Goal: Contribute content: Contribute content

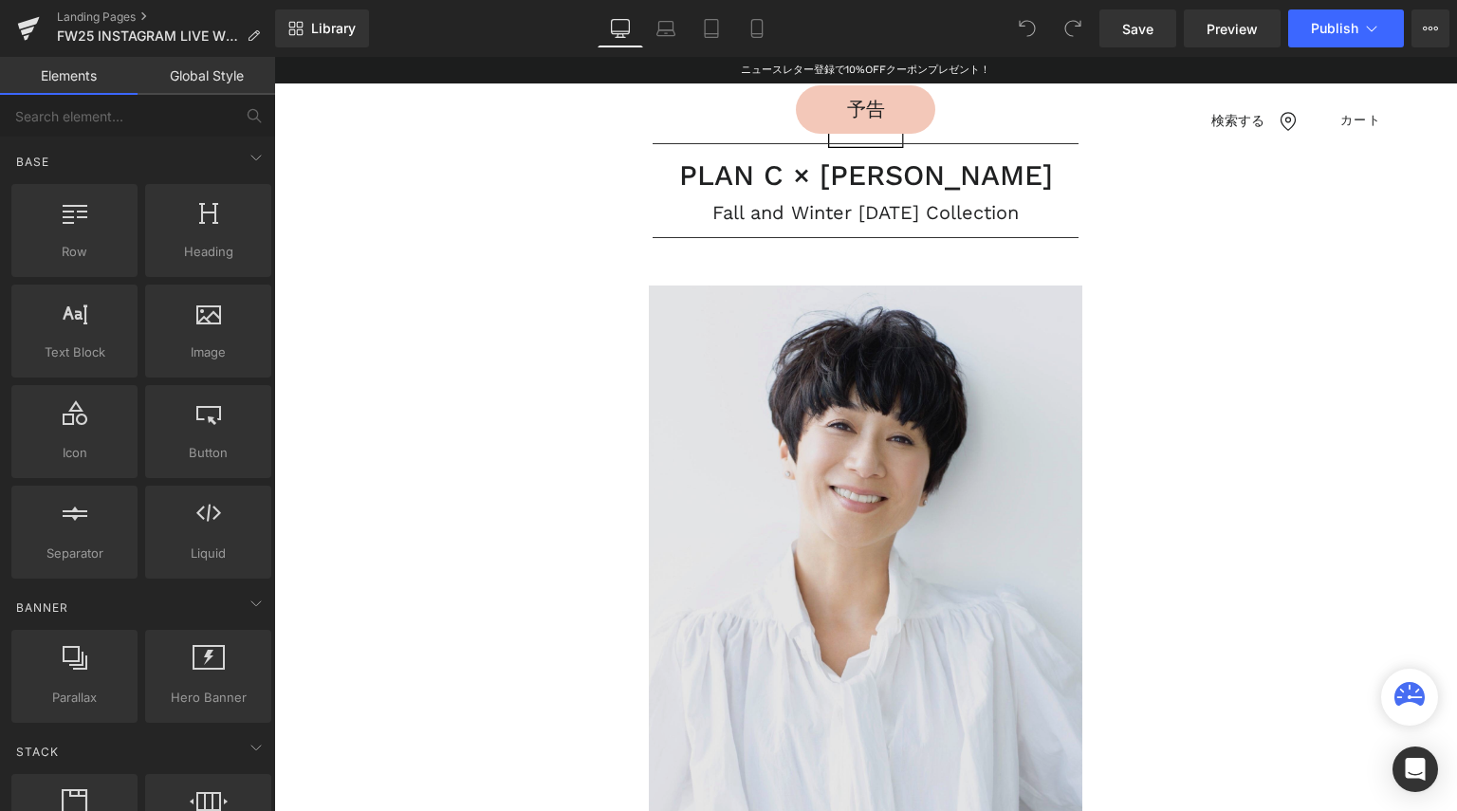
scroll to position [379, 0]
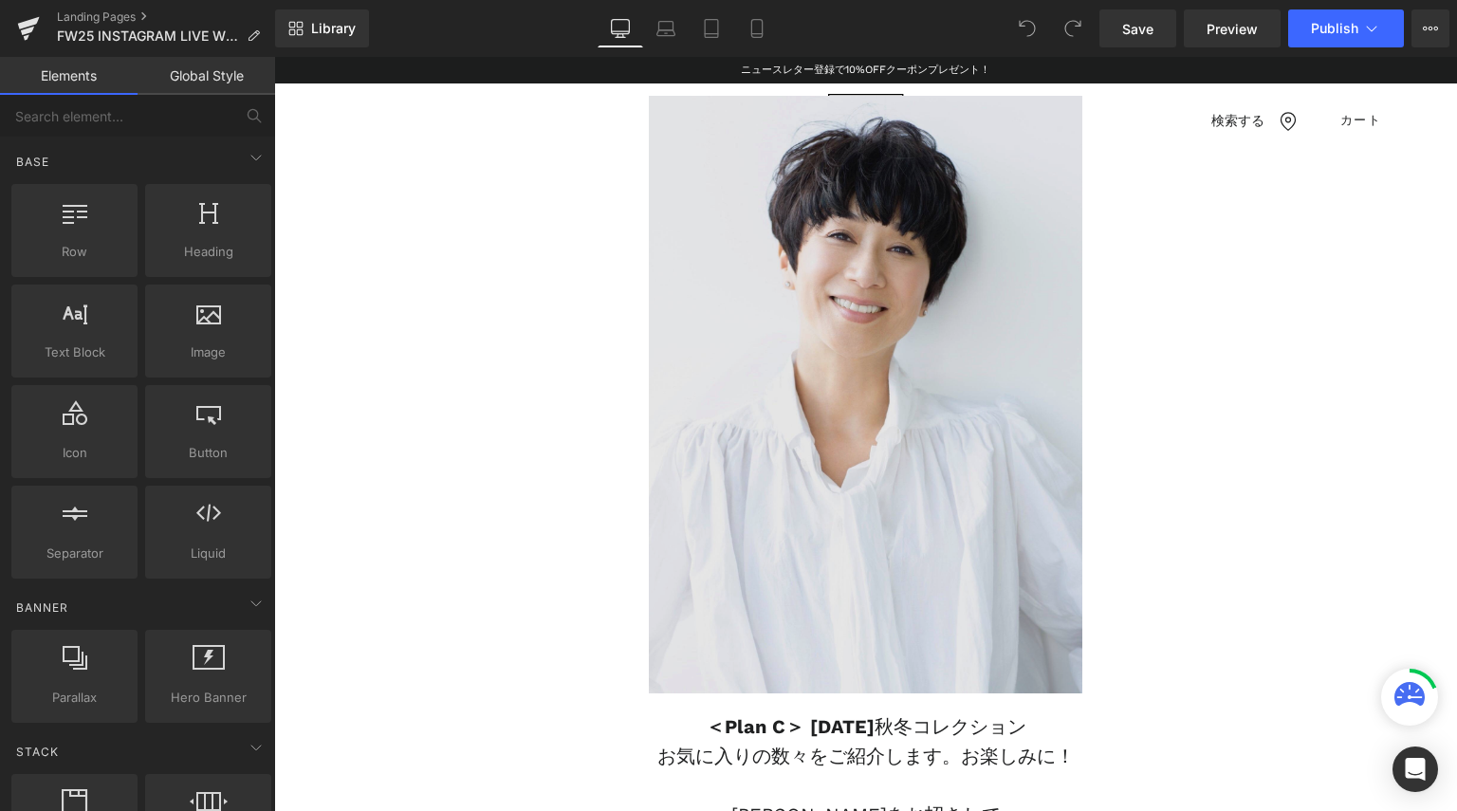
click at [725, 475] on img at bounding box center [865, 394] width 813 height 596
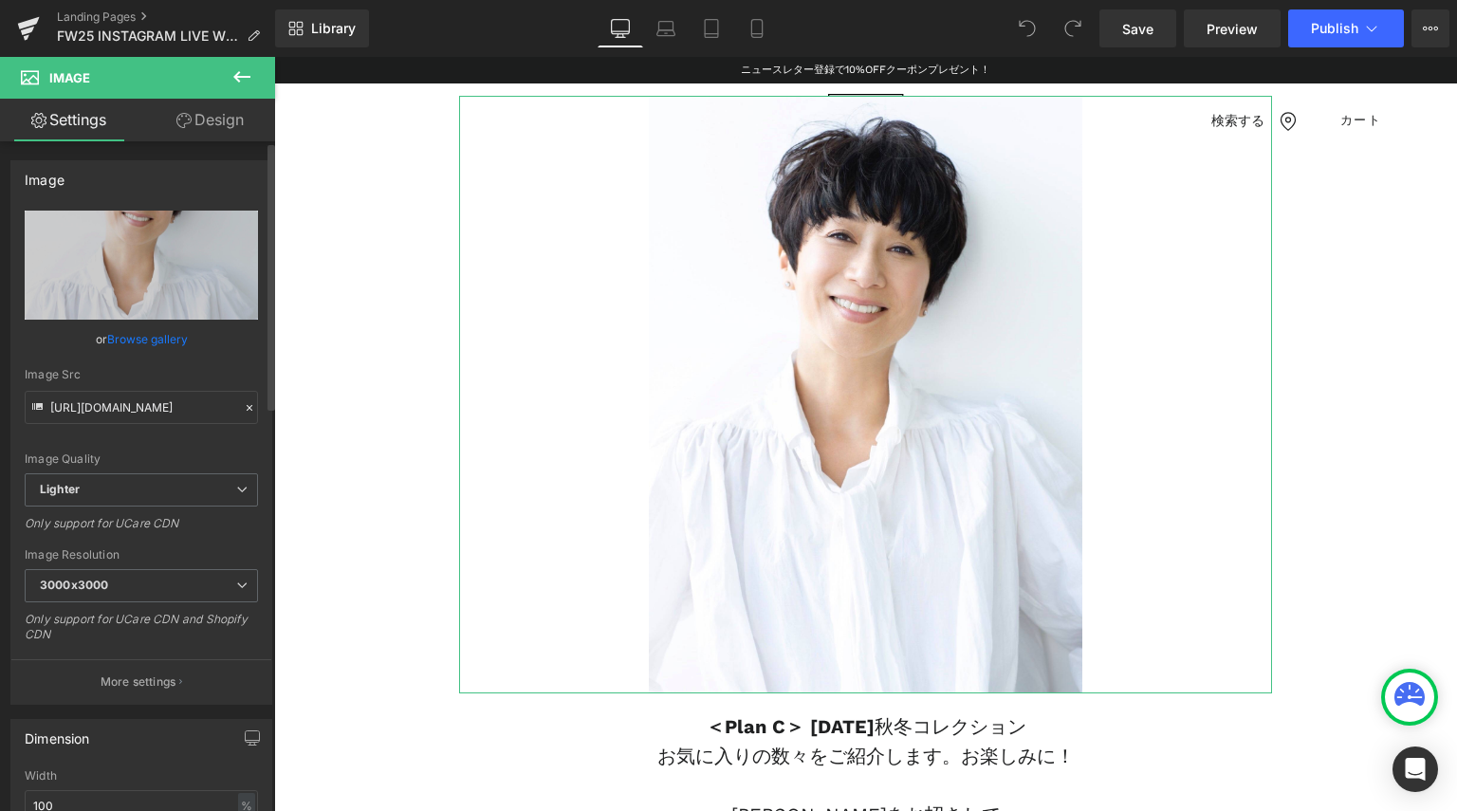
click at [146, 334] on link "Browse gallery" at bounding box center [147, 338] width 81 height 33
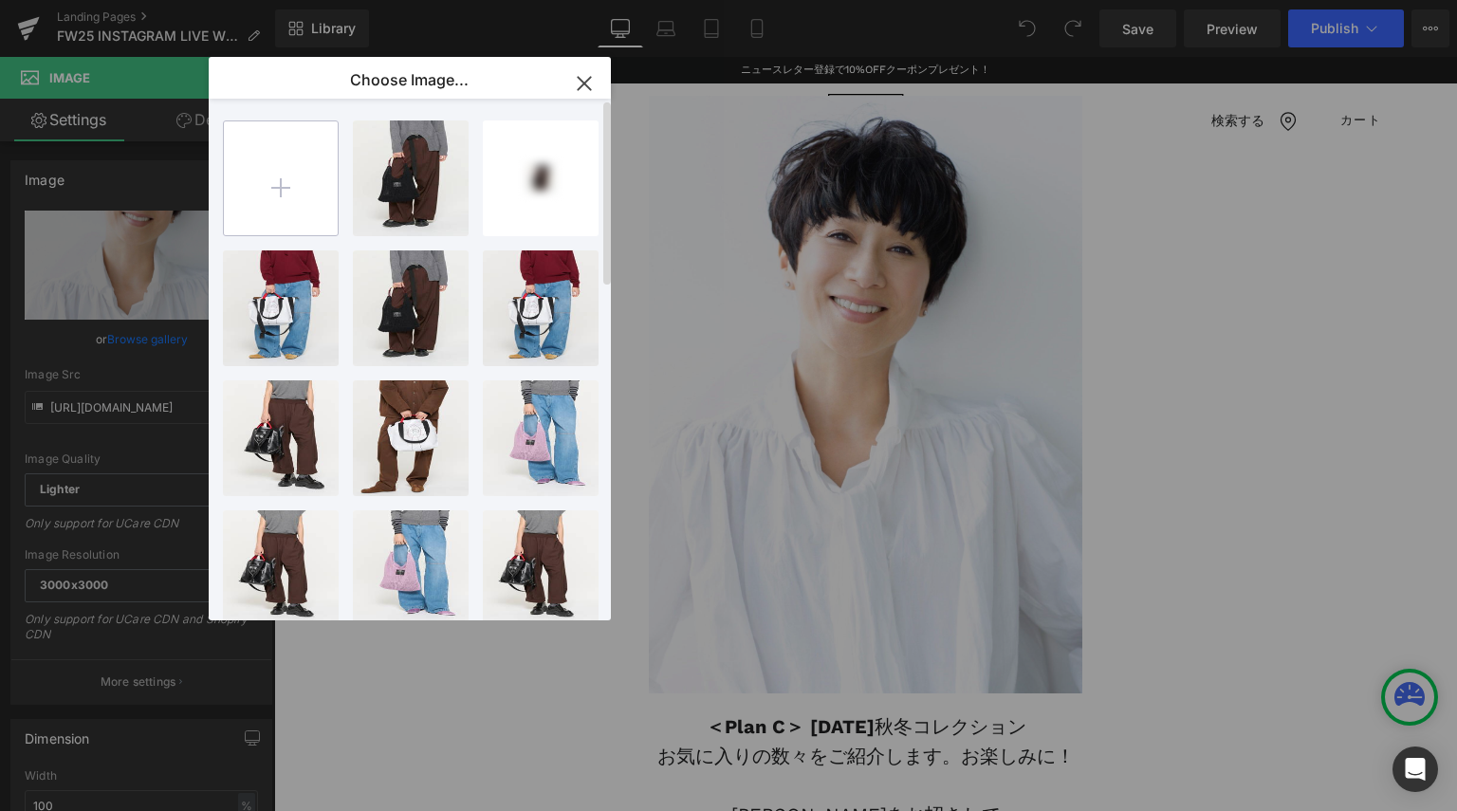
click at [288, 167] on input "file" at bounding box center [281, 178] width 114 height 114
type input "C:\fakepath\IMG_8363.jpeg"
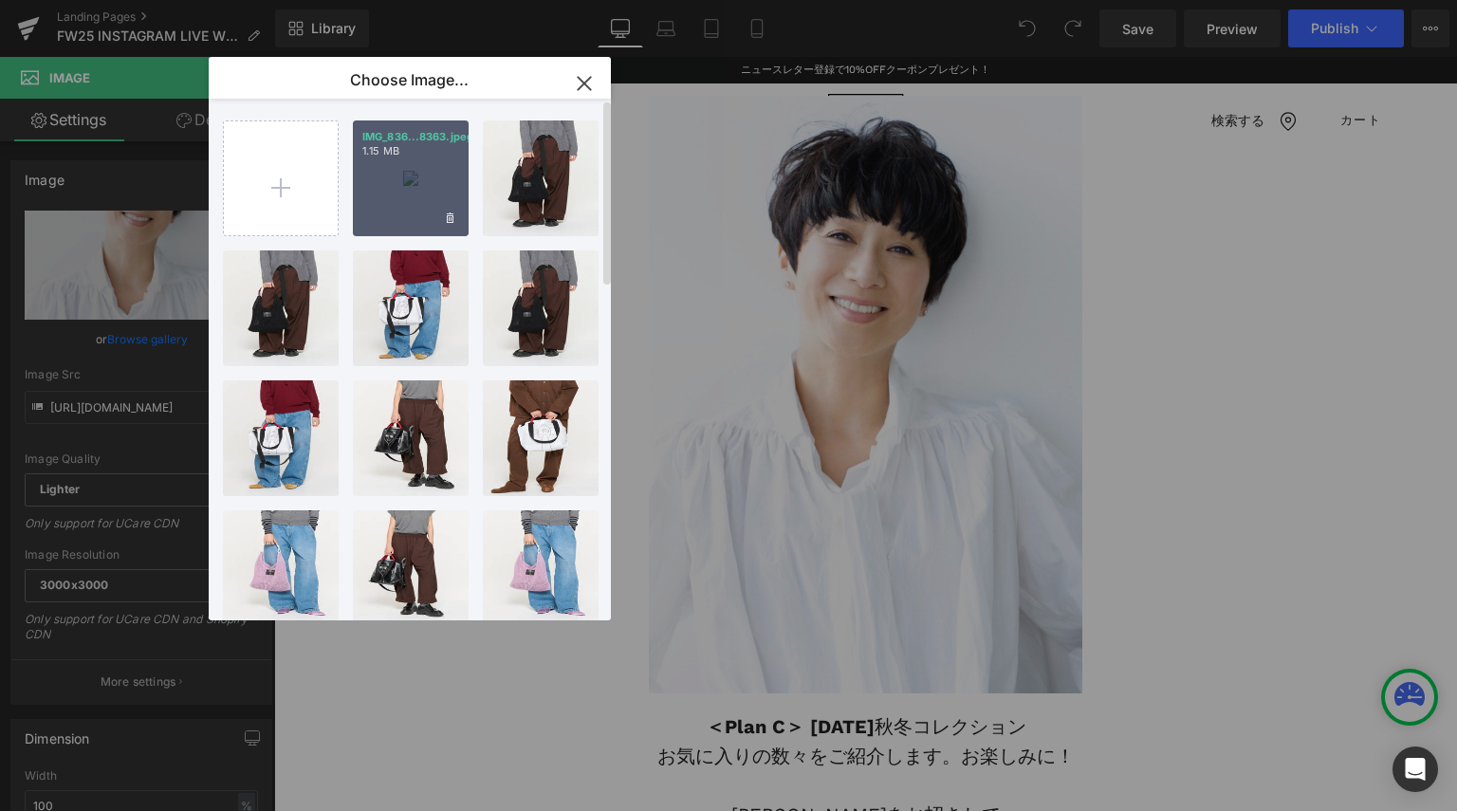
click at [410, 193] on div "IMG_836...8363.jpeg 1.15 MB" at bounding box center [411, 178] width 116 height 116
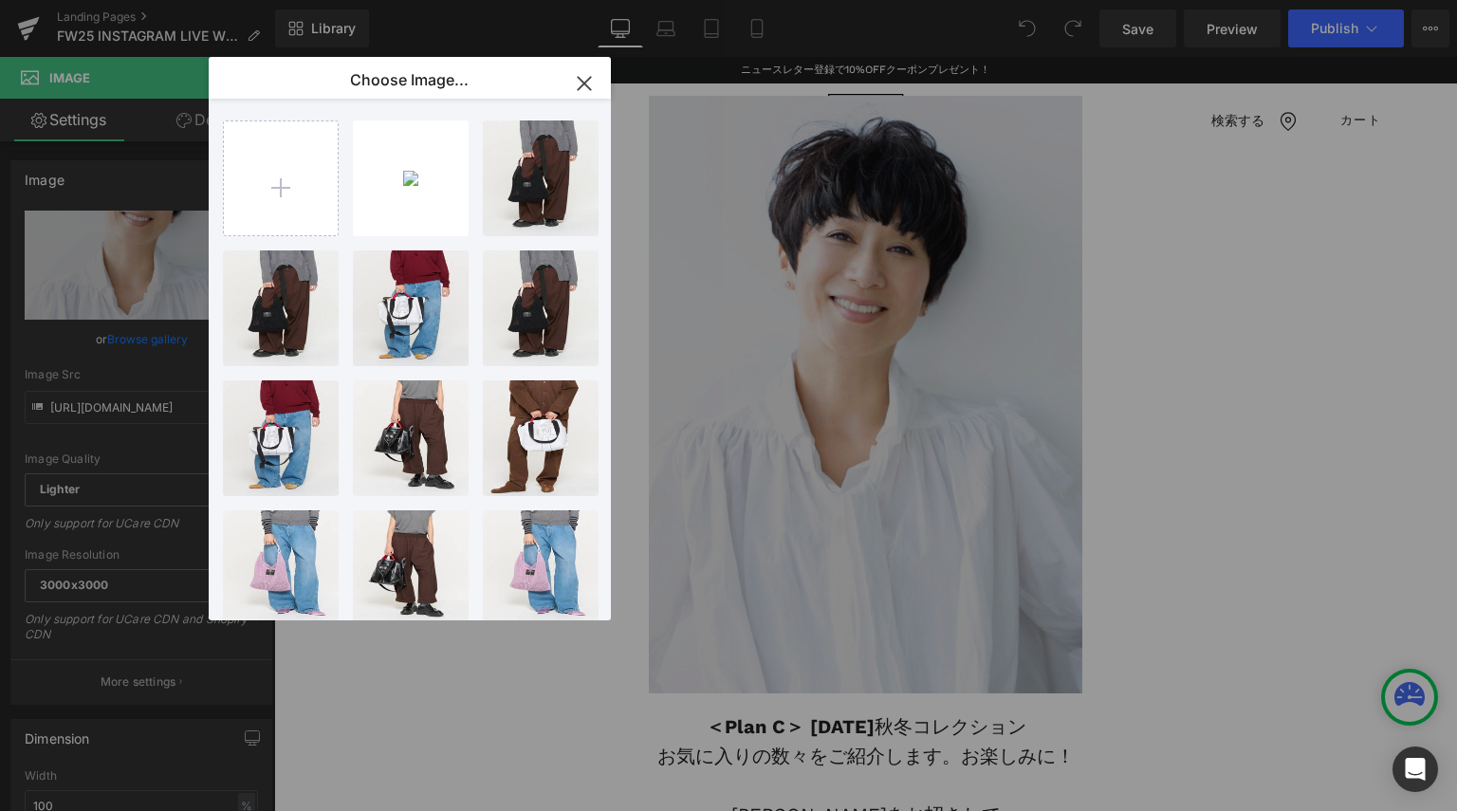
type input "[URL][DOMAIN_NAME]"
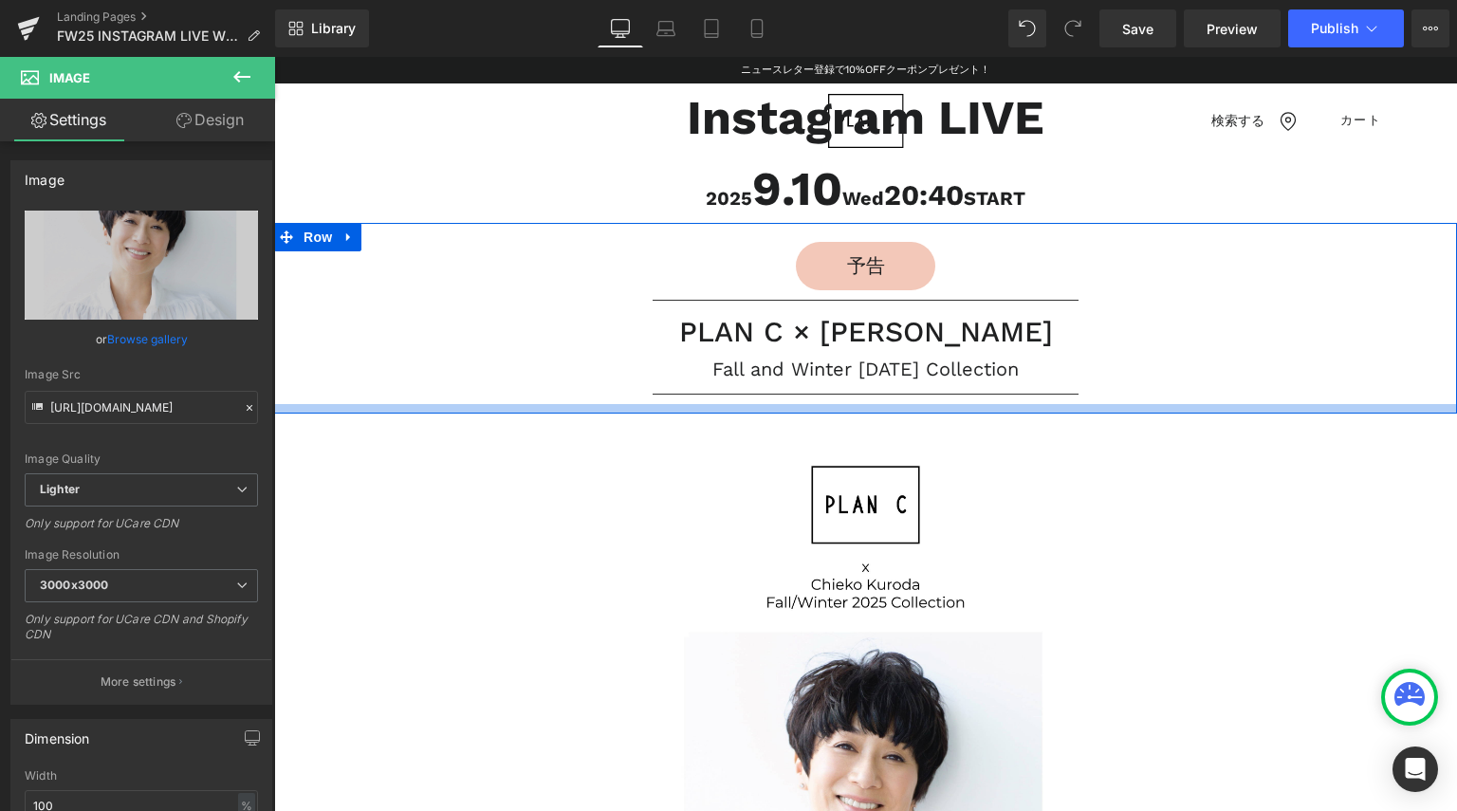
scroll to position [0, 0]
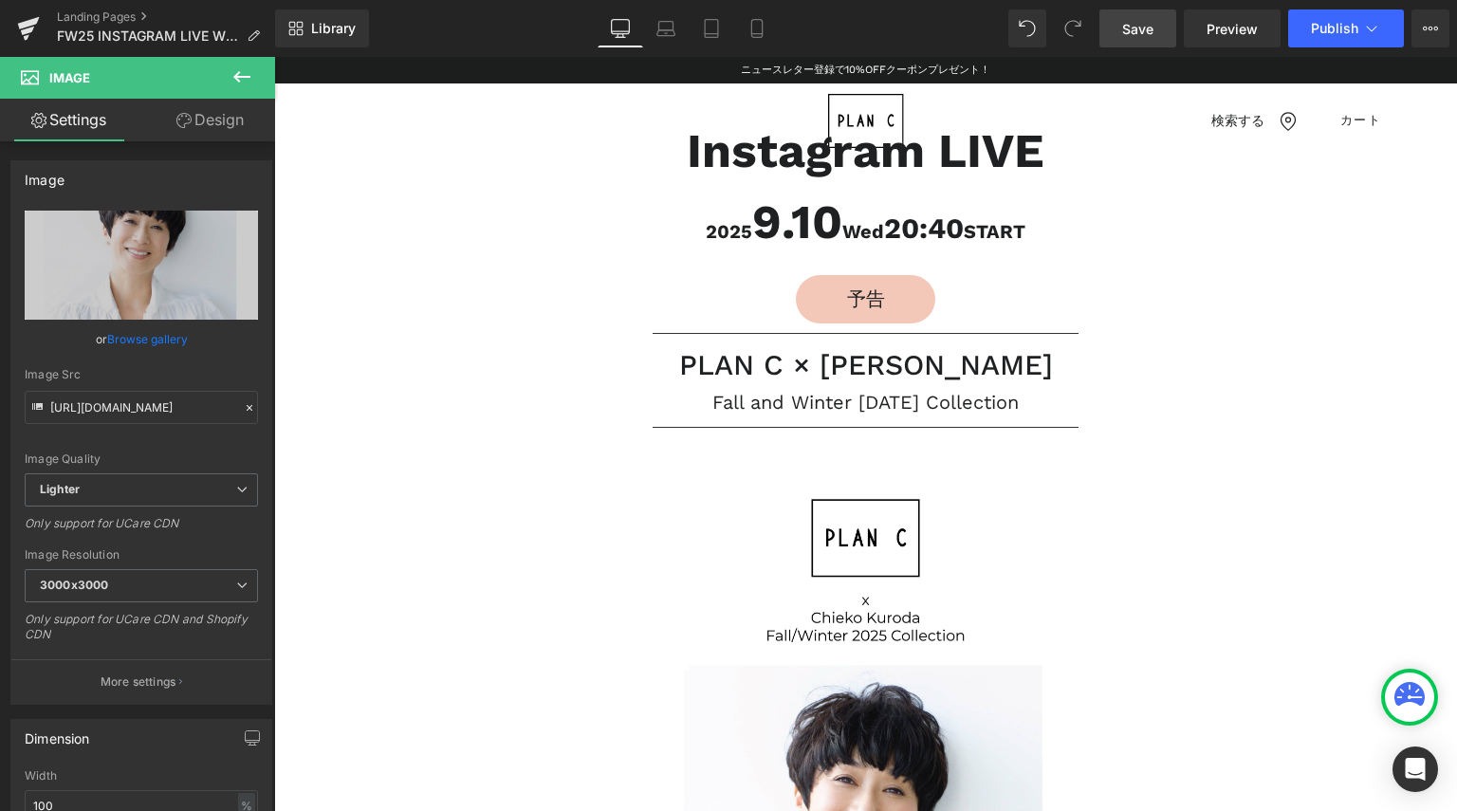
click at [1123, 34] on link "Save" at bounding box center [1137, 28] width 77 height 38
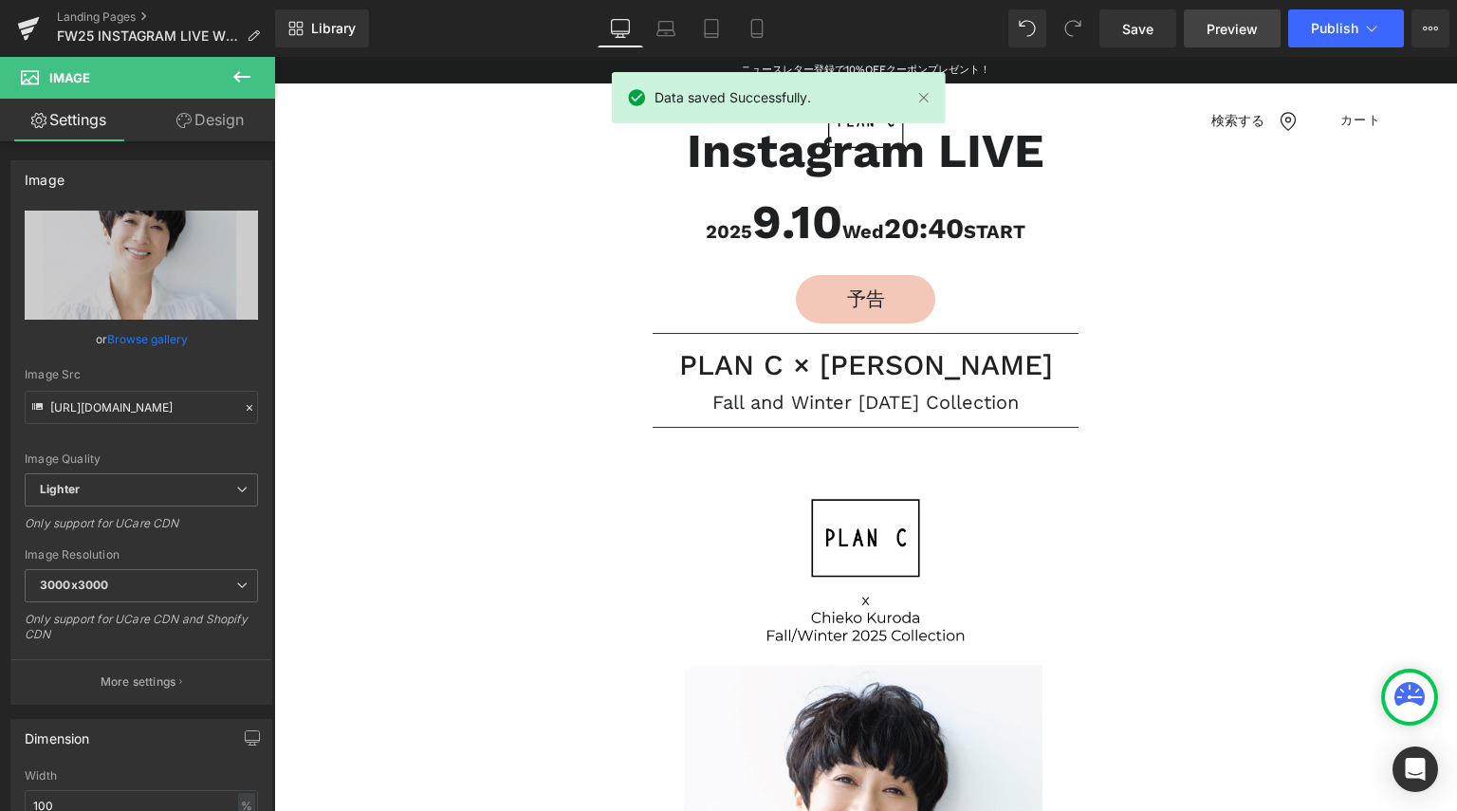
click at [1219, 37] on span "Preview" at bounding box center [1231, 29] width 51 height 20
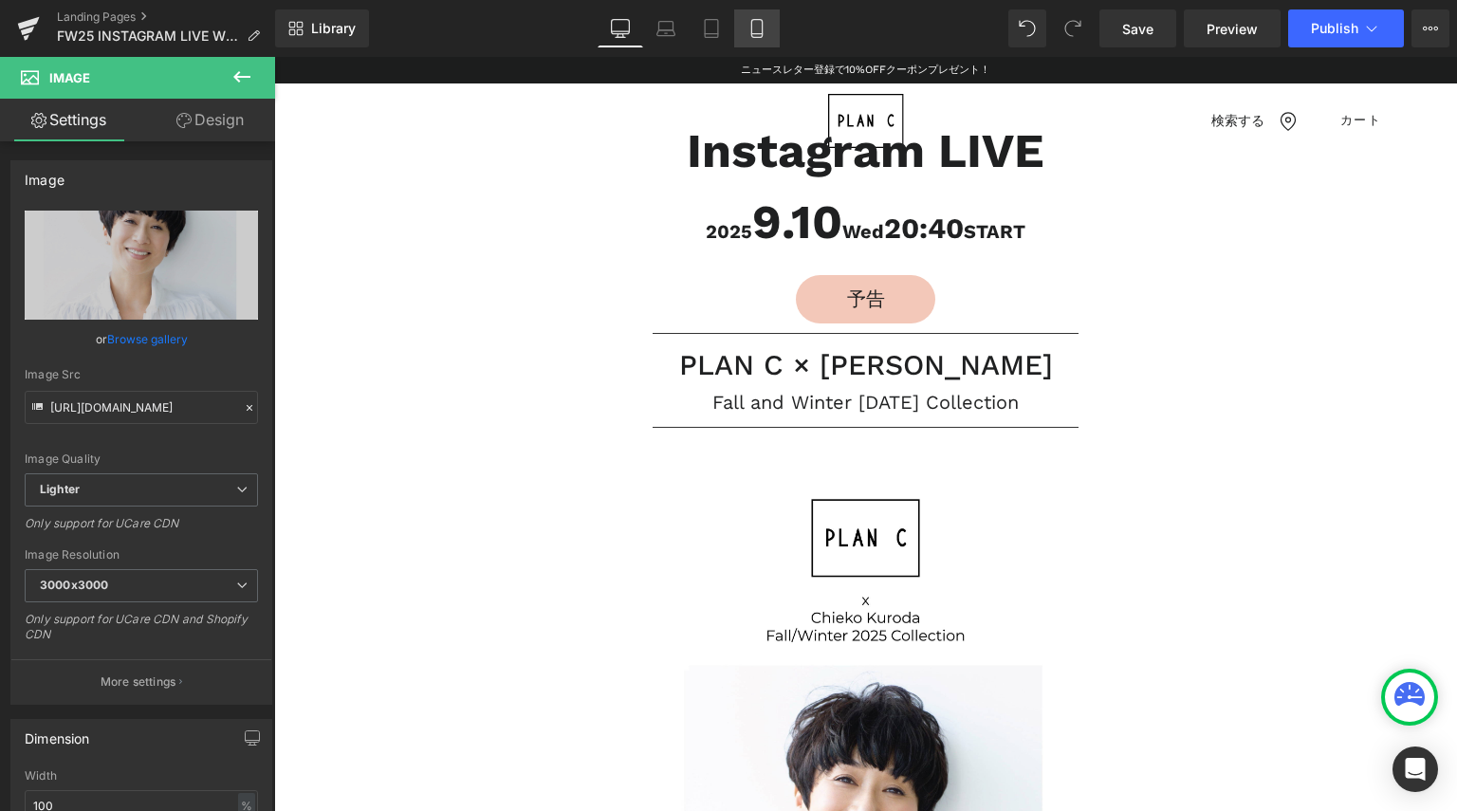
click at [754, 26] on icon at bounding box center [756, 28] width 19 height 19
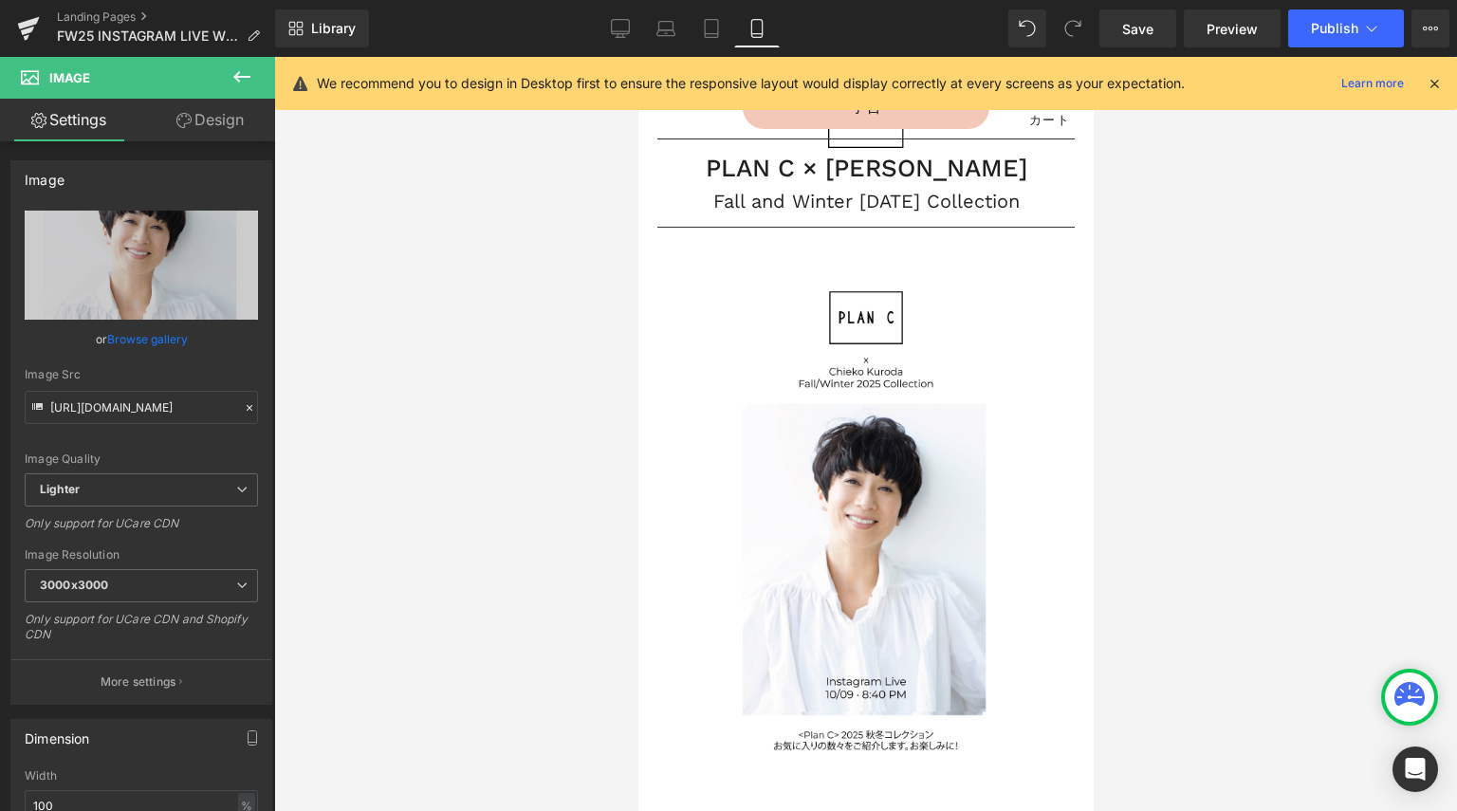
scroll to position [145, 0]
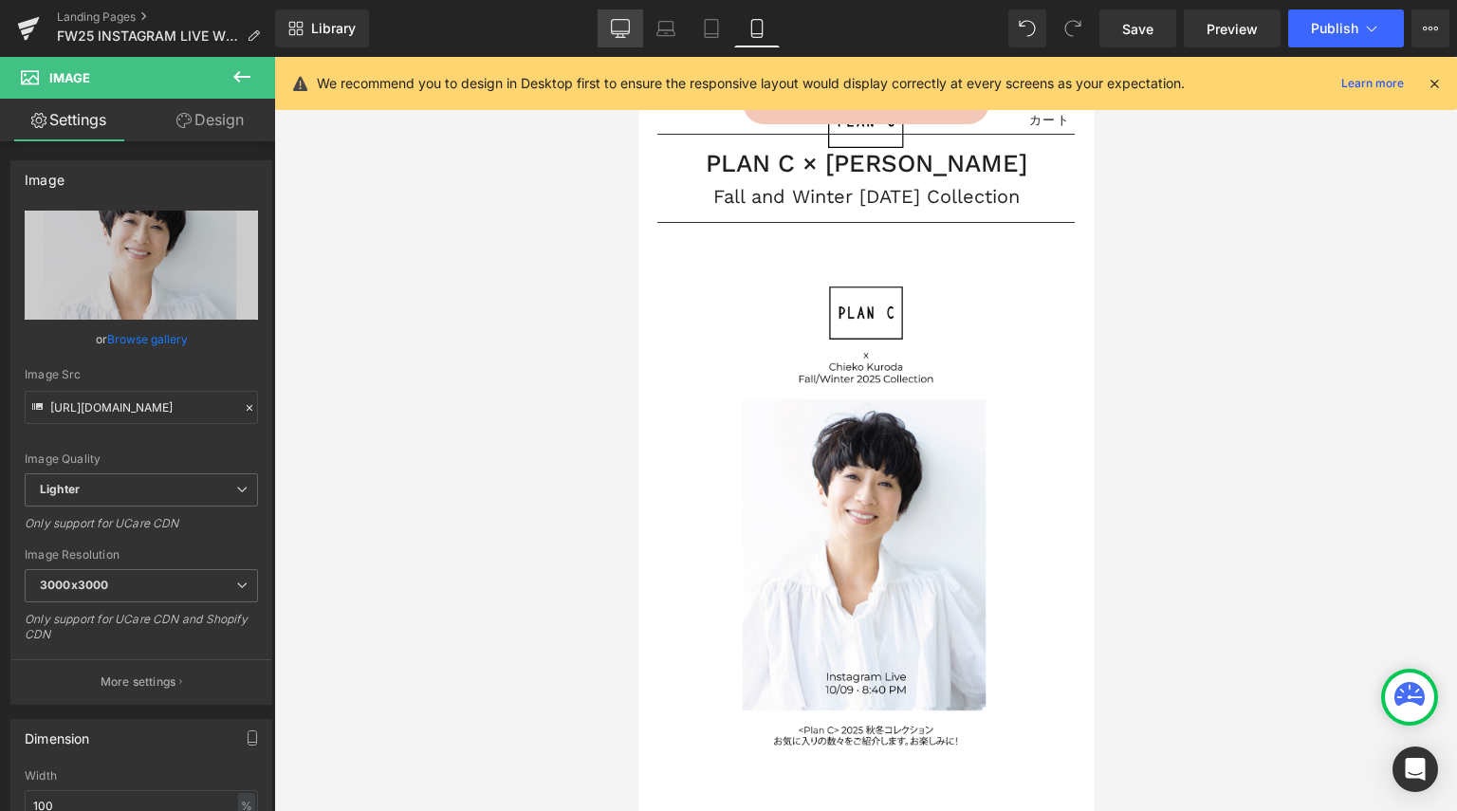
click at [622, 31] on icon at bounding box center [621, 31] width 18 height 0
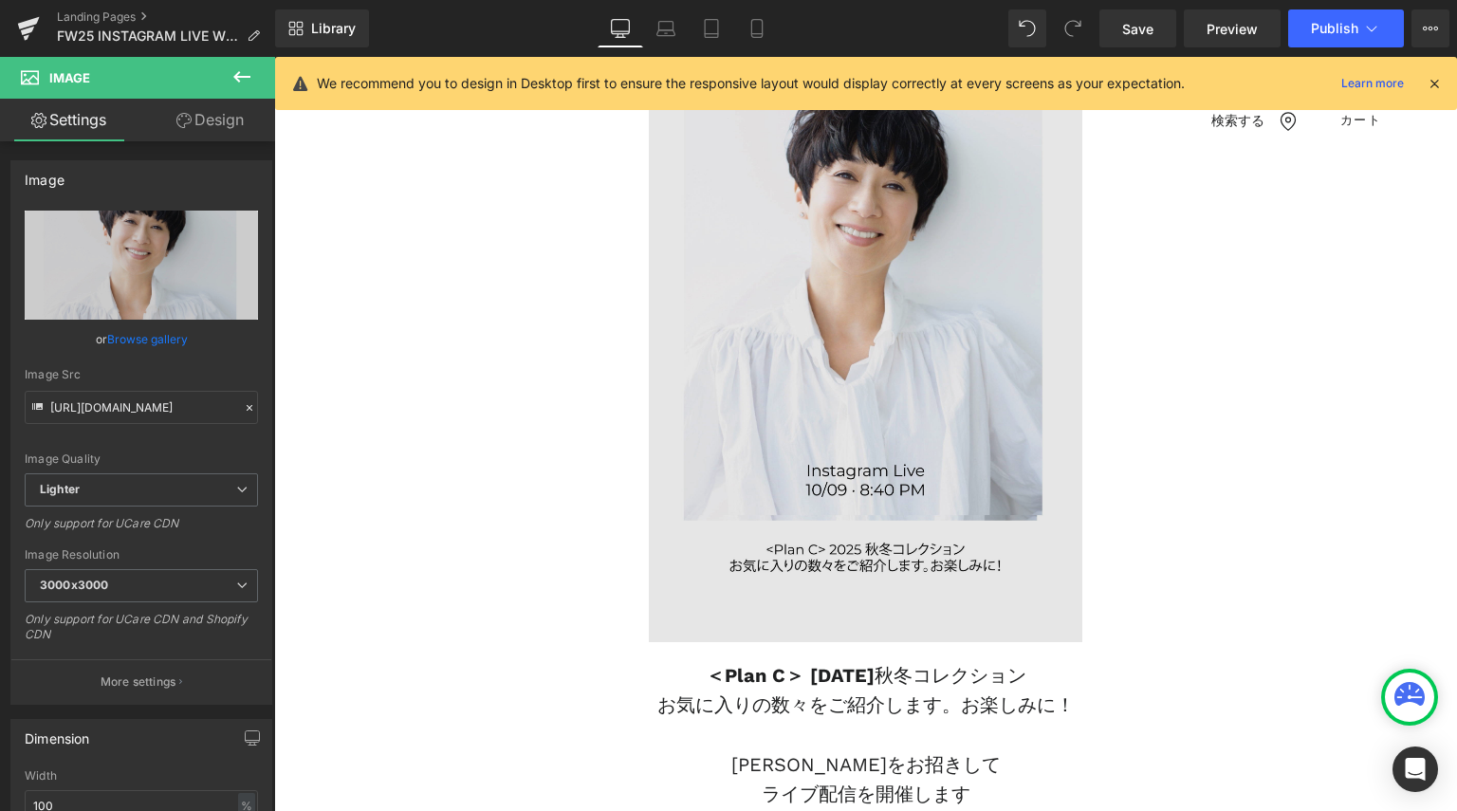
scroll to position [664, 0]
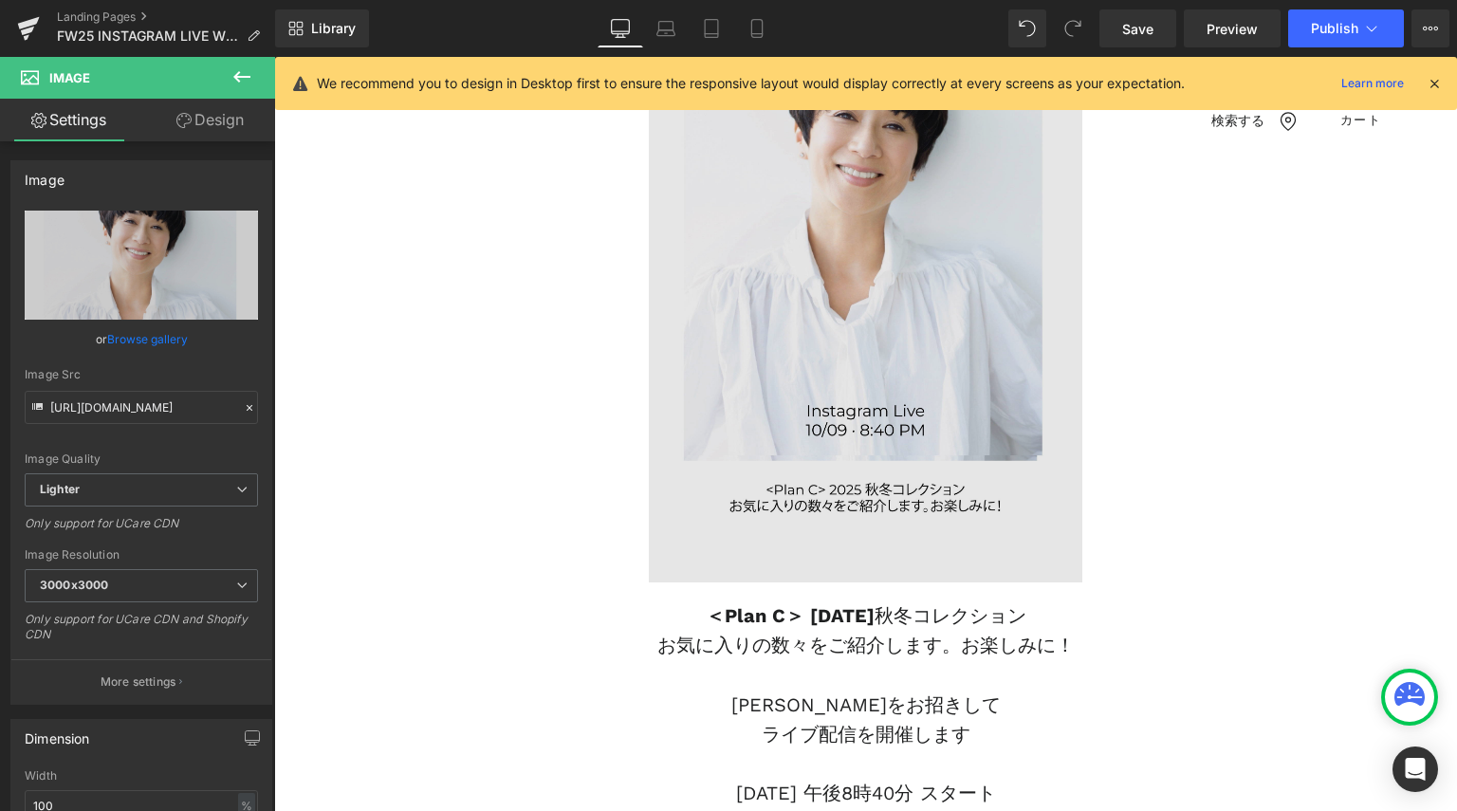
click at [536, 444] on img at bounding box center [865, 196] width 813 height 771
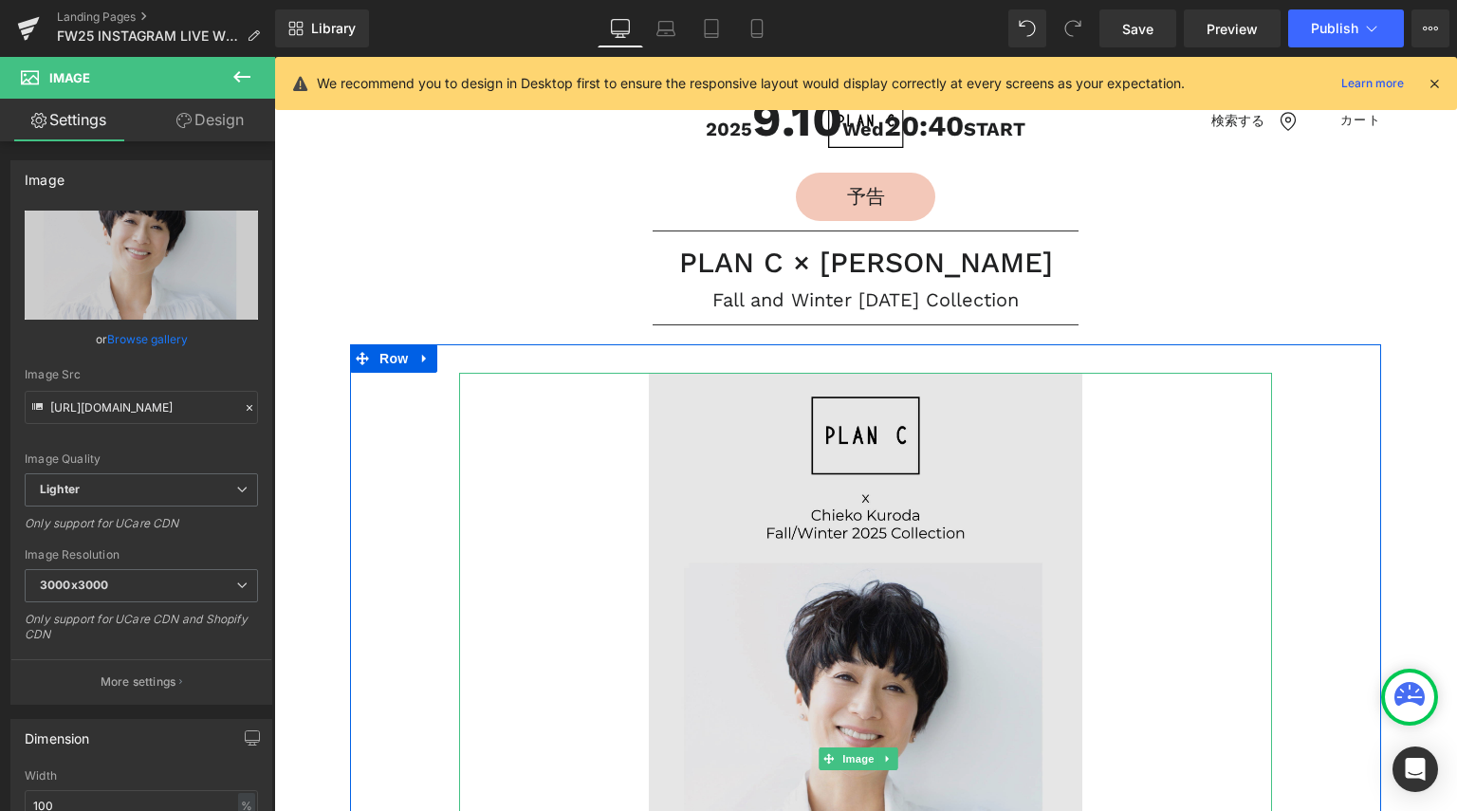
scroll to position [0, 0]
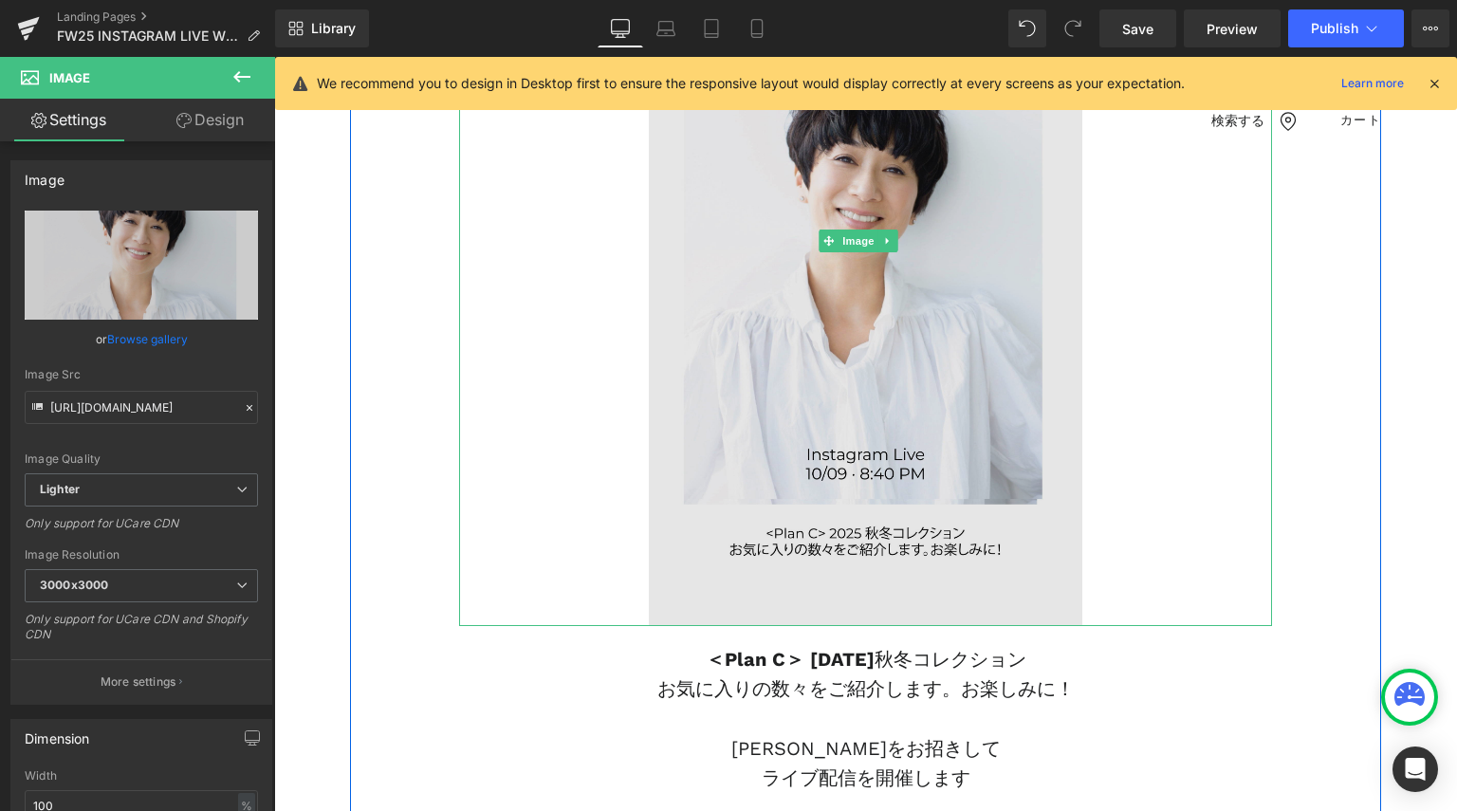
scroll to position [664, 0]
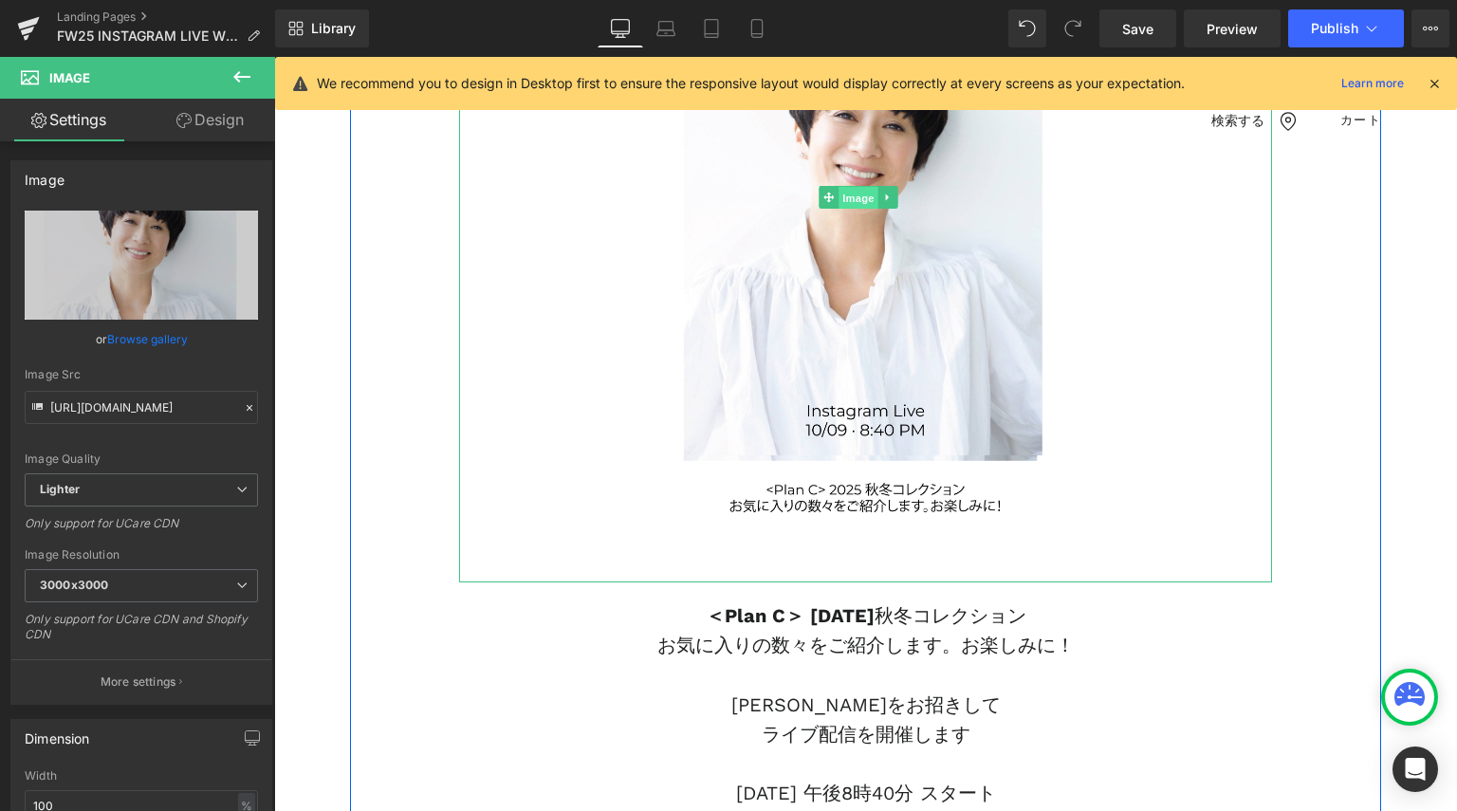
click at [850, 187] on span "Image" at bounding box center [858, 198] width 40 height 23
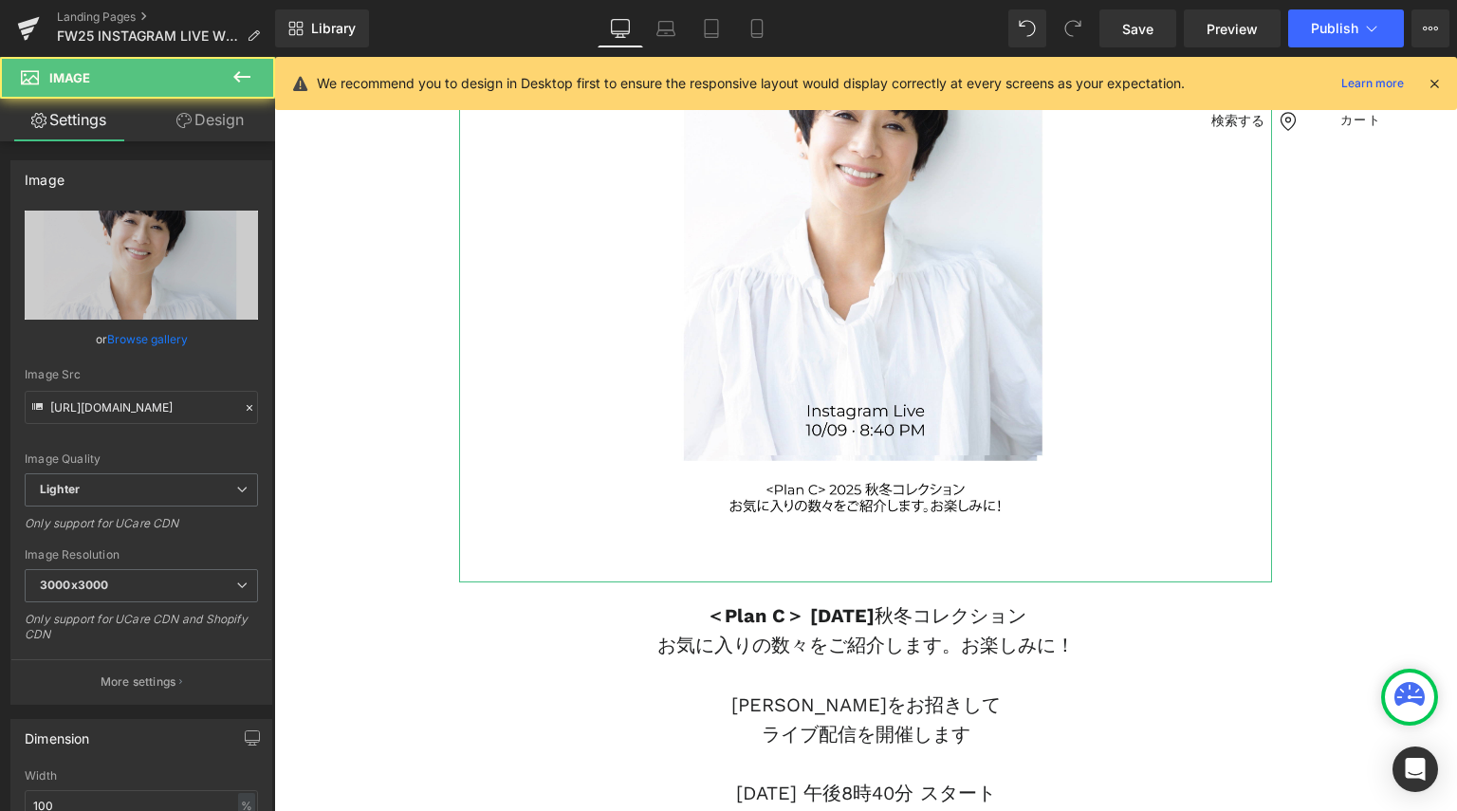
click at [228, 114] on link "Design" at bounding box center [210, 120] width 138 height 43
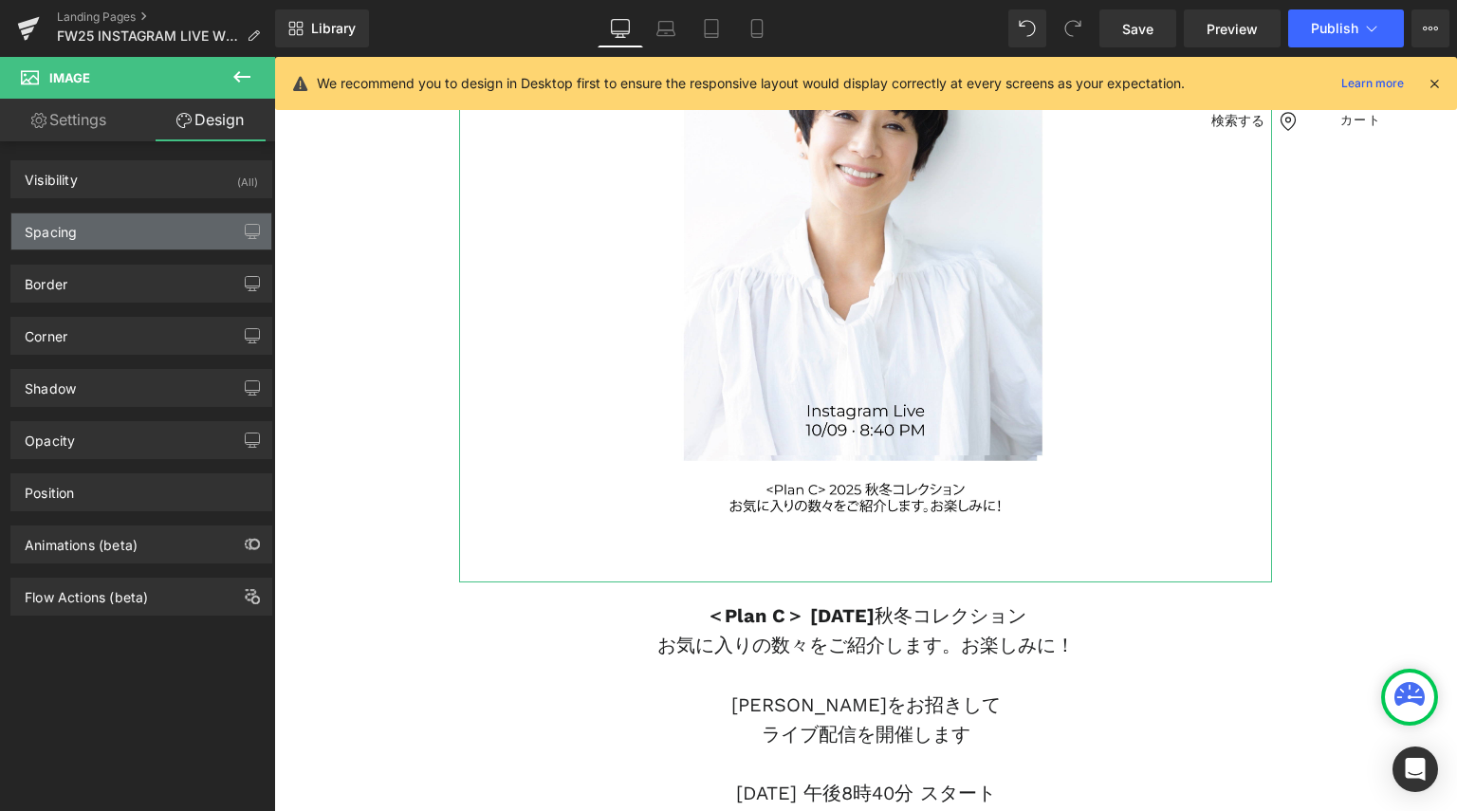
click at [140, 227] on div "Spacing" at bounding box center [141, 231] width 260 height 36
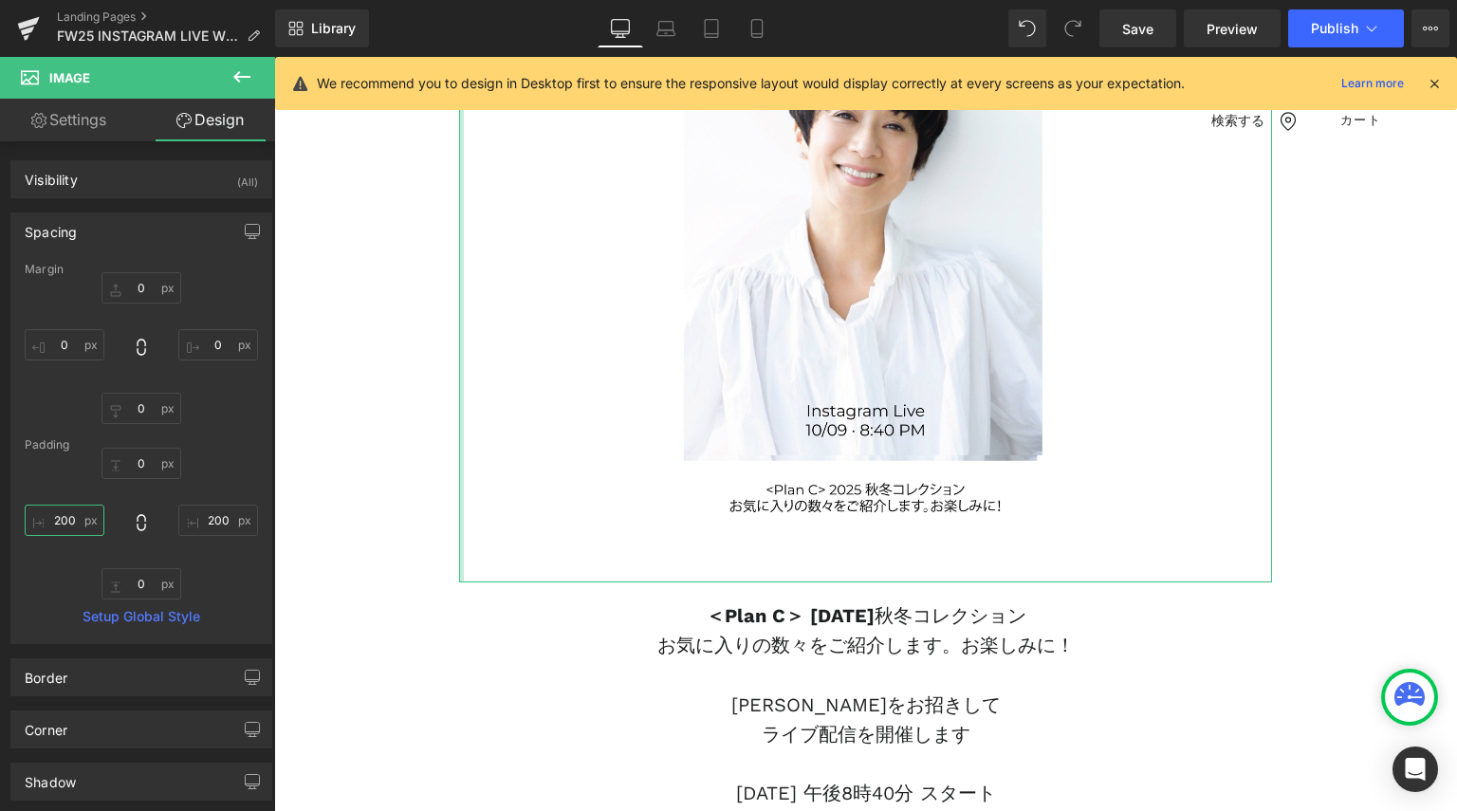
click at [64, 518] on input "200" at bounding box center [65, 520] width 80 height 31
type input "０"
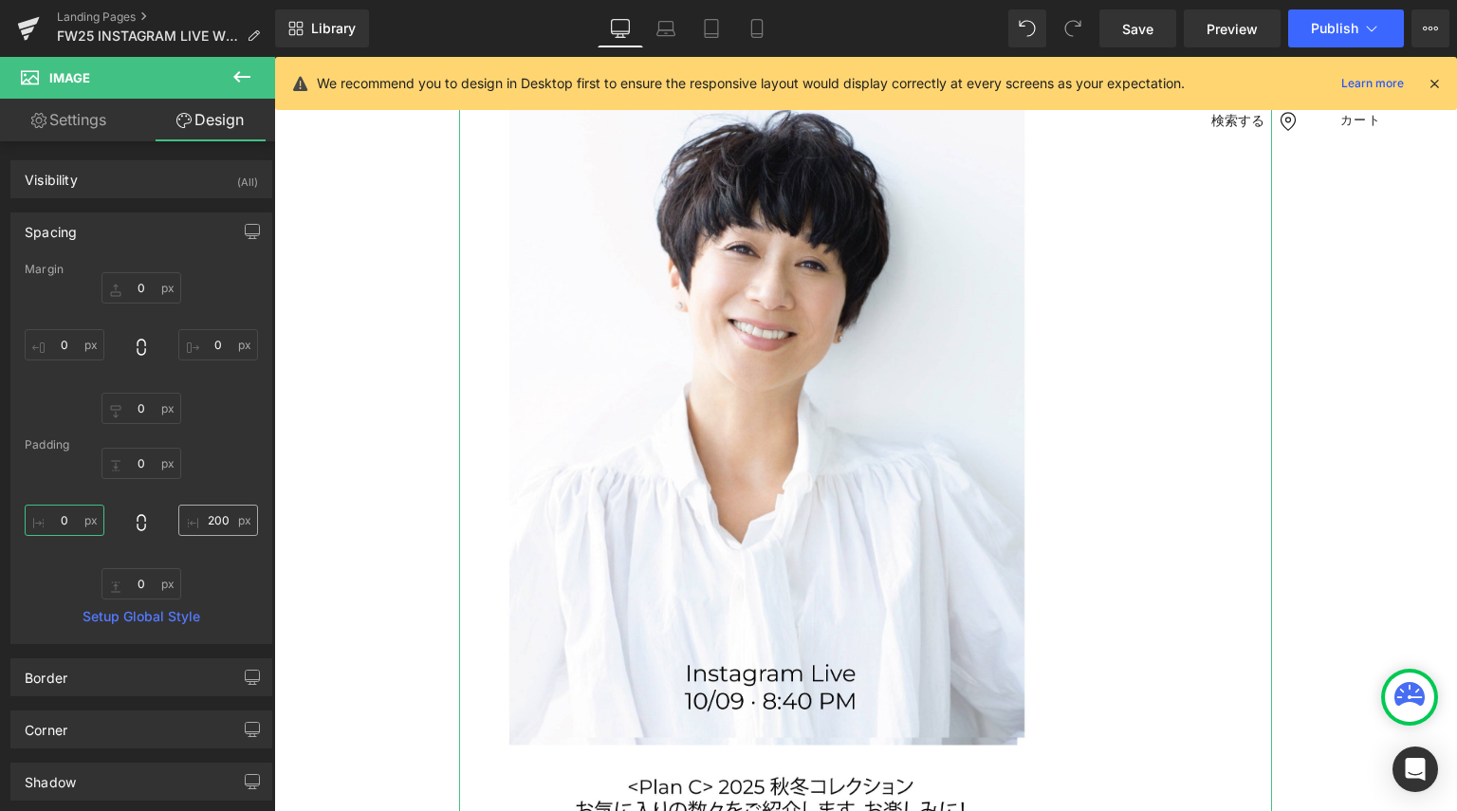
type input "０"
click at [223, 519] on input "200" at bounding box center [218, 520] width 80 height 31
type input "０"
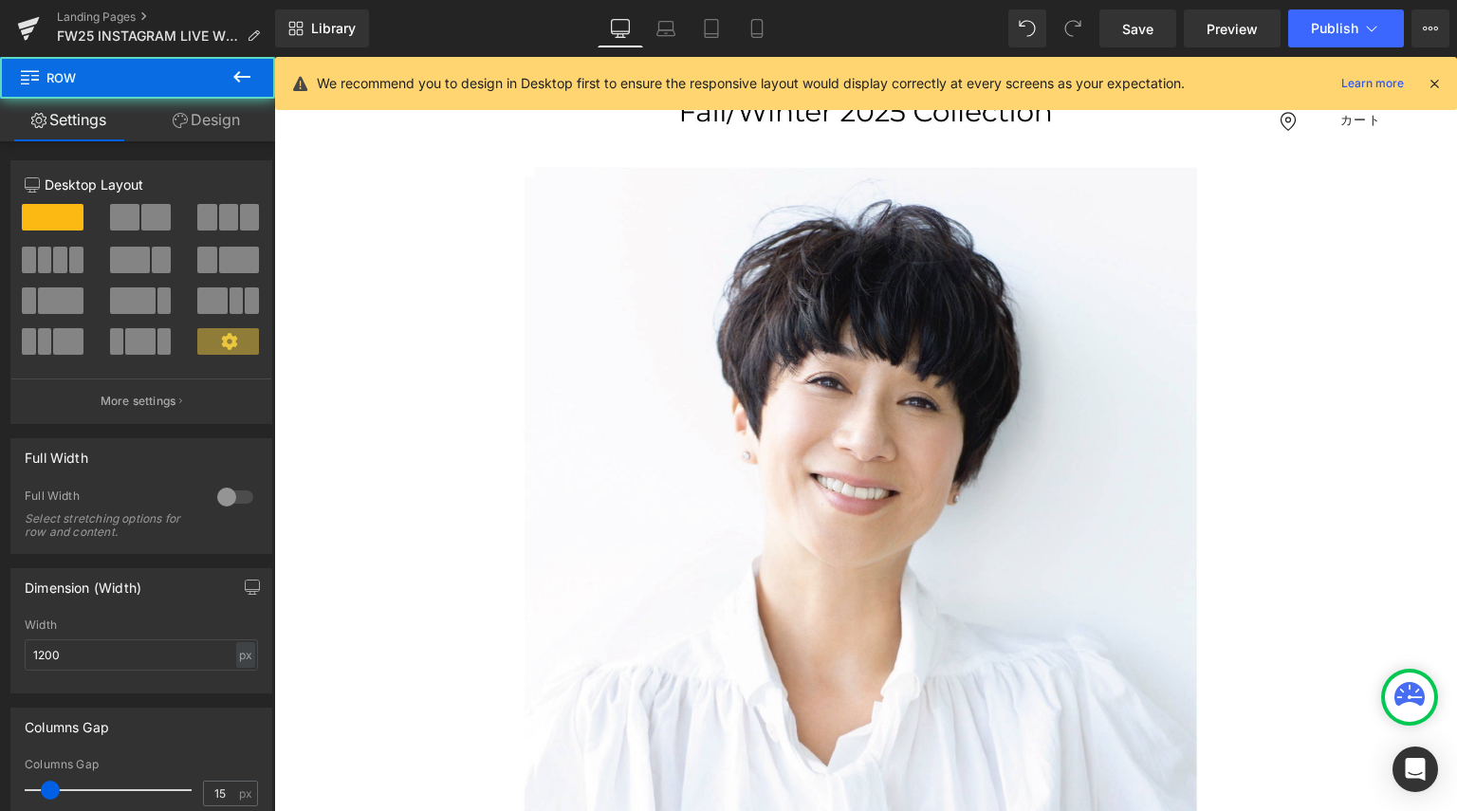
click at [406, 463] on div "Image NaNpx NaNpx ＜Plan C＞ [DATE] 秋冬コレクション お気に入りの数々をご紹介します。お楽しみに！ [PERSON_NAME]…" at bounding box center [865, 746] width 1031 height 1926
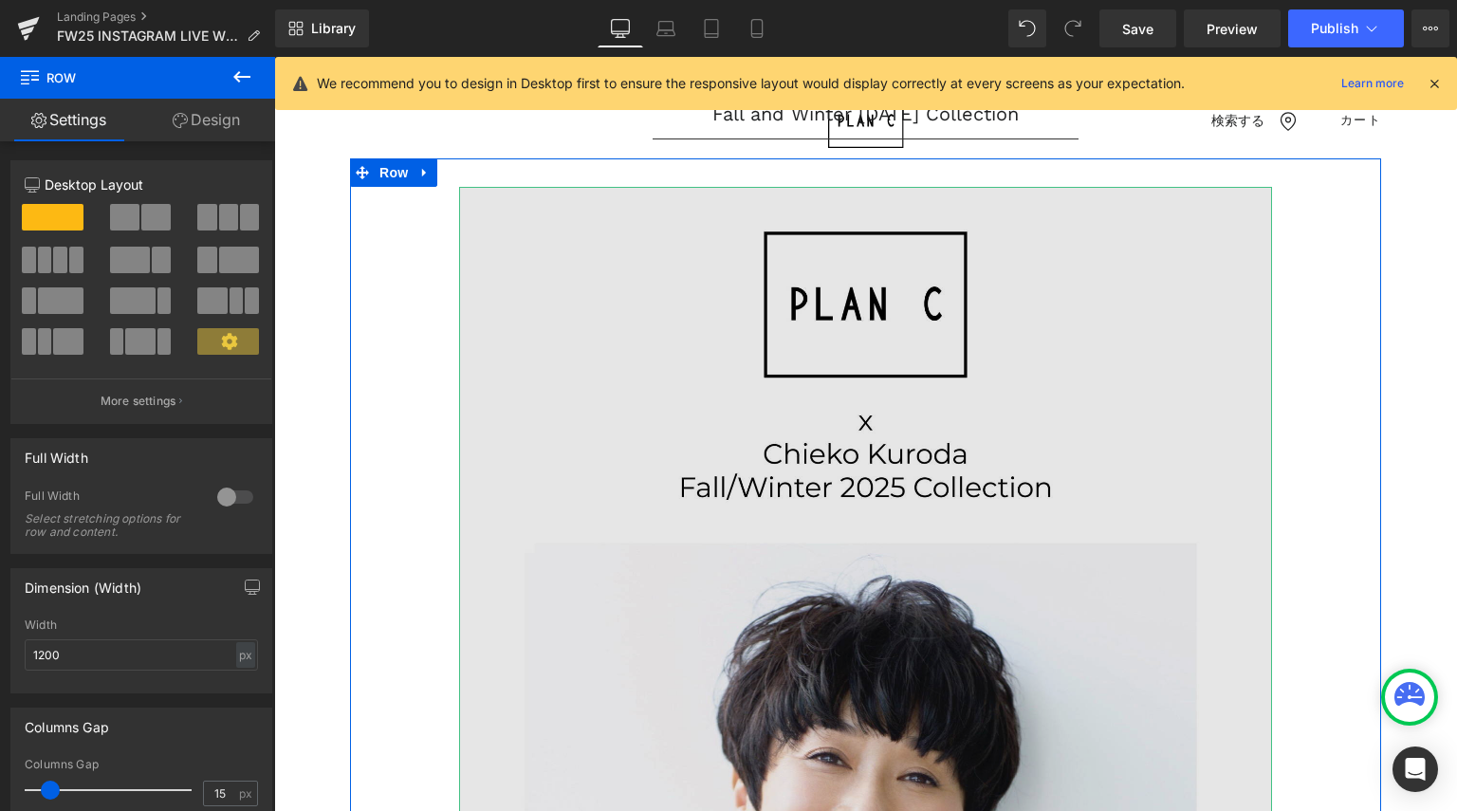
scroll to position [284, 0]
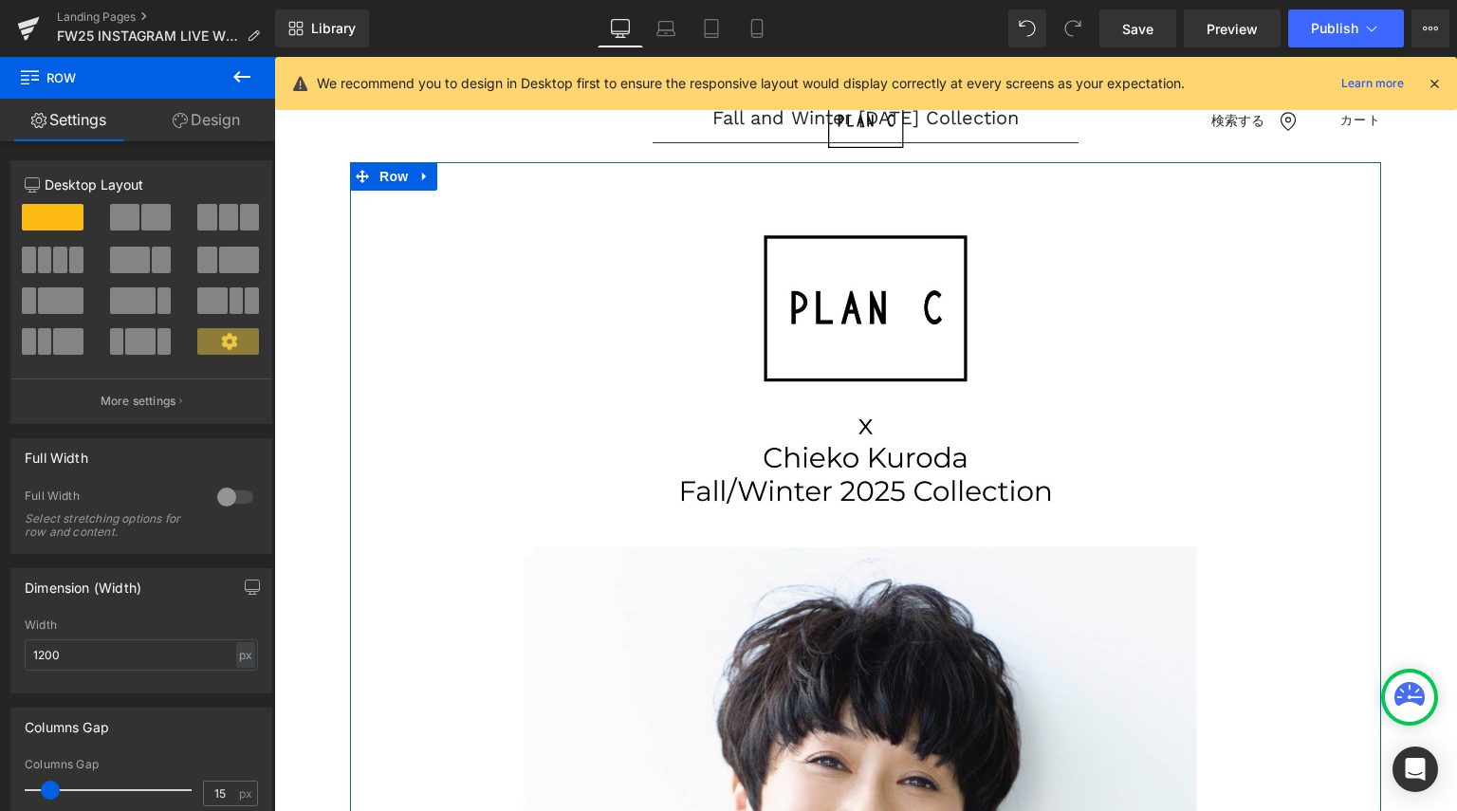
click at [202, 115] on link "Design" at bounding box center [207, 120] width 138 height 43
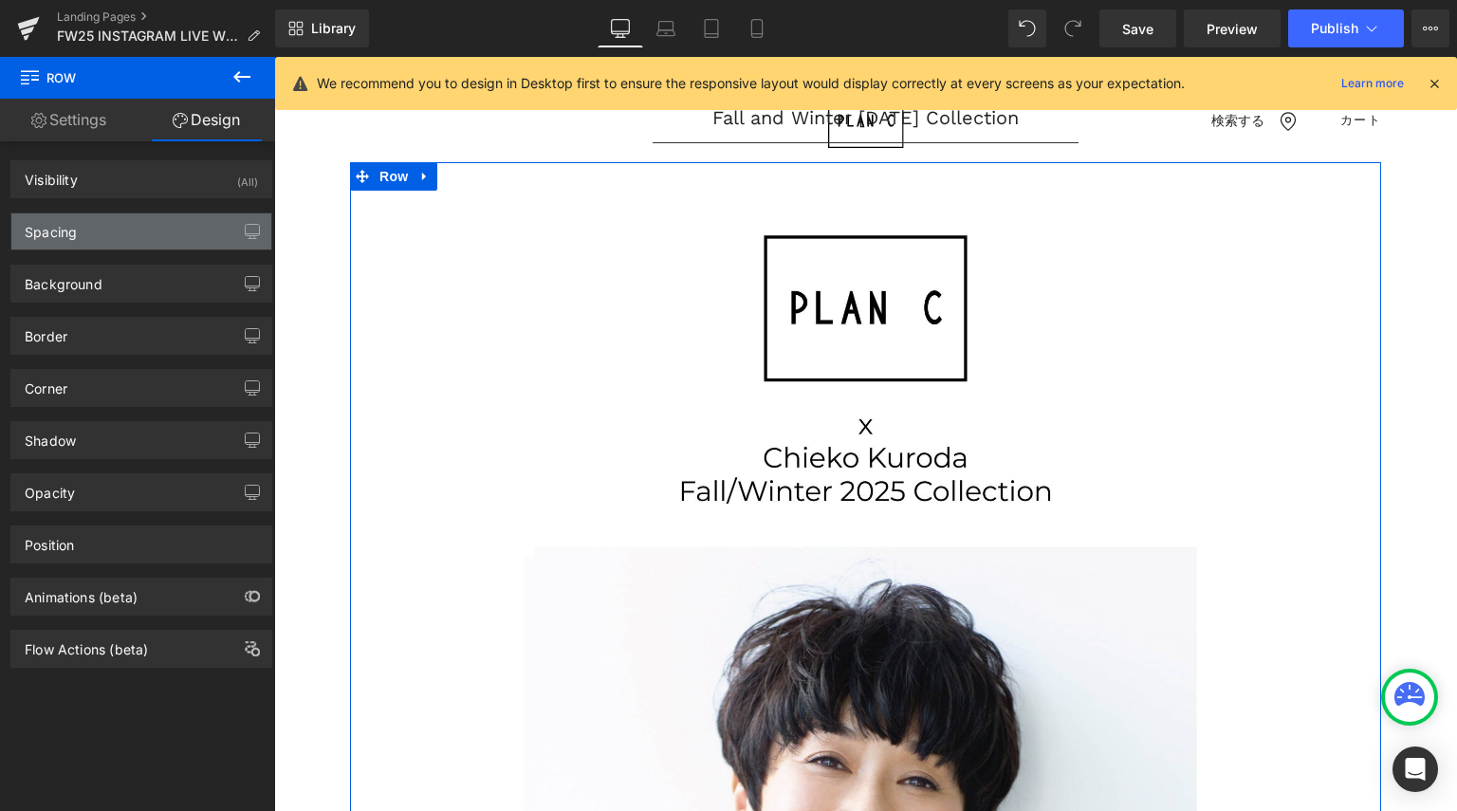
click at [169, 218] on div "Spacing" at bounding box center [141, 231] width 260 height 36
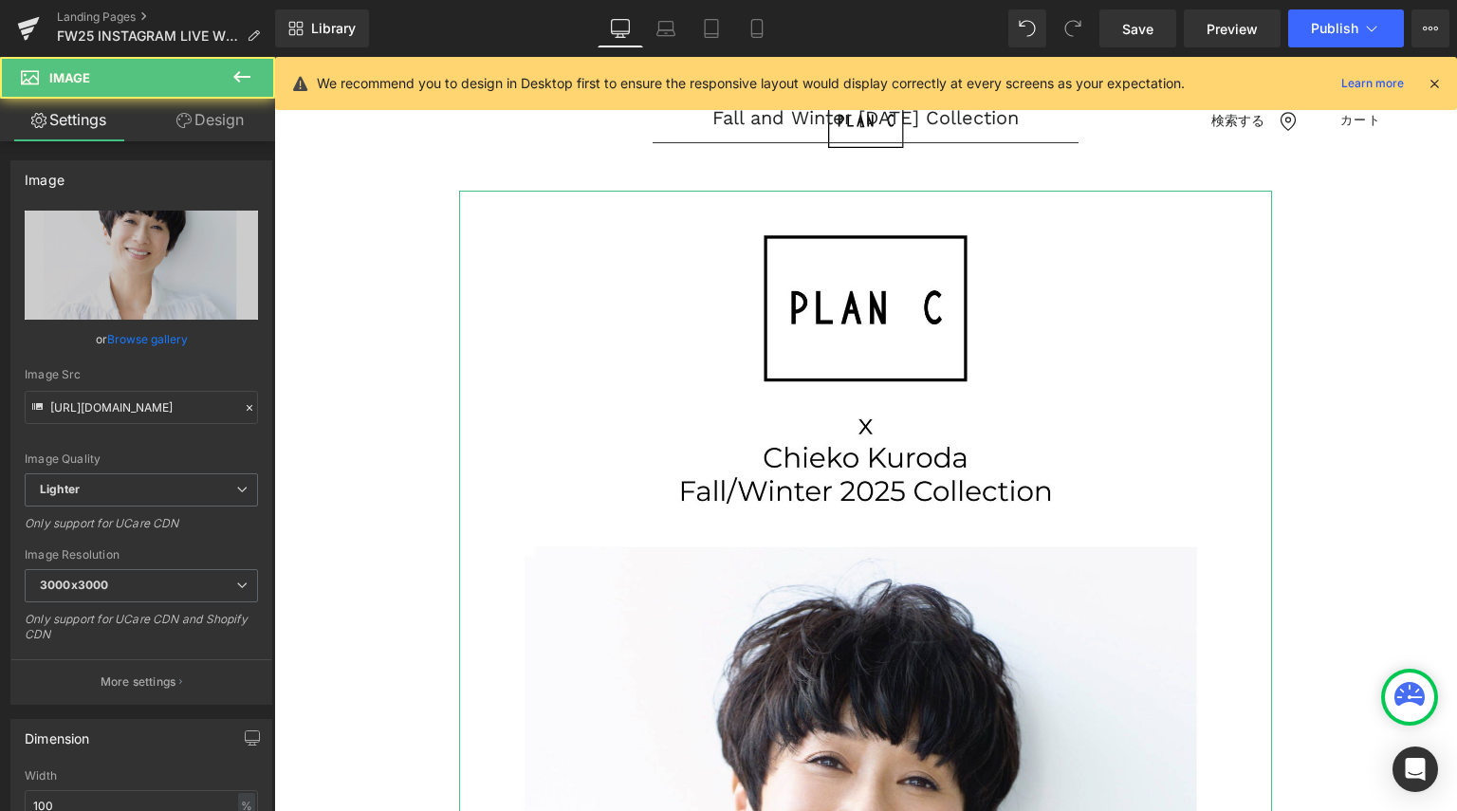
click at [229, 120] on link "Design" at bounding box center [210, 120] width 138 height 43
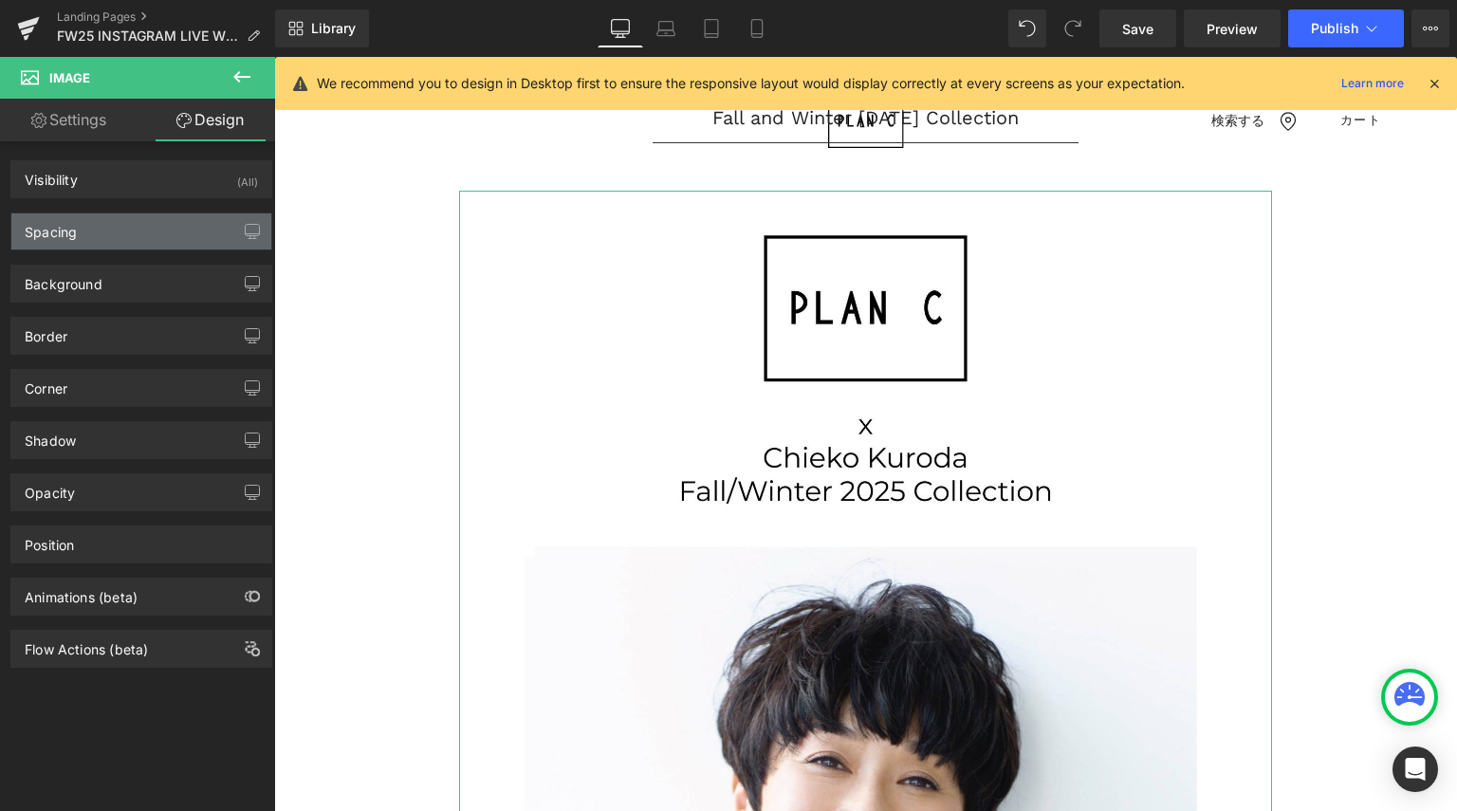
click at [129, 241] on div "Spacing" at bounding box center [141, 231] width 260 height 36
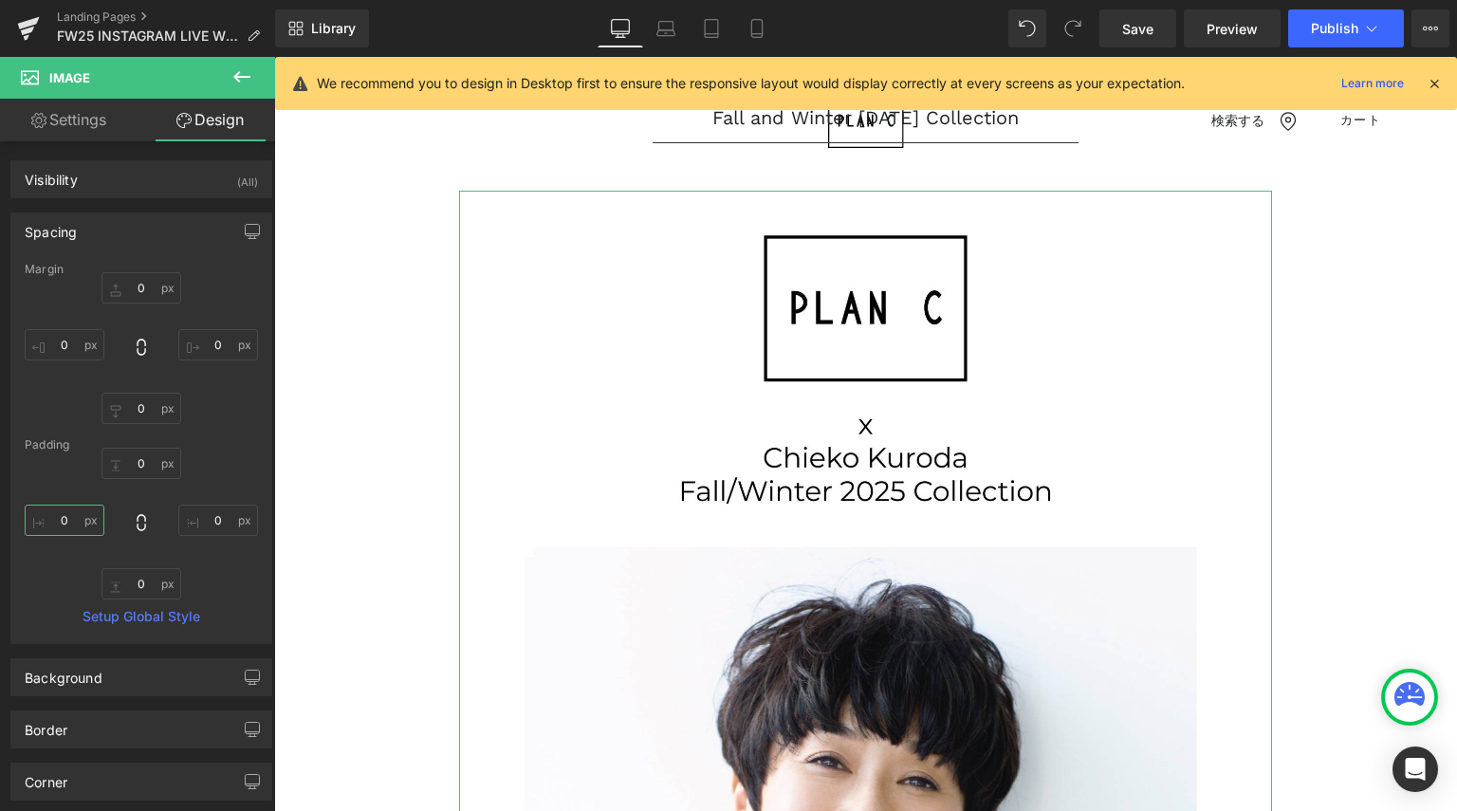
click at [78, 522] on input "0" at bounding box center [65, 520] width 80 height 31
type input "１０"
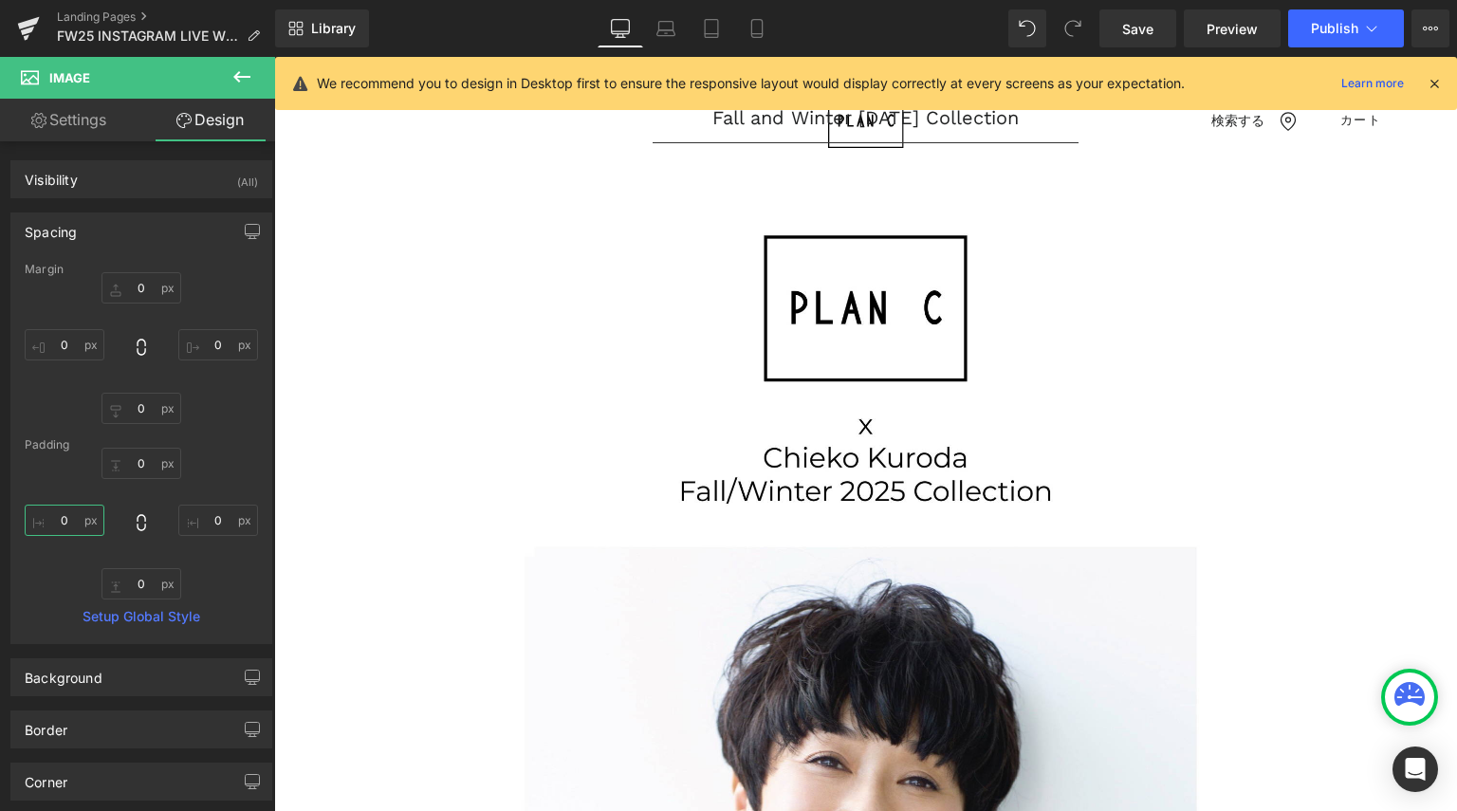
type input "１００"
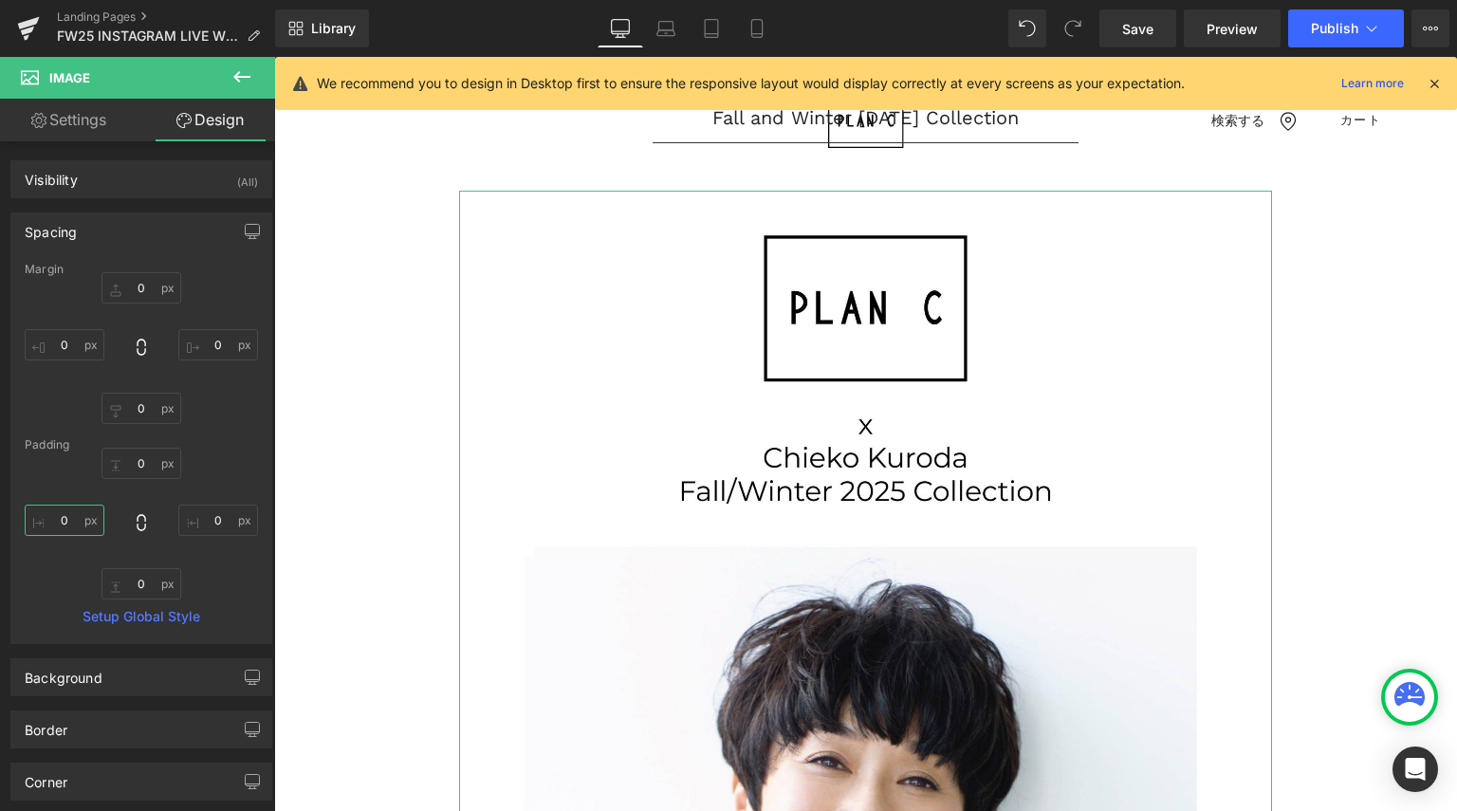
type input "１０"
type input "１"
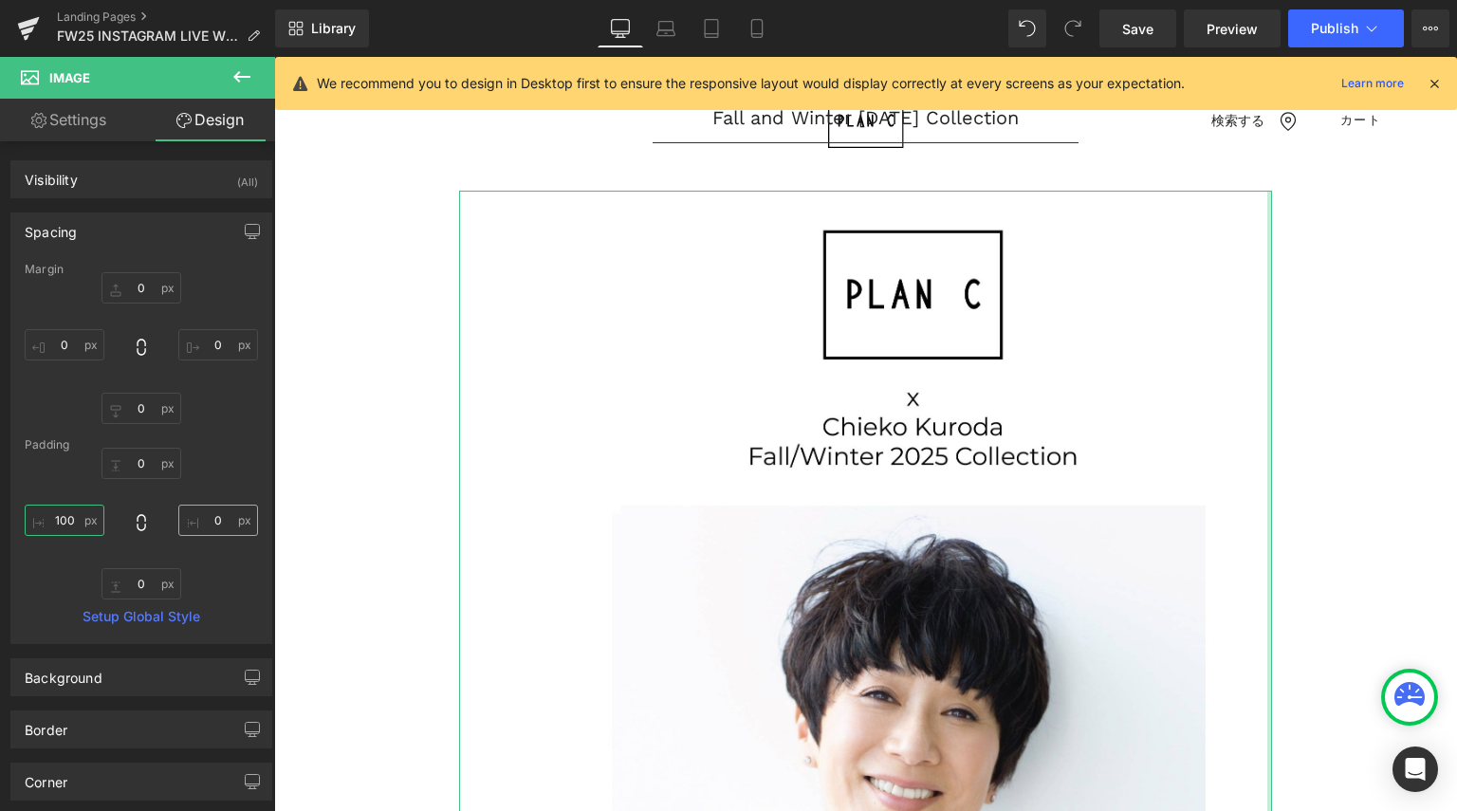
type input "100"
click at [212, 519] on input "0" at bounding box center [218, 520] width 80 height 31
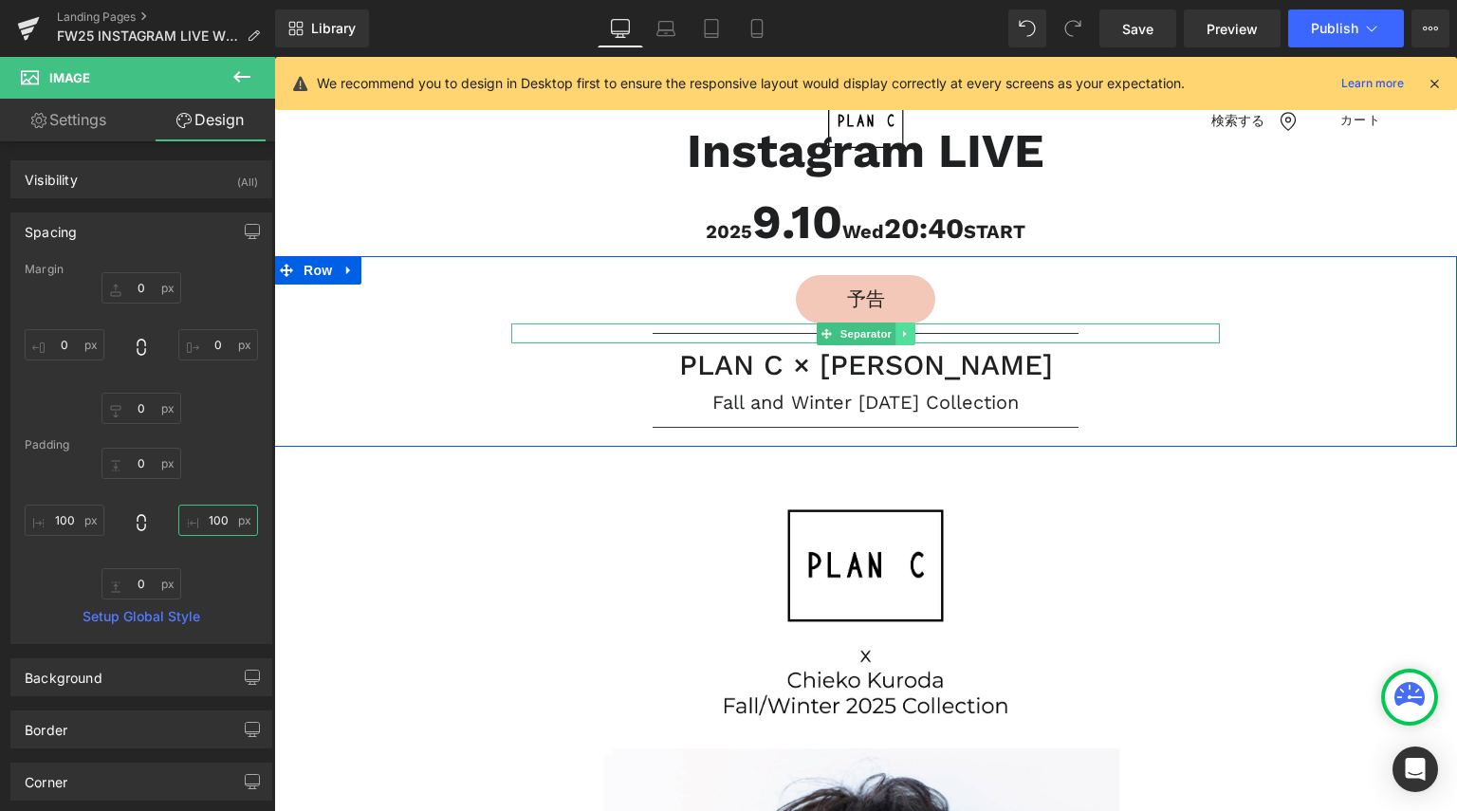
type input "100"
click at [901, 329] on icon at bounding box center [905, 333] width 10 height 11
click at [905, 330] on link at bounding box center [915, 333] width 20 height 23
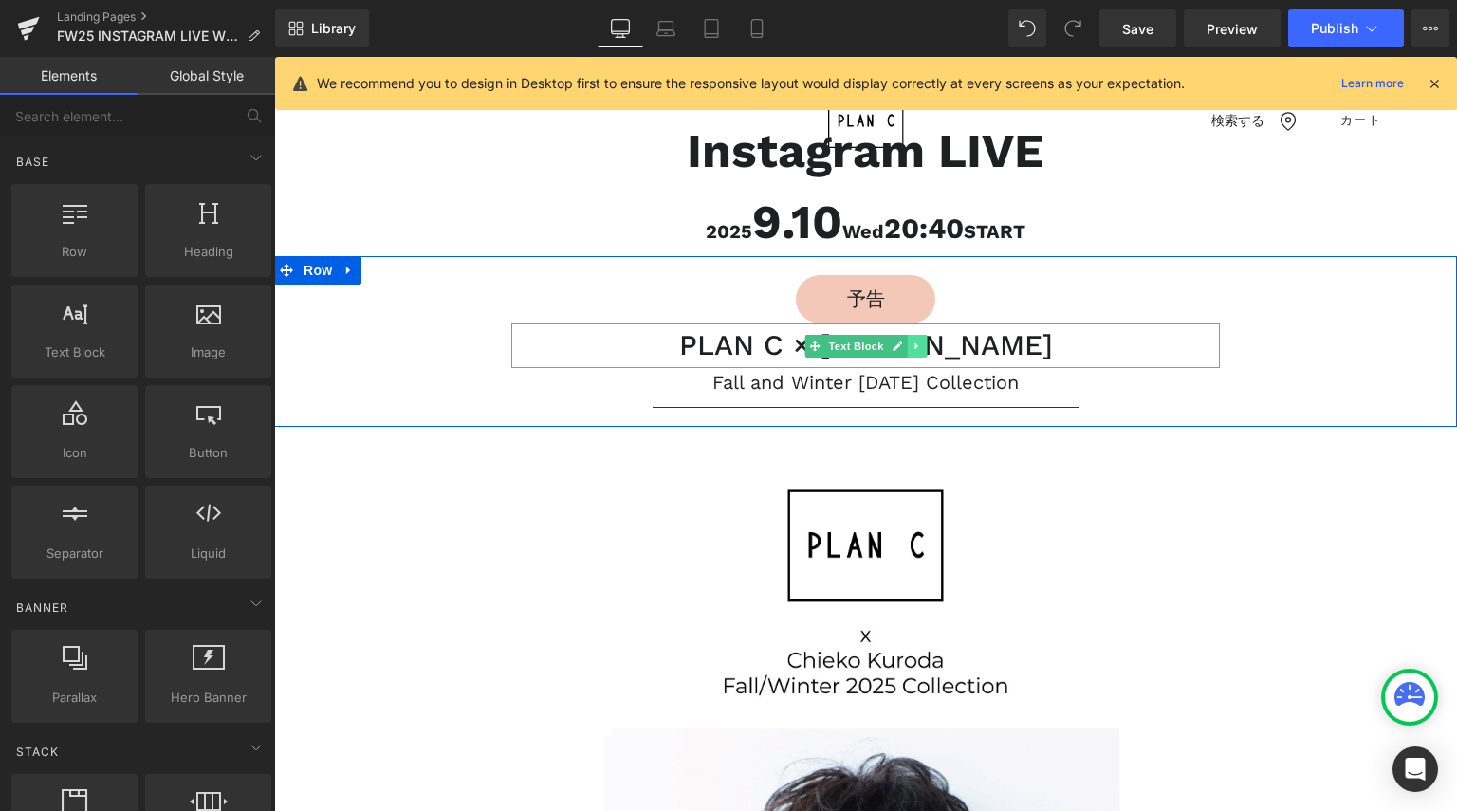
click at [911, 350] on icon at bounding box center [916, 345] width 10 height 11
click at [921, 348] on icon at bounding box center [926, 345] width 10 height 10
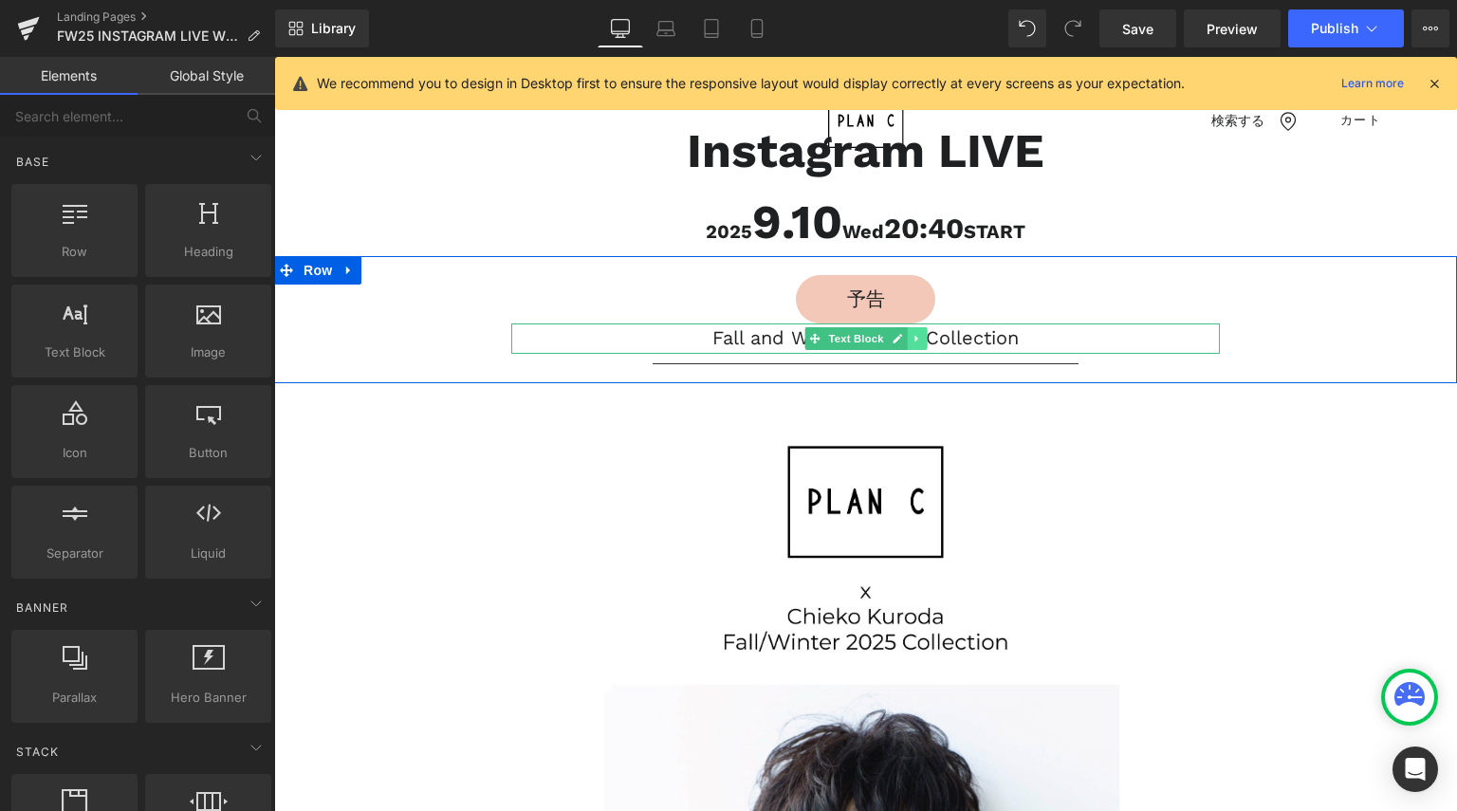
click at [914, 337] on icon at bounding box center [915, 339] width 3 height 7
click at [921, 339] on icon at bounding box center [926, 338] width 10 height 10
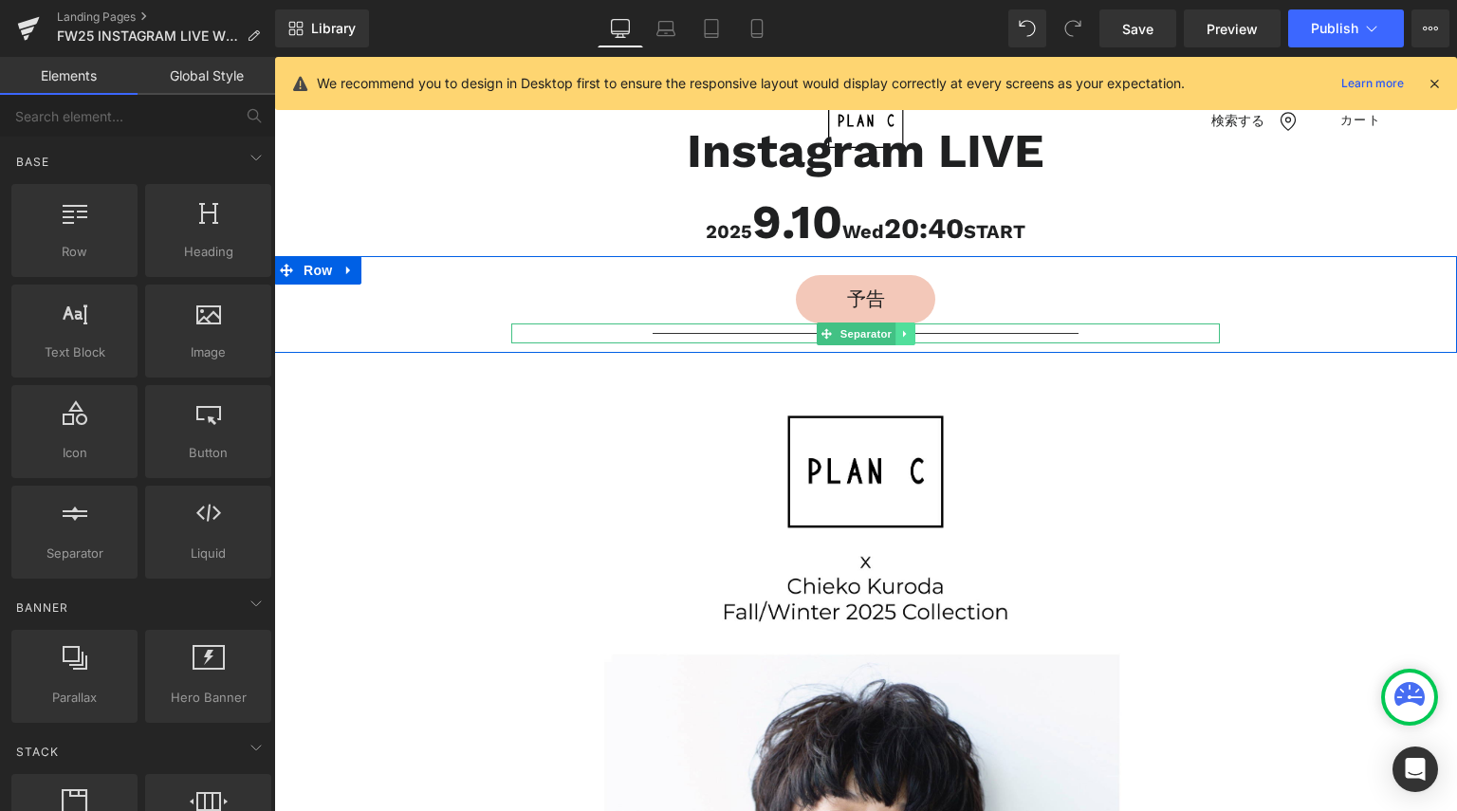
click at [904, 331] on link at bounding box center [905, 333] width 20 height 23
click at [909, 331] on icon at bounding box center [914, 333] width 10 height 10
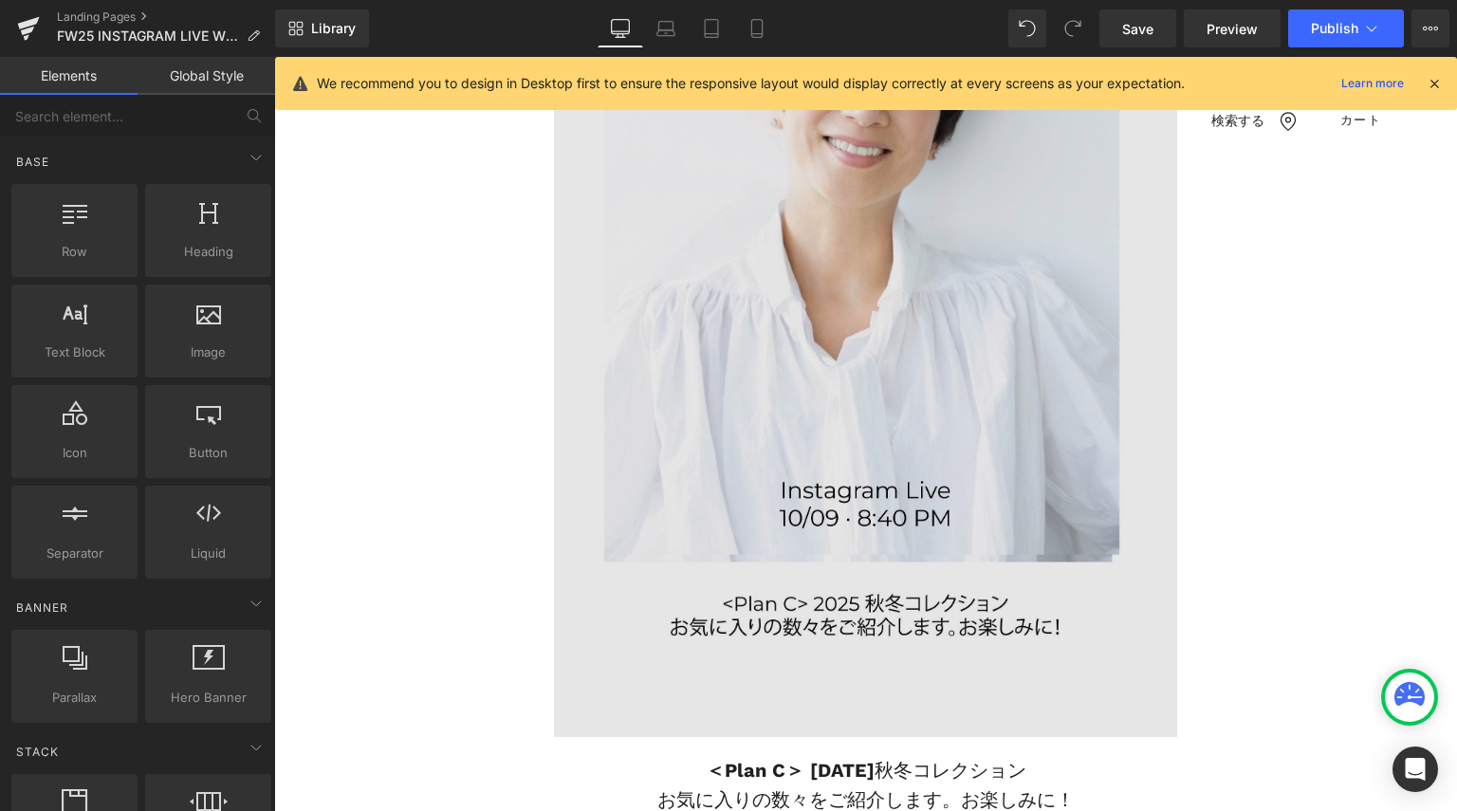
scroll to position [853, 0]
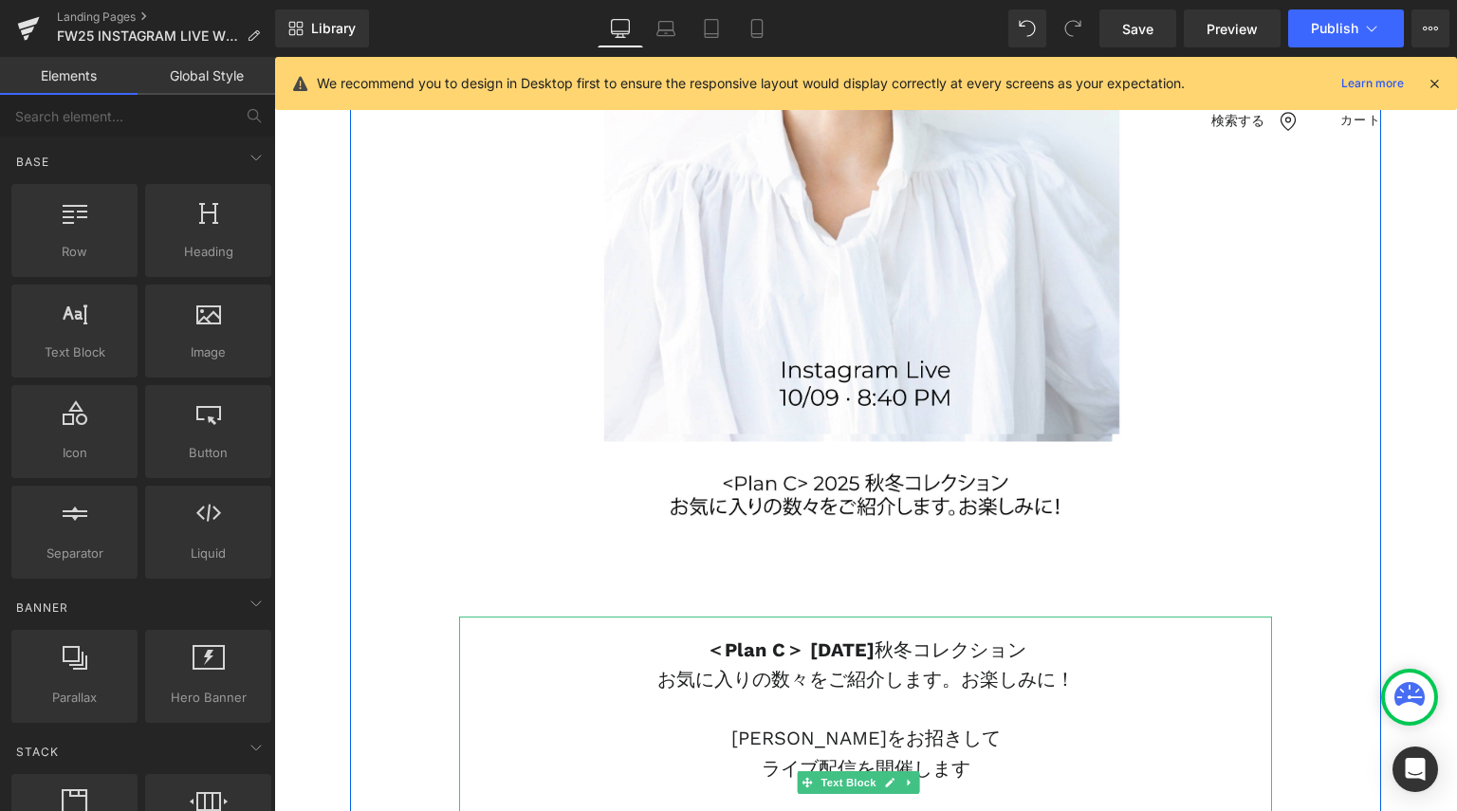
click at [798, 638] on strong "＜Plan C＞ [DATE]" at bounding box center [790, 649] width 169 height 23
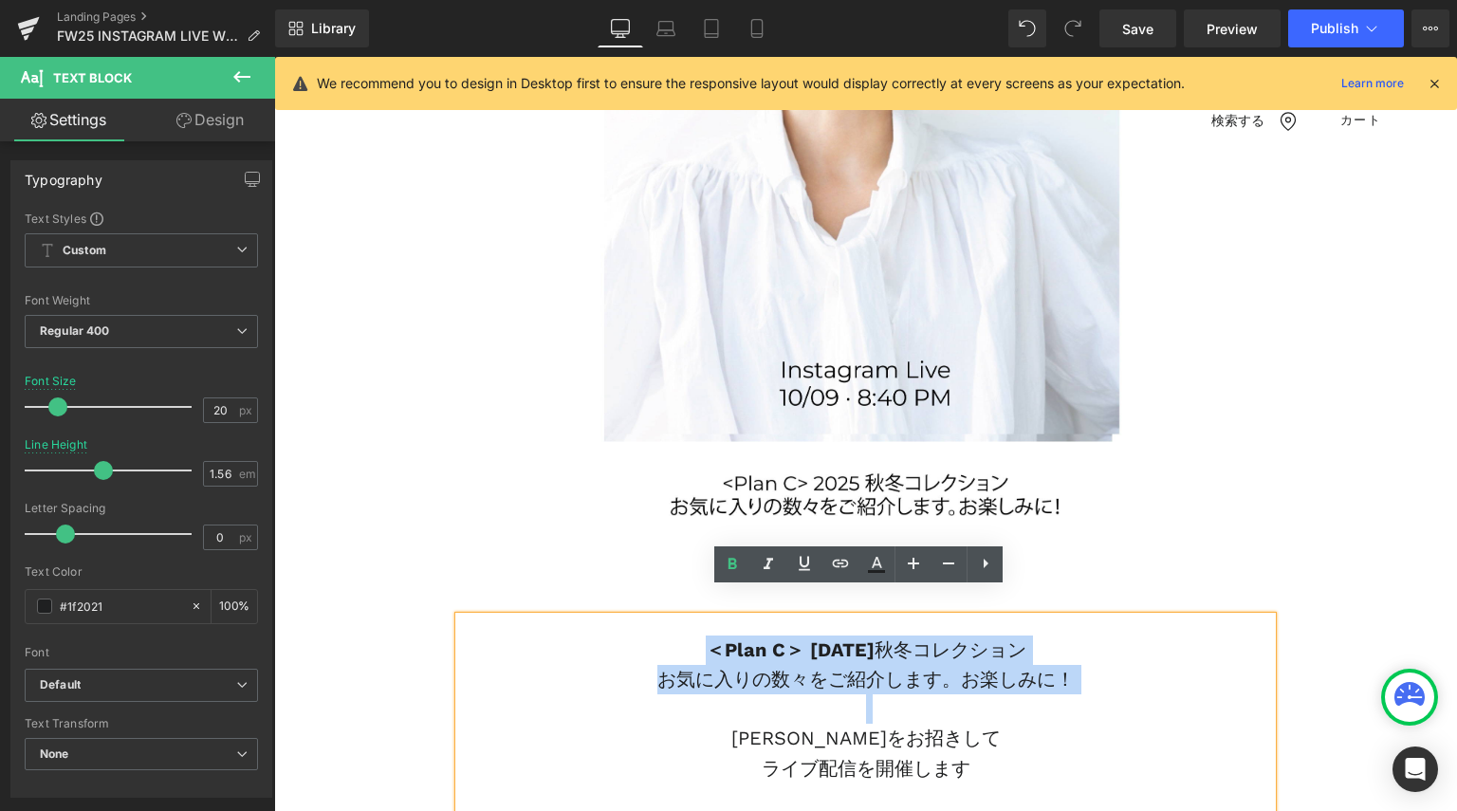
drag, startPoint x: 952, startPoint y: 685, endPoint x: 705, endPoint y: 600, distance: 261.5
click at [705, 616] on div "＜Plan C＞ [DATE] 秋冬コレクション お気に入りの数々をご紹介します。お楽しみに！ [PERSON_NAME]をお招きして ライブ配信を開催します…" at bounding box center [865, 782] width 813 height 333
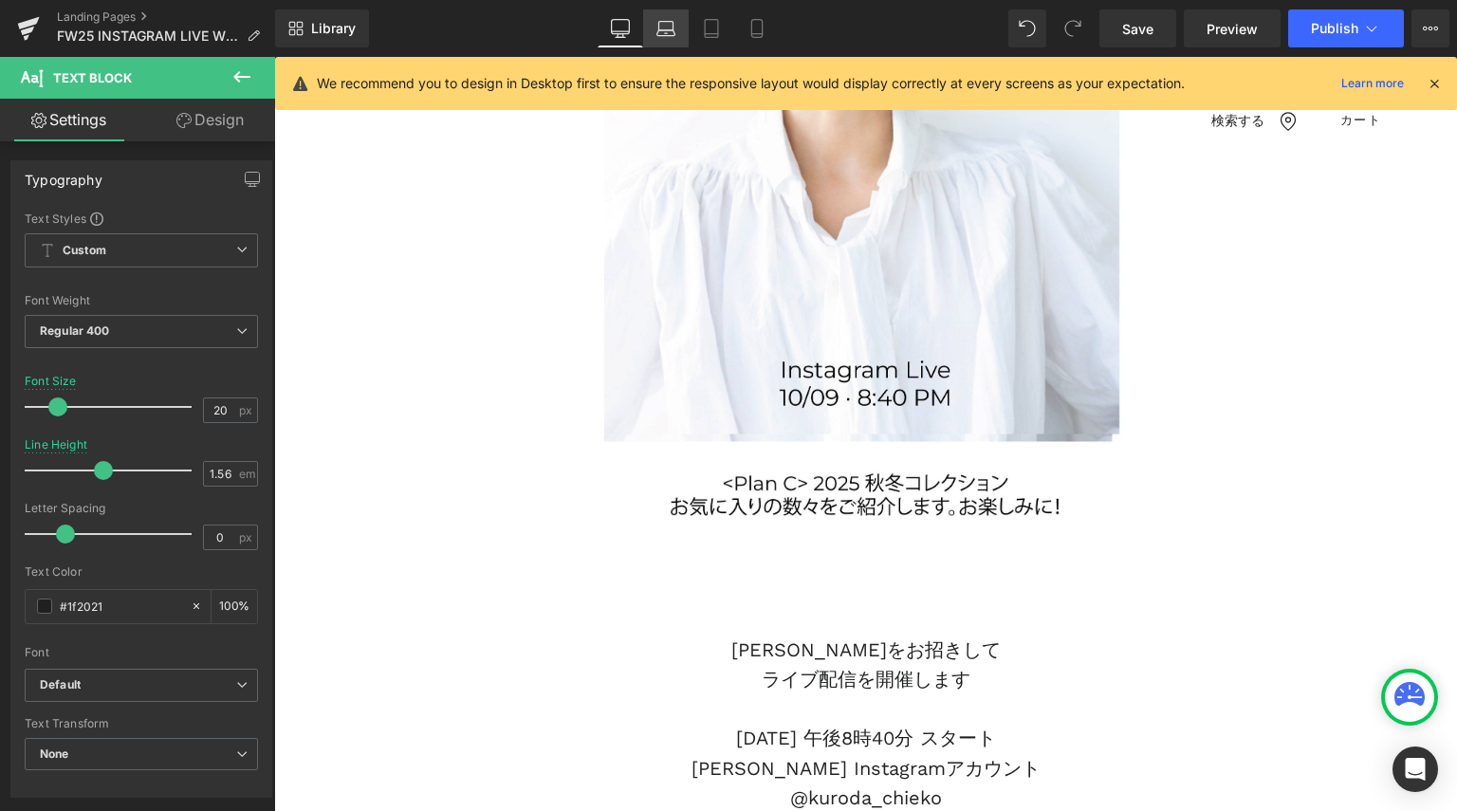
click at [656, 27] on icon at bounding box center [665, 28] width 19 height 19
type input "100"
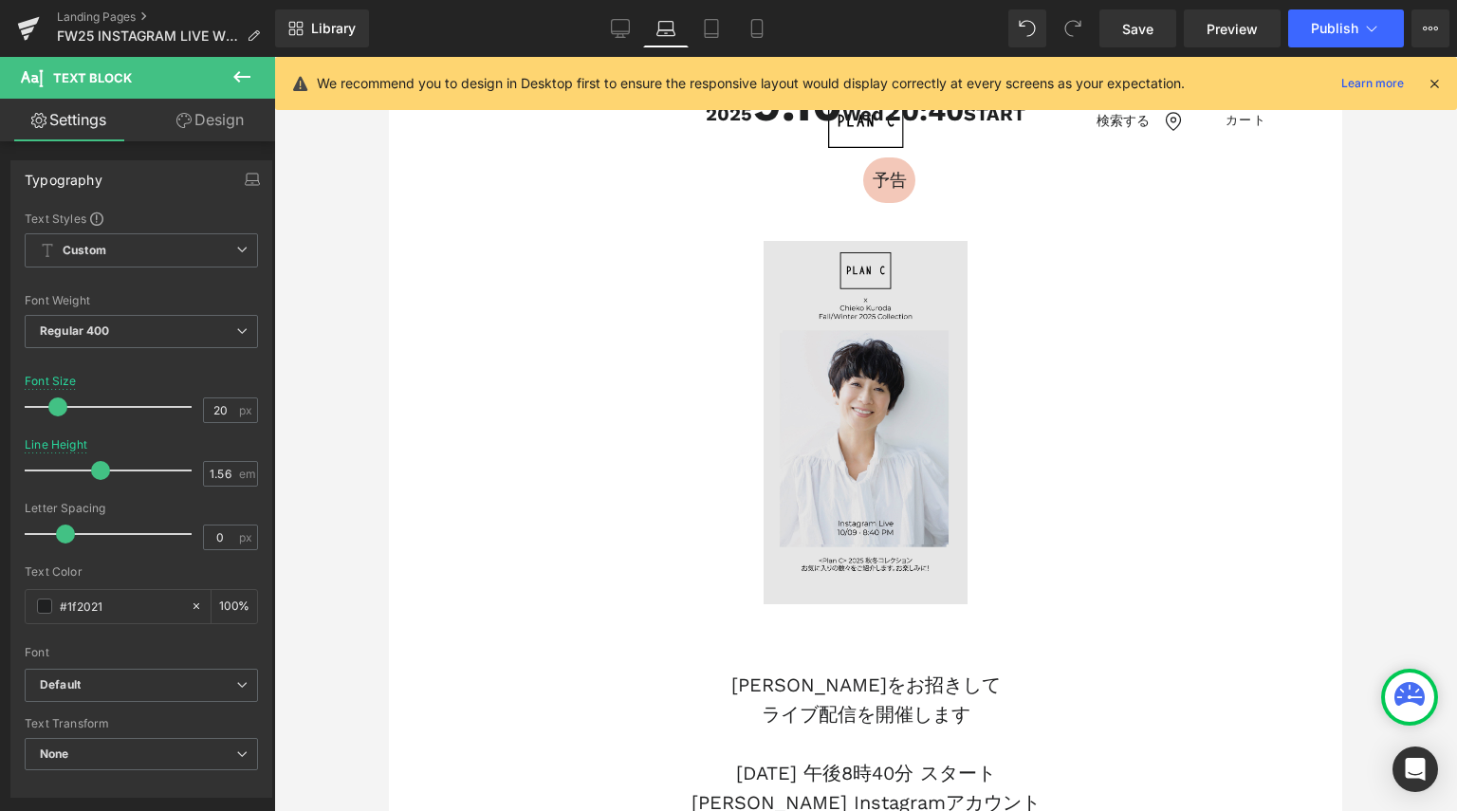
scroll to position [62, 0]
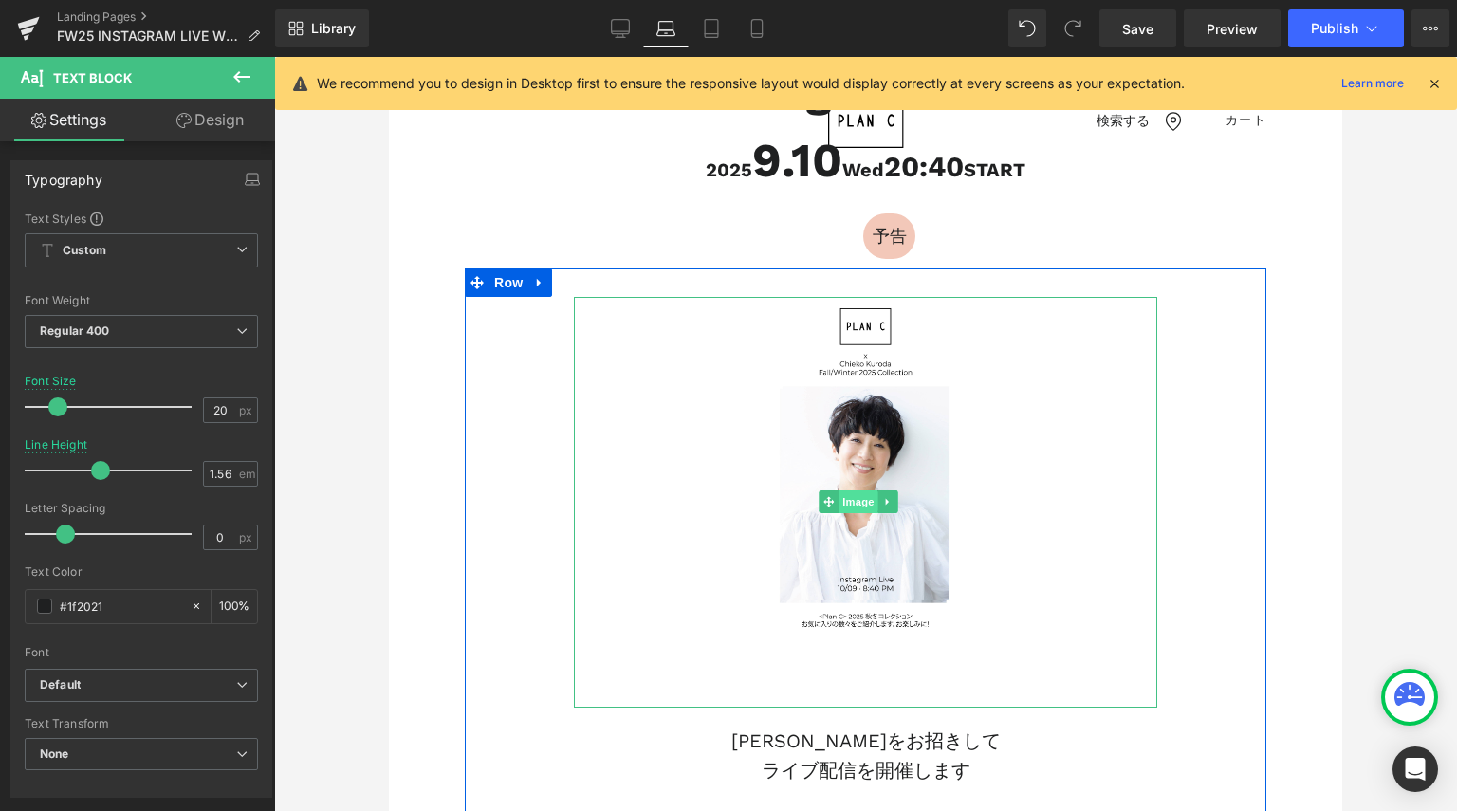
click at [843, 498] on span "Image" at bounding box center [858, 501] width 40 height 23
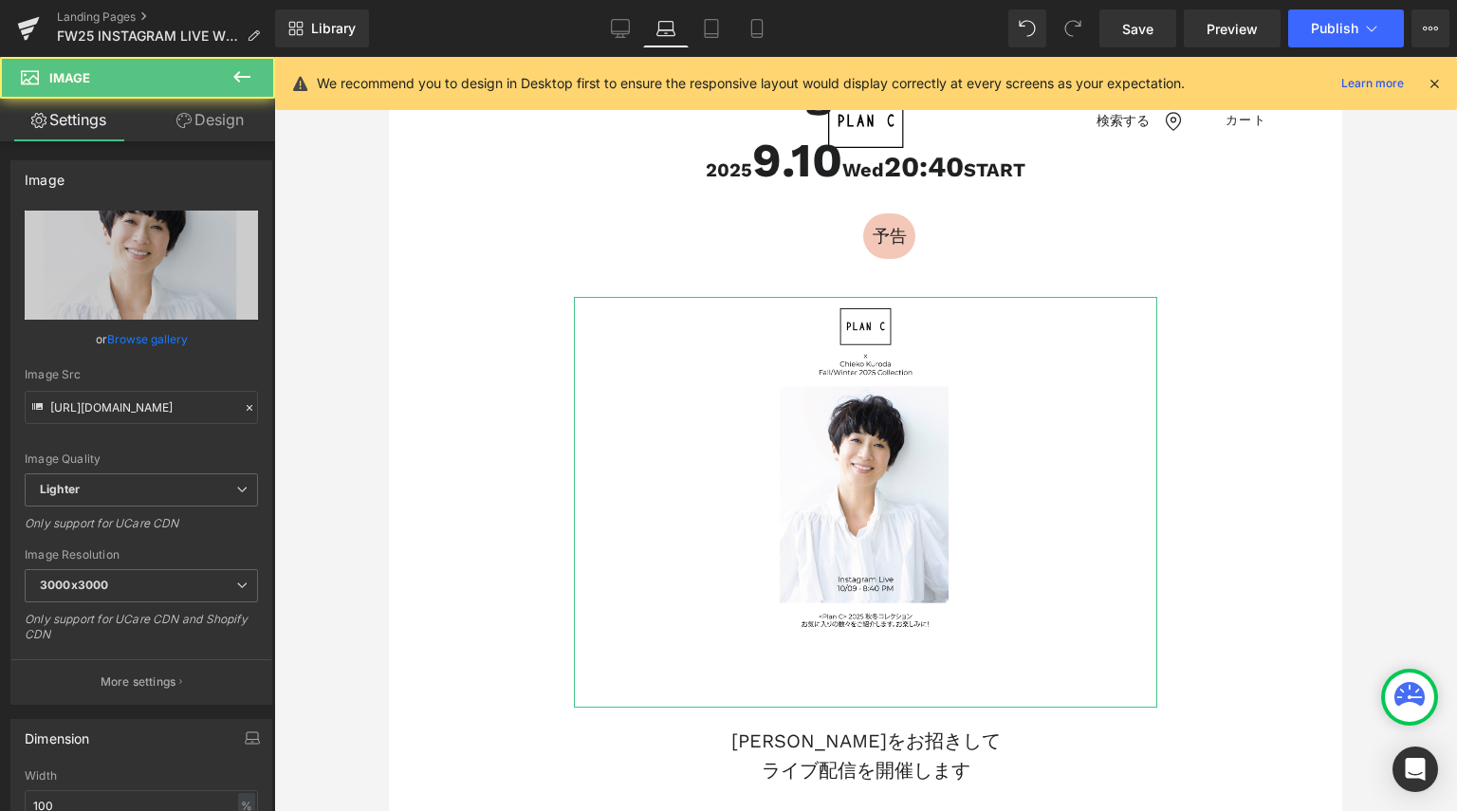
click at [247, 132] on link "Design" at bounding box center [210, 120] width 138 height 43
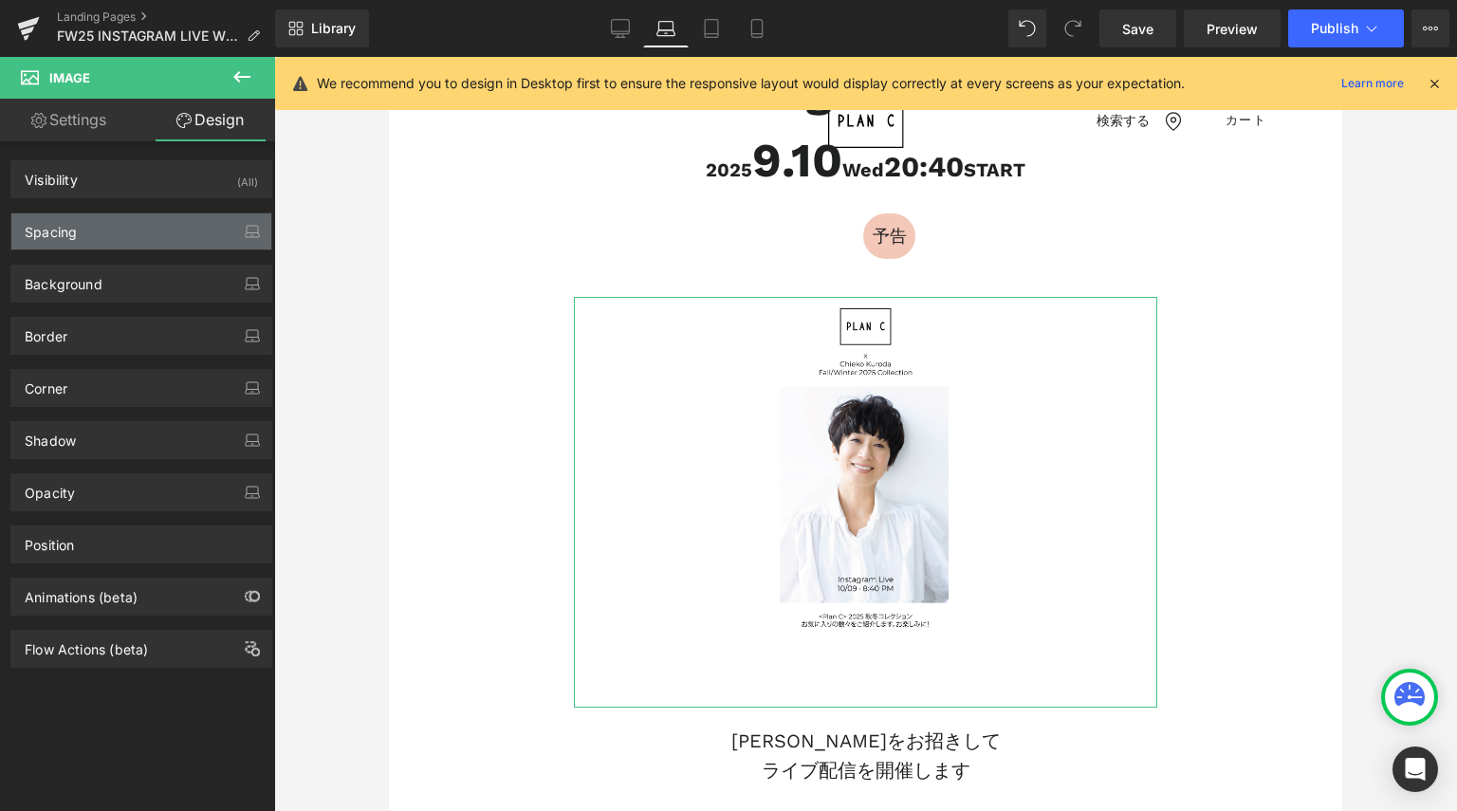
type input "0"
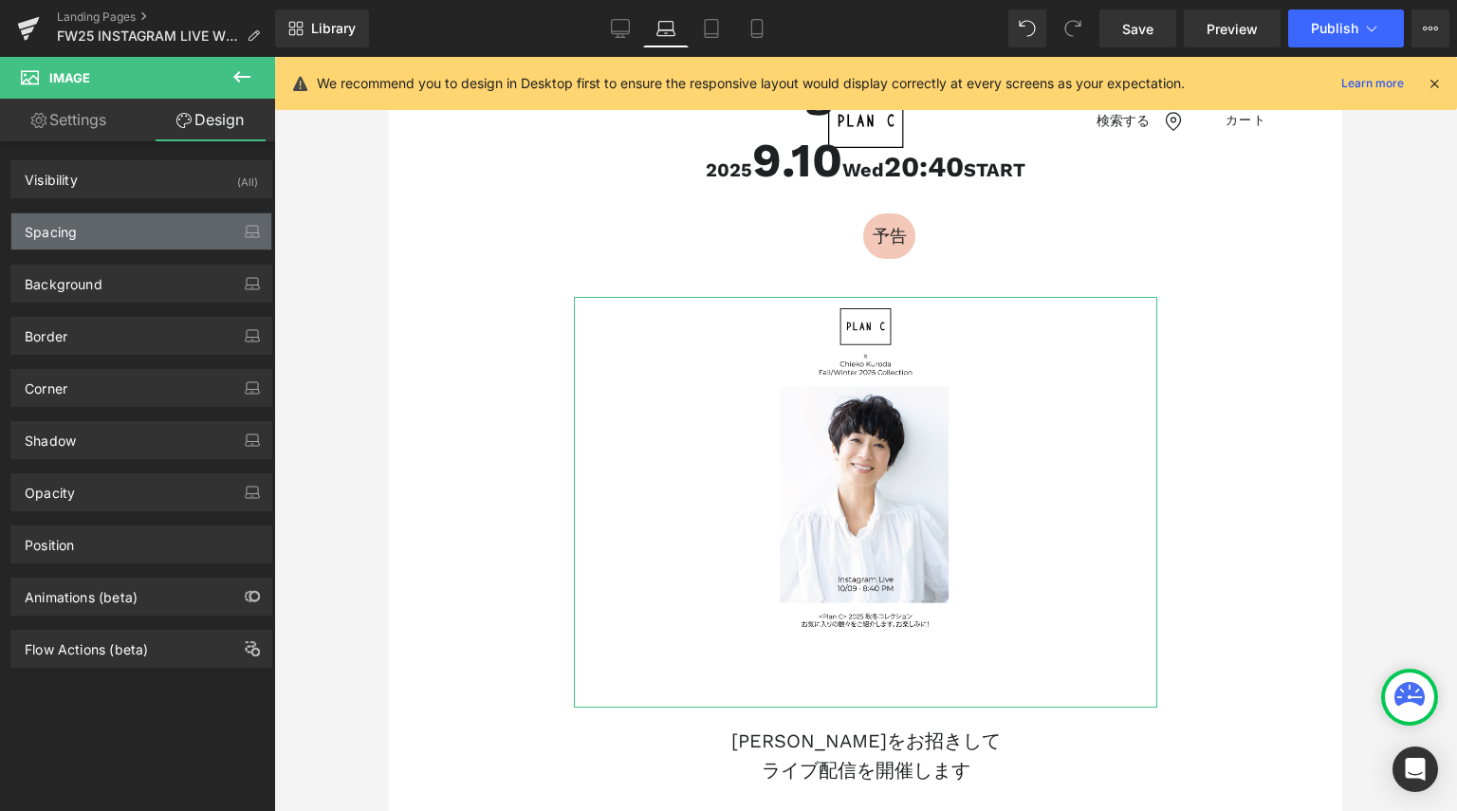
type input "200"
type input "50"
click at [151, 245] on div "Spacing" at bounding box center [141, 231] width 260 height 36
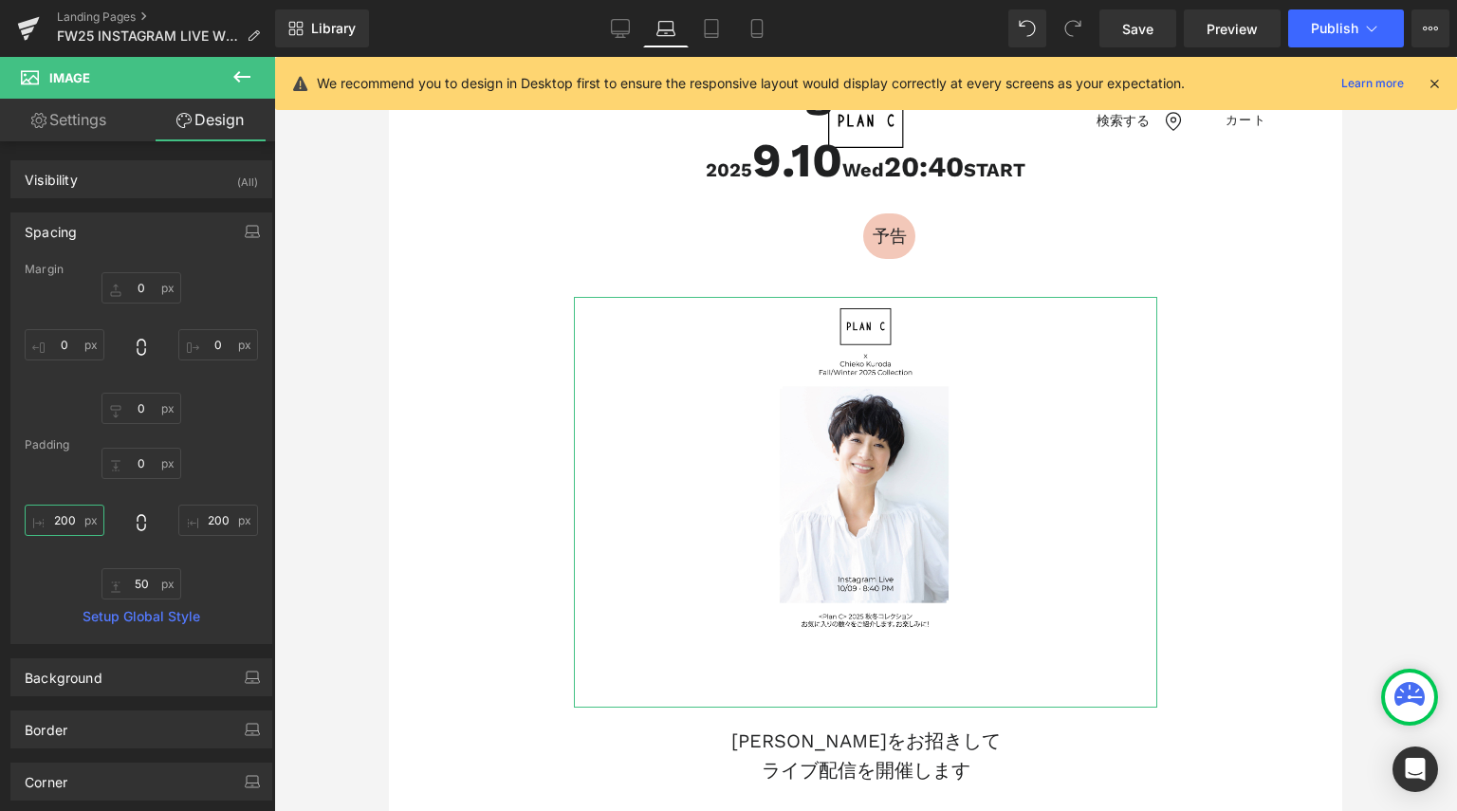
click at [66, 520] on input "200" at bounding box center [65, 520] width 80 height 31
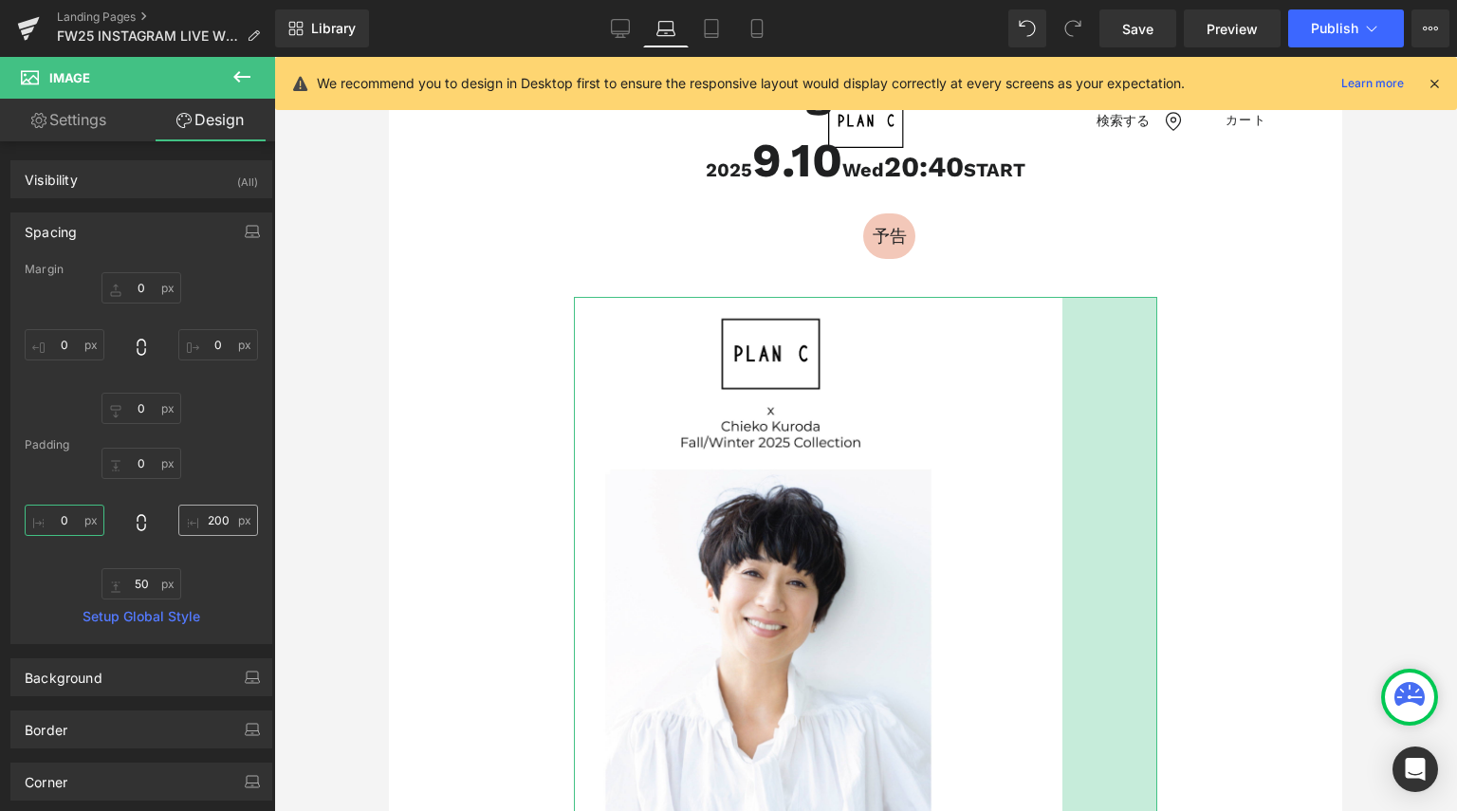
type input "0"
click at [193, 527] on input "200" at bounding box center [218, 520] width 80 height 31
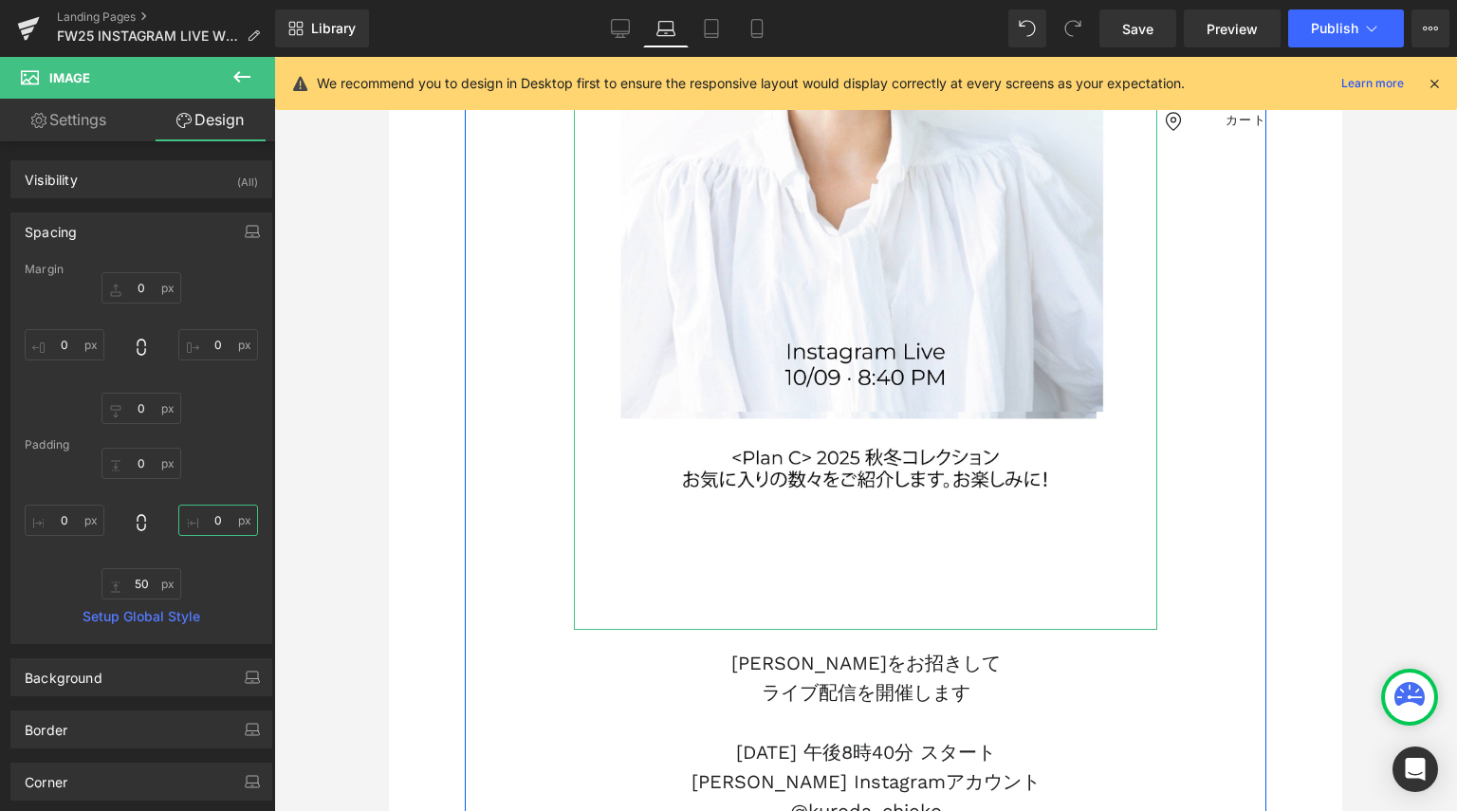
scroll to position [820, 0]
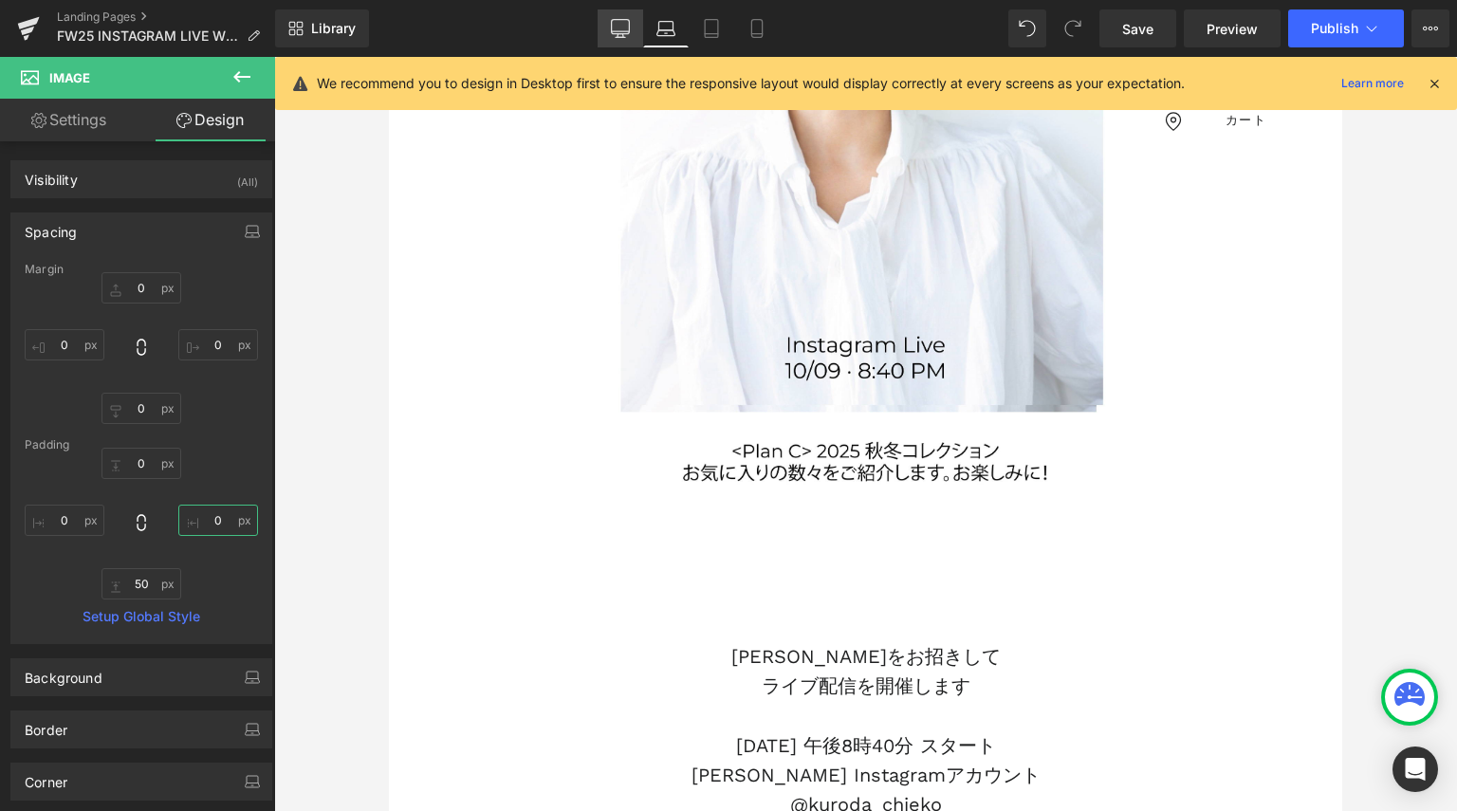
type input "0"
click at [623, 29] on icon at bounding box center [620, 28] width 19 height 19
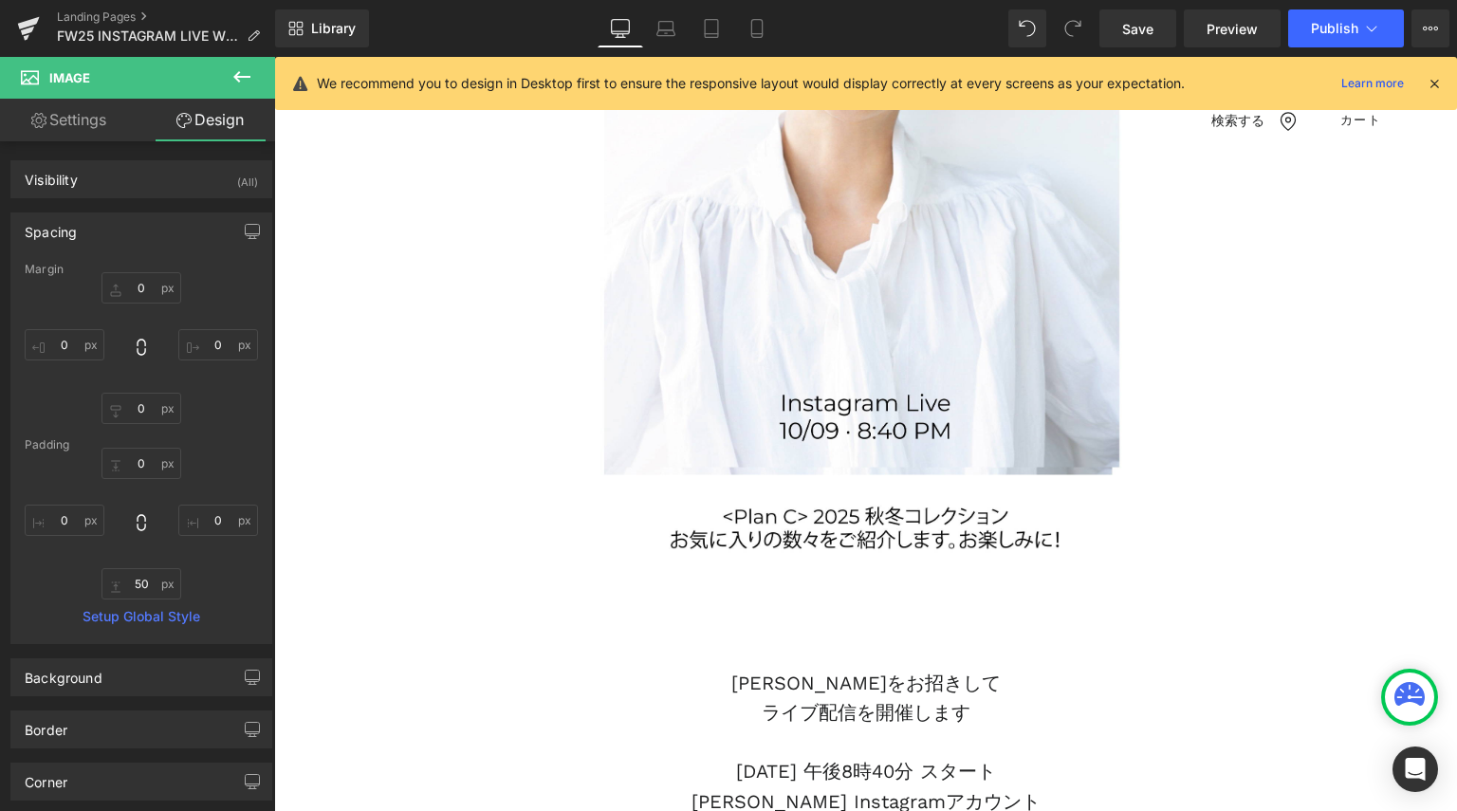
type input "0"
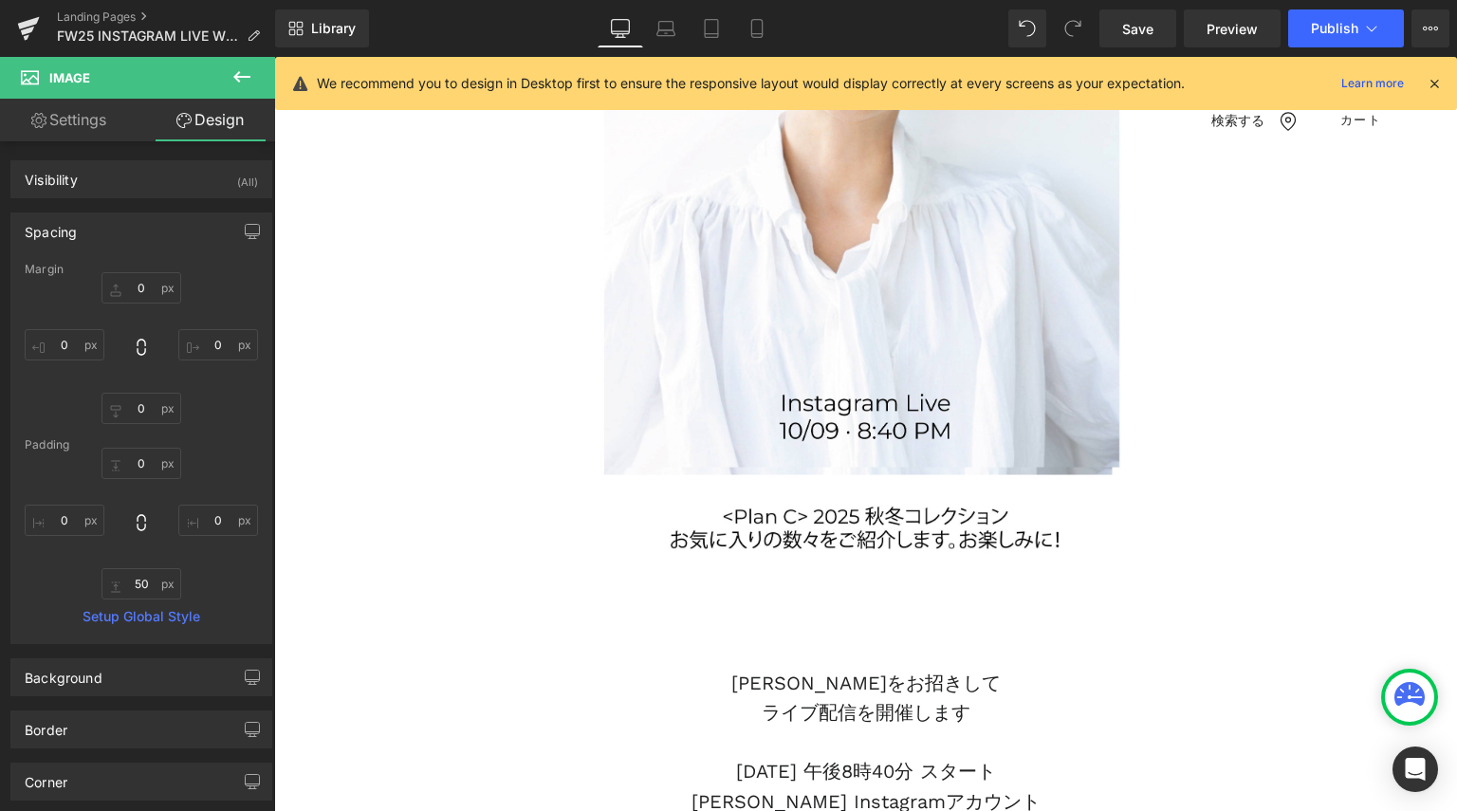
type input "57.6456"
type input "21.1772"
type input "57.6456"
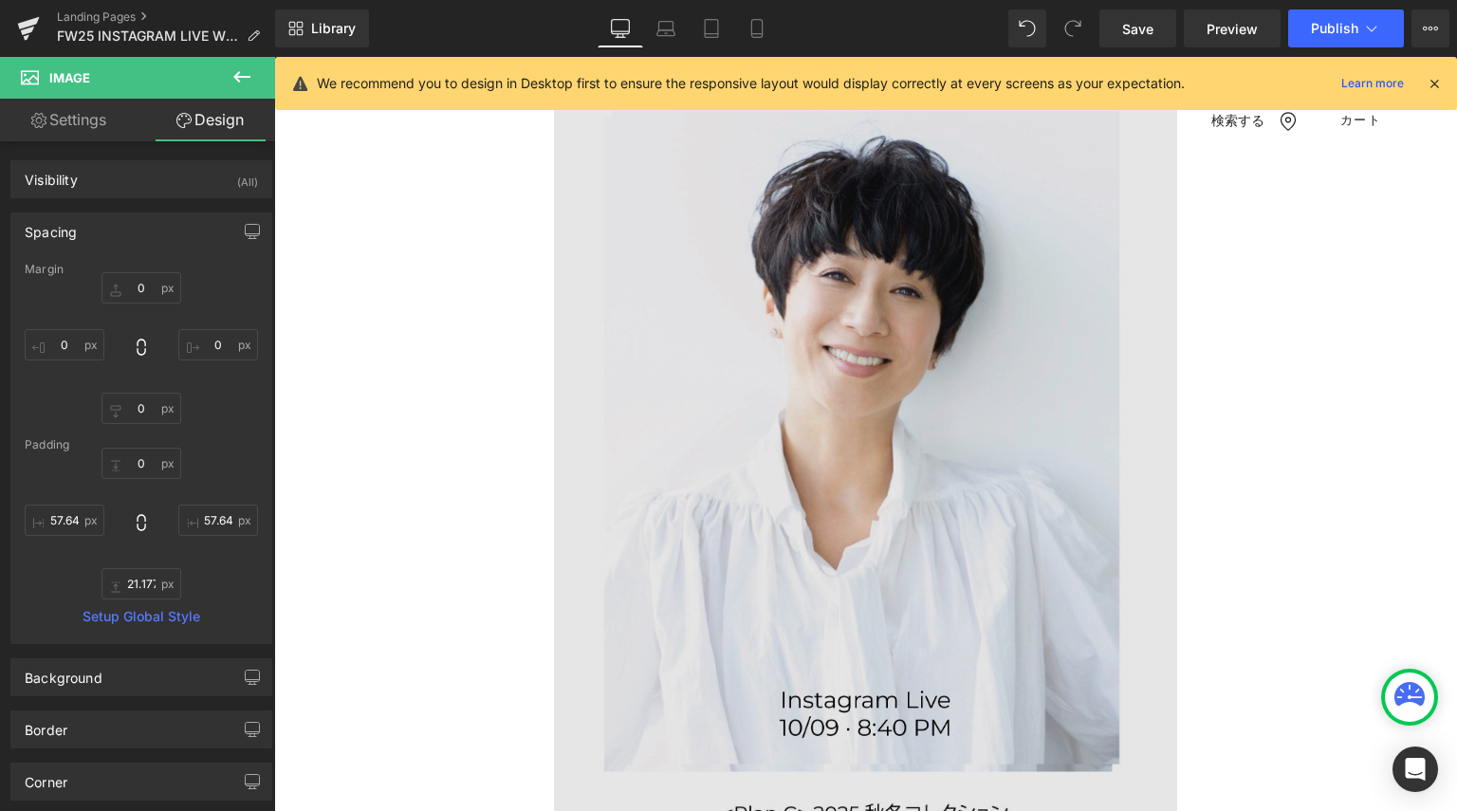
scroll to position [998, 0]
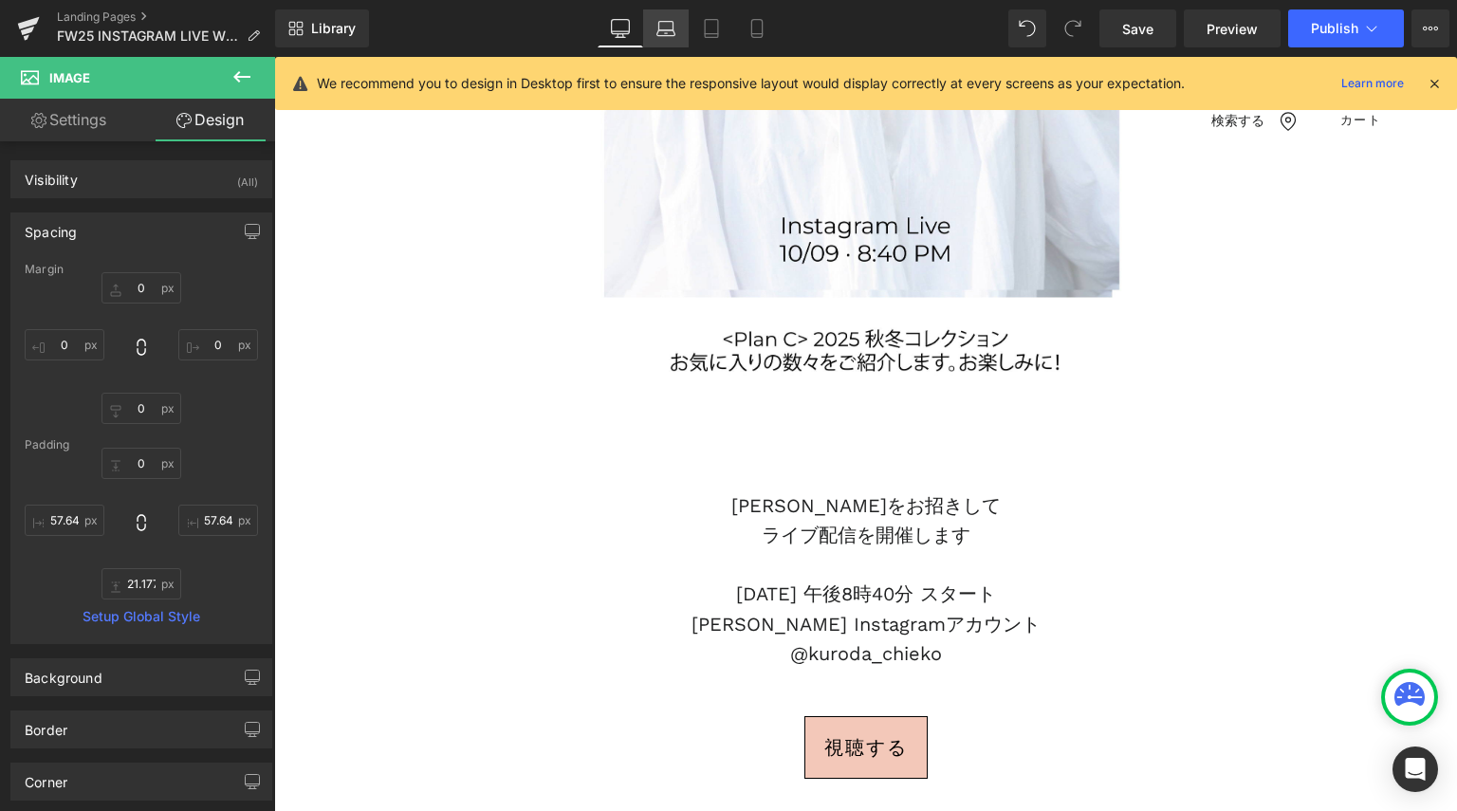
click at [673, 22] on icon at bounding box center [666, 26] width 14 height 9
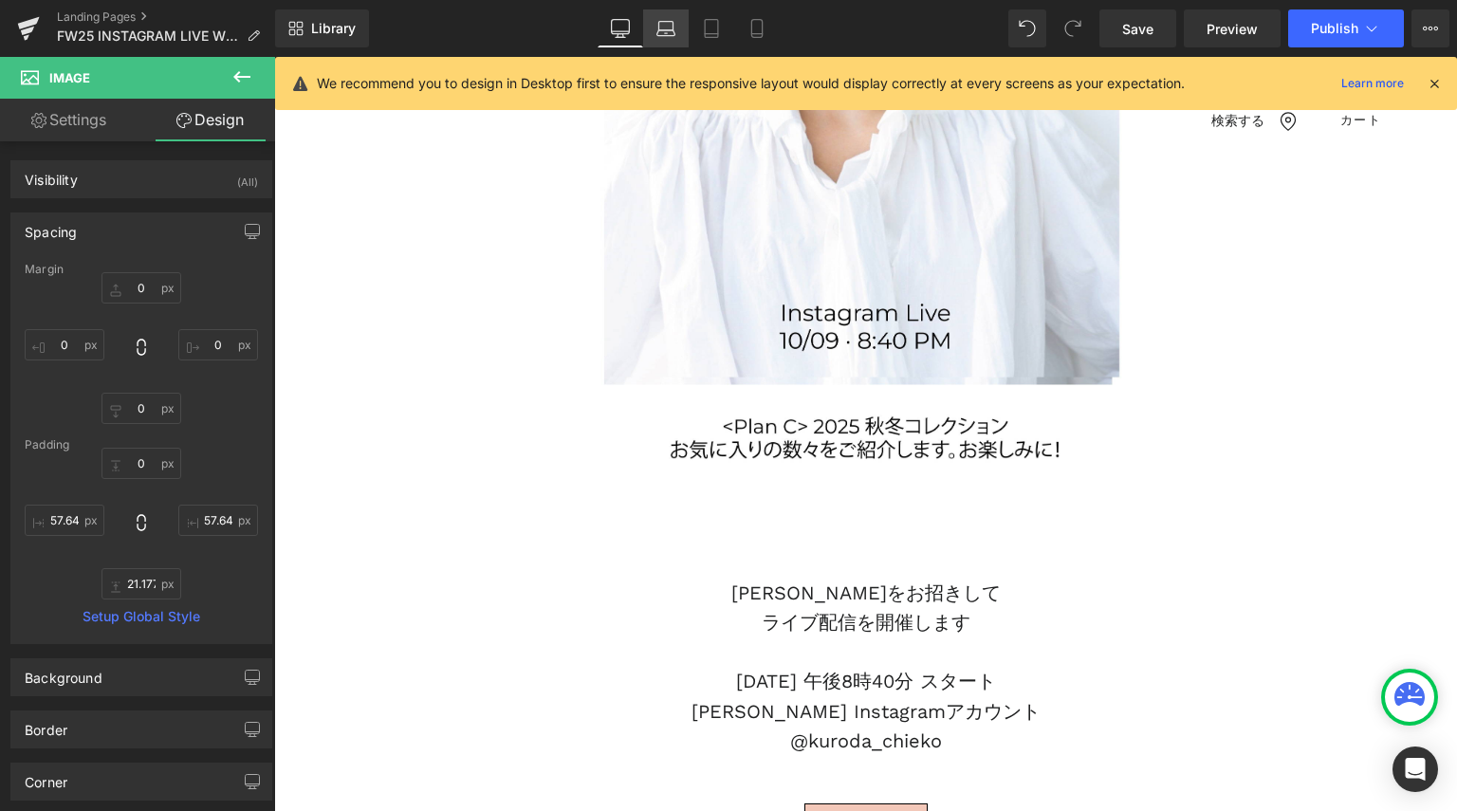
type input "0"
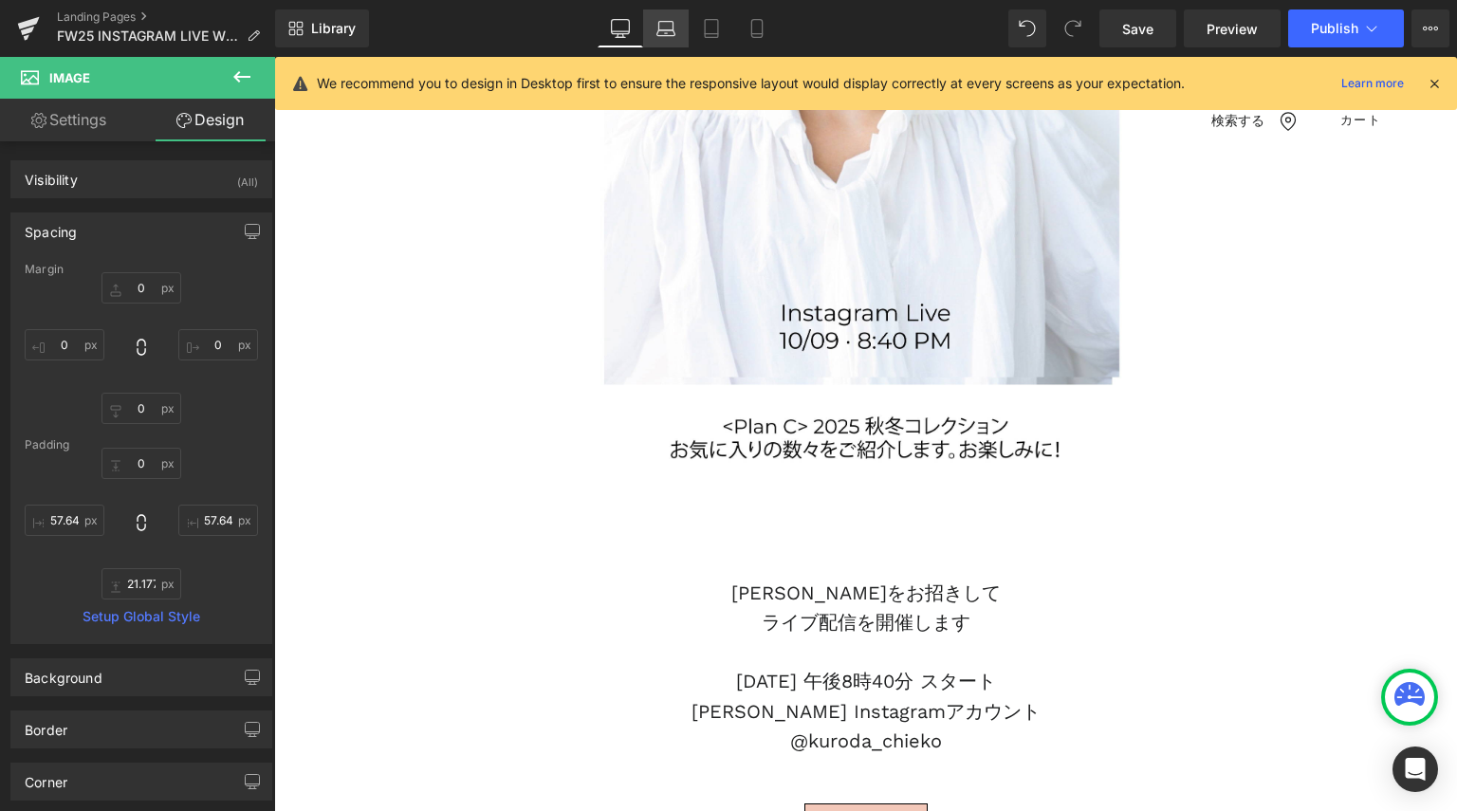
type input "52.9913"
type input "23.5043"
type input "52.9913"
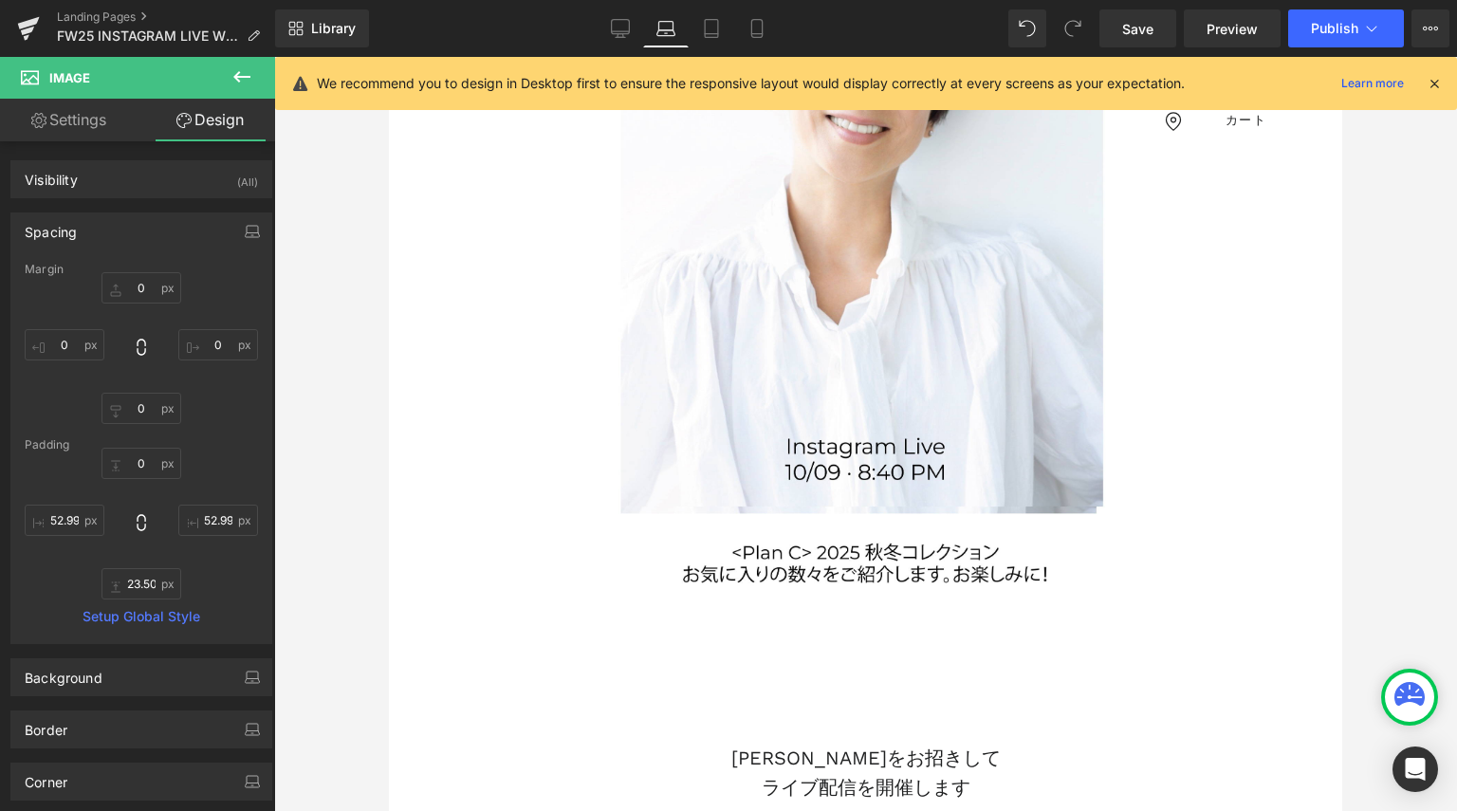
scroll to position [900, 0]
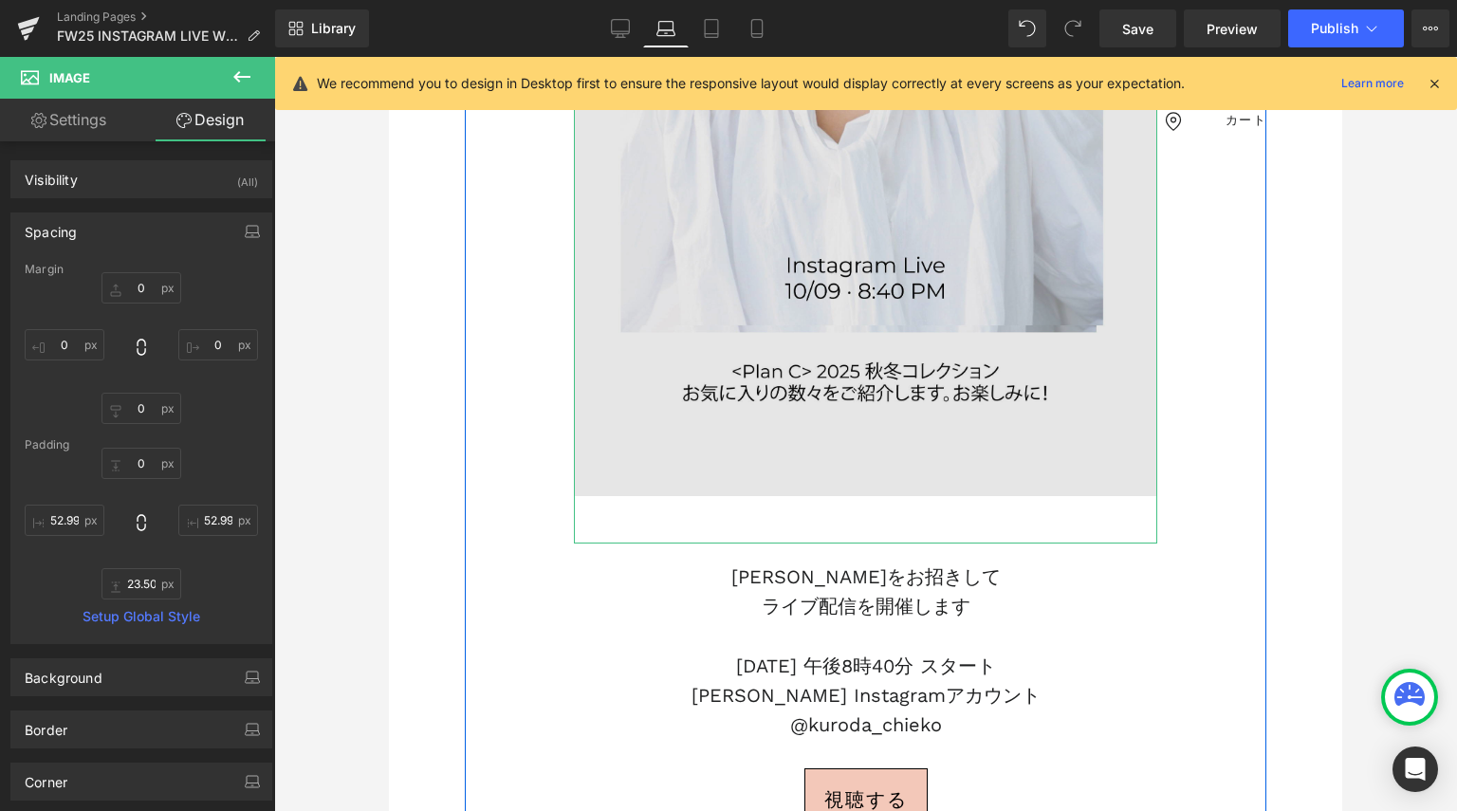
click at [839, 492] on img at bounding box center [865, 1] width 583 height 1085
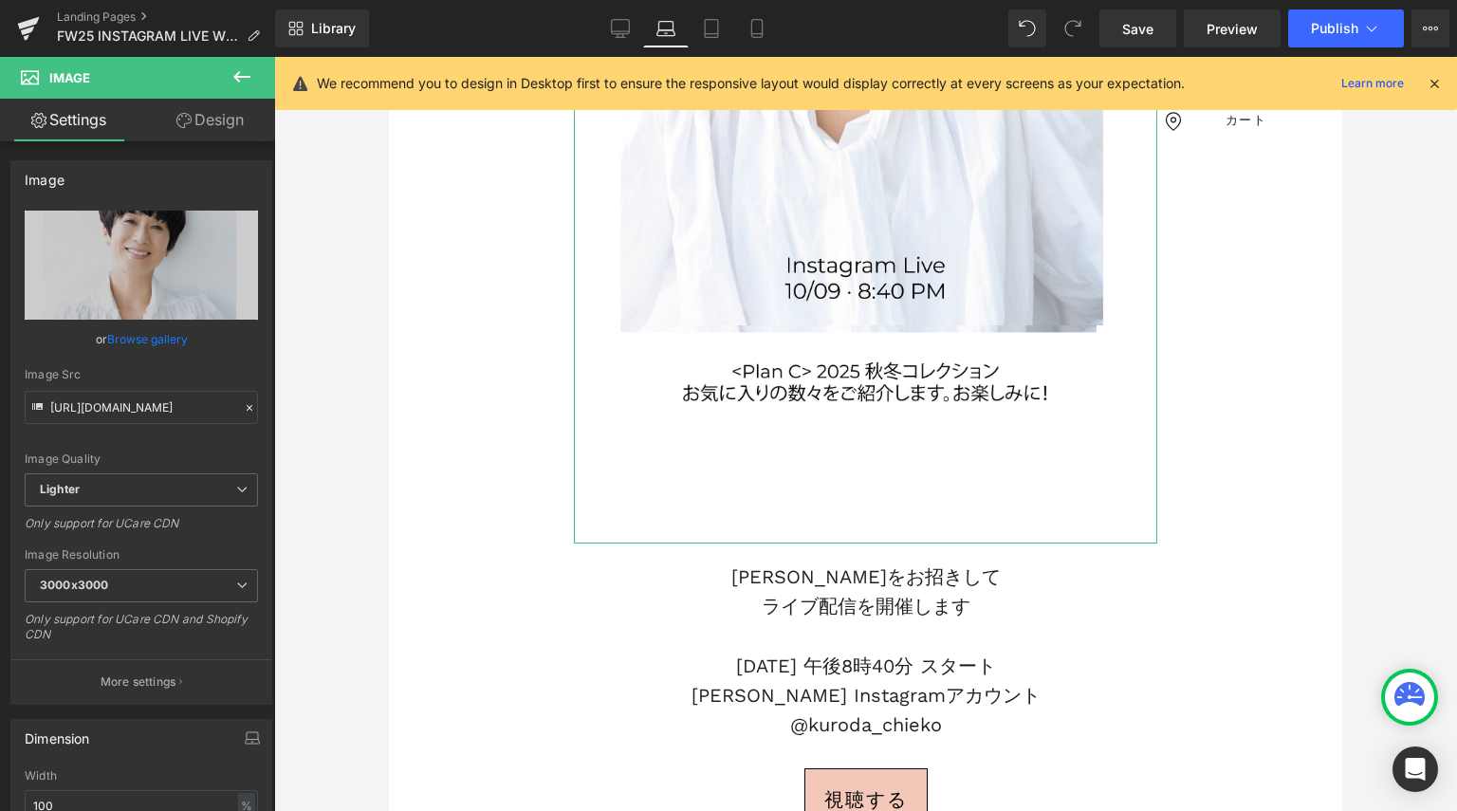
click at [228, 123] on link "Design" at bounding box center [210, 120] width 138 height 43
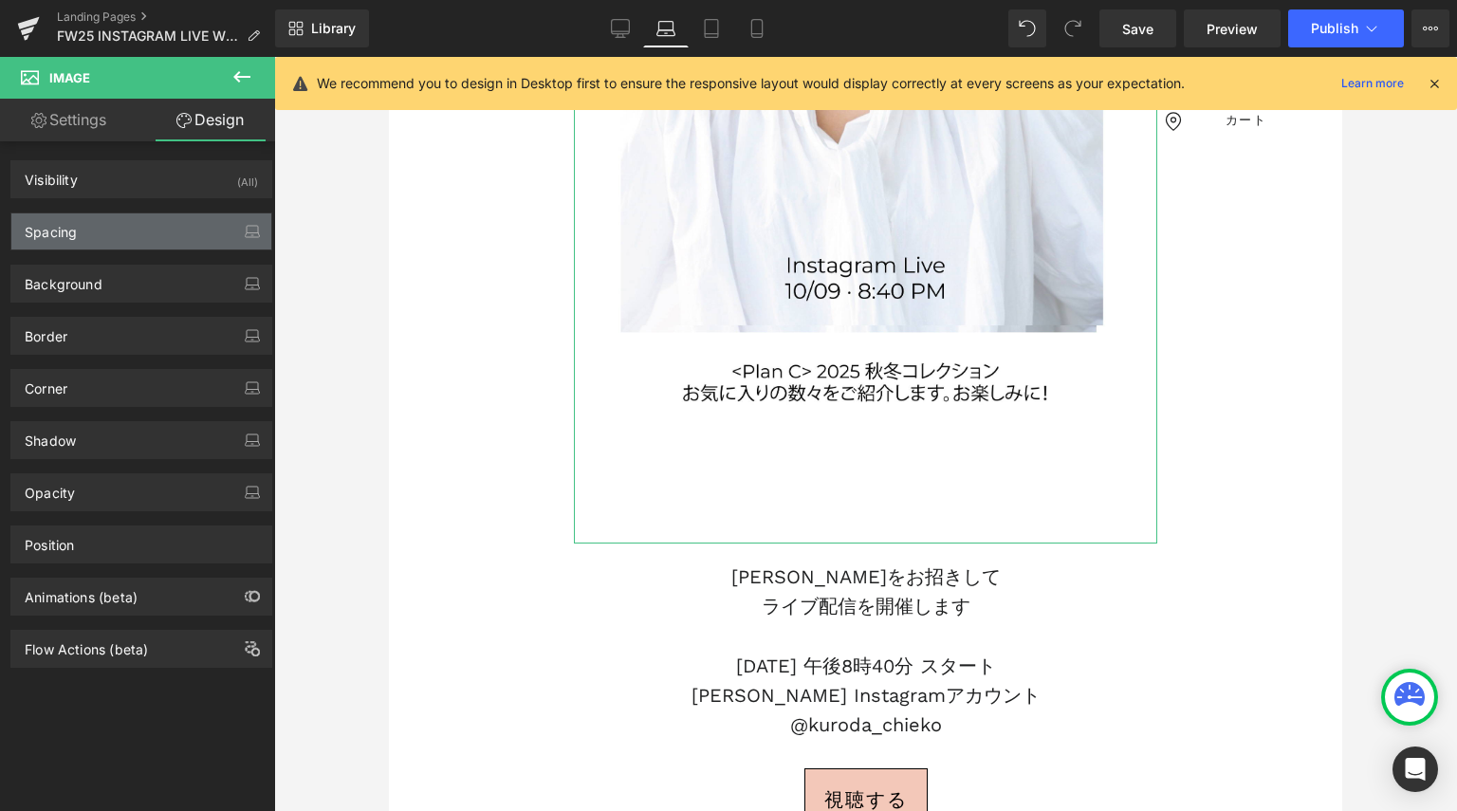
click at [167, 240] on div "Spacing" at bounding box center [141, 231] width 260 height 36
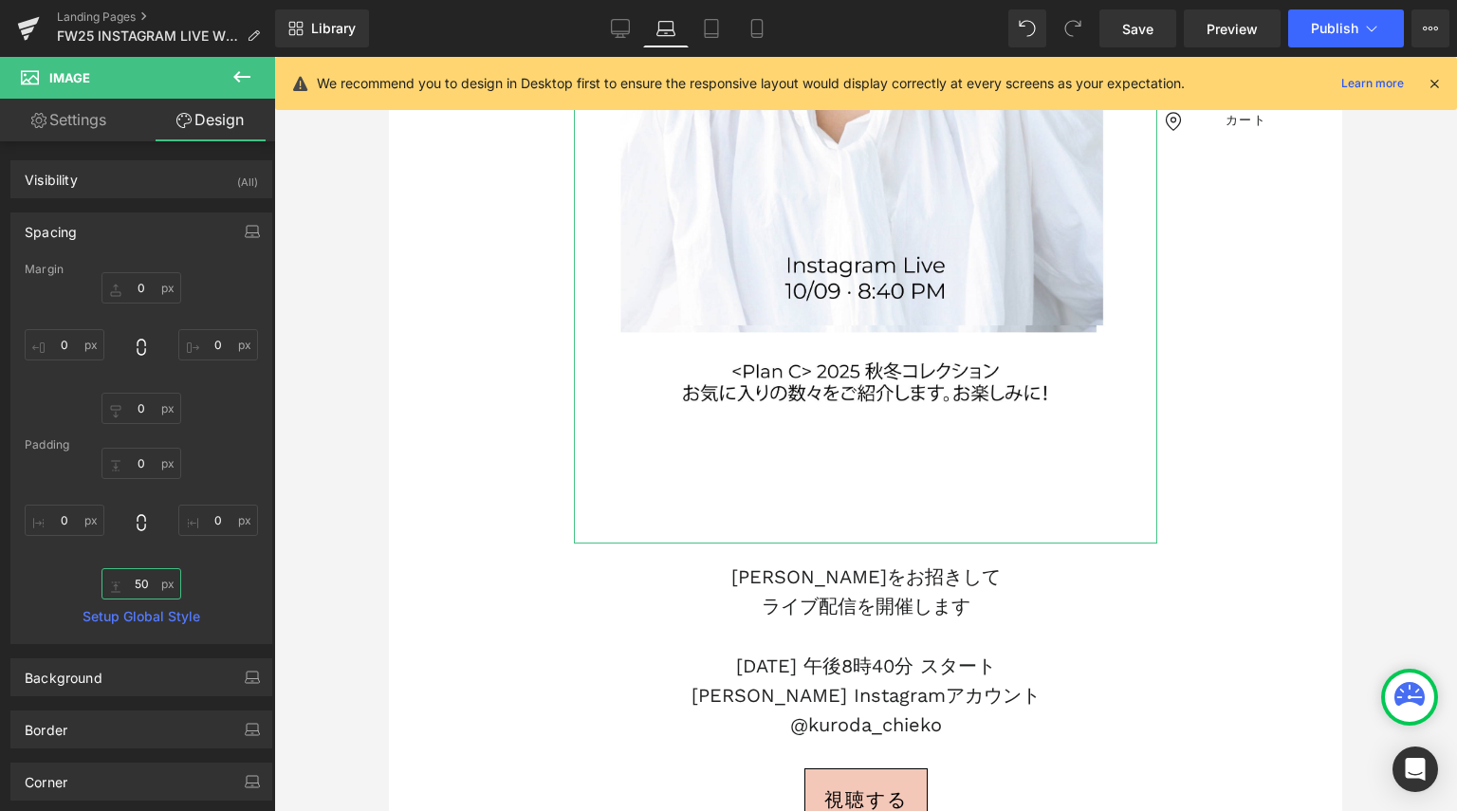
click at [144, 576] on input "50" at bounding box center [141, 583] width 80 height 31
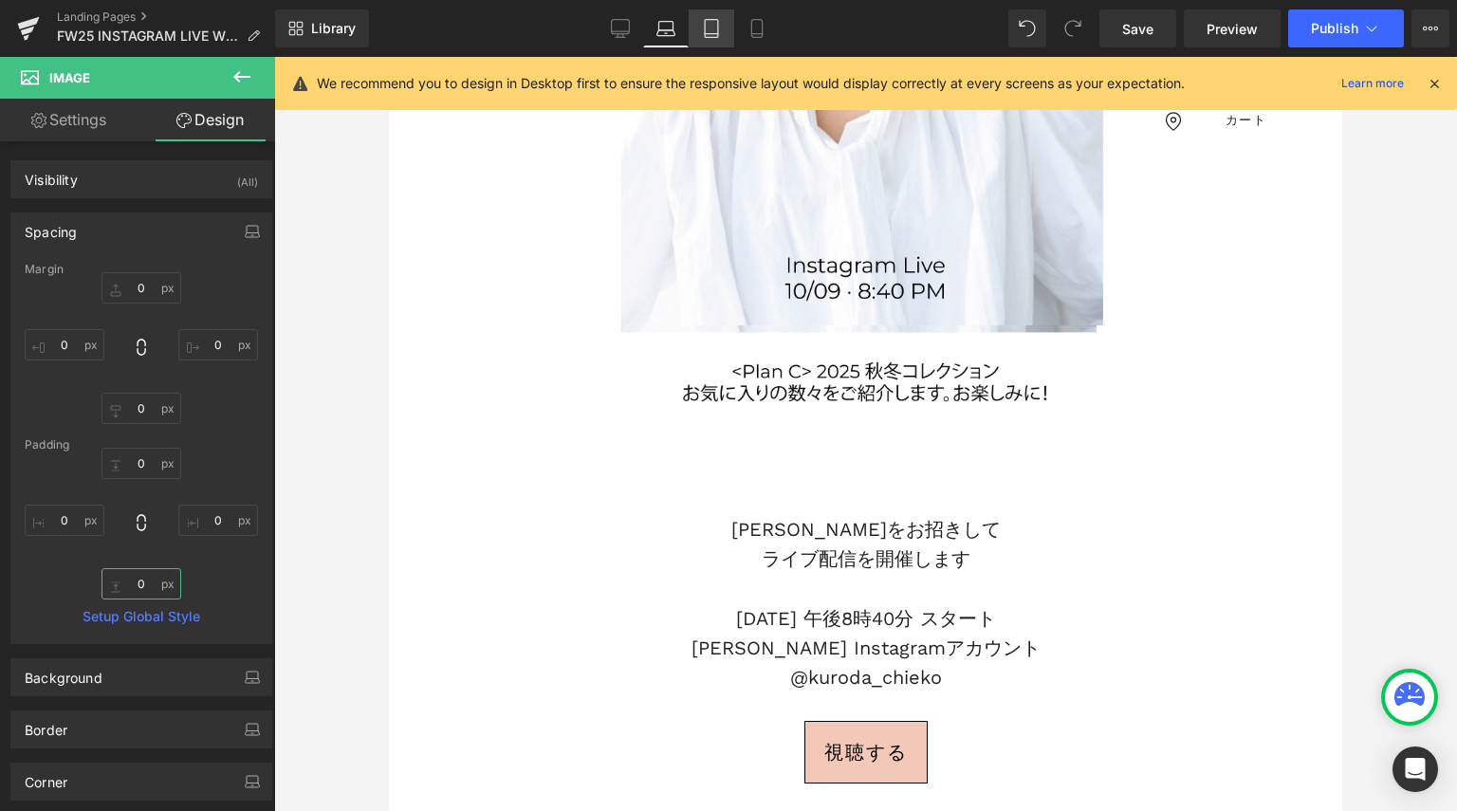
type input "0"
click at [694, 22] on link "Tablet" at bounding box center [711, 28] width 46 height 38
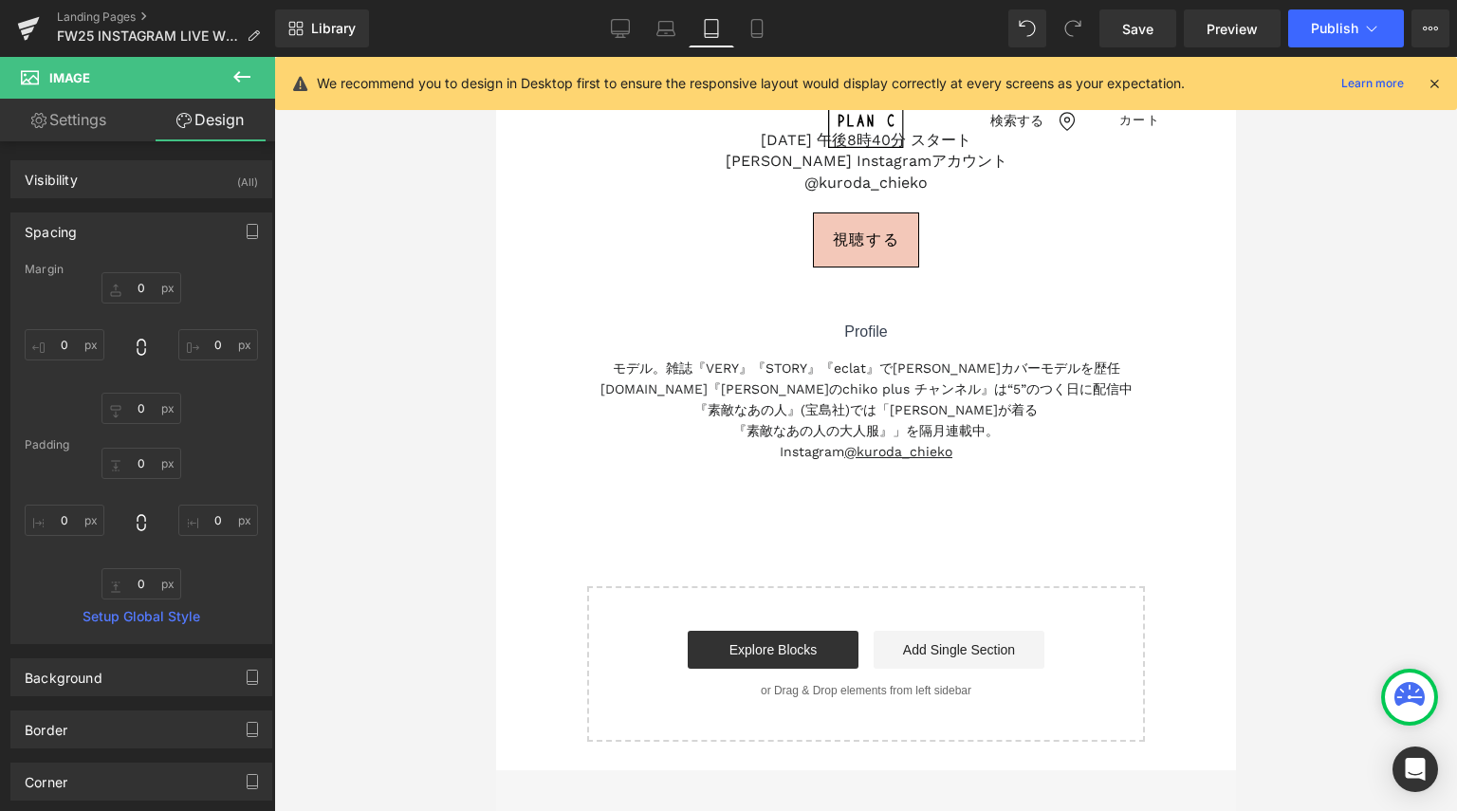
type input "0"
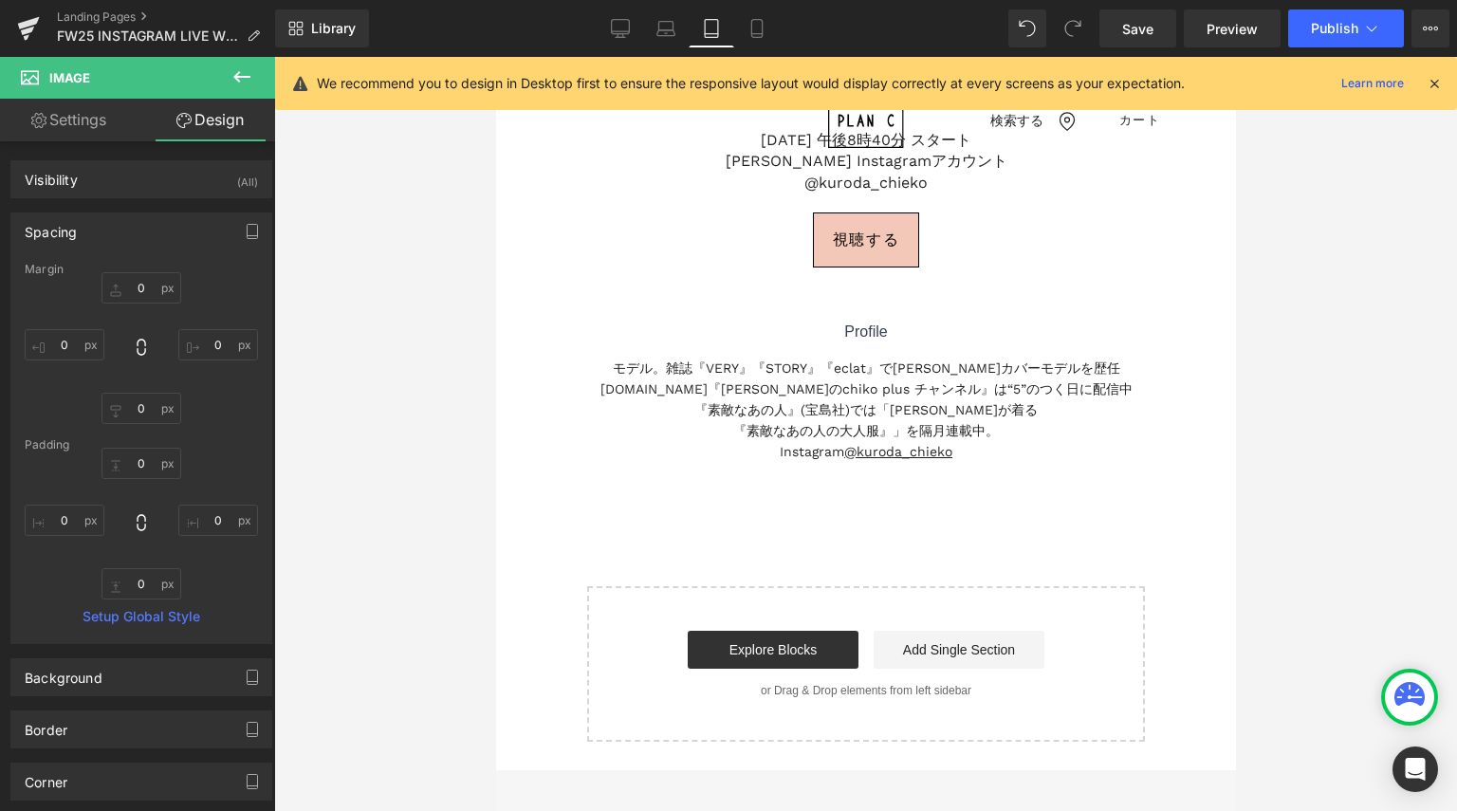
type input "28.8821"
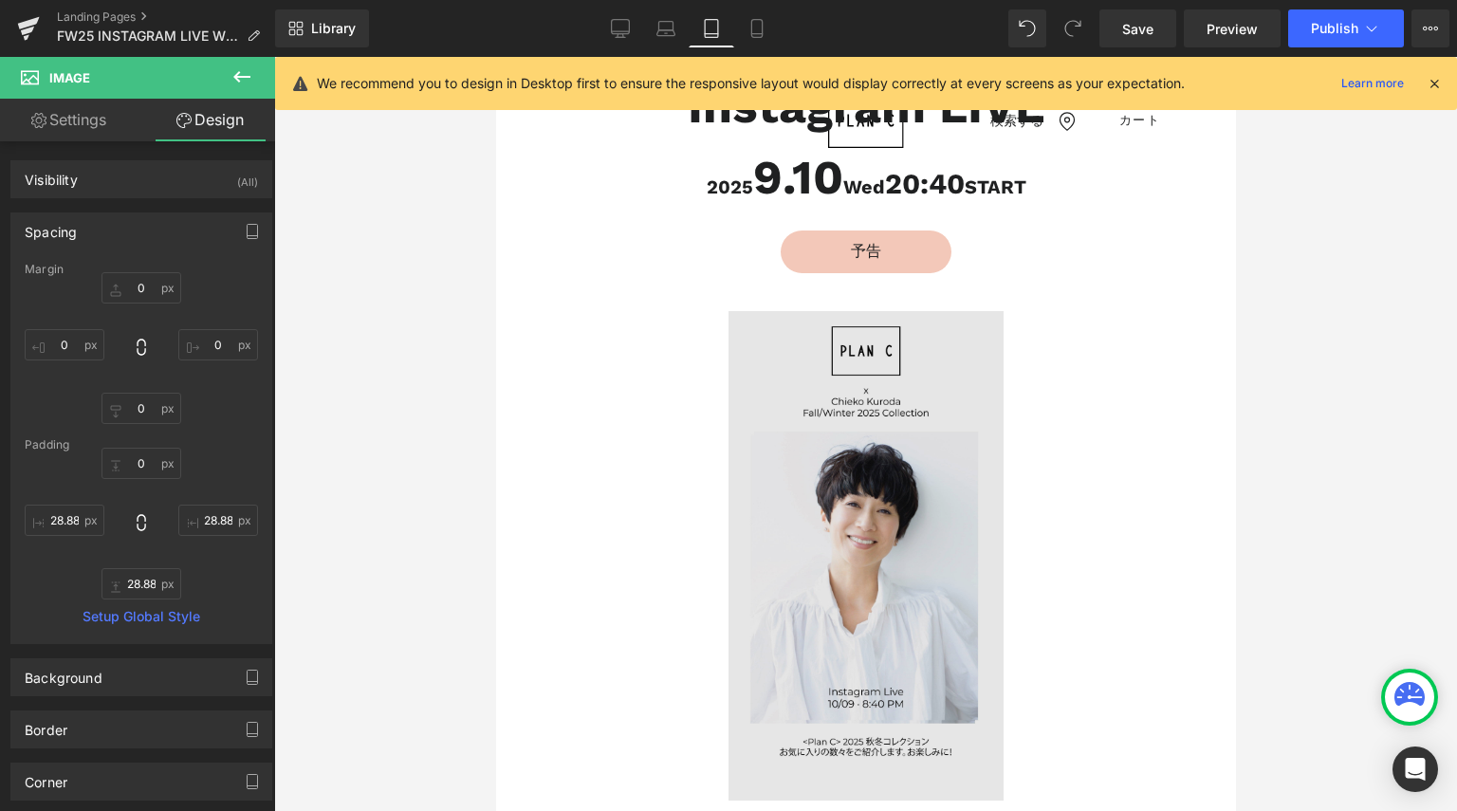
scroll to position [44, 0]
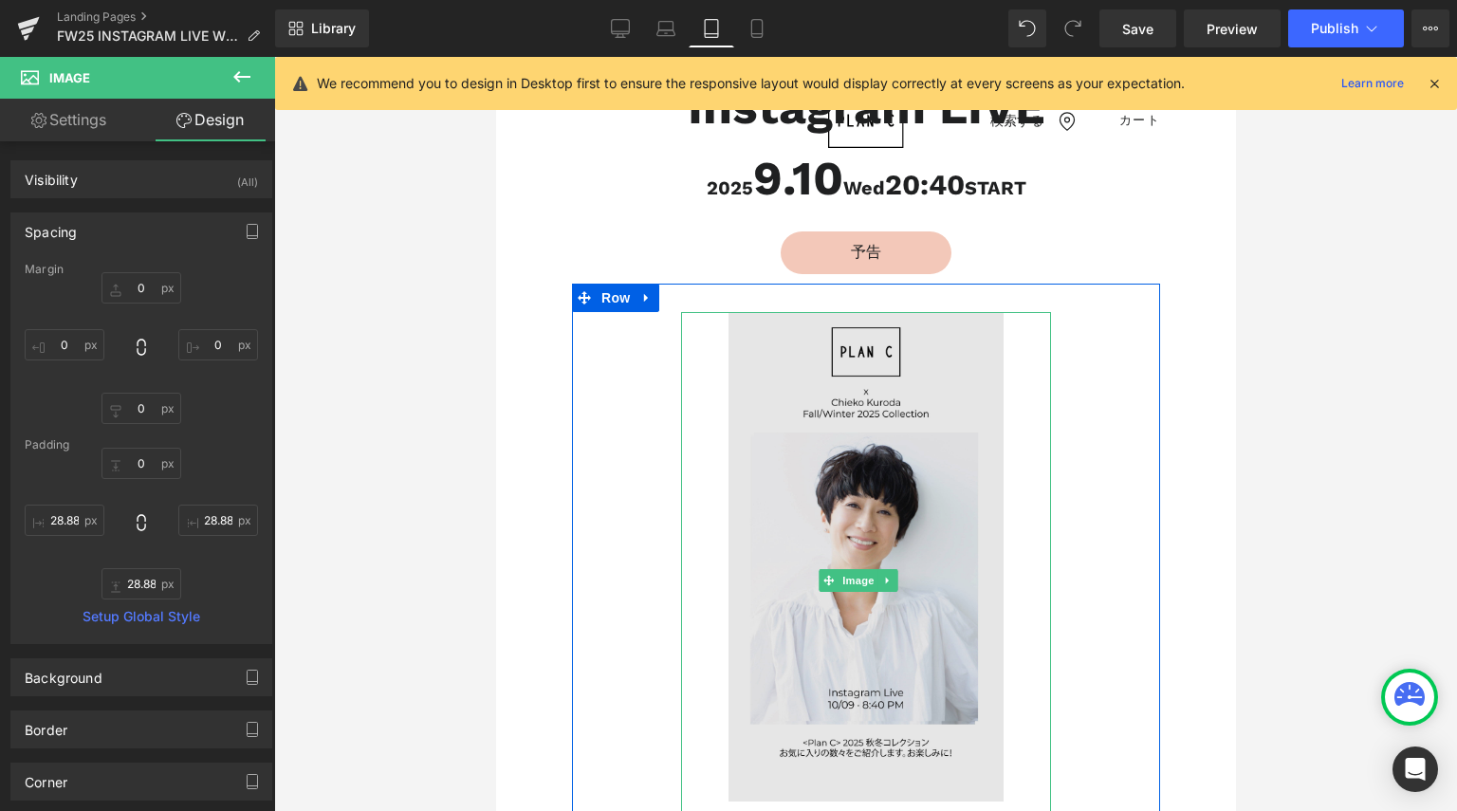
click at [695, 348] on img at bounding box center [865, 580] width 370 height 537
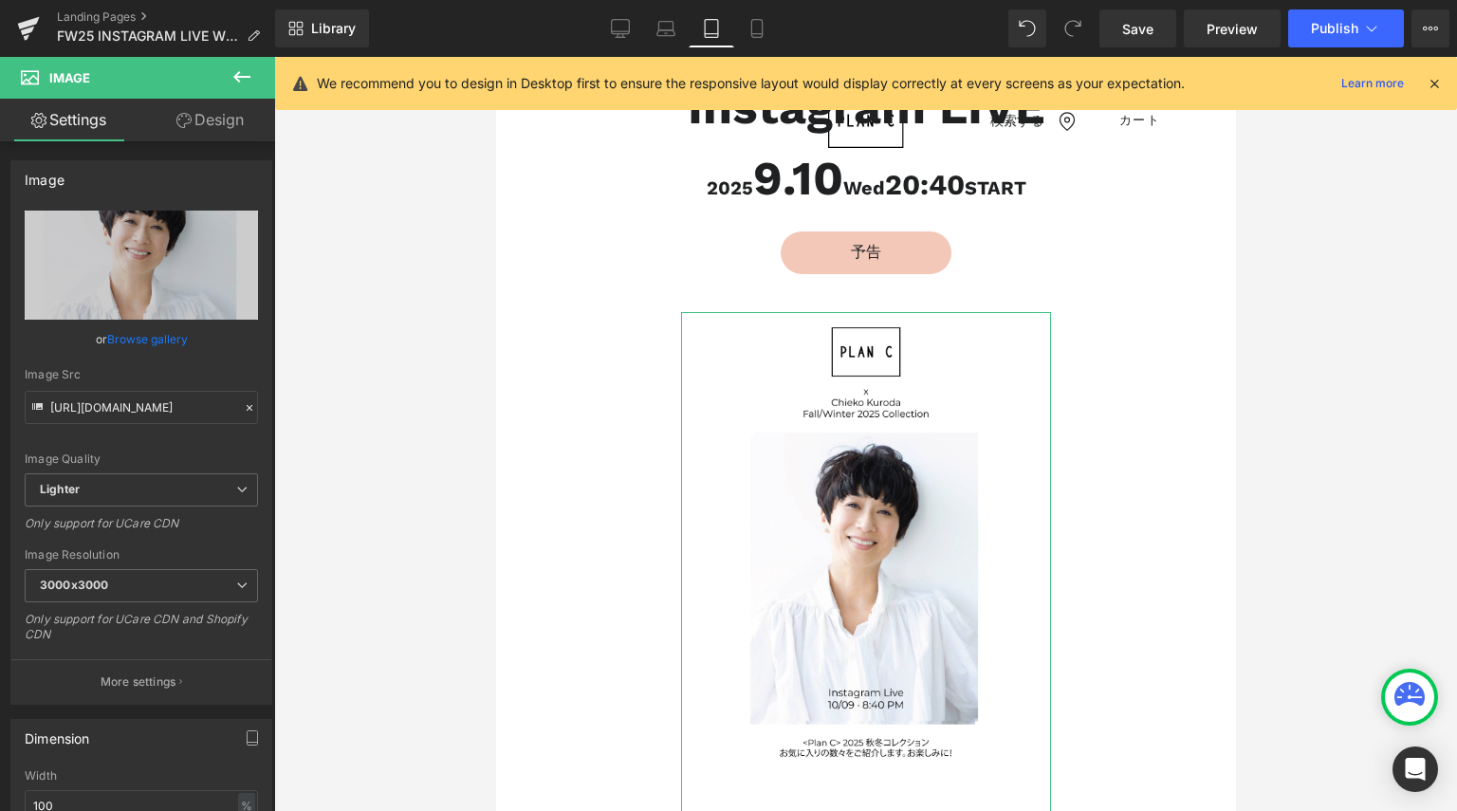
click at [219, 119] on link "Design" at bounding box center [210, 120] width 138 height 43
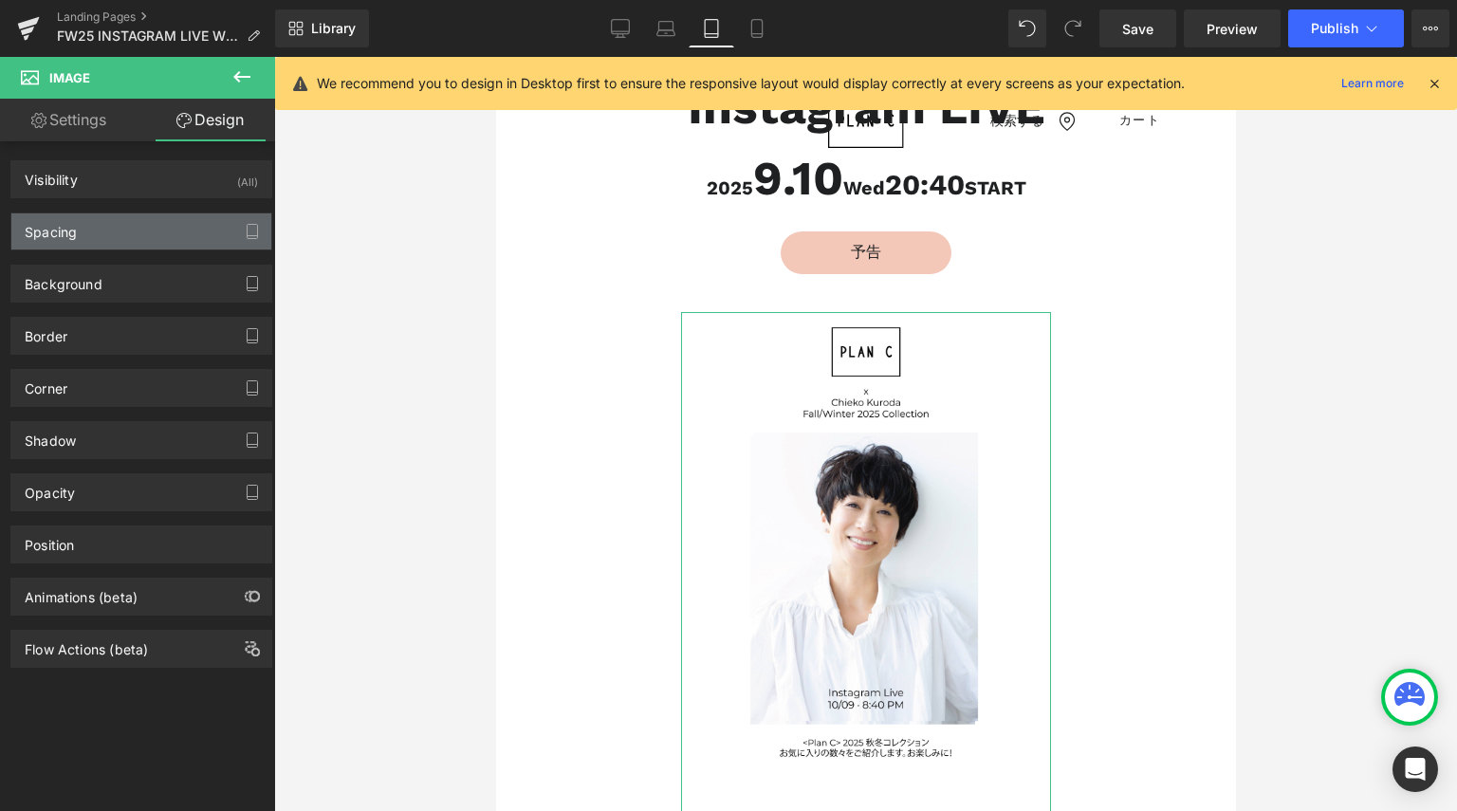
click at [156, 226] on div "Spacing" at bounding box center [141, 231] width 260 height 36
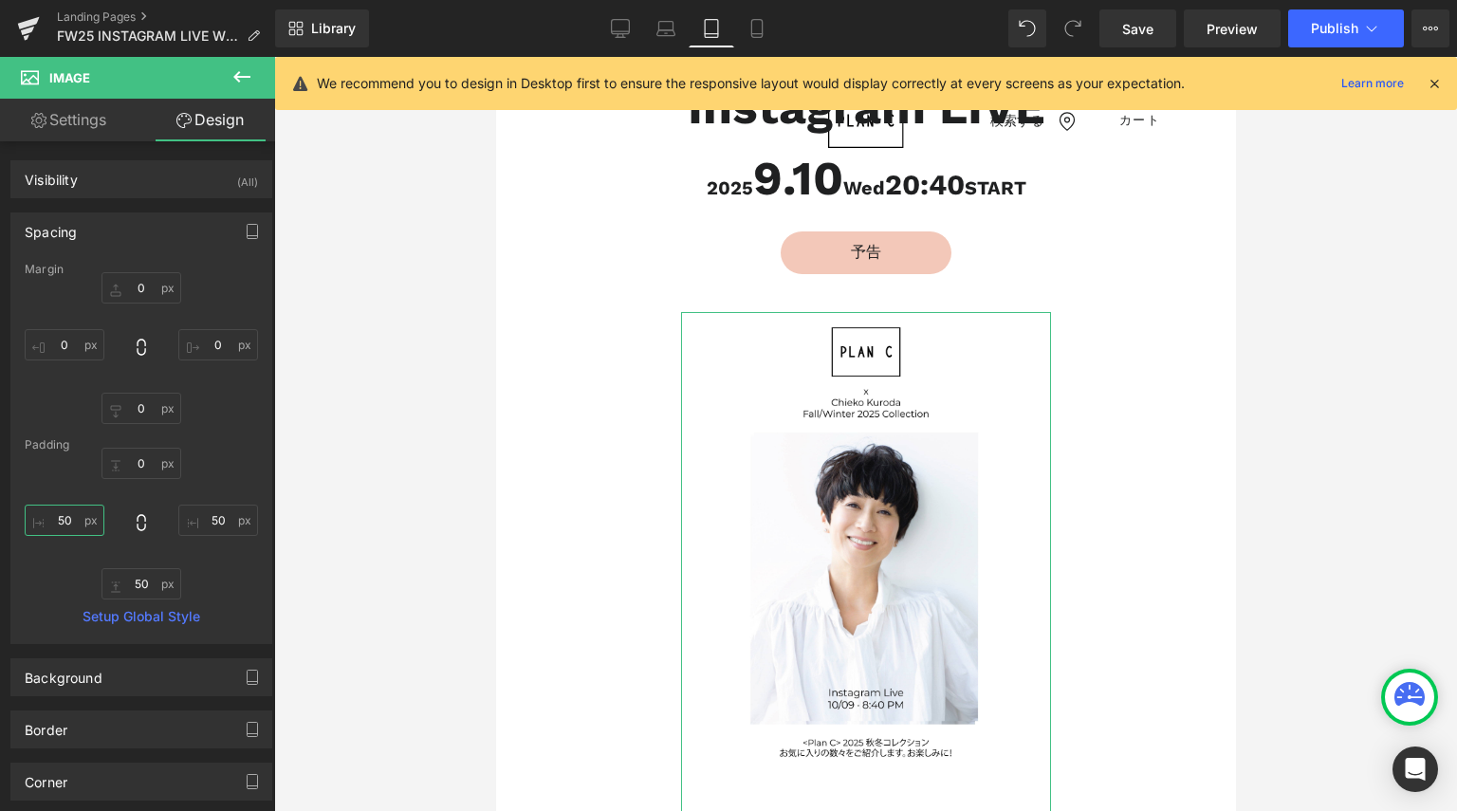
click at [69, 508] on input "50" at bounding box center [65, 520] width 80 height 31
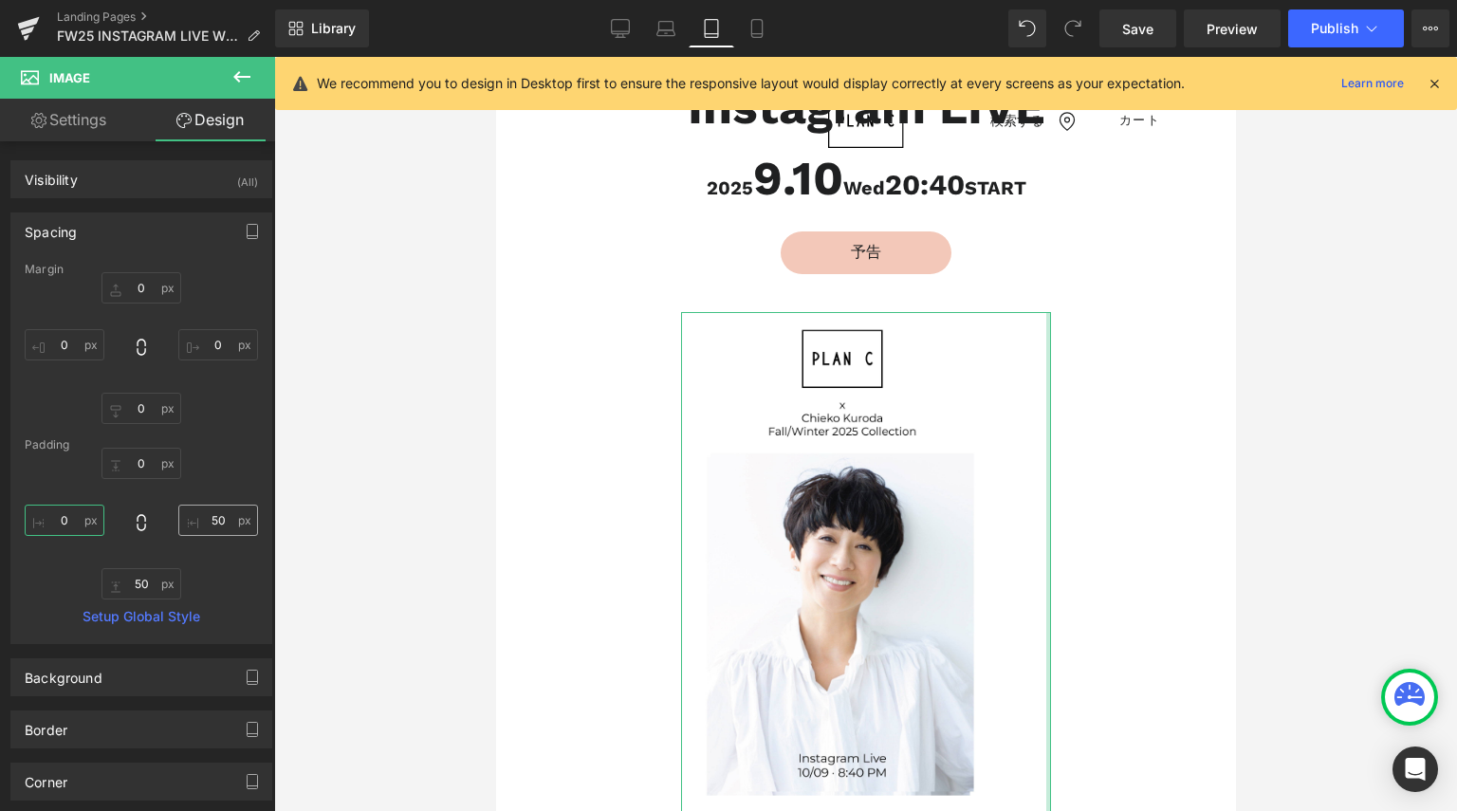
type input "0"
click at [222, 520] on input "50" at bounding box center [218, 520] width 80 height 31
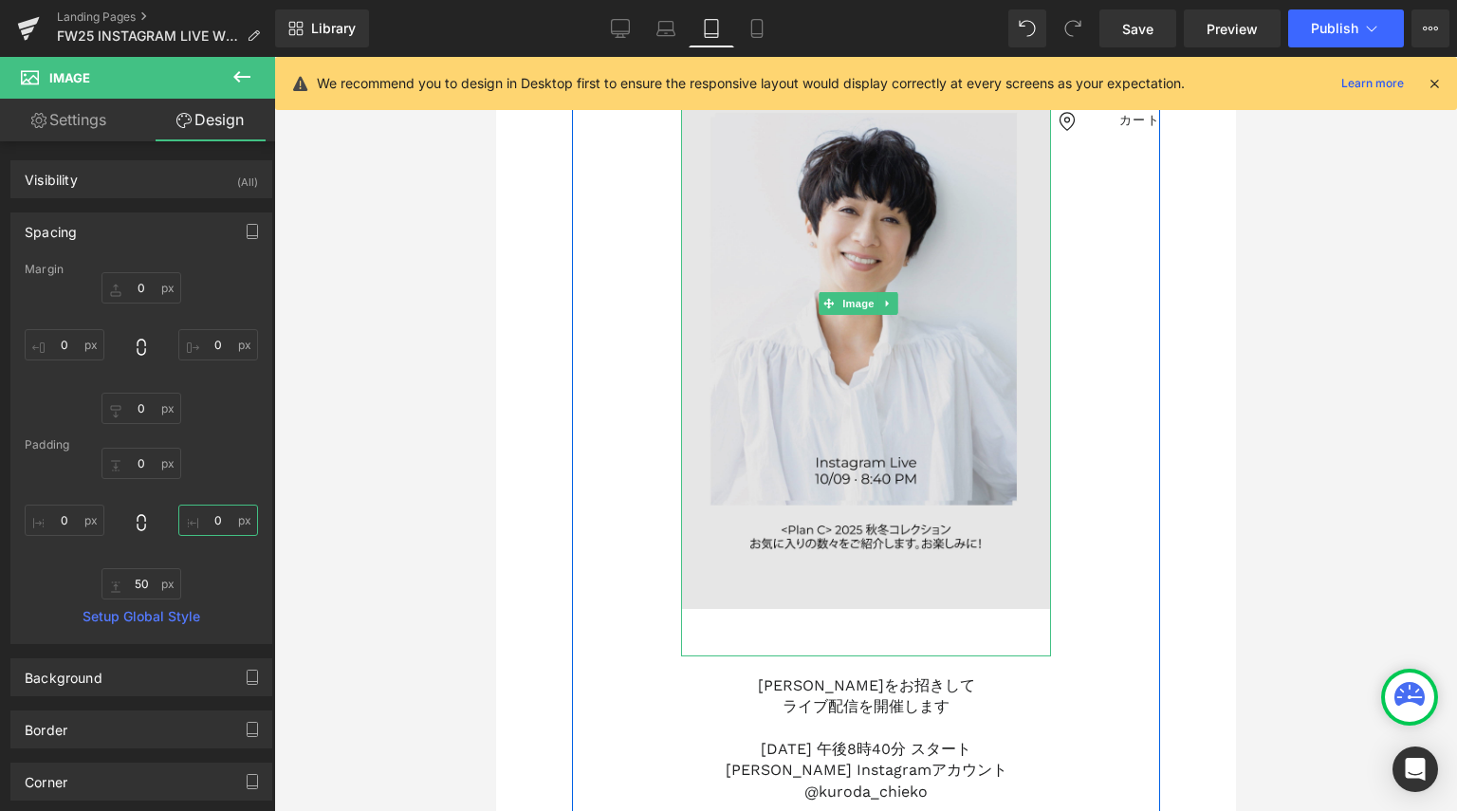
scroll to position [423, 0]
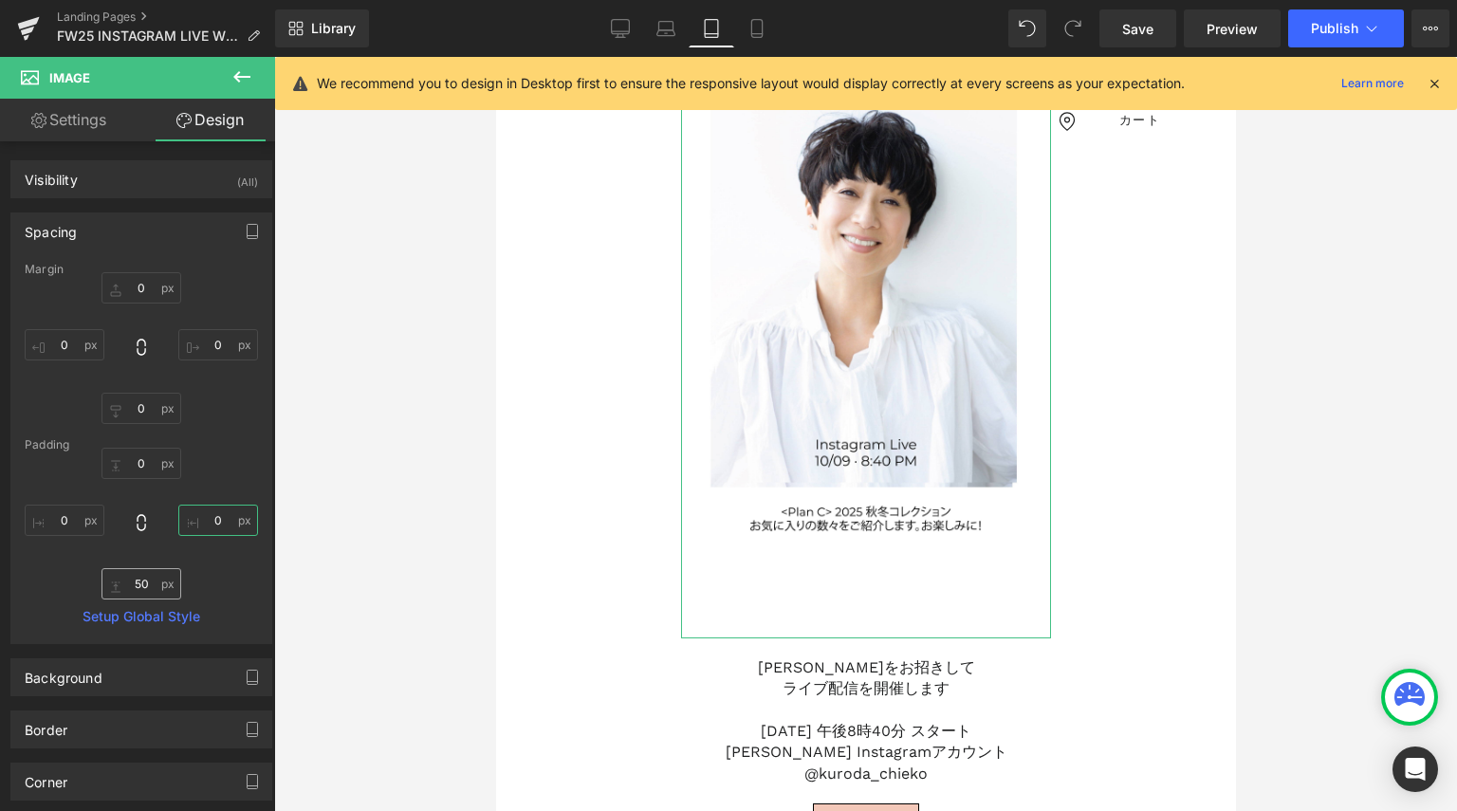
type input "0"
click at [138, 581] on input "50" at bounding box center [141, 583] width 80 height 31
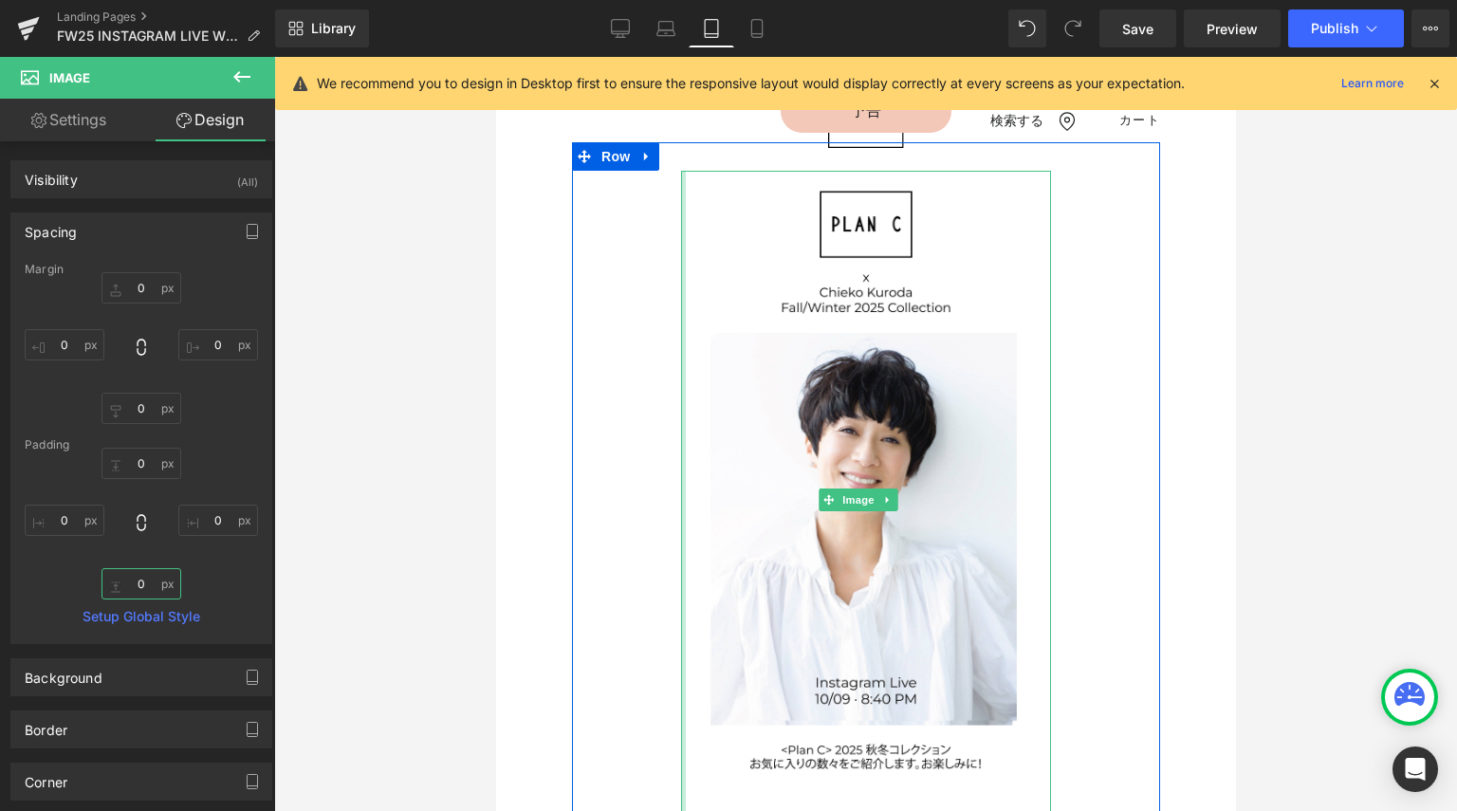
scroll to position [138, 0]
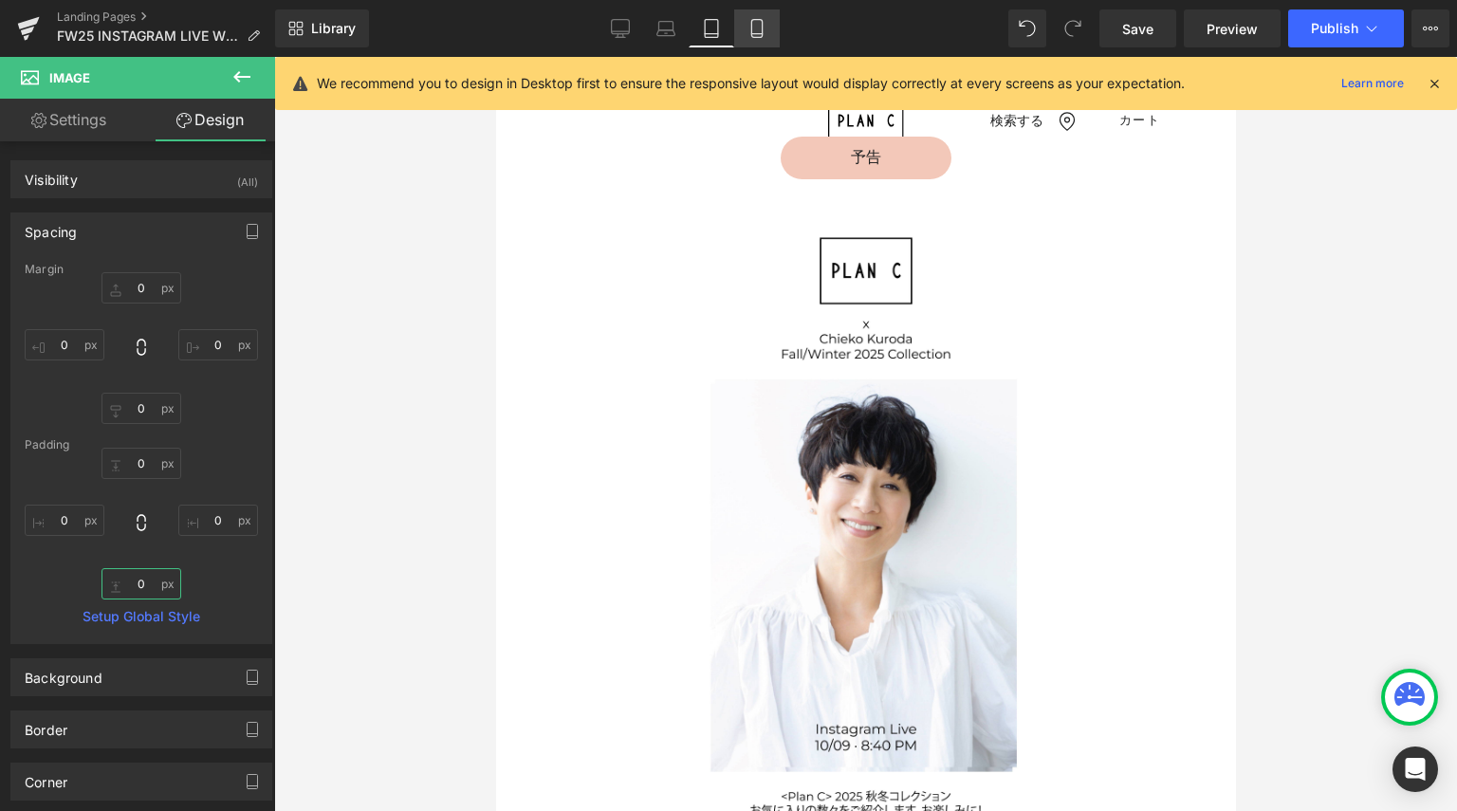
type input "0"
click at [766, 31] on link "Mobile" at bounding box center [757, 28] width 46 height 38
type input "0"
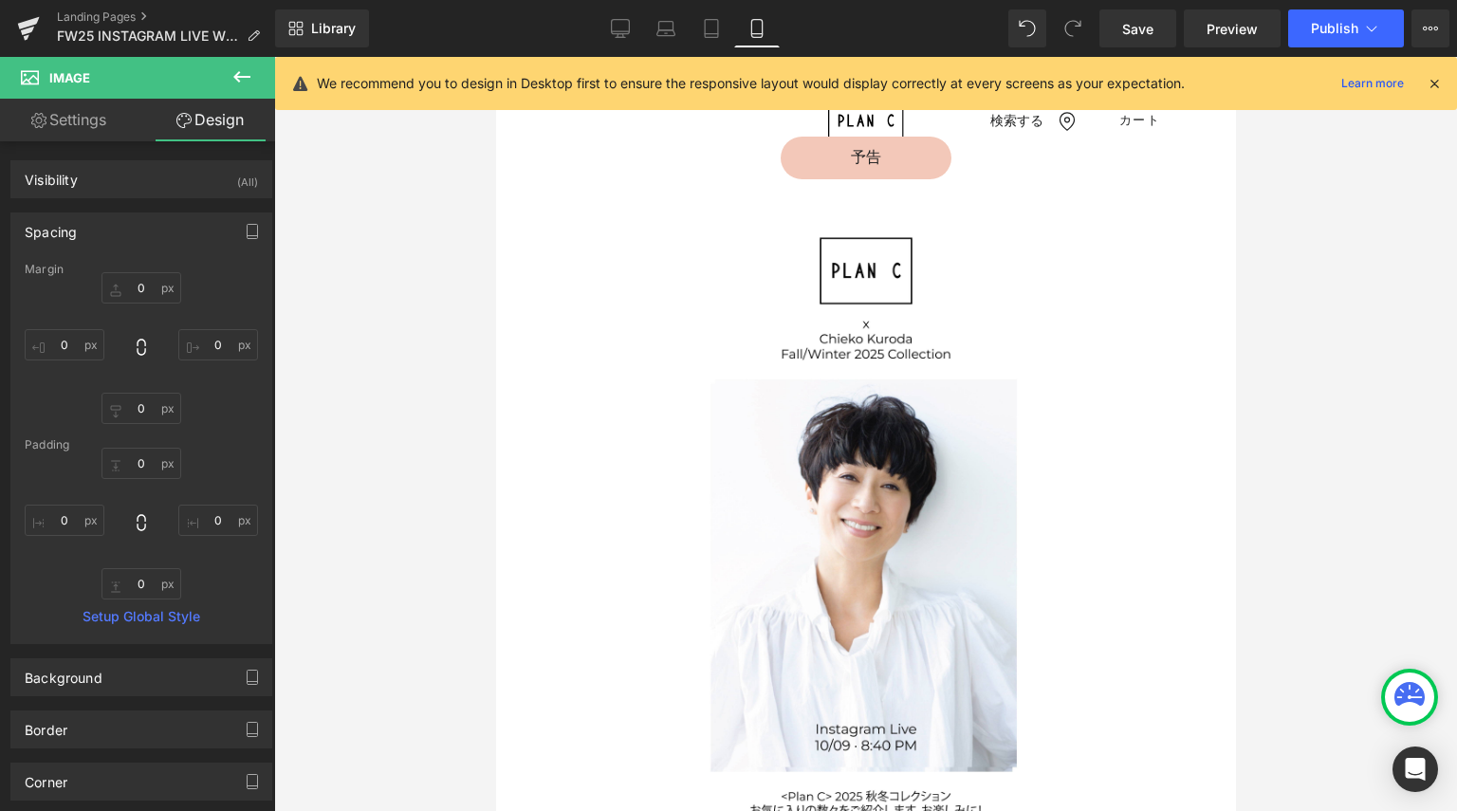
type input "0"
type input "28.8228"
type input "5.76456"
type input "28.8228"
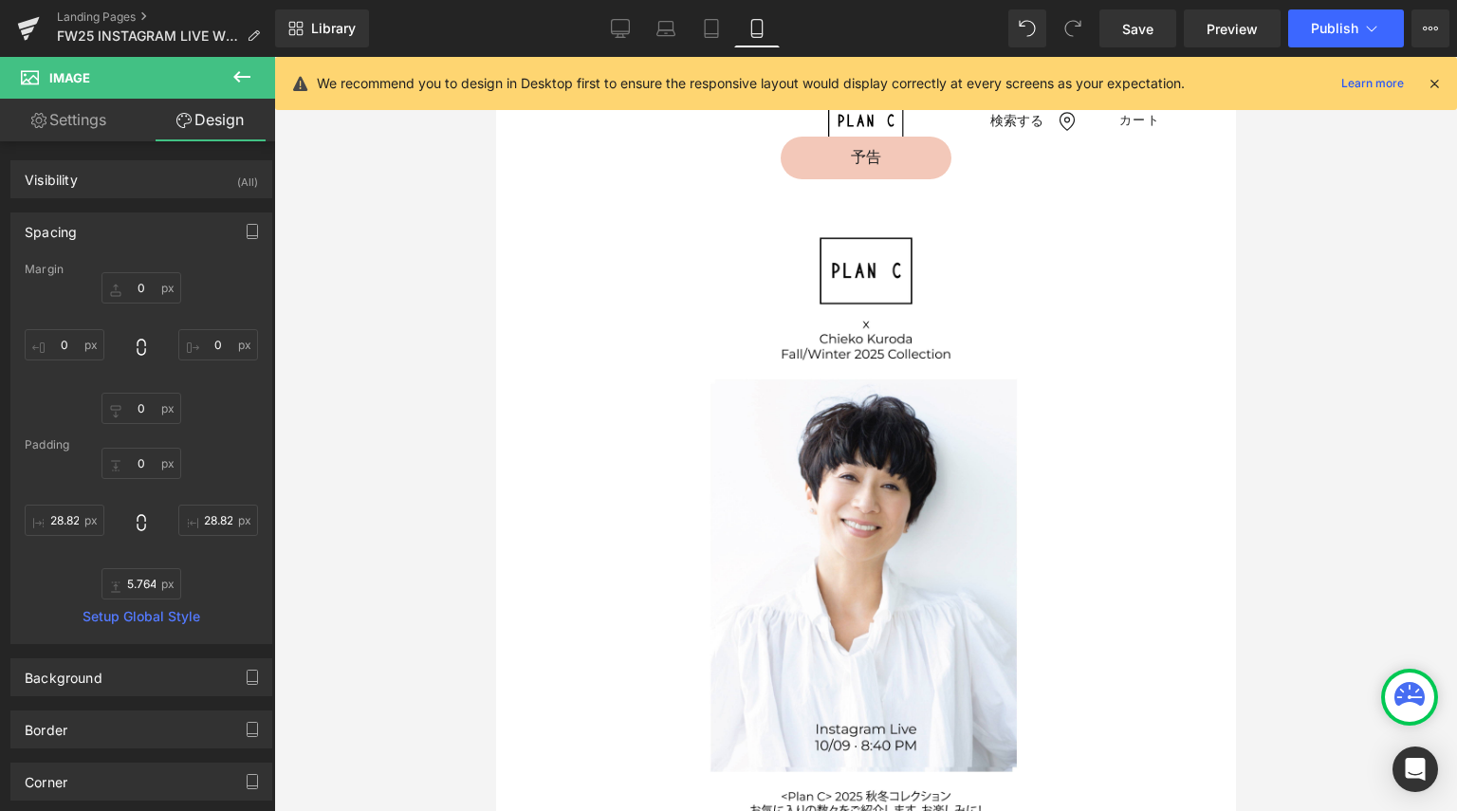
scroll to position [133, 0]
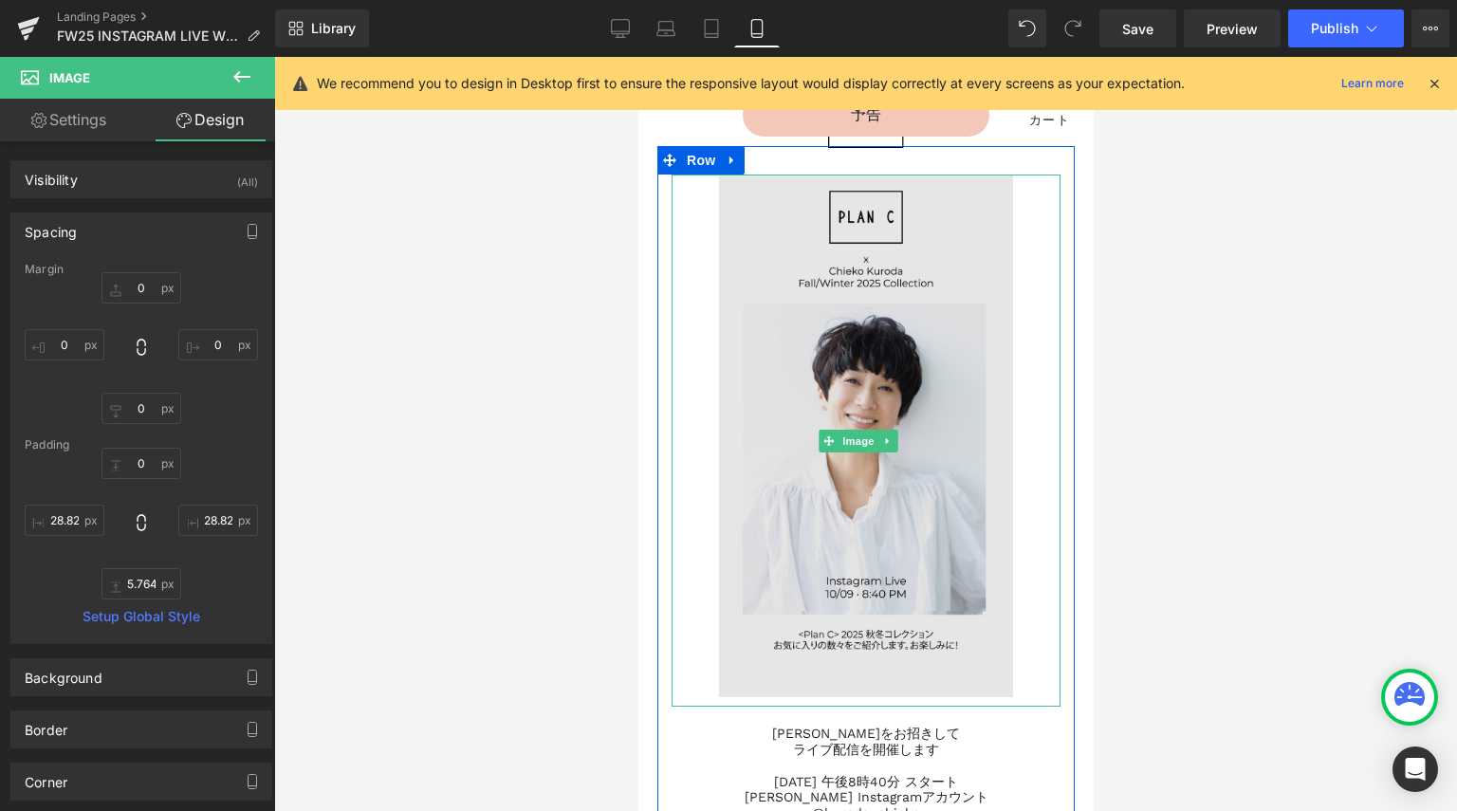
click at [703, 333] on img at bounding box center [864, 440] width 389 height 532
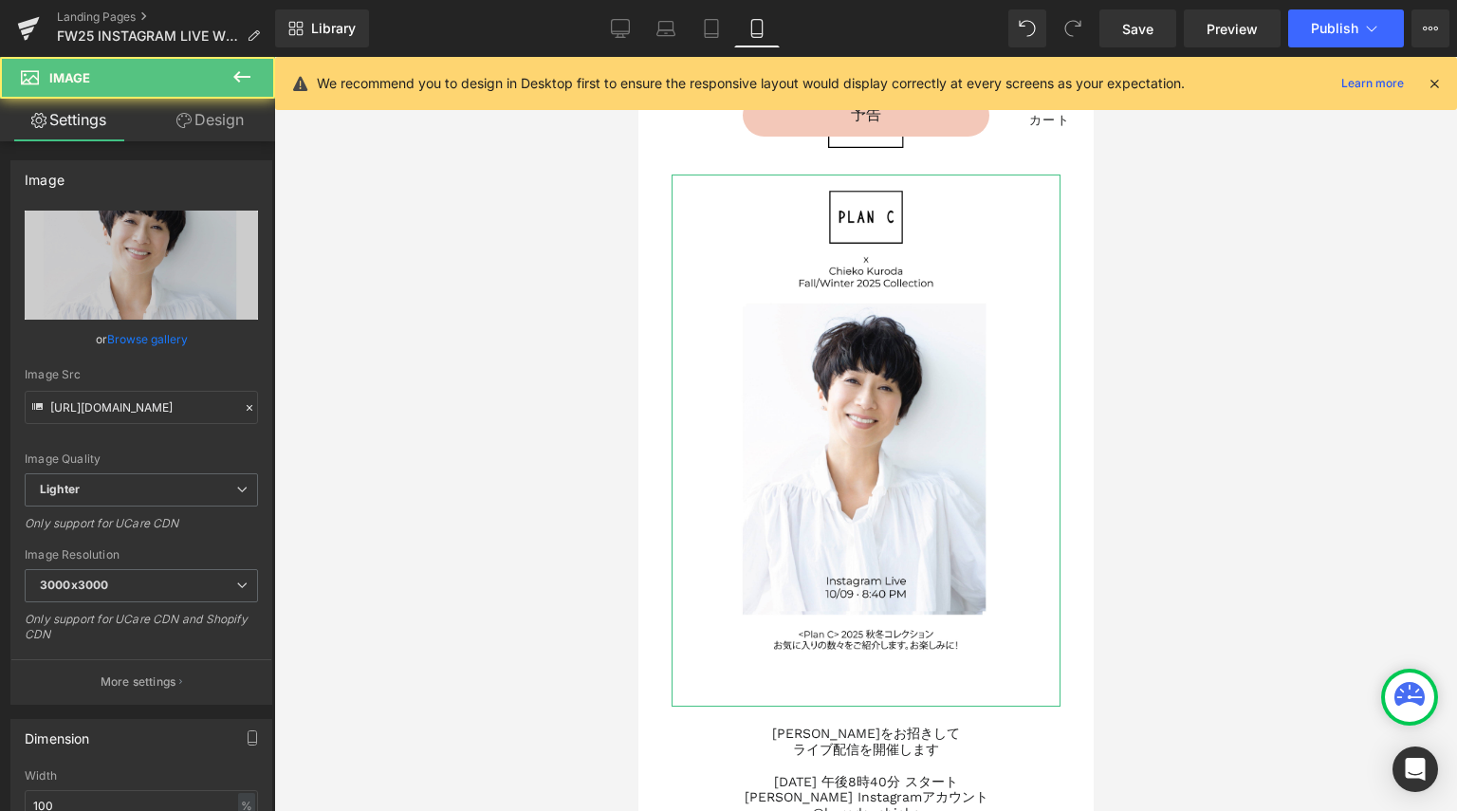
click at [218, 113] on link "Design" at bounding box center [210, 120] width 138 height 43
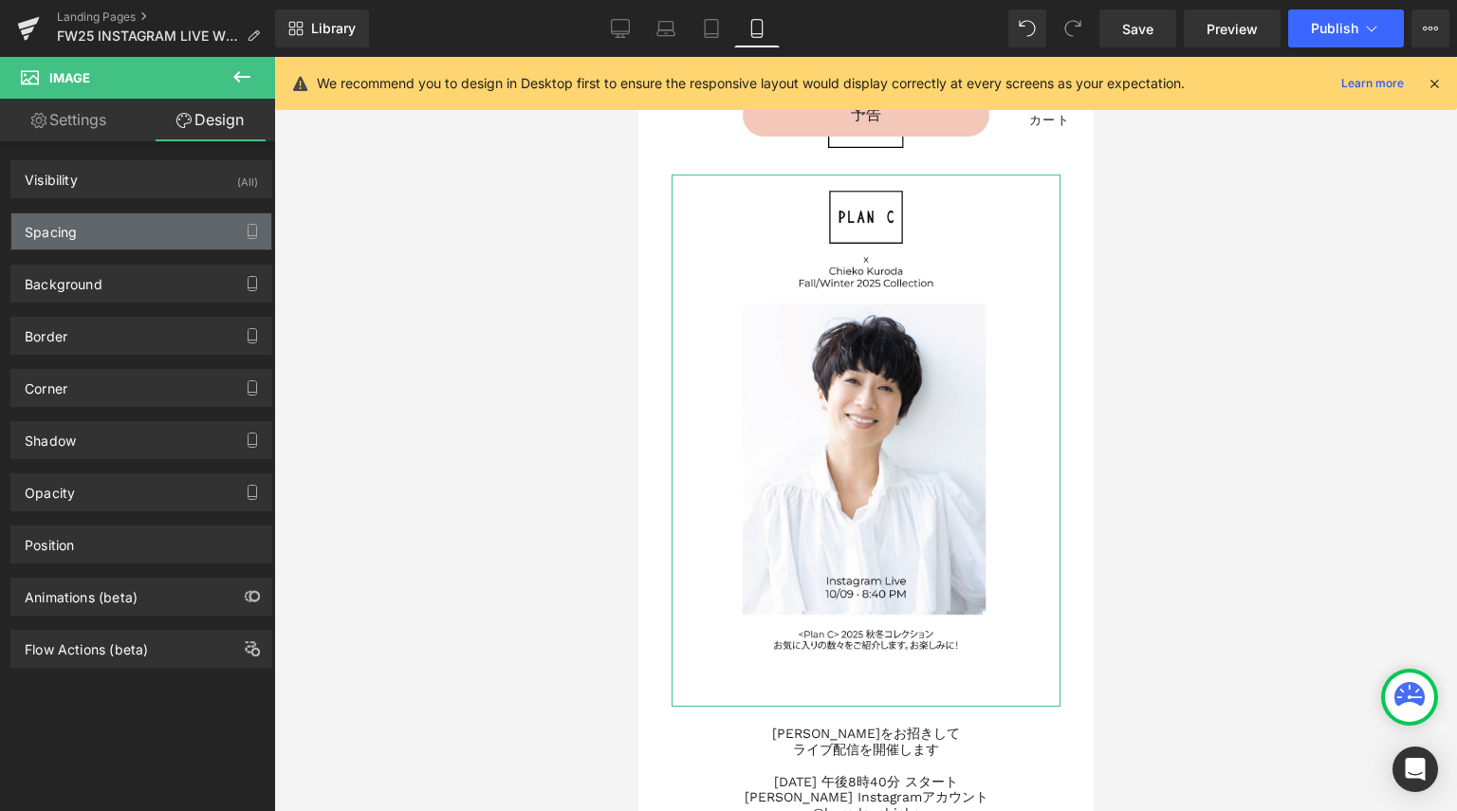
click at [133, 226] on div "Spacing" at bounding box center [141, 231] width 260 height 36
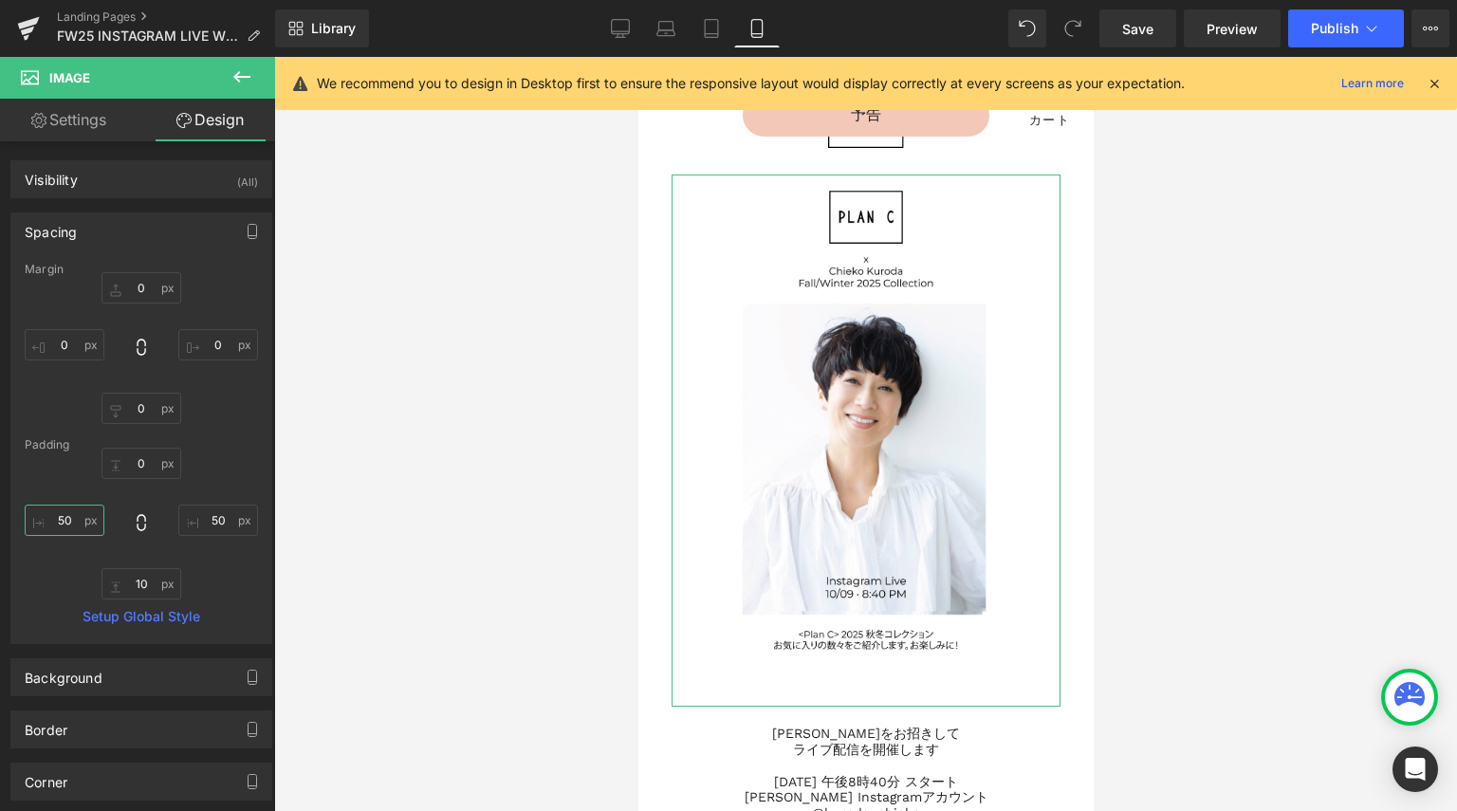
click at [70, 515] on input "50" at bounding box center [65, 520] width 80 height 31
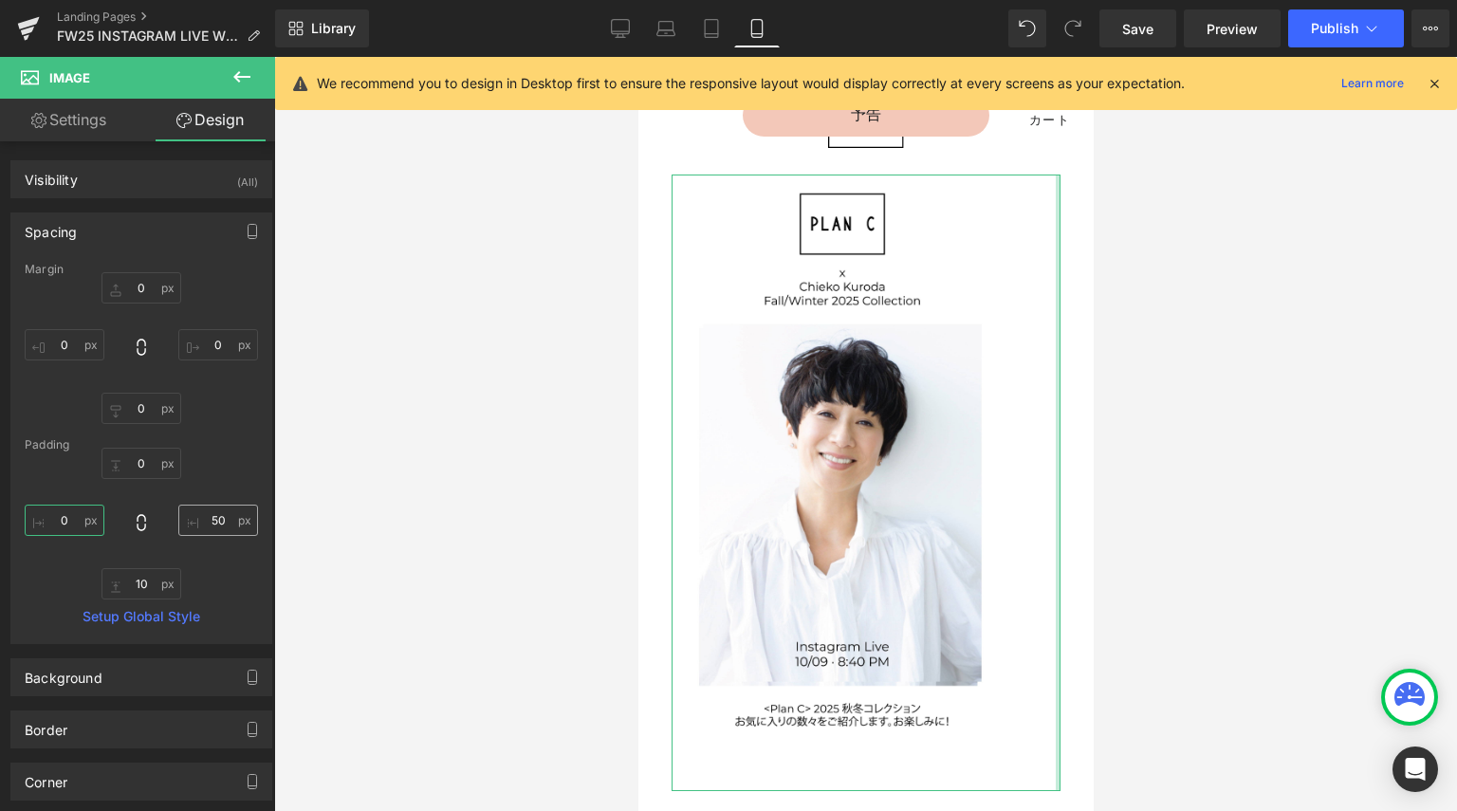
type input "0"
click at [226, 514] on input "50" at bounding box center [218, 520] width 80 height 31
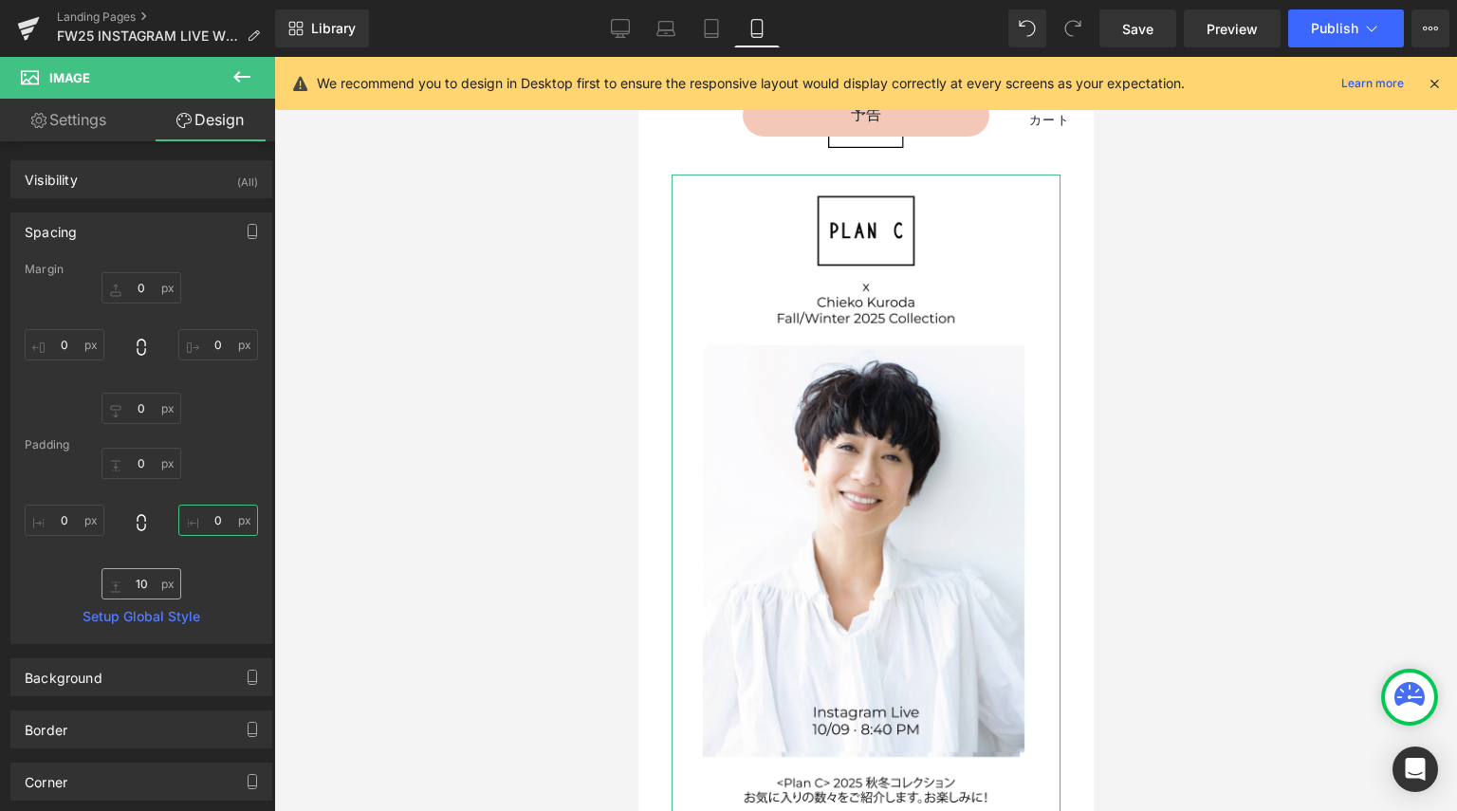
type input "0"
click at [147, 580] on input "10" at bounding box center [141, 583] width 80 height 31
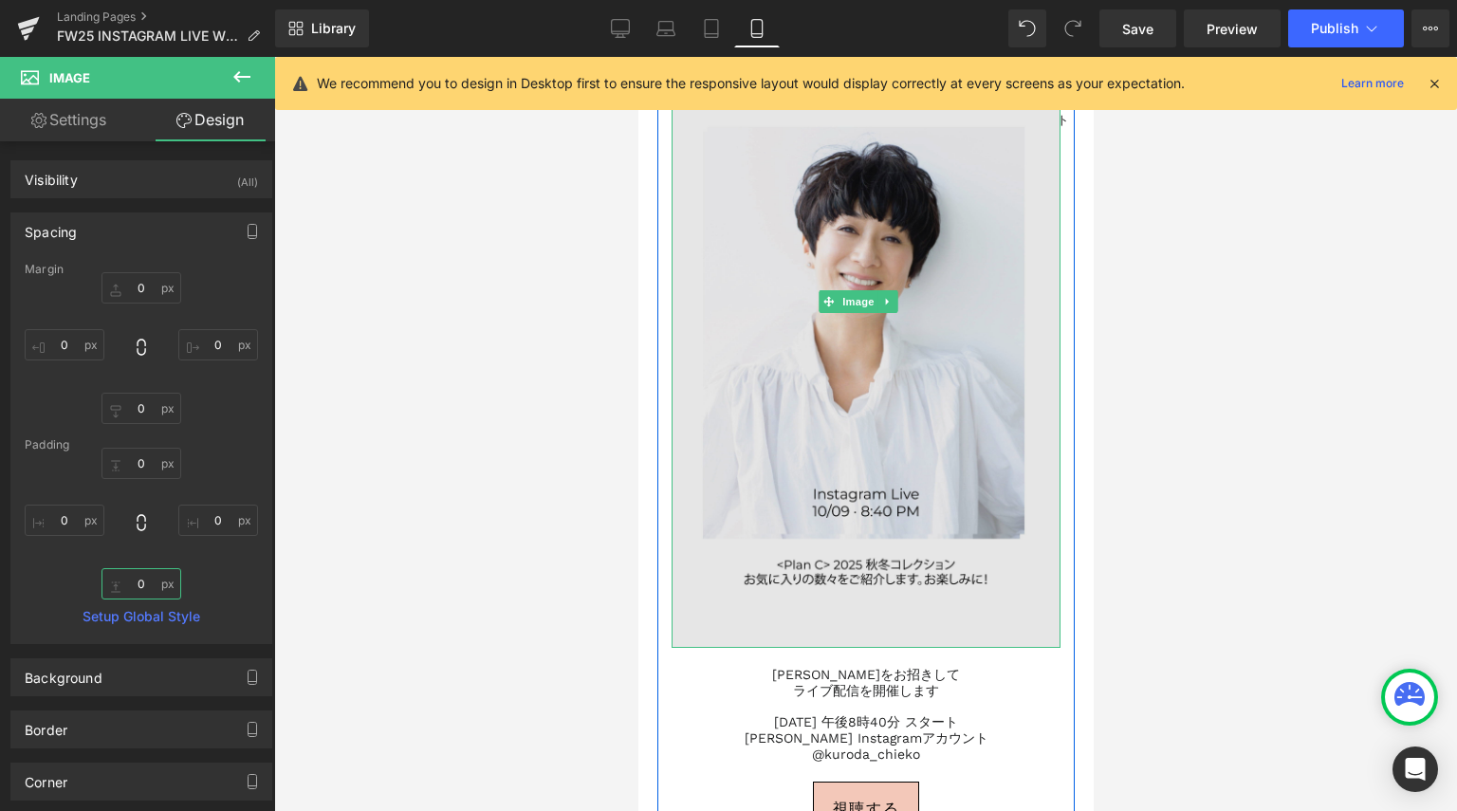
scroll to position [0, 0]
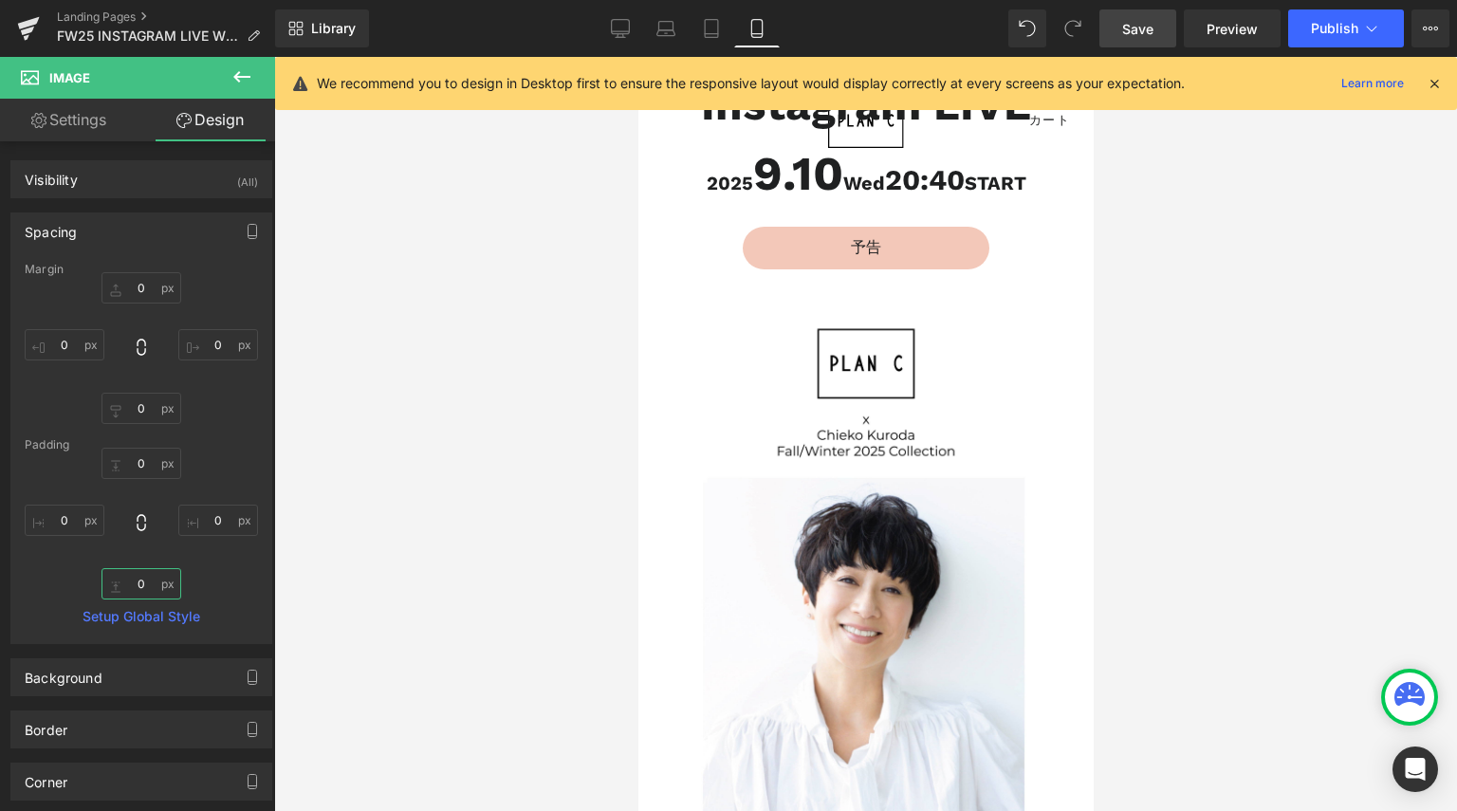
type input "0"
click at [1138, 19] on span "Save" at bounding box center [1137, 29] width 31 height 20
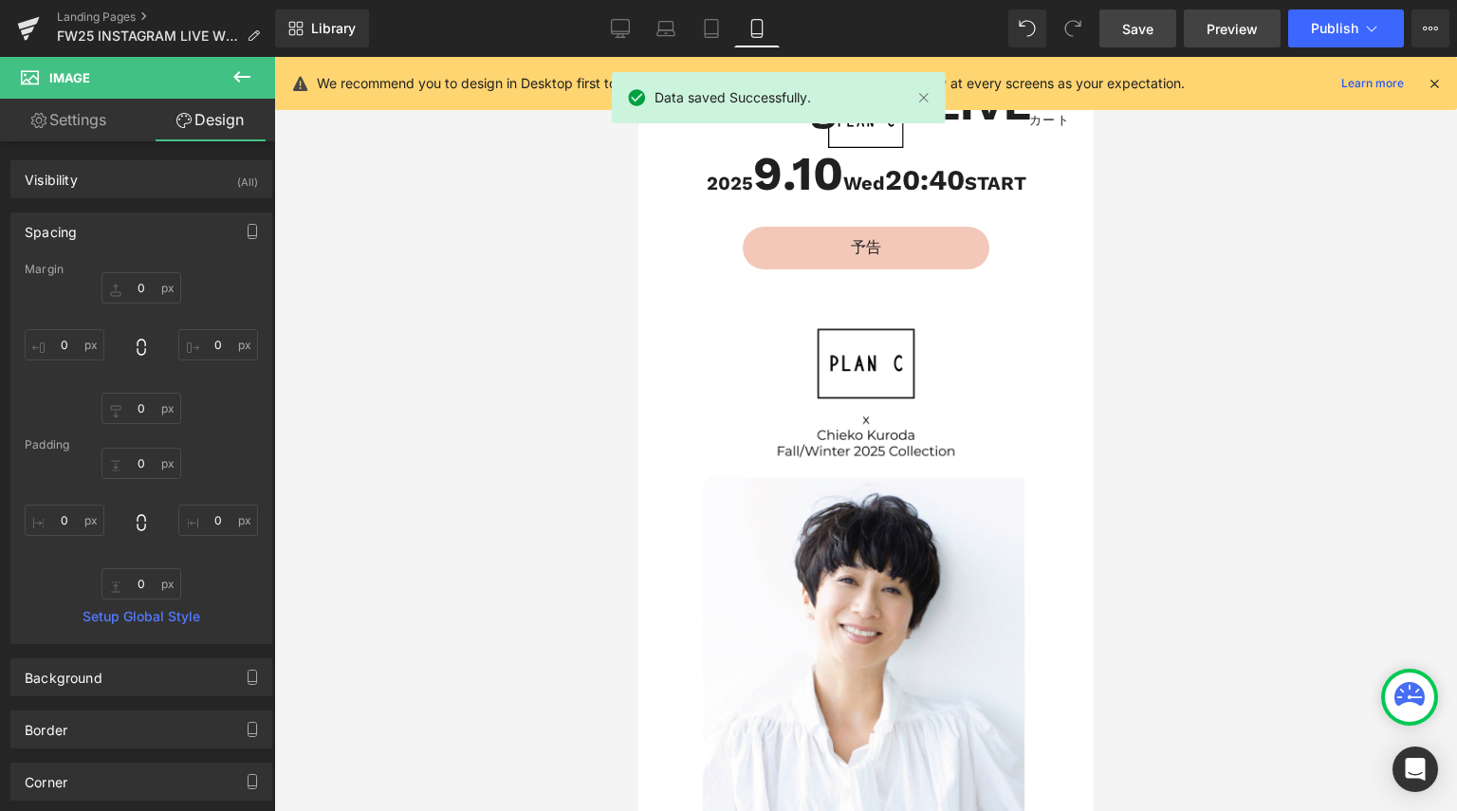
click at [1252, 25] on span "Preview" at bounding box center [1231, 29] width 51 height 20
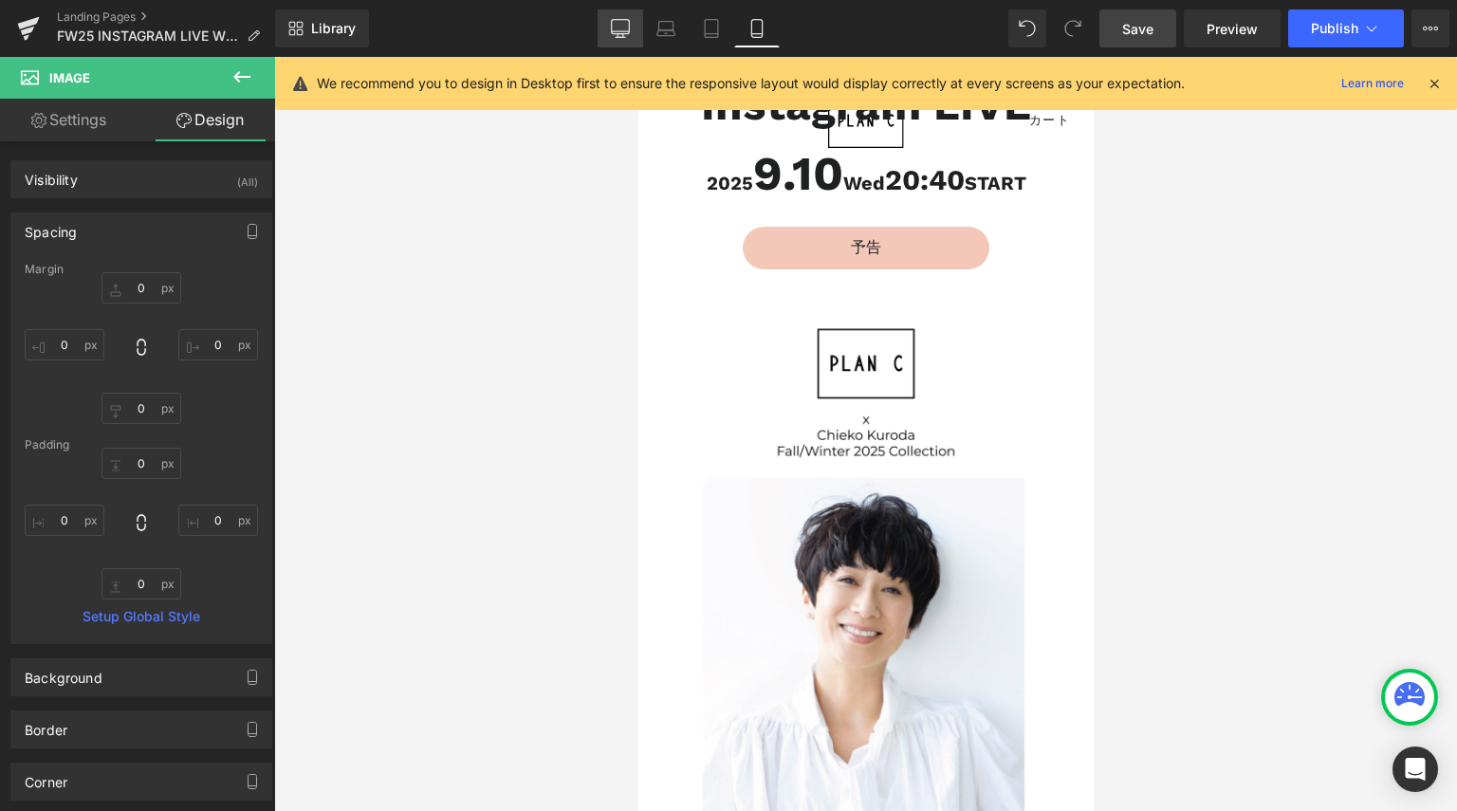
click at [627, 14] on link "Desktop" at bounding box center [620, 28] width 46 height 38
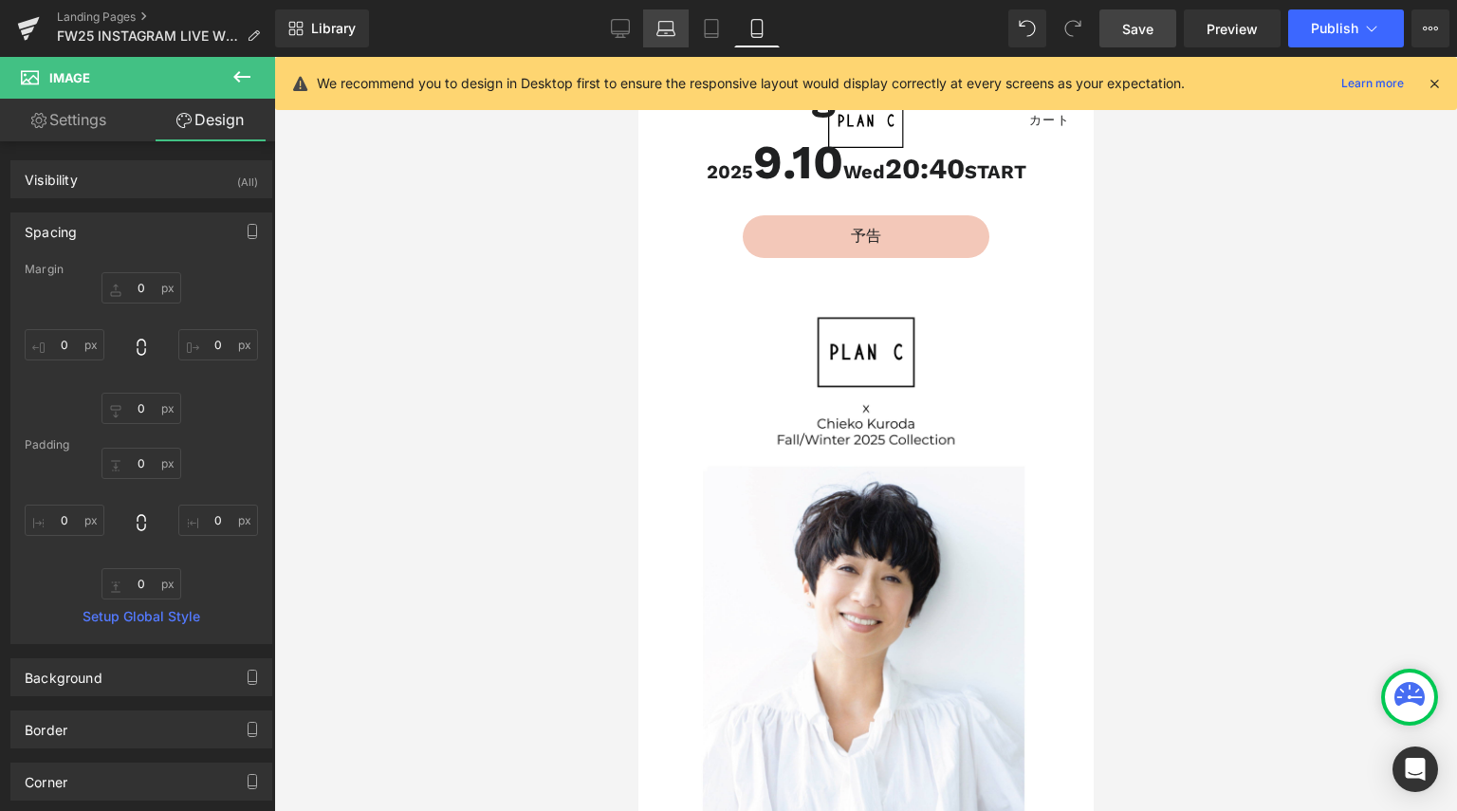
type input "0"
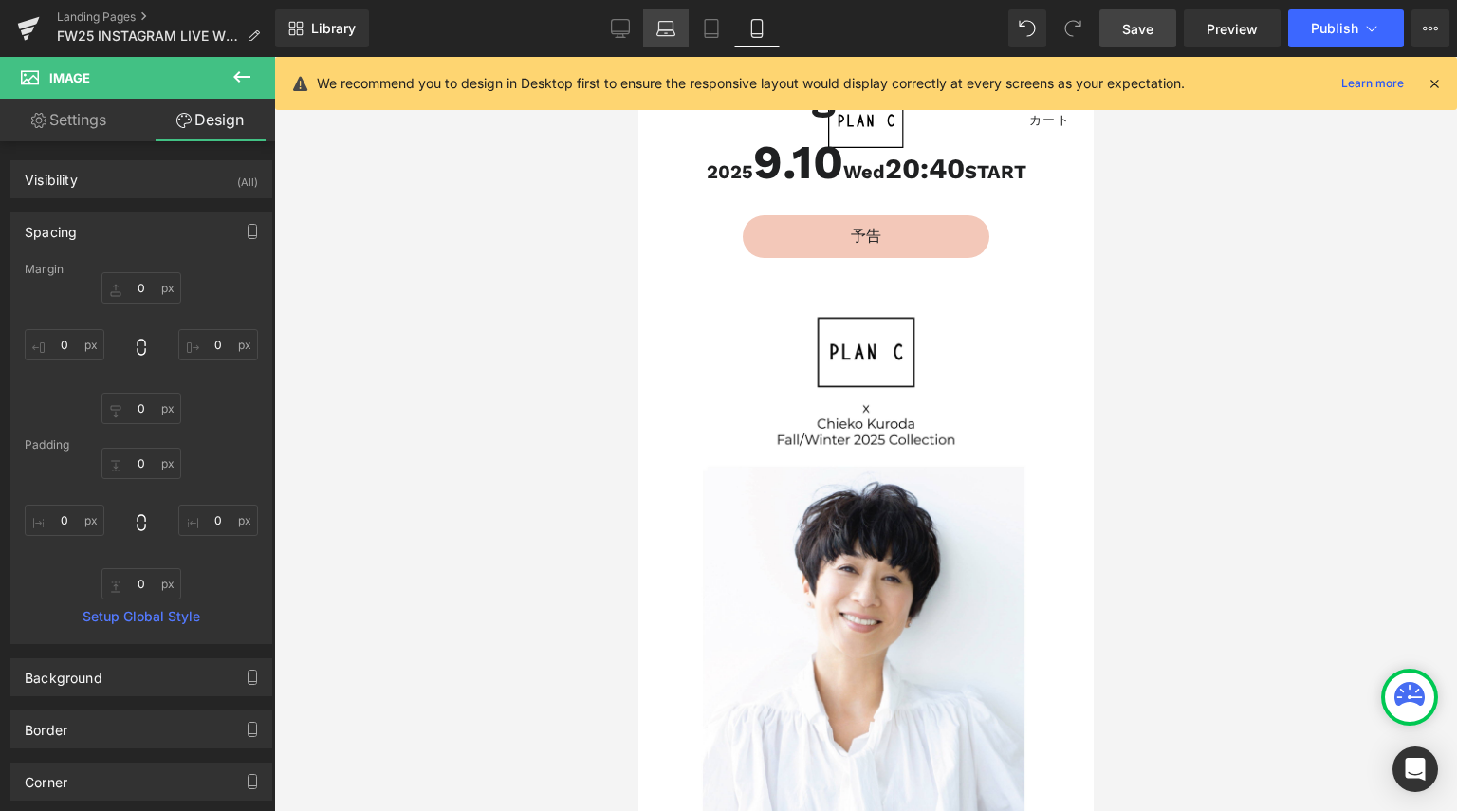
type input "47.0087"
type input "0"
type input "47.0087"
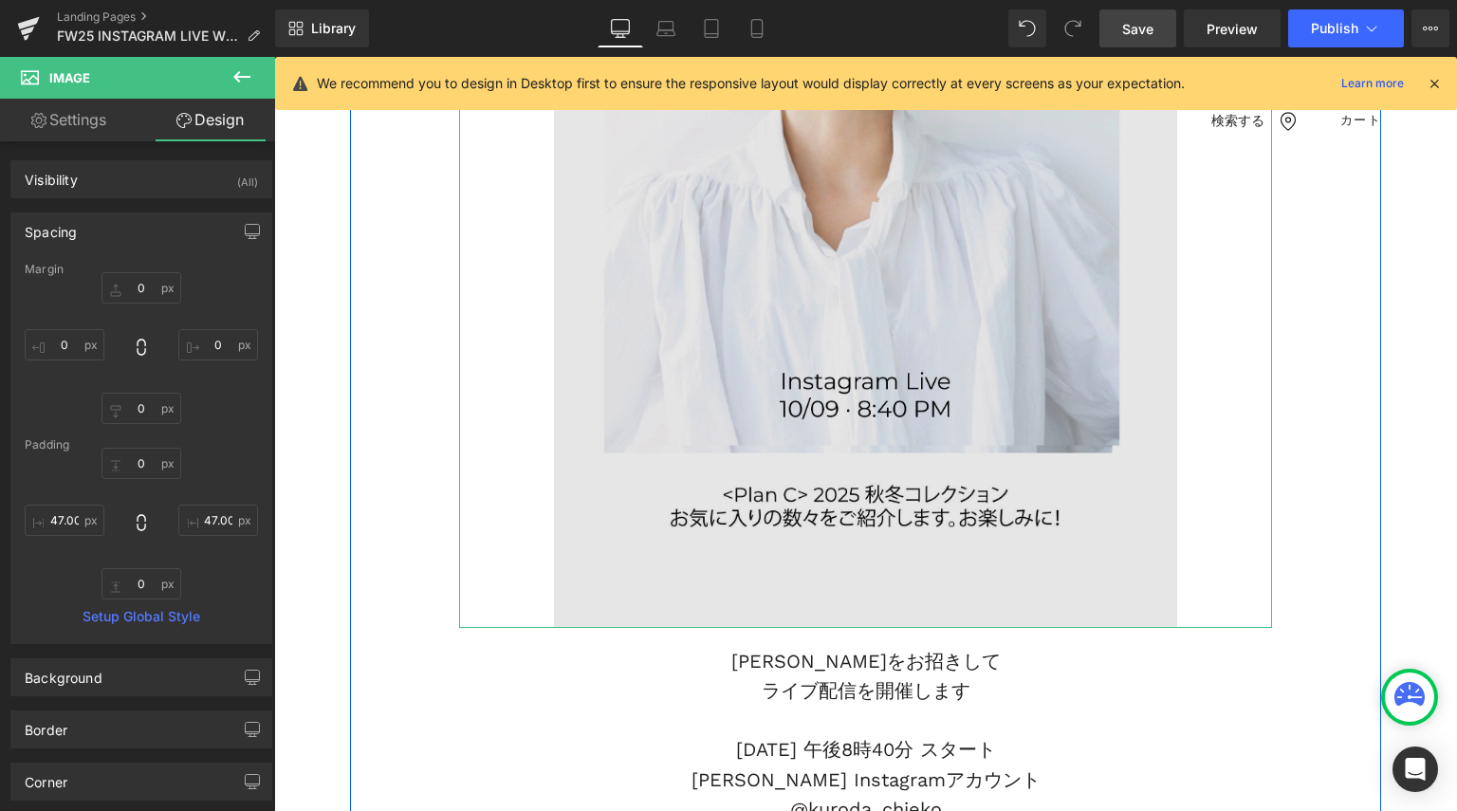
scroll to position [960, 0]
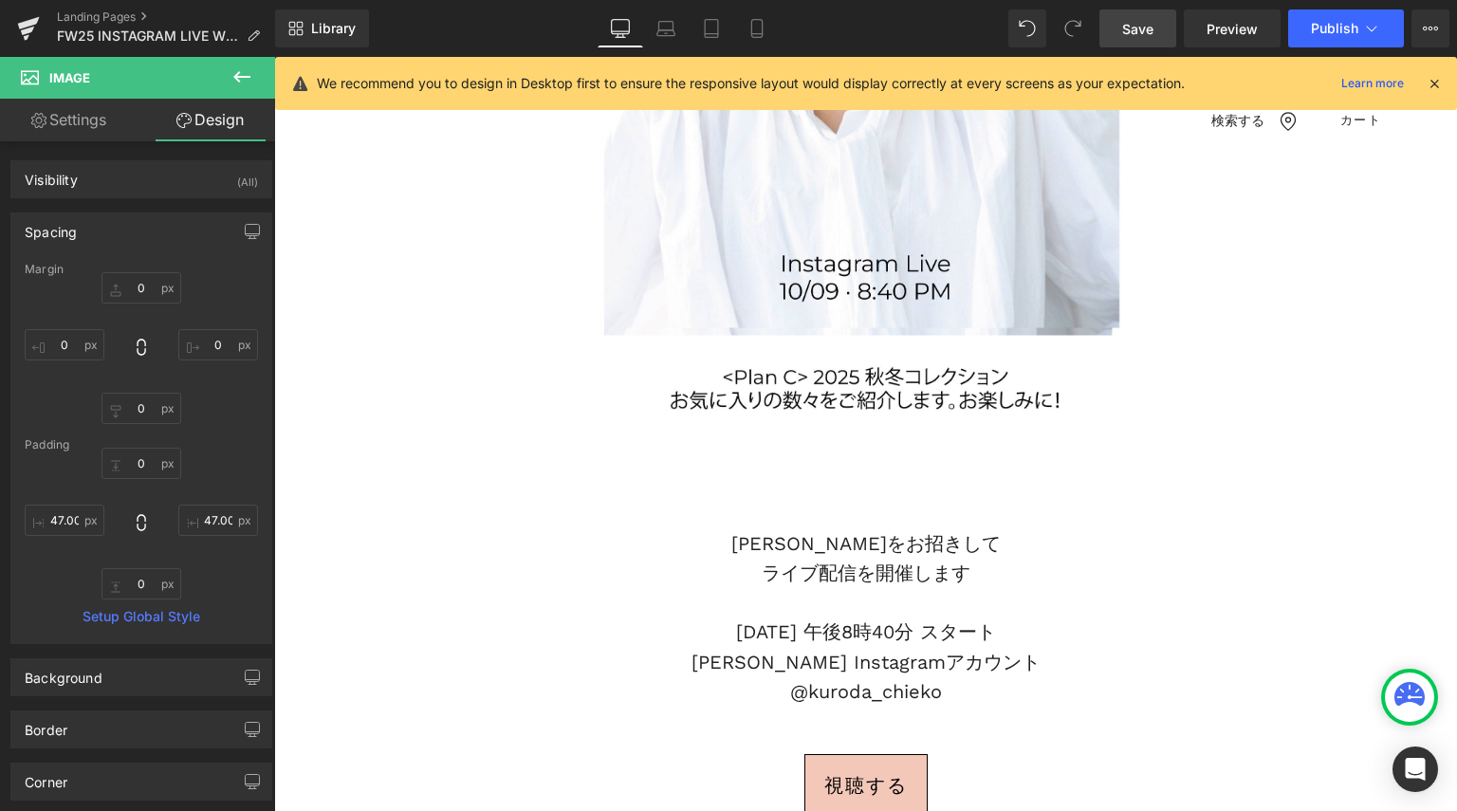
click at [248, 71] on icon at bounding box center [241, 76] width 23 height 23
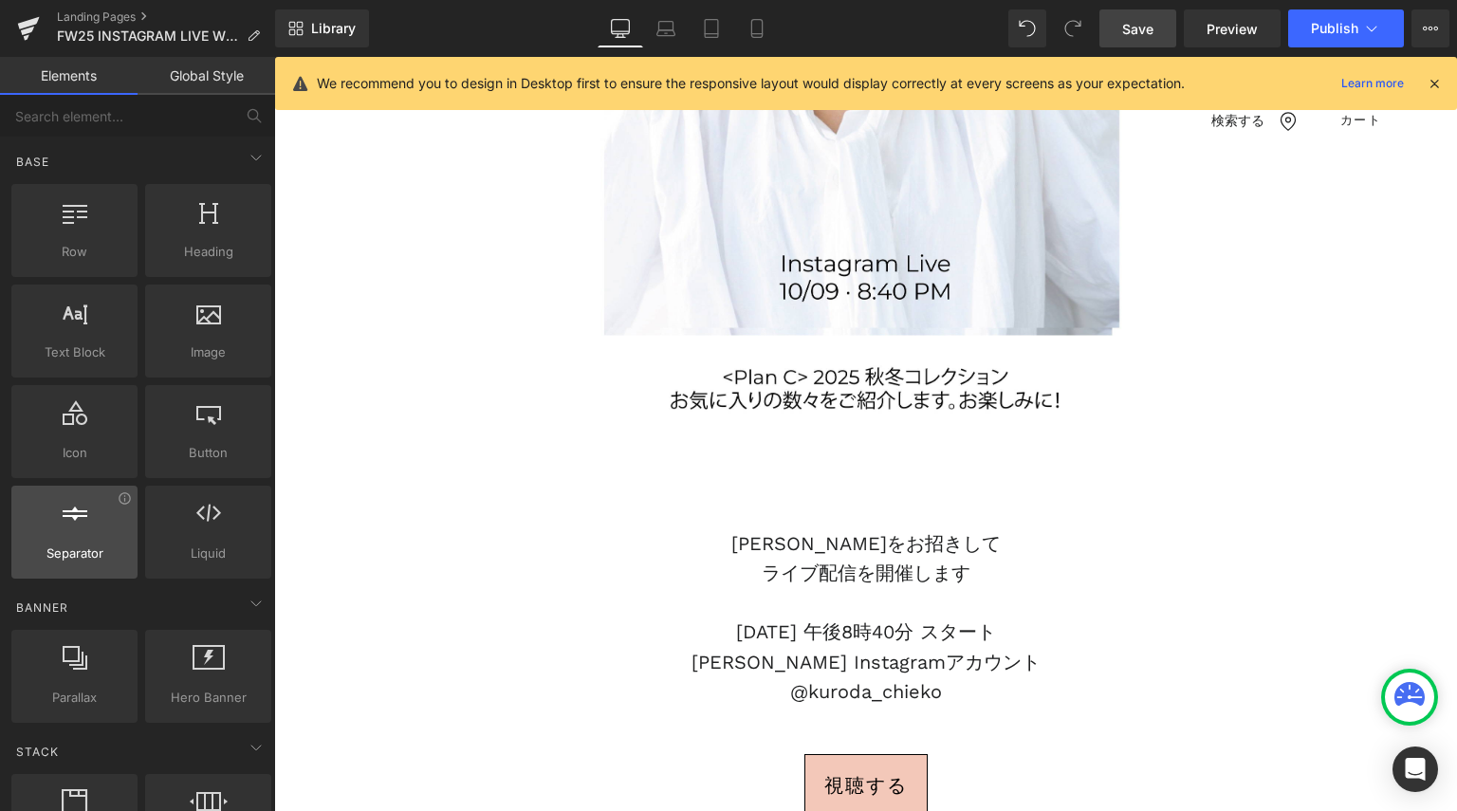
click at [83, 538] on div at bounding box center [74, 522] width 115 height 43
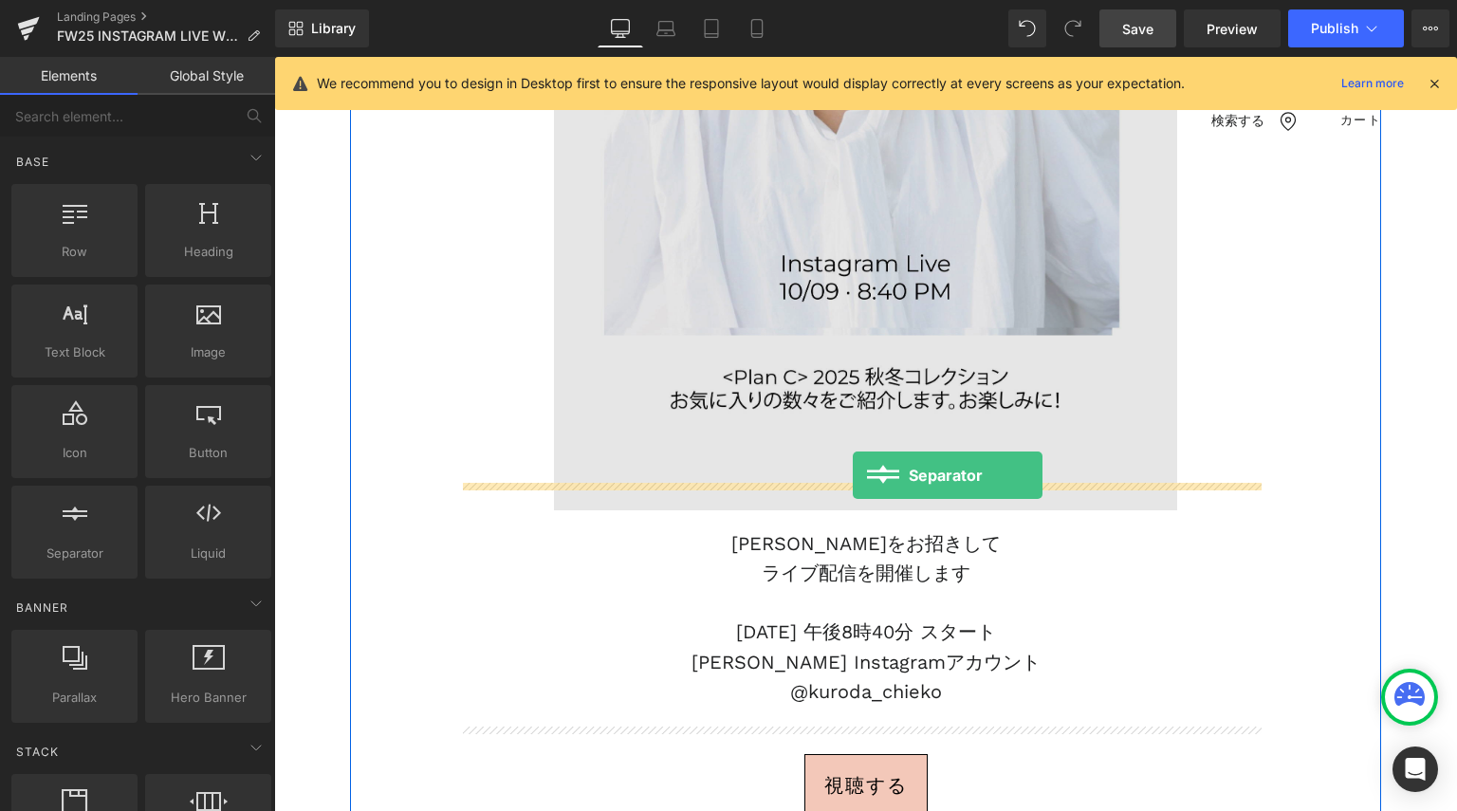
drag, startPoint x: 362, startPoint y: 580, endPoint x: 853, endPoint y: 475, distance: 501.5
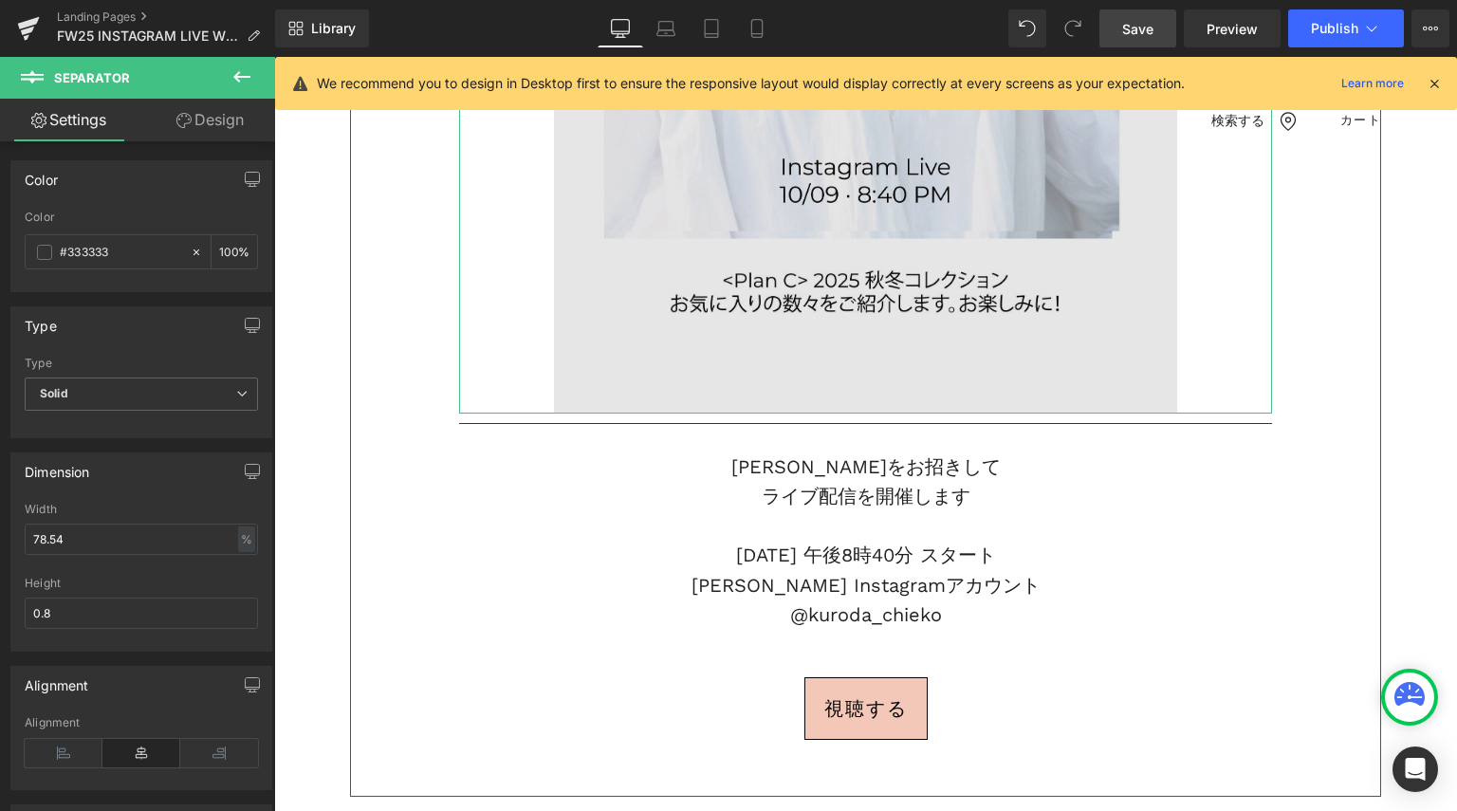
scroll to position [1149, 0]
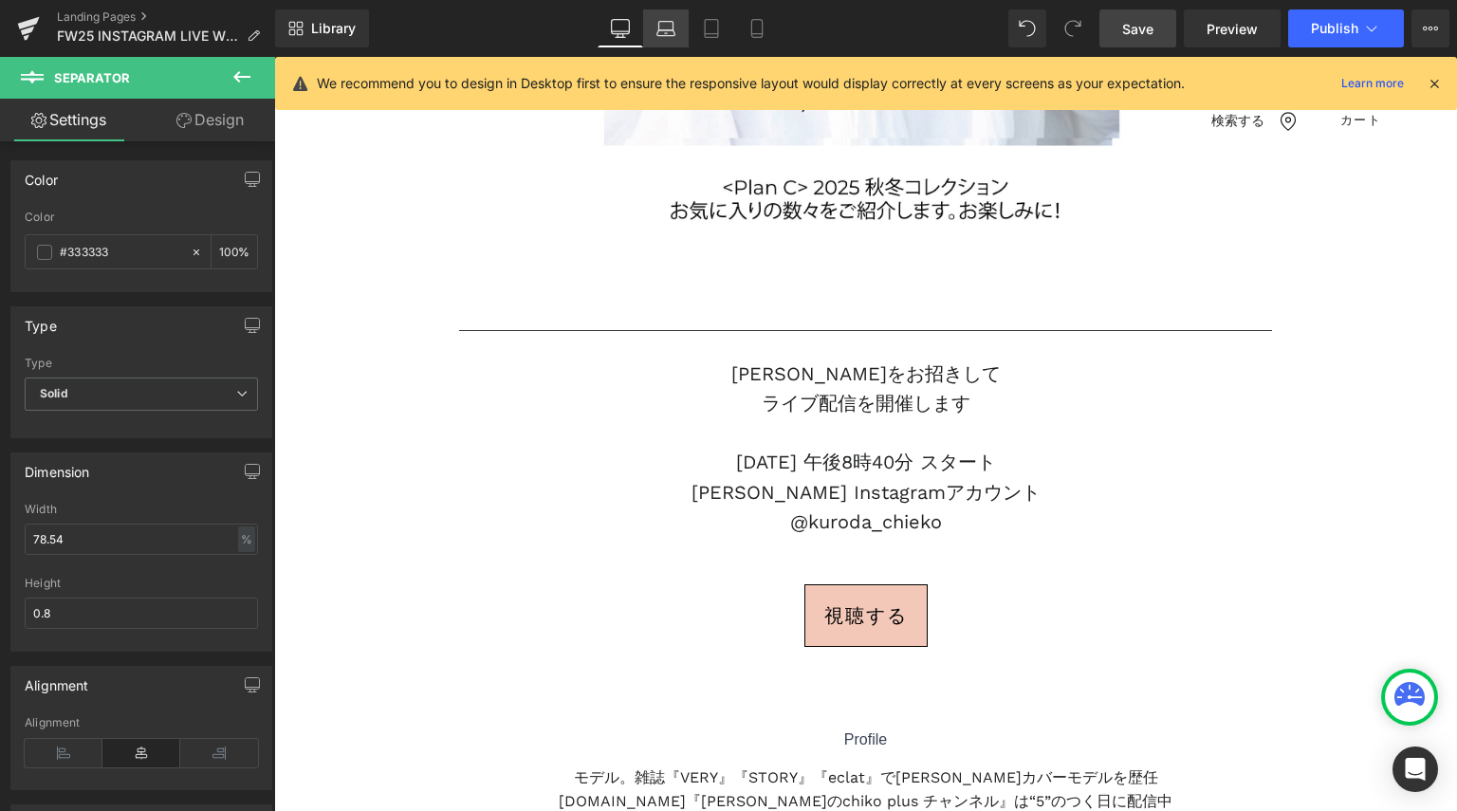
click at [668, 28] on icon at bounding box center [665, 28] width 19 height 19
type input "100"
type input "72.27"
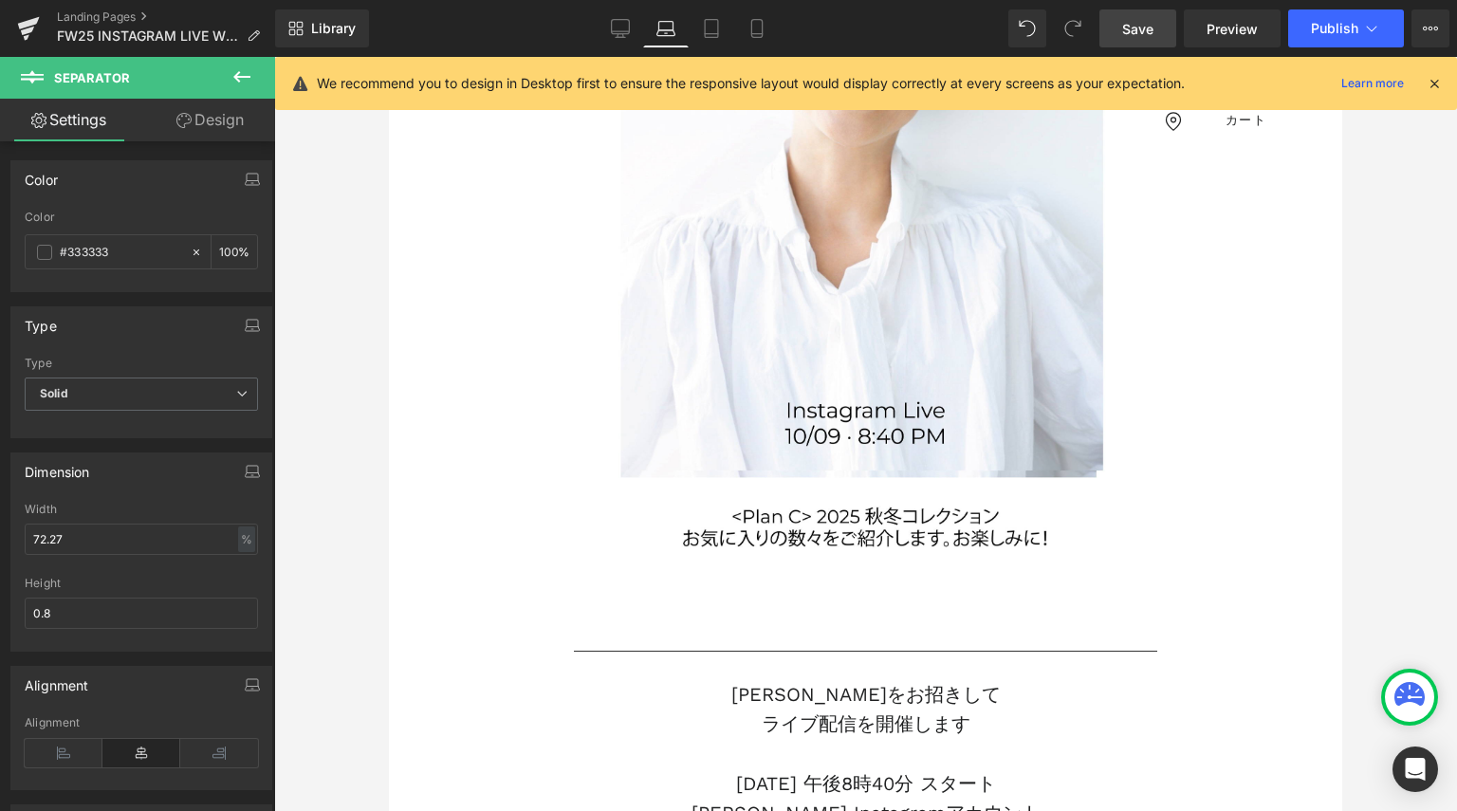
scroll to position [738, 0]
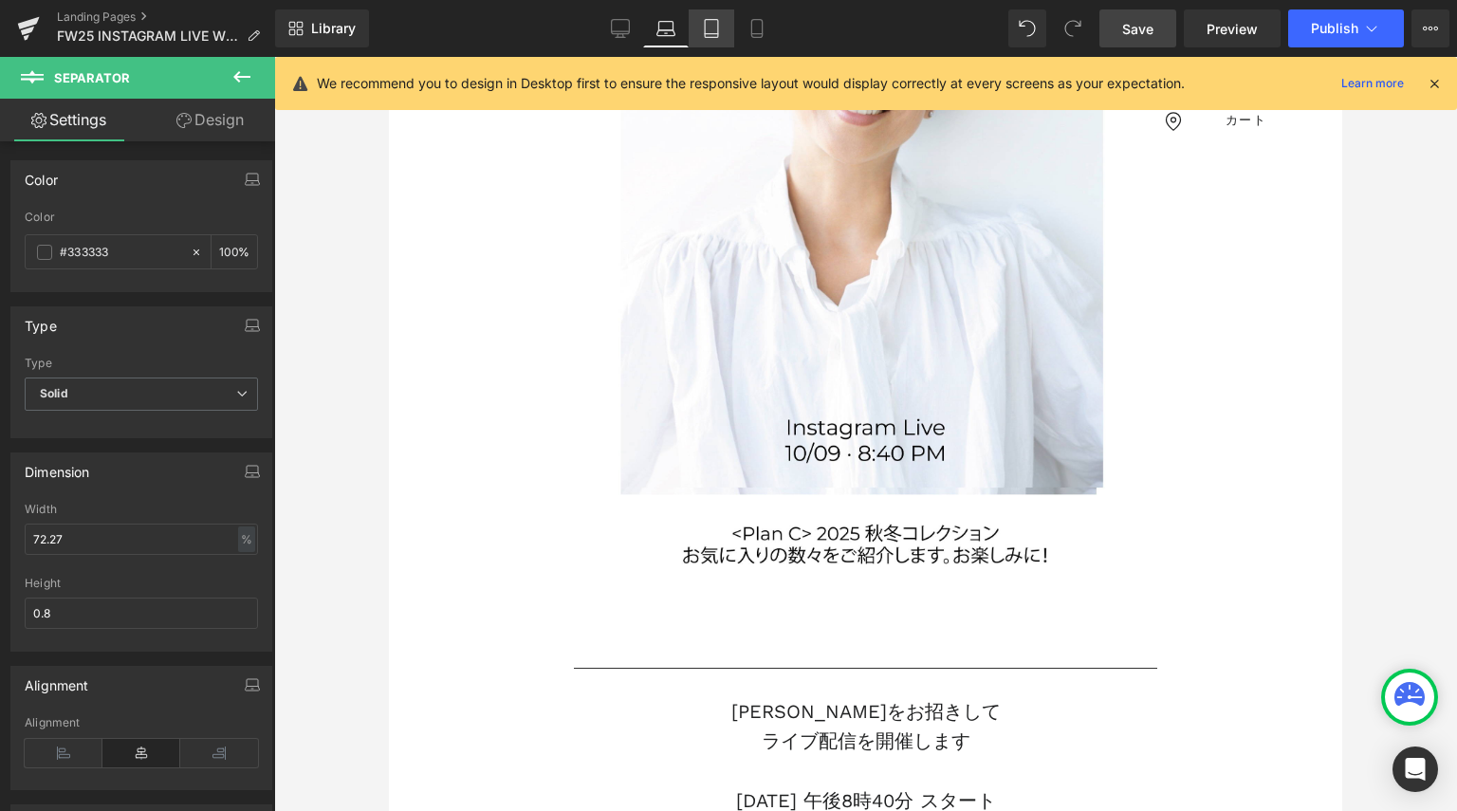
click at [720, 33] on icon at bounding box center [711, 28] width 19 height 19
type input "100"
type input "61.97"
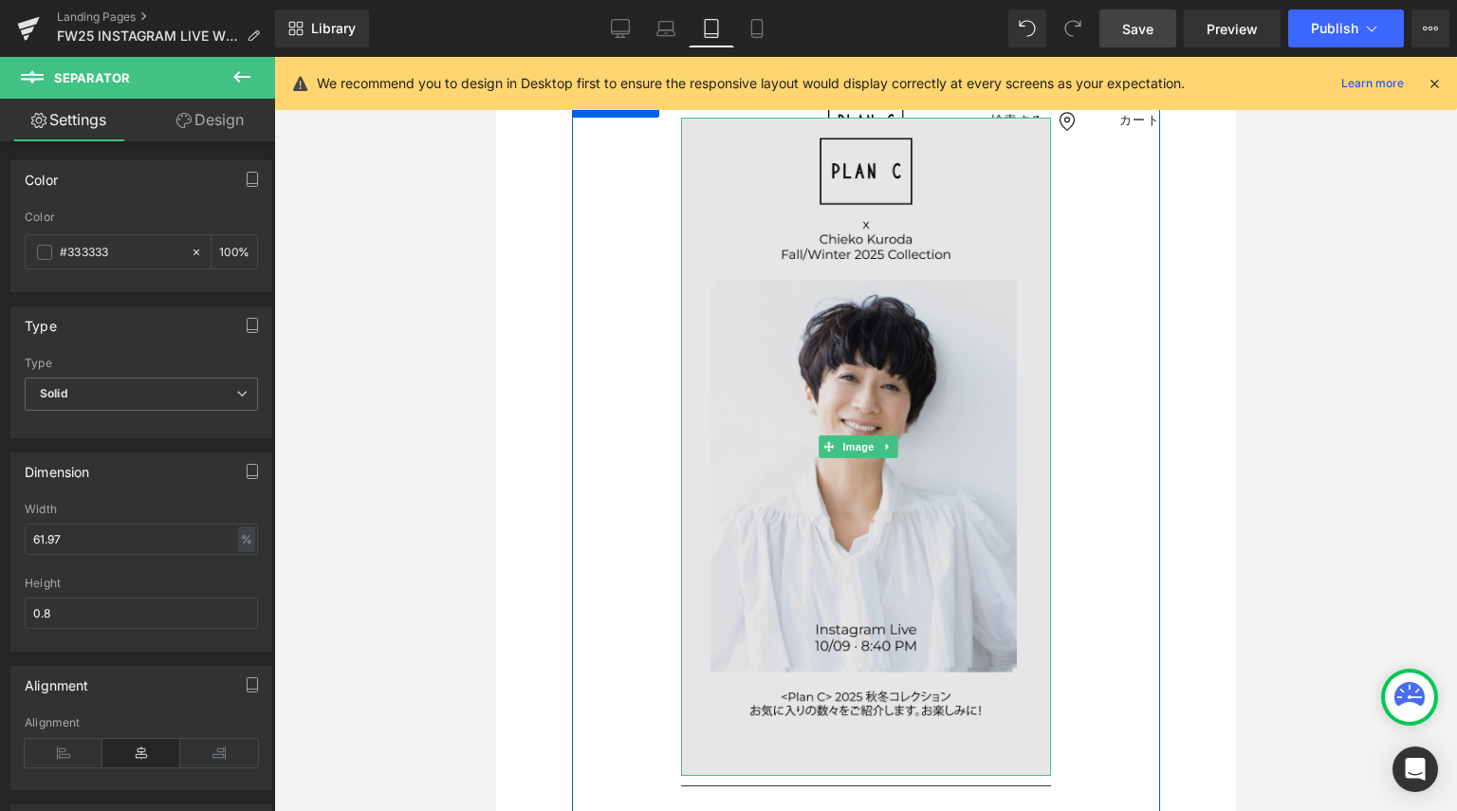
scroll to position [71, 0]
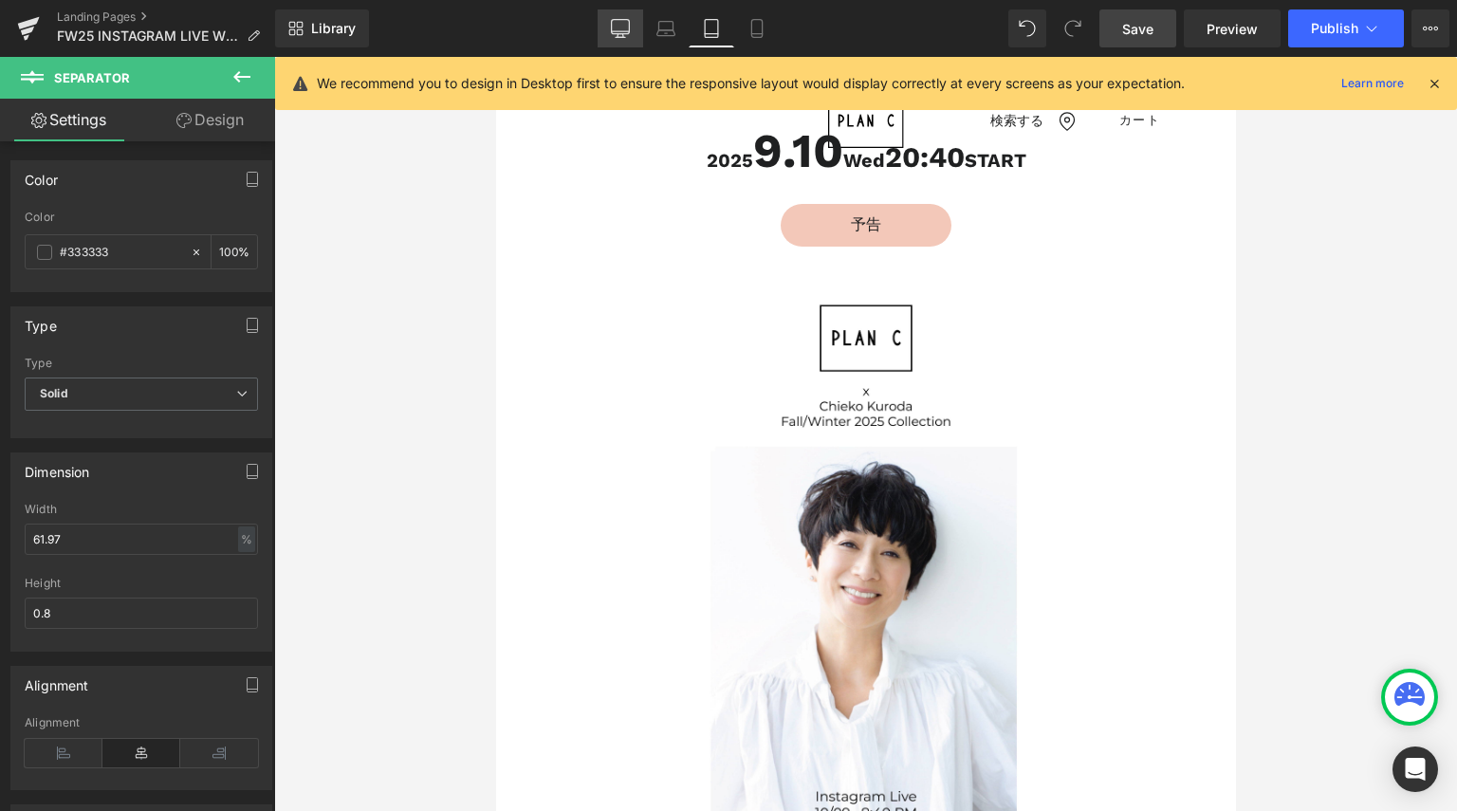
click at [611, 28] on link "Desktop" at bounding box center [620, 28] width 46 height 38
type input "100"
type input "78.54"
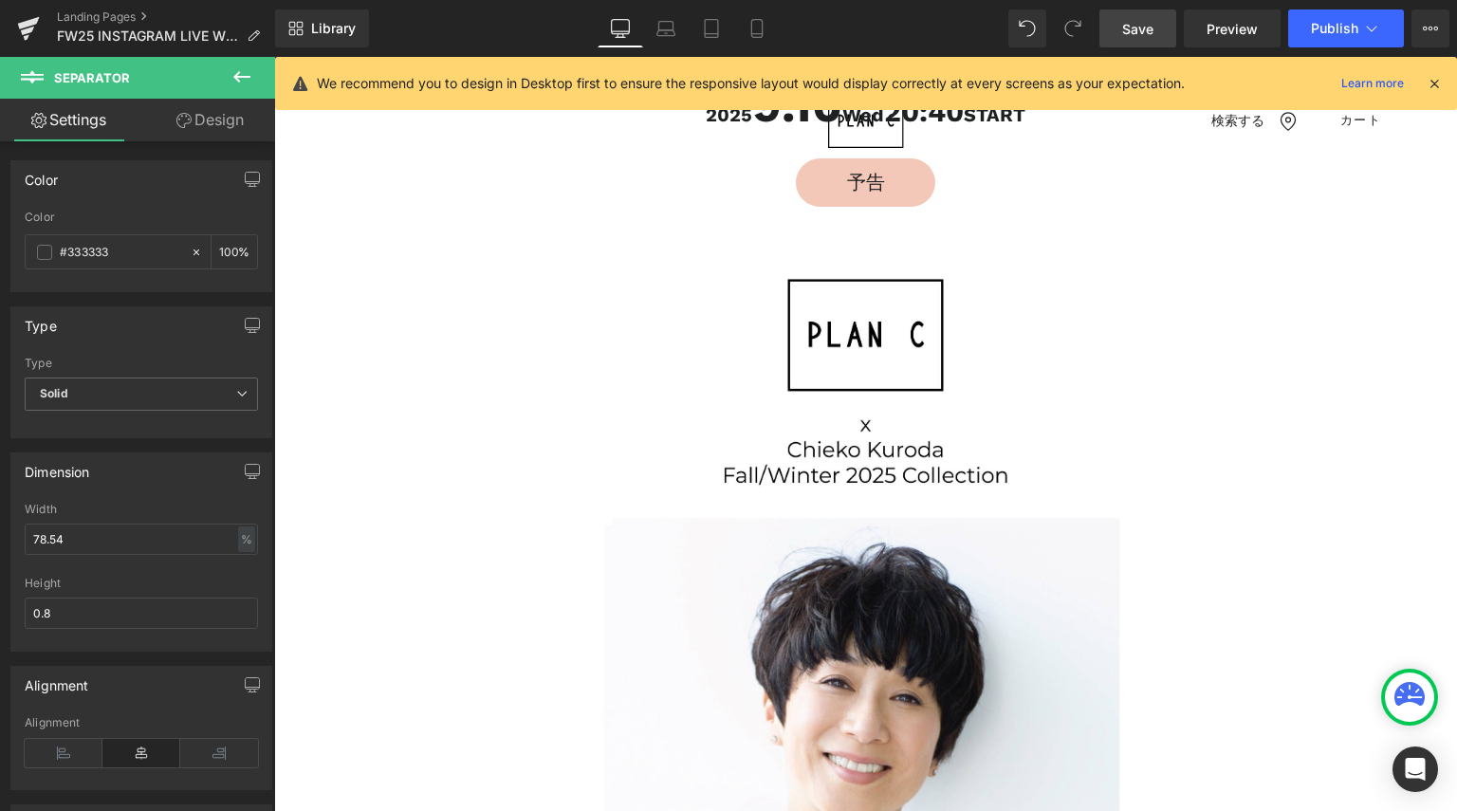
scroll to position [0, 0]
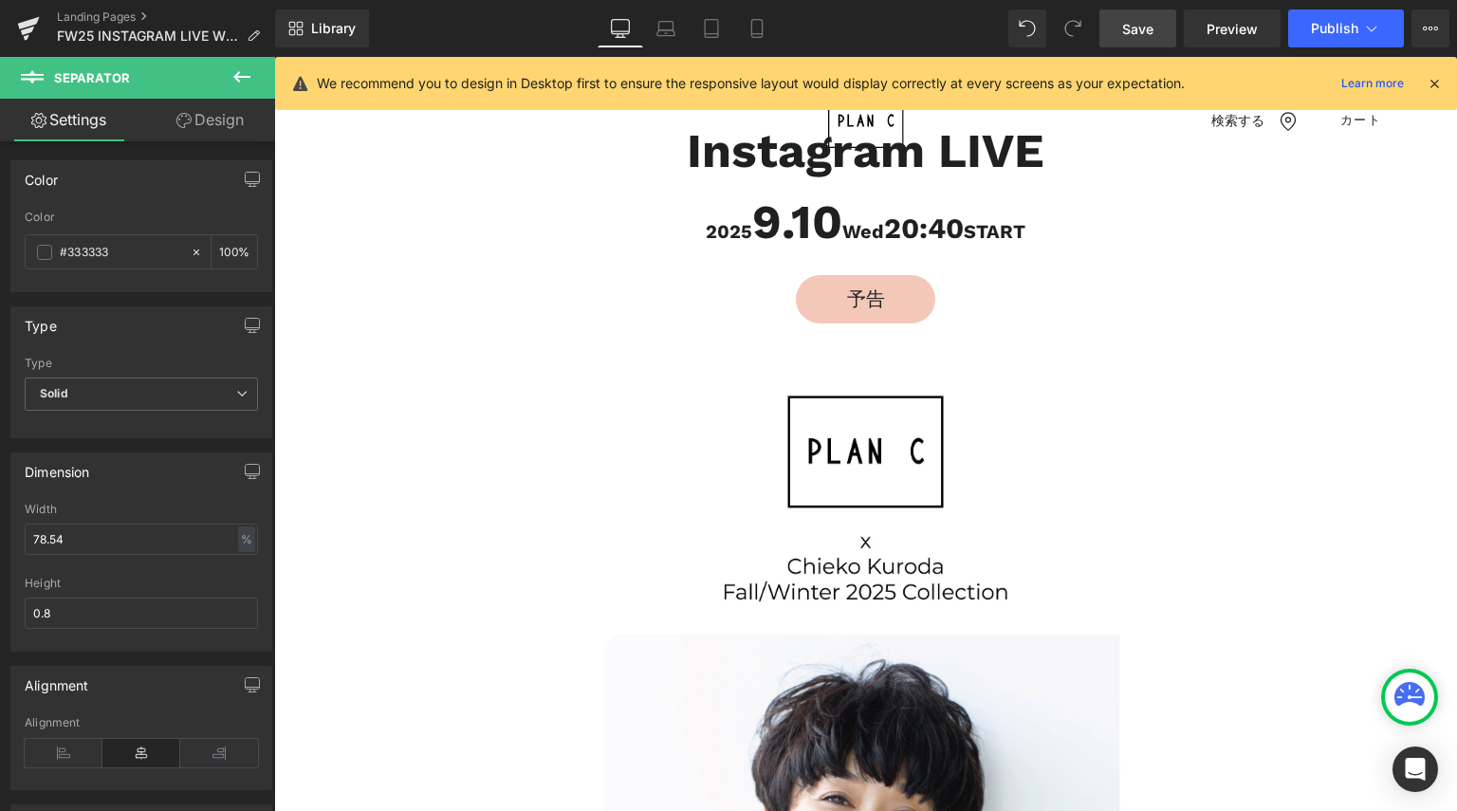
click at [248, 74] on icon at bounding box center [241, 76] width 23 height 23
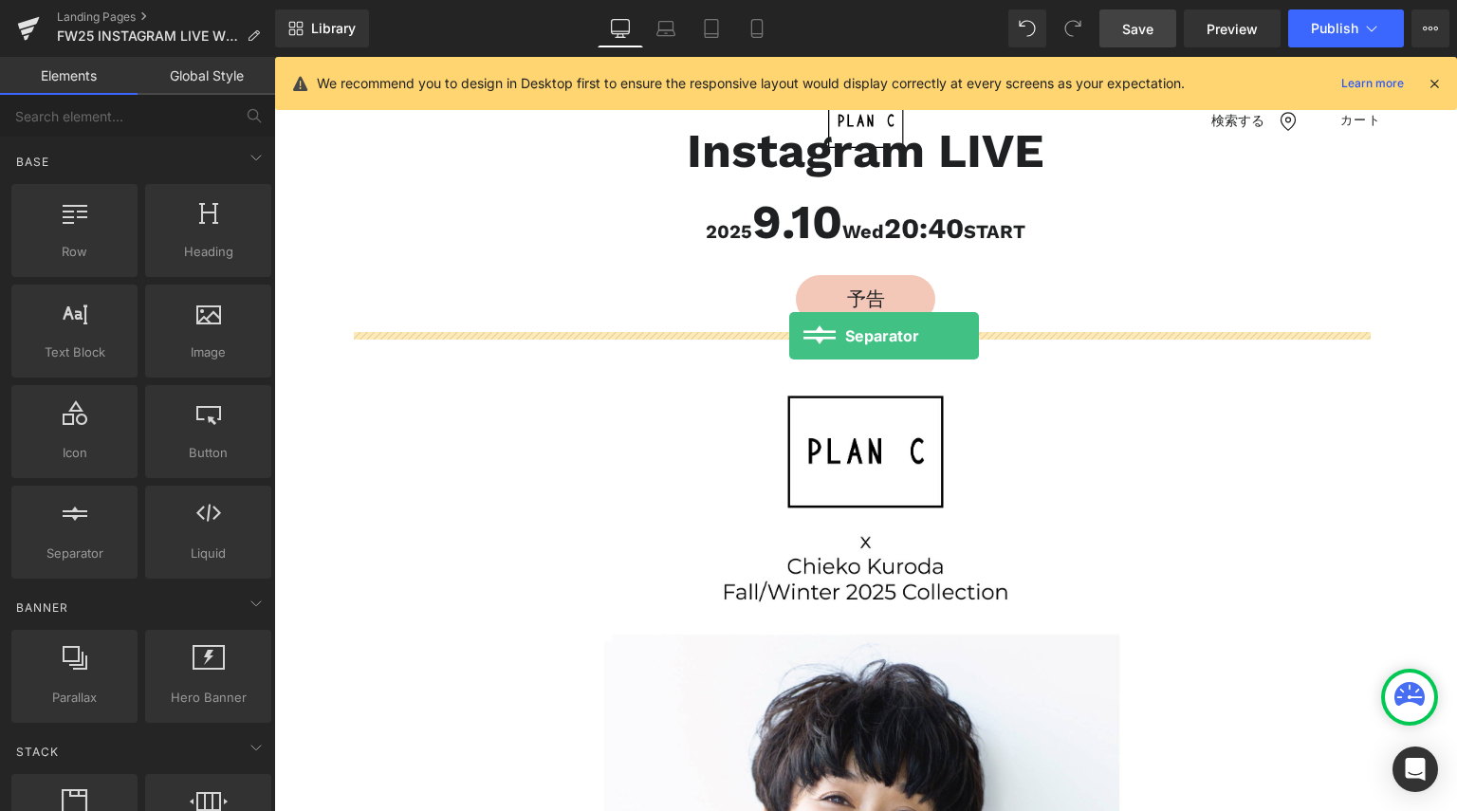
drag, startPoint x: 359, startPoint y: 583, endPoint x: 789, endPoint y: 336, distance: 495.8
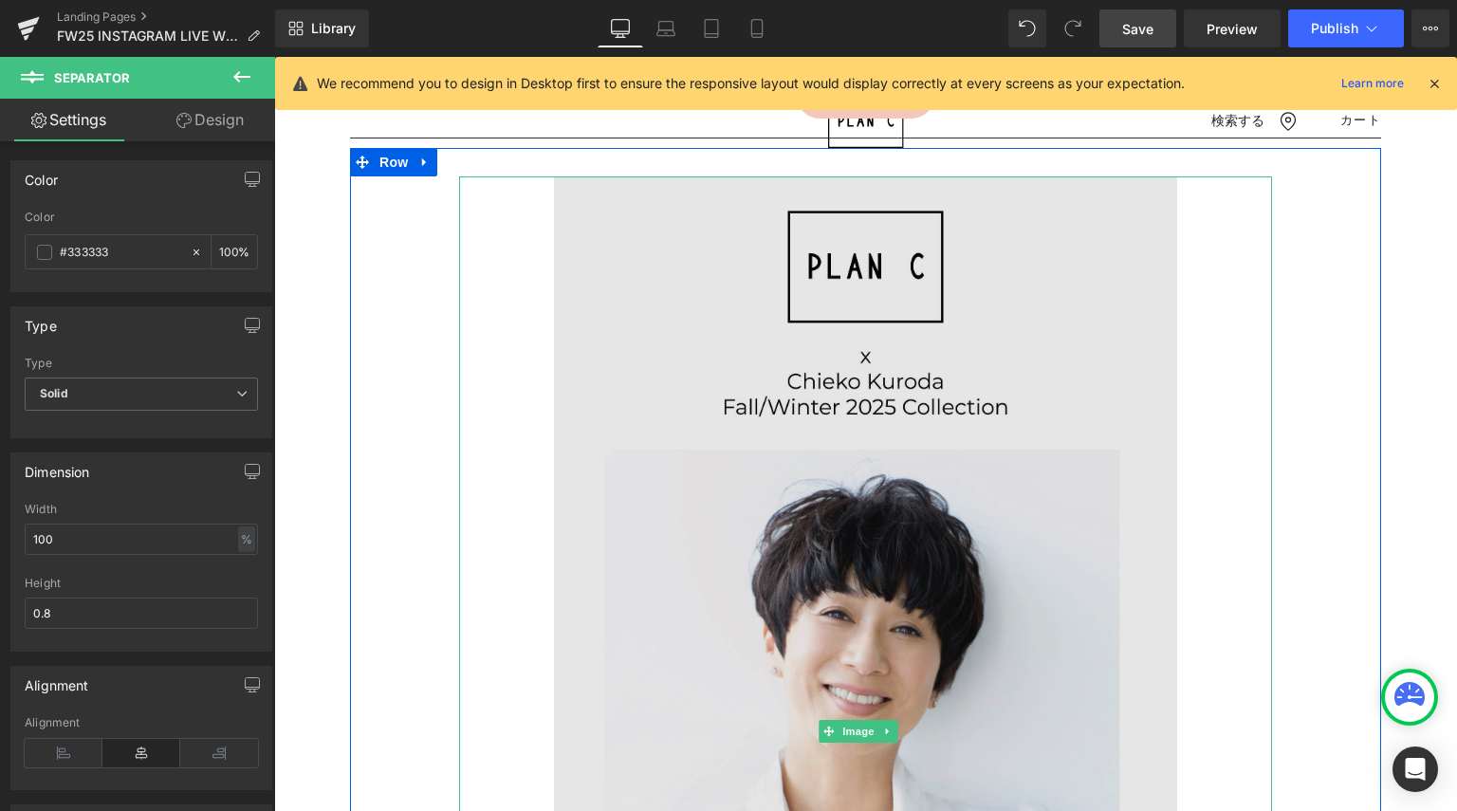
scroll to position [95, 0]
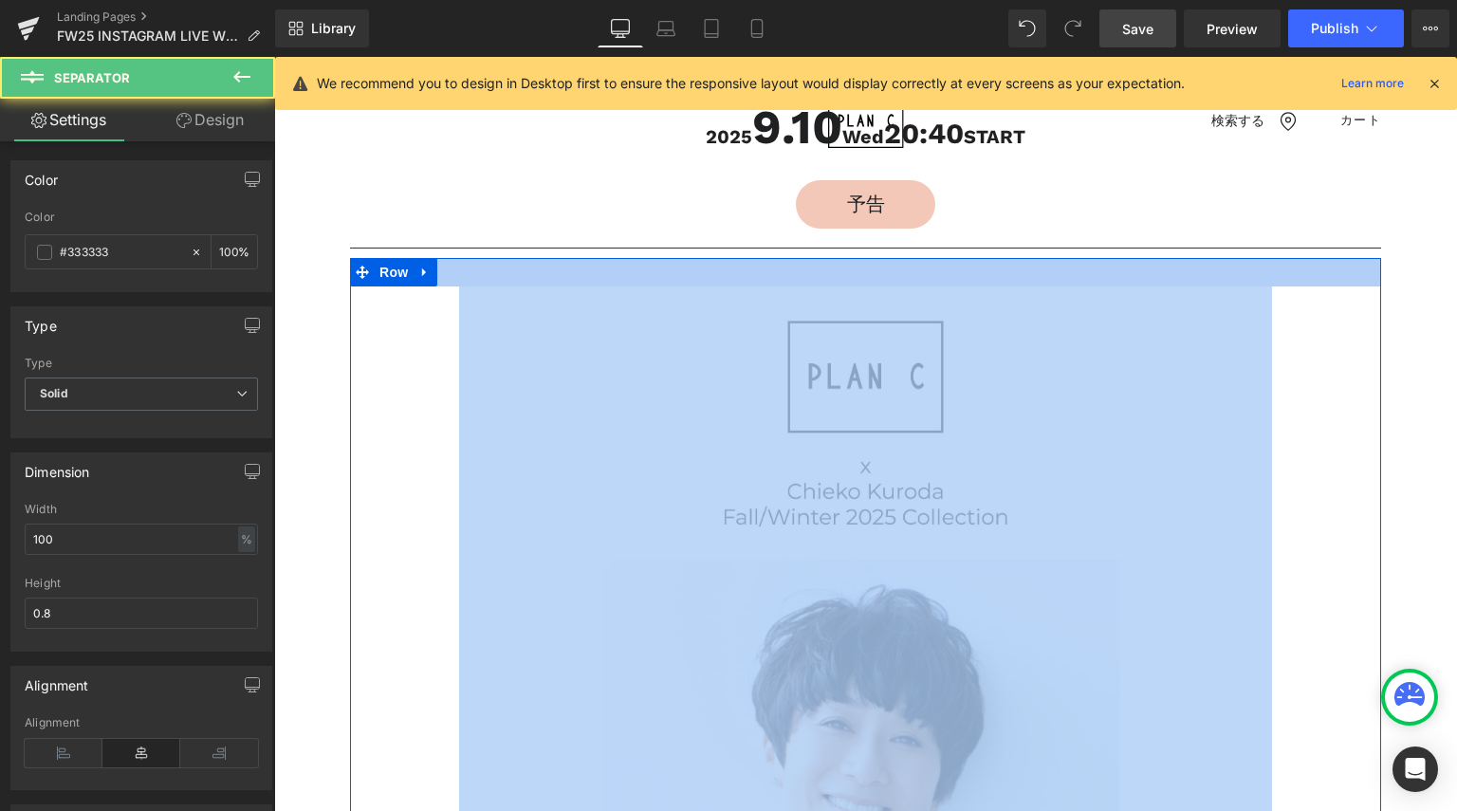
drag, startPoint x: 475, startPoint y: 248, endPoint x: 519, endPoint y: 272, distance: 50.1
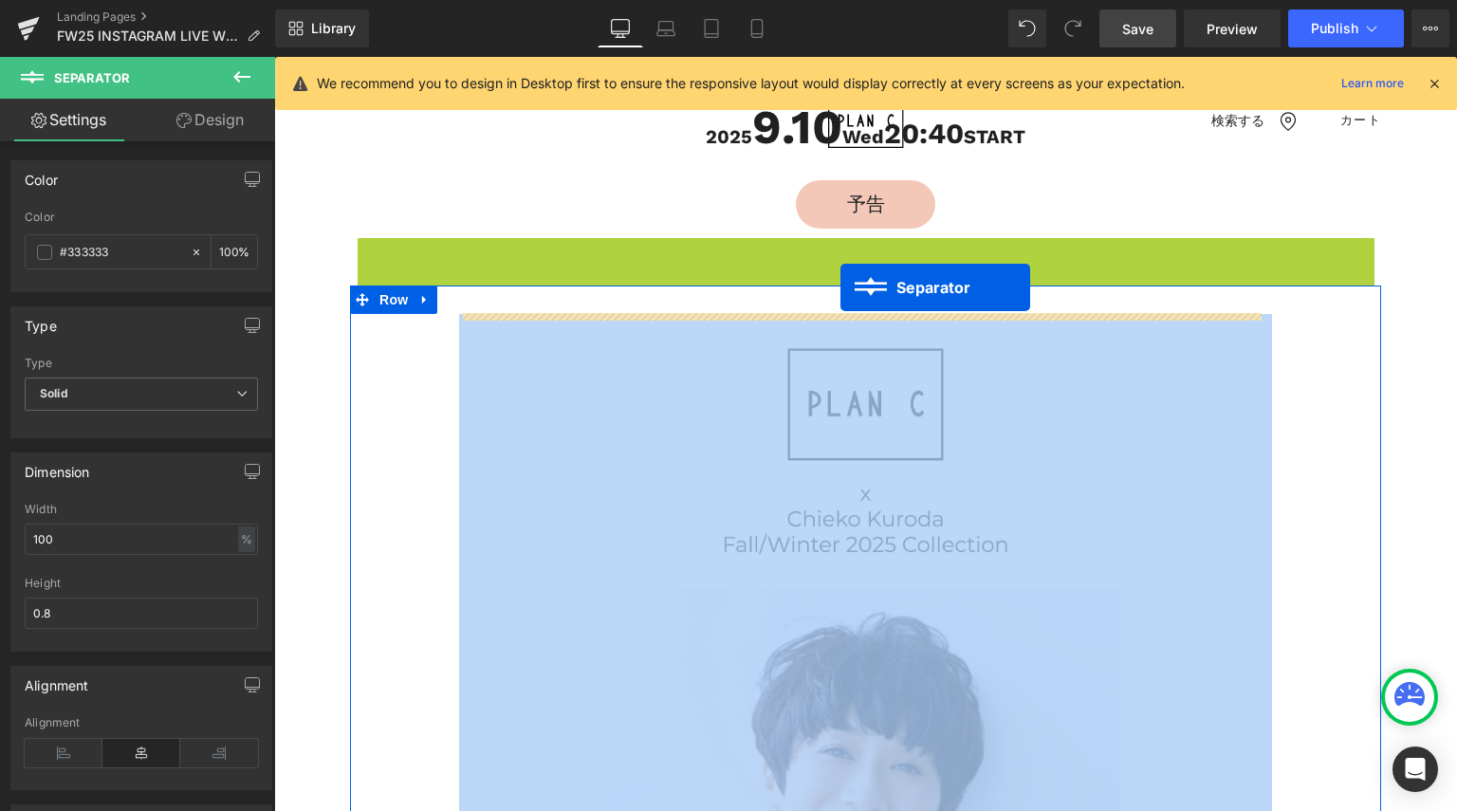
drag, startPoint x: 840, startPoint y: 240, endPoint x: 840, endPoint y: 287, distance: 47.4
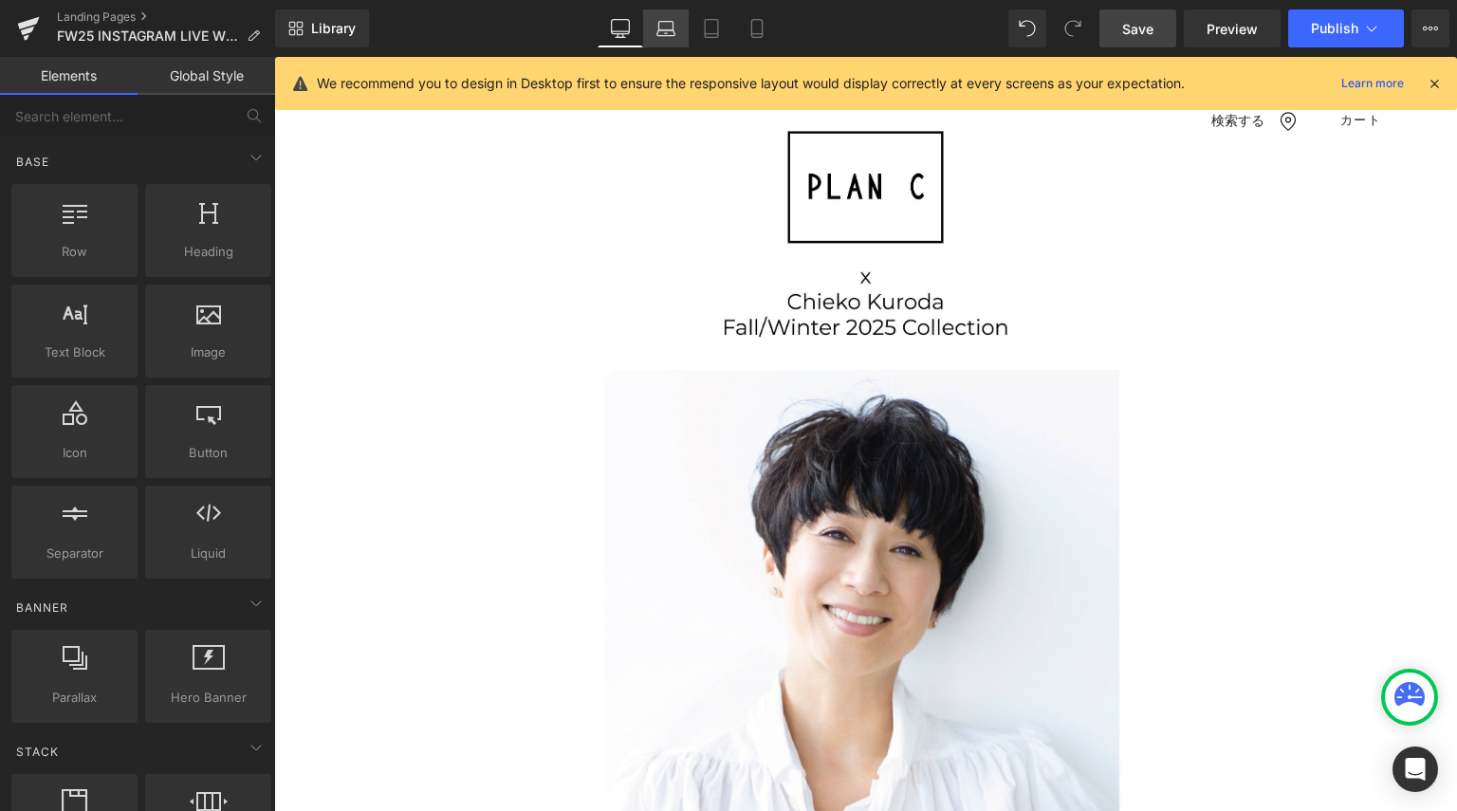
click at [664, 33] on icon at bounding box center [665, 28] width 19 height 19
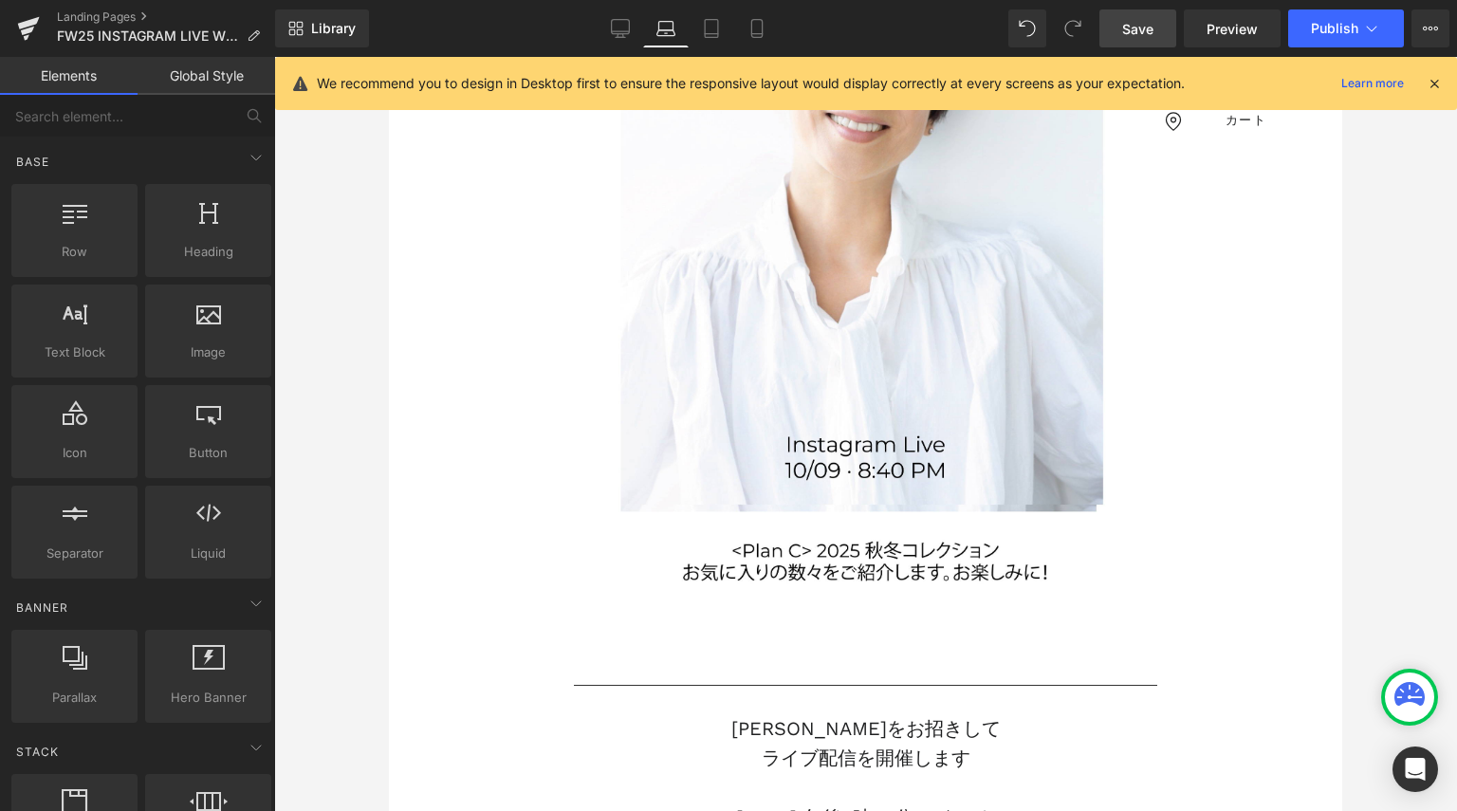
scroll to position [865, 0]
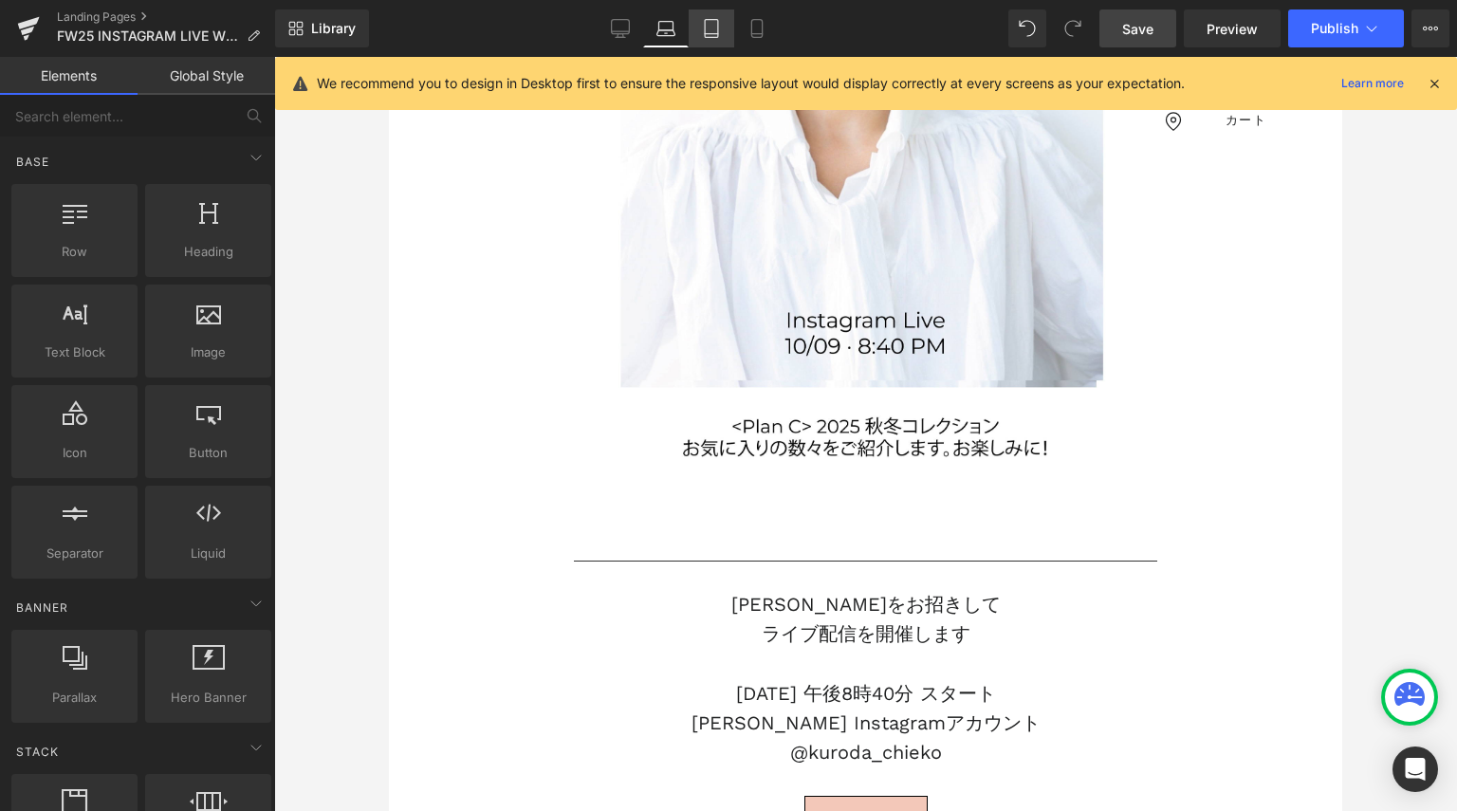
click at [715, 31] on icon at bounding box center [711, 28] width 19 height 19
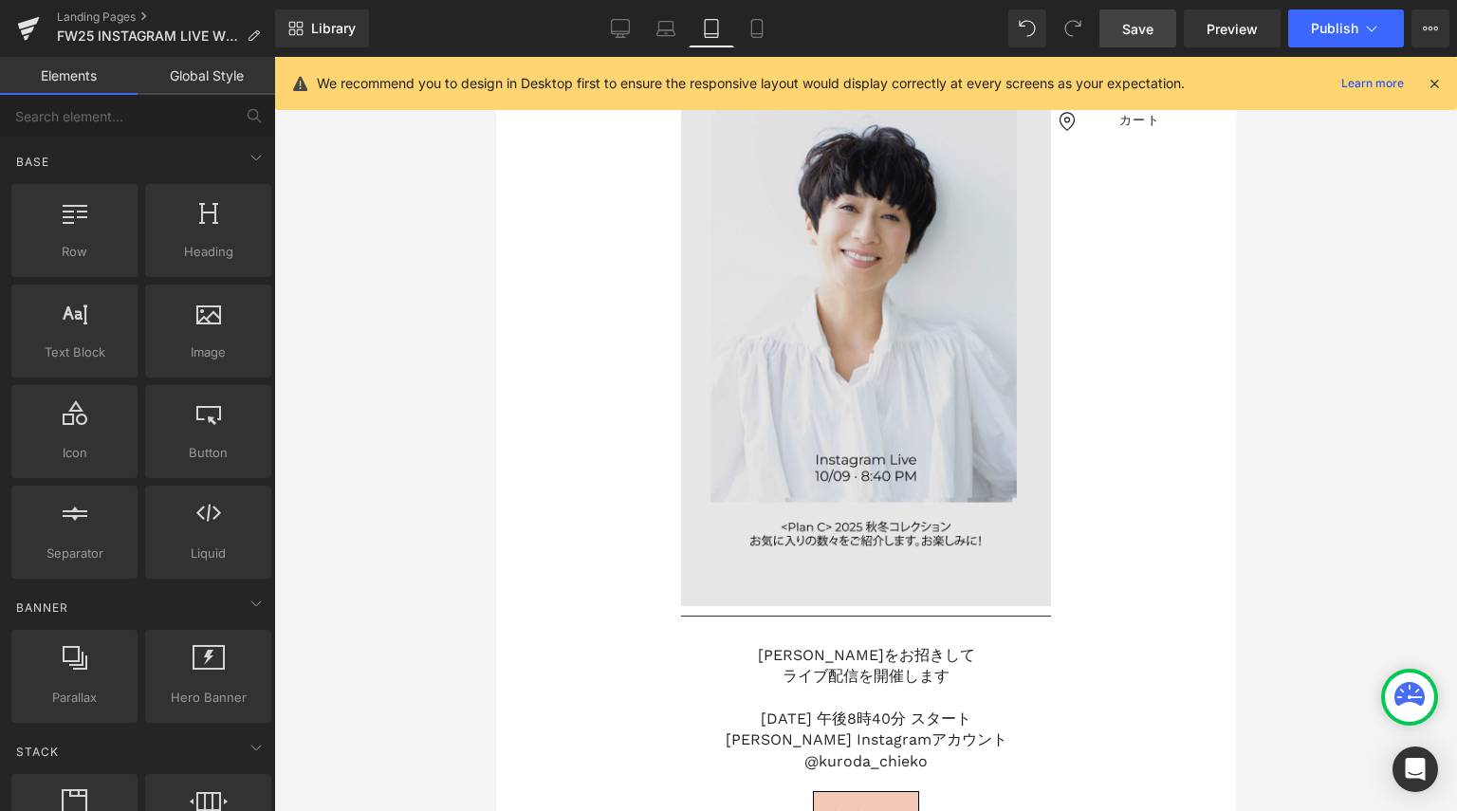
scroll to position [87, 0]
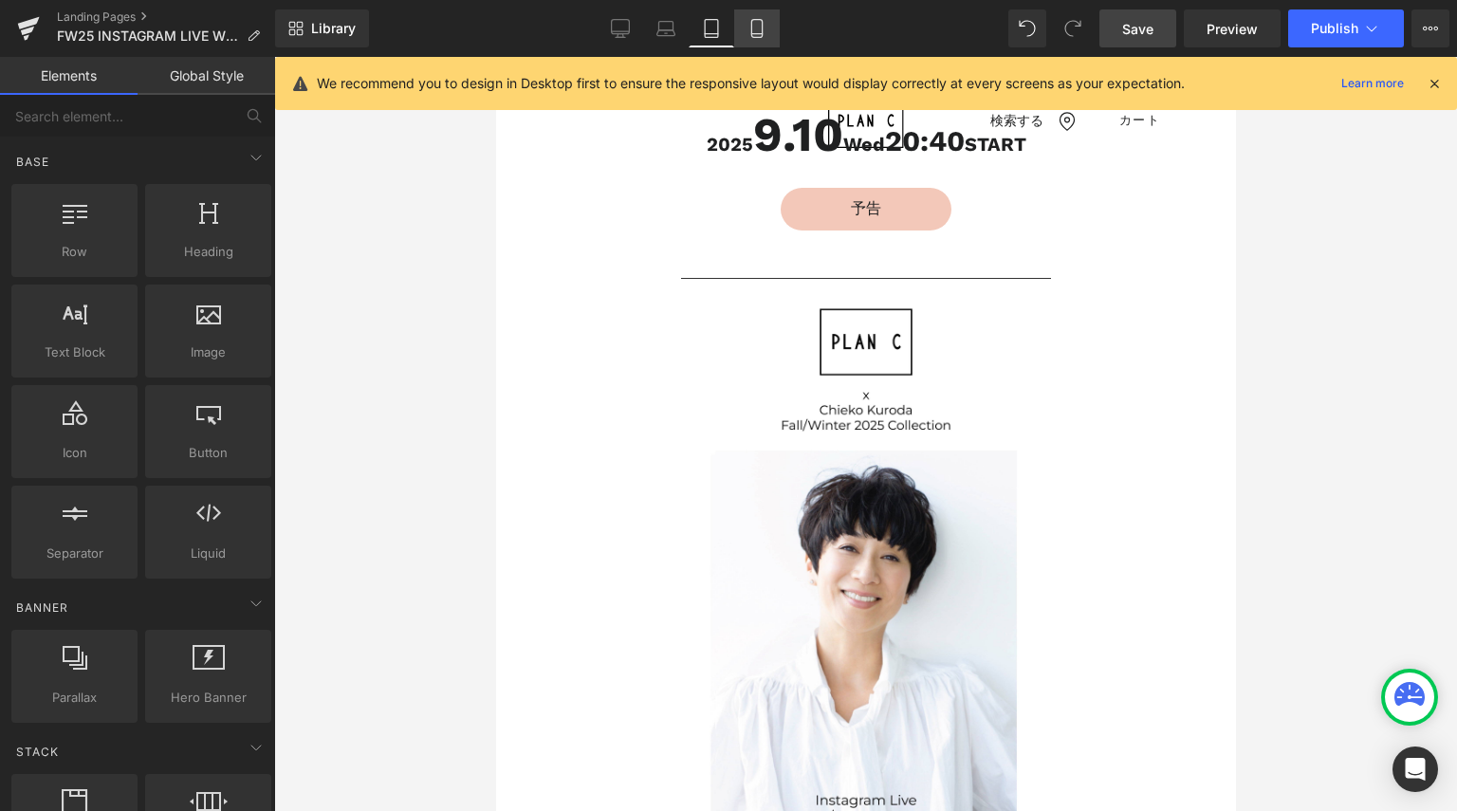
click at [749, 37] on icon at bounding box center [756, 28] width 19 height 19
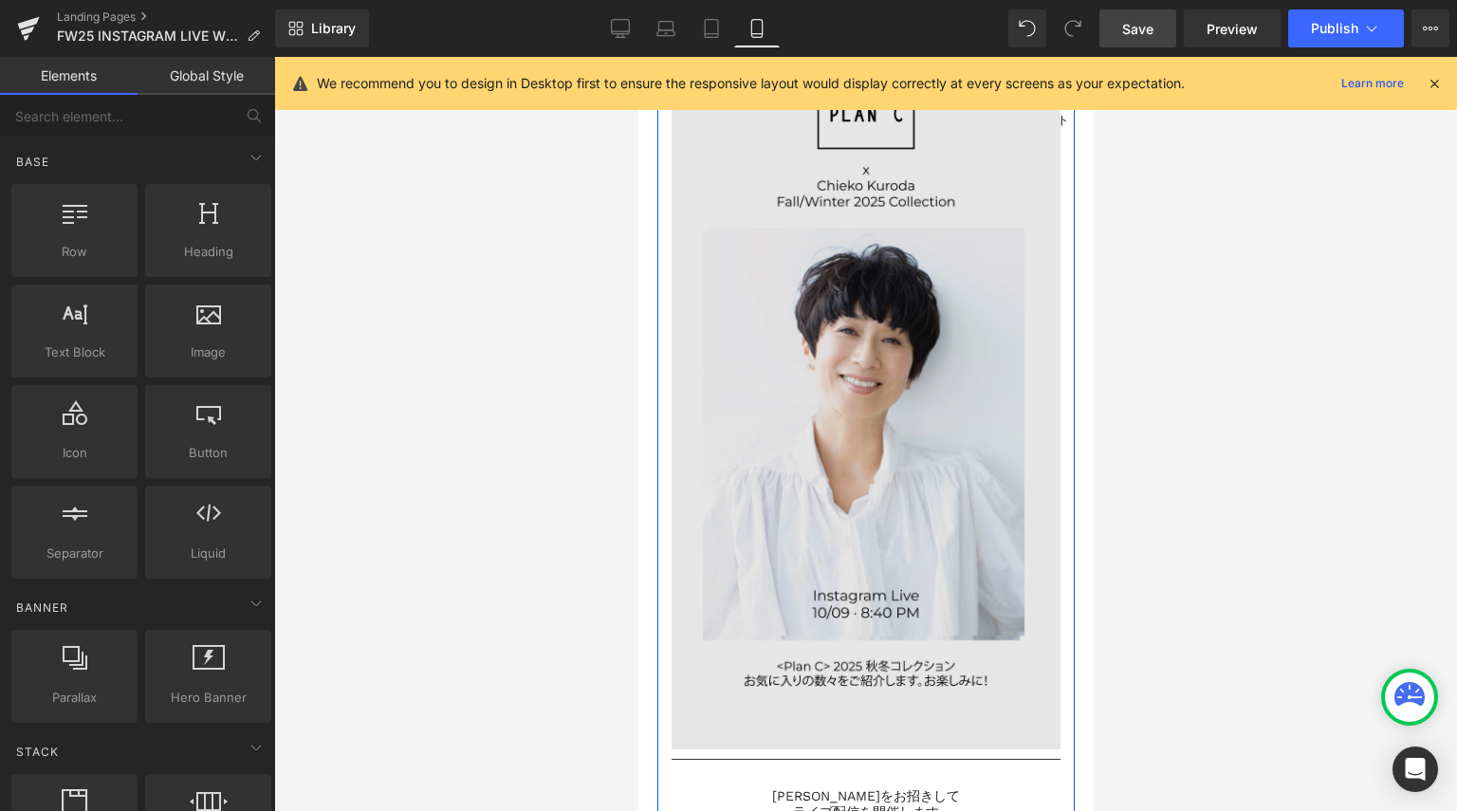
scroll to position [418, 0]
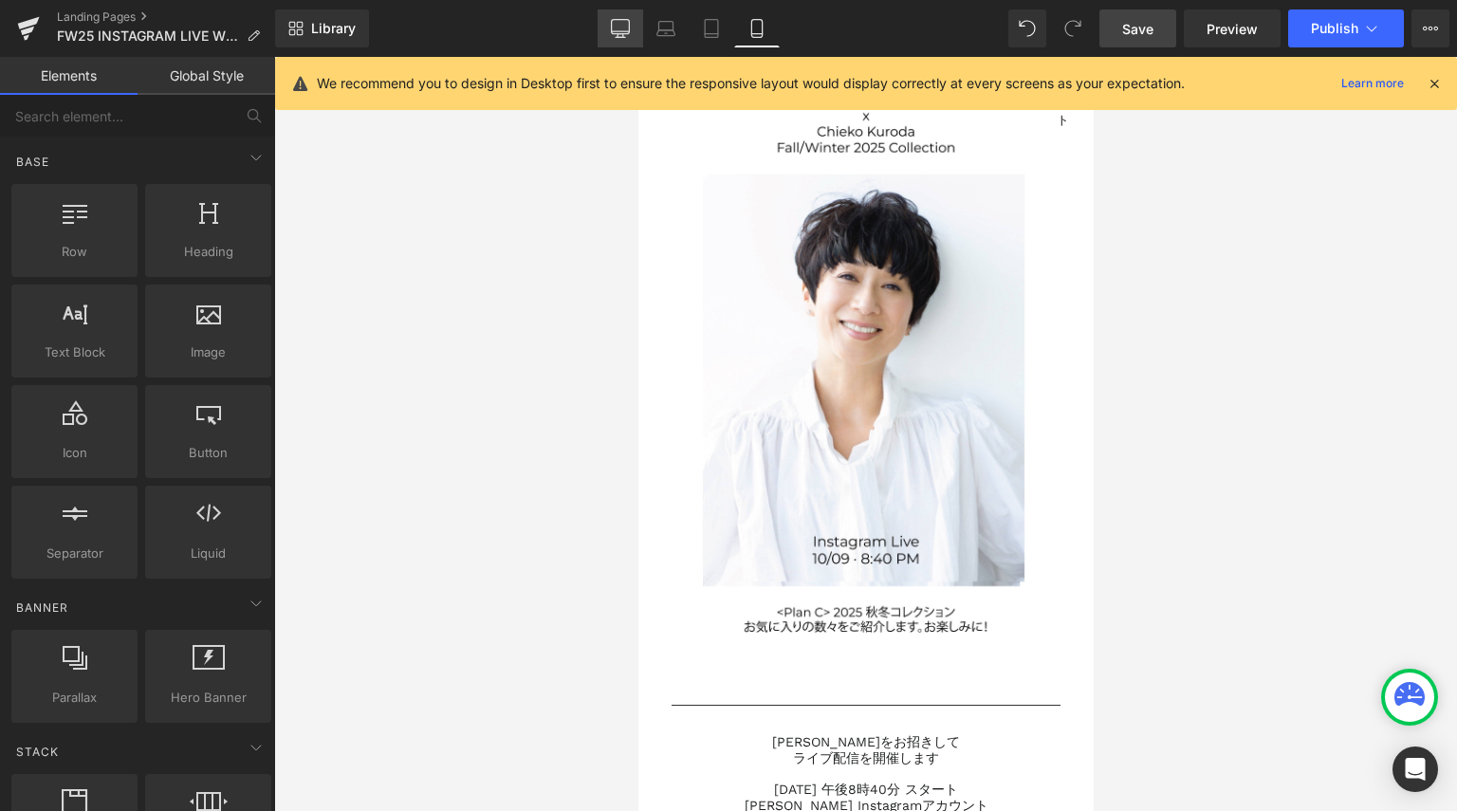
click at [628, 29] on icon at bounding box center [620, 28] width 19 height 19
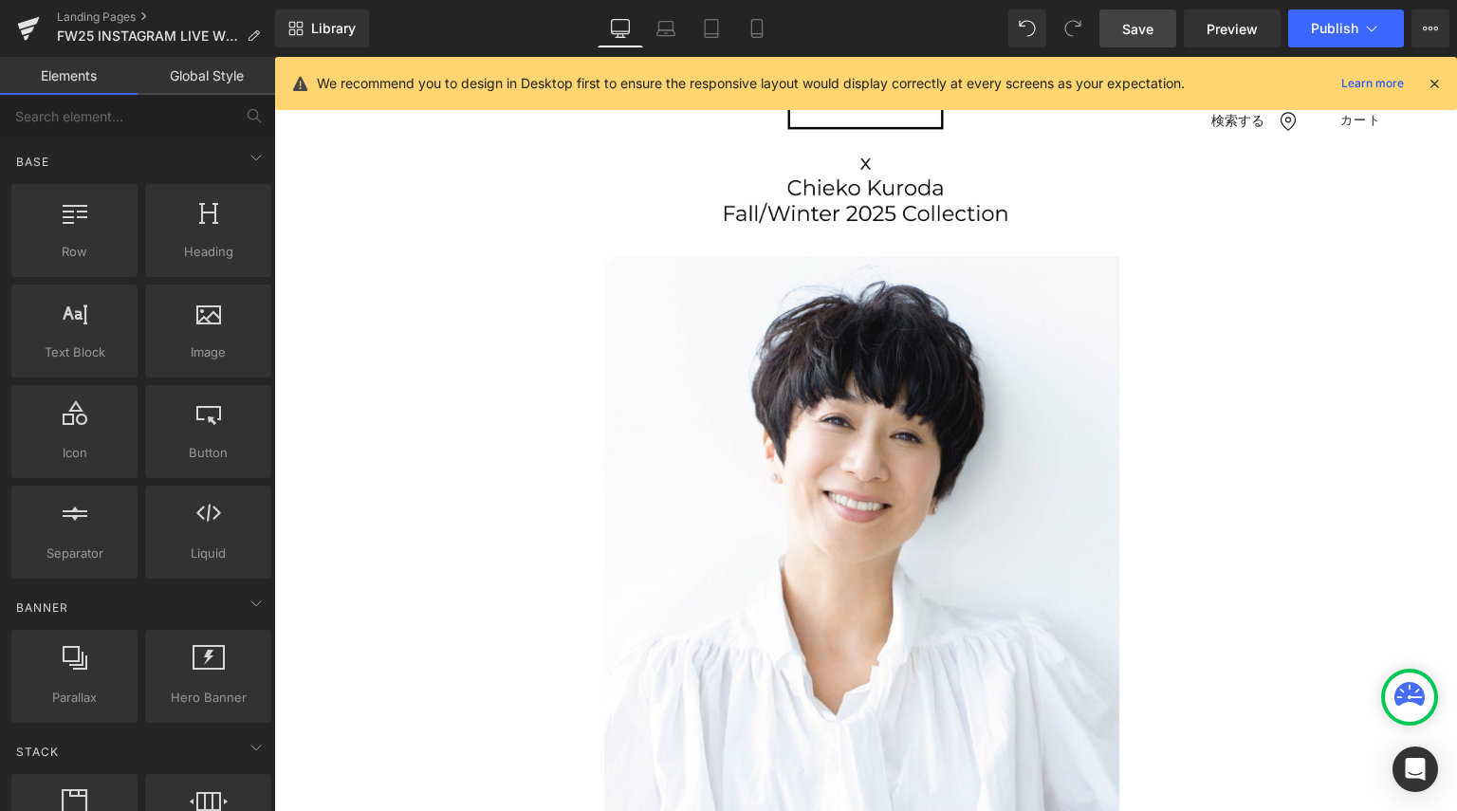
scroll to position [106, 0]
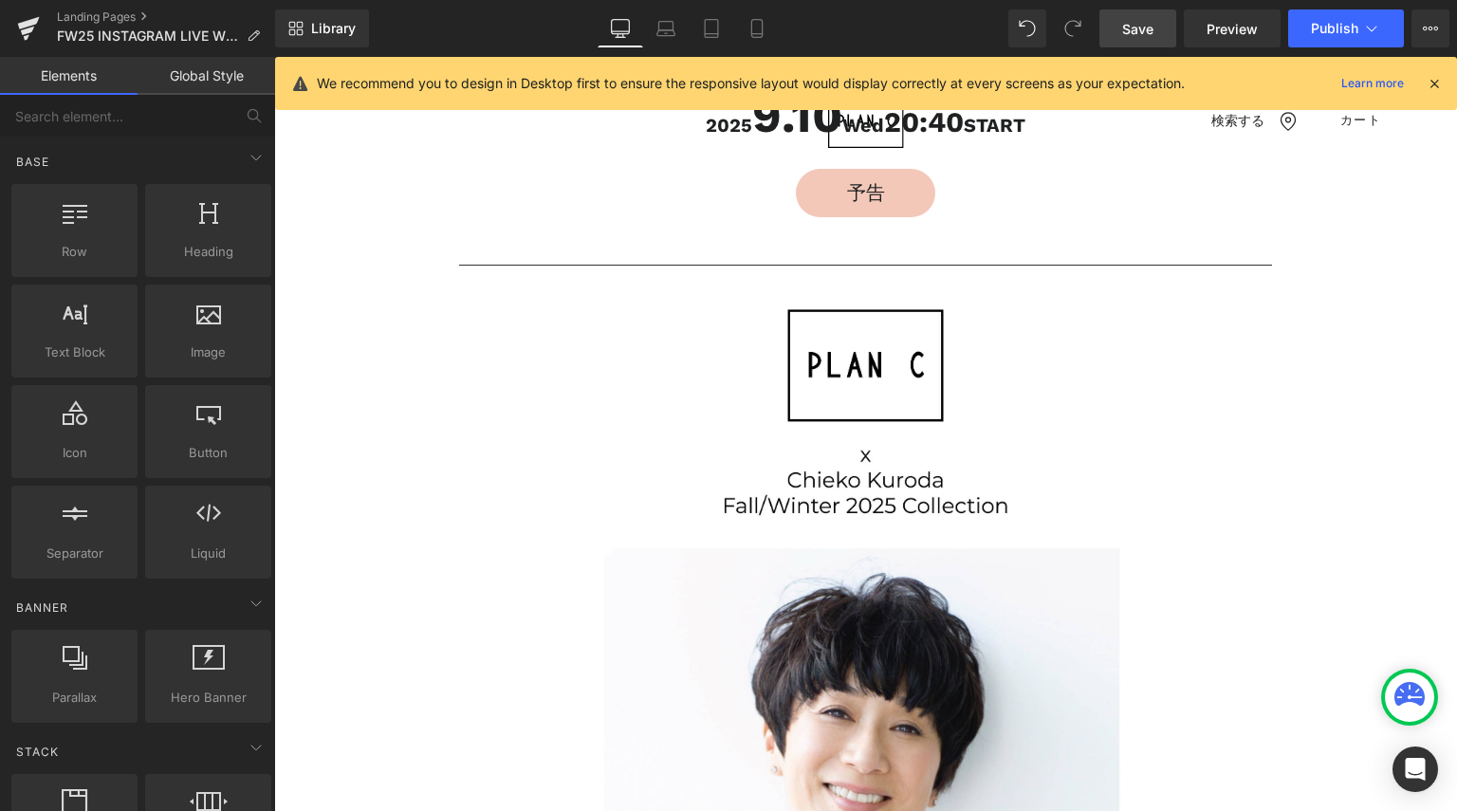
click at [1152, 21] on span "Save" at bounding box center [1137, 29] width 31 height 20
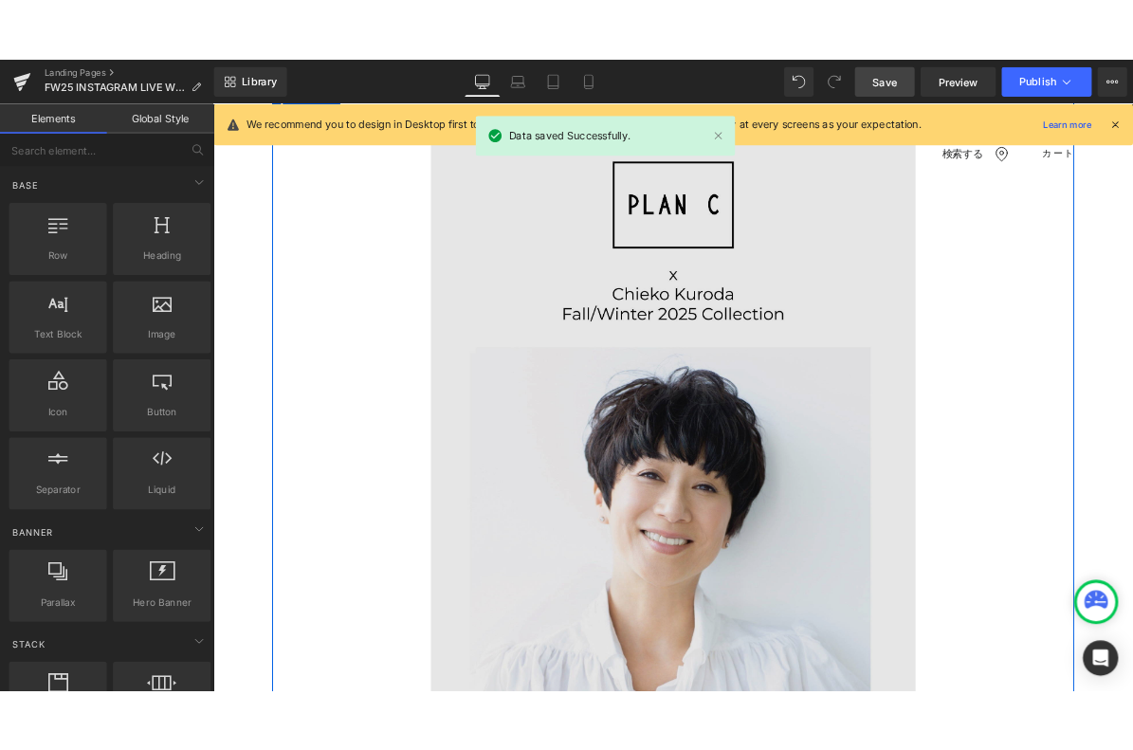
scroll to position [474, 0]
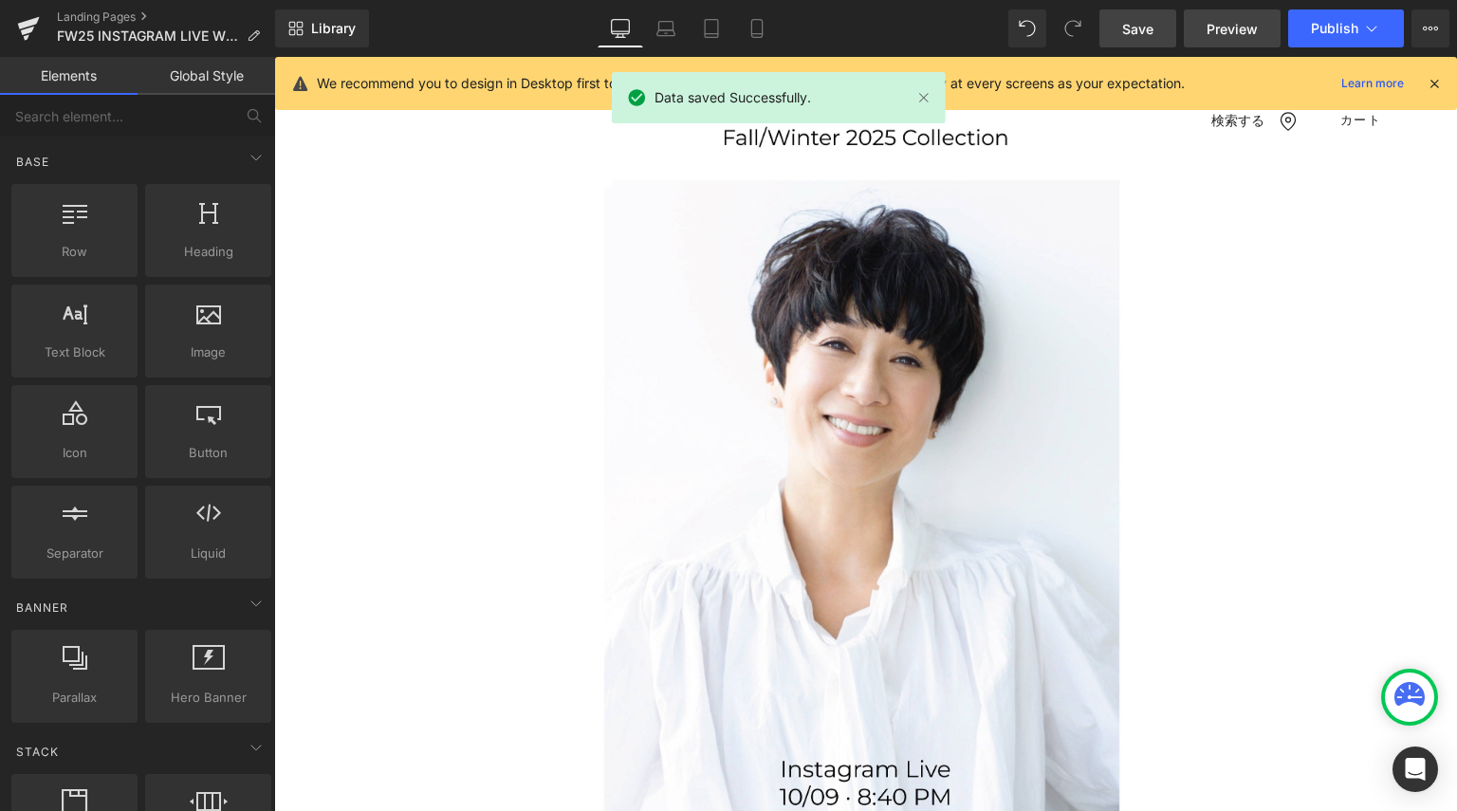
click at [1222, 24] on span "Preview" at bounding box center [1231, 29] width 51 height 20
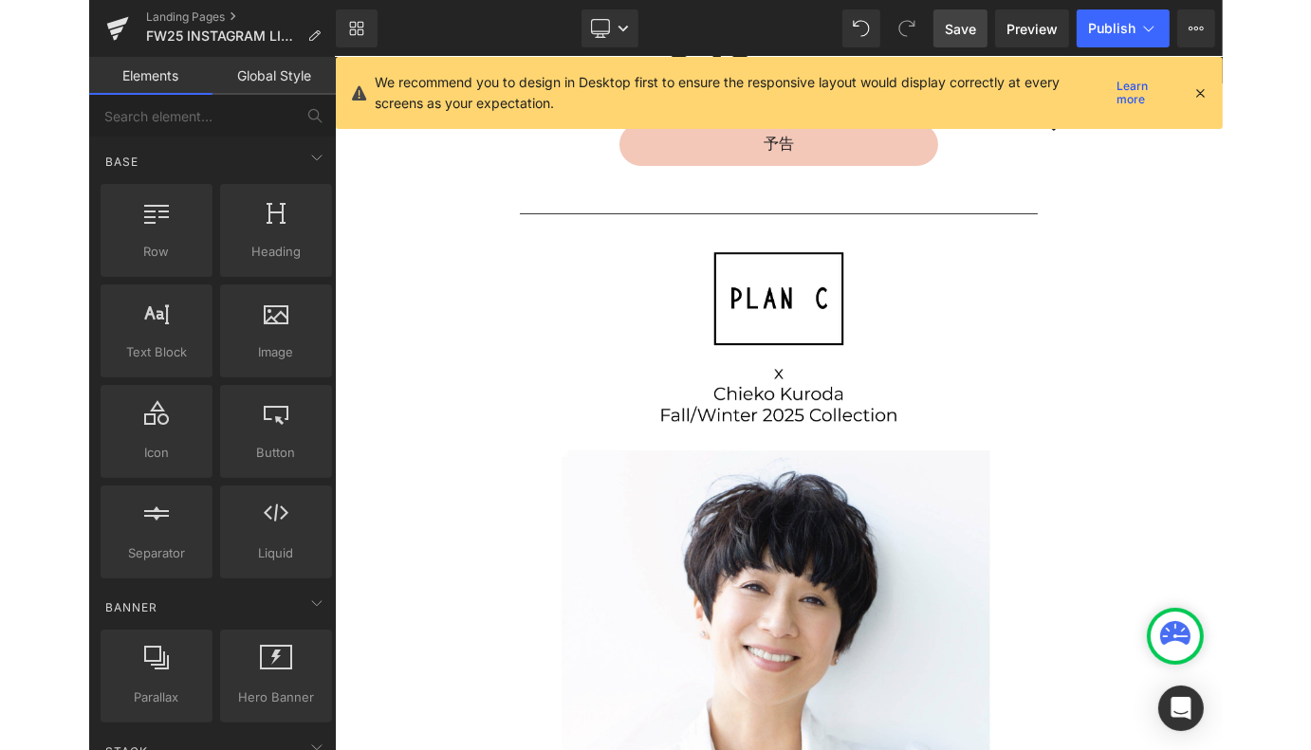
scroll to position [0, 0]
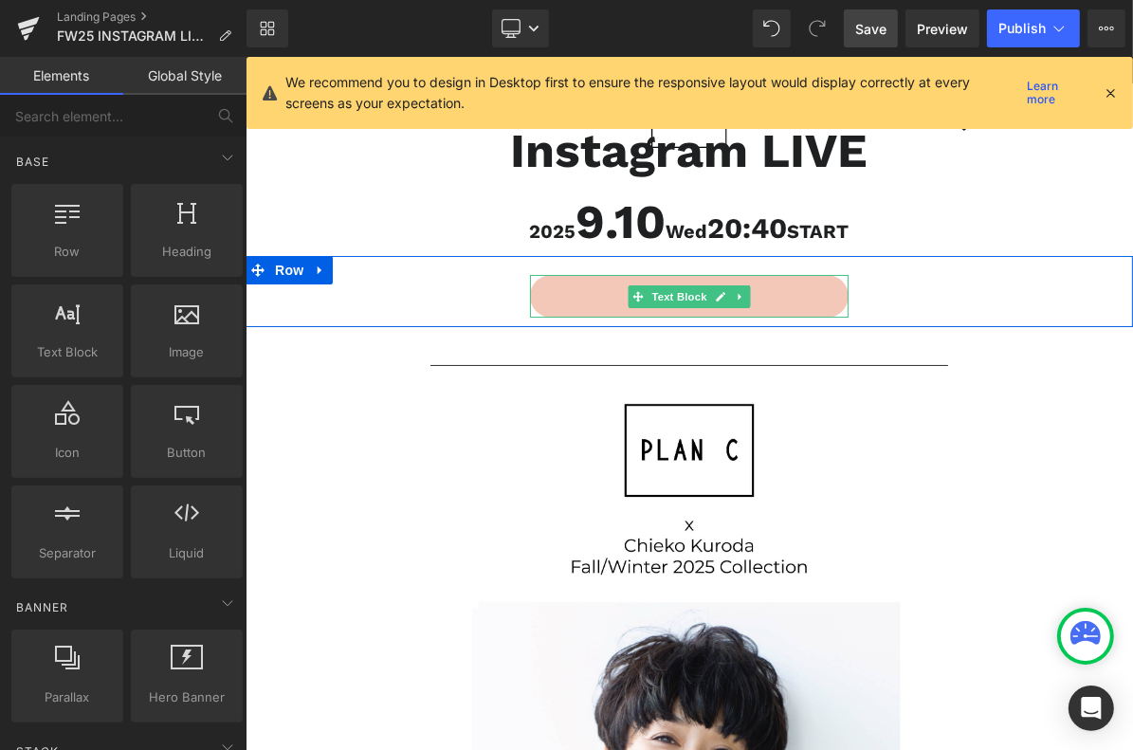
drag, startPoint x: 674, startPoint y: 291, endPoint x: 505, endPoint y: 253, distance: 173.0
click at [673, 291] on span "Text Block" at bounding box center [678, 295] width 63 height 23
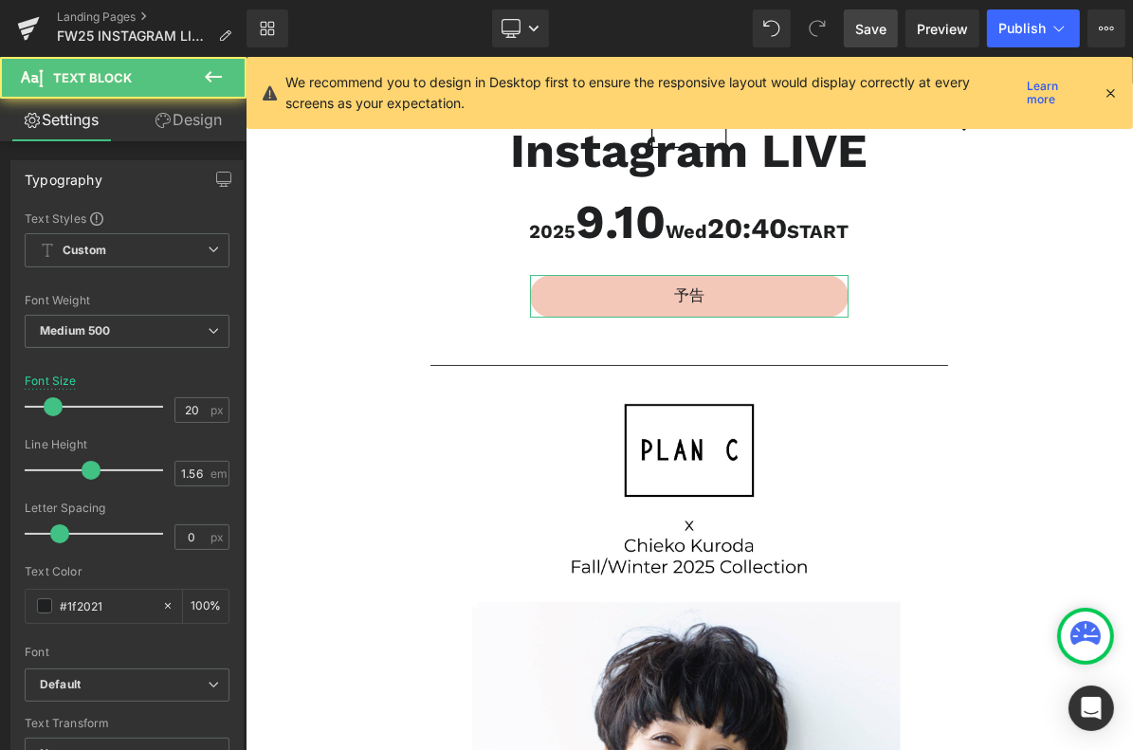
click at [192, 122] on link "Design" at bounding box center [188, 120] width 123 height 43
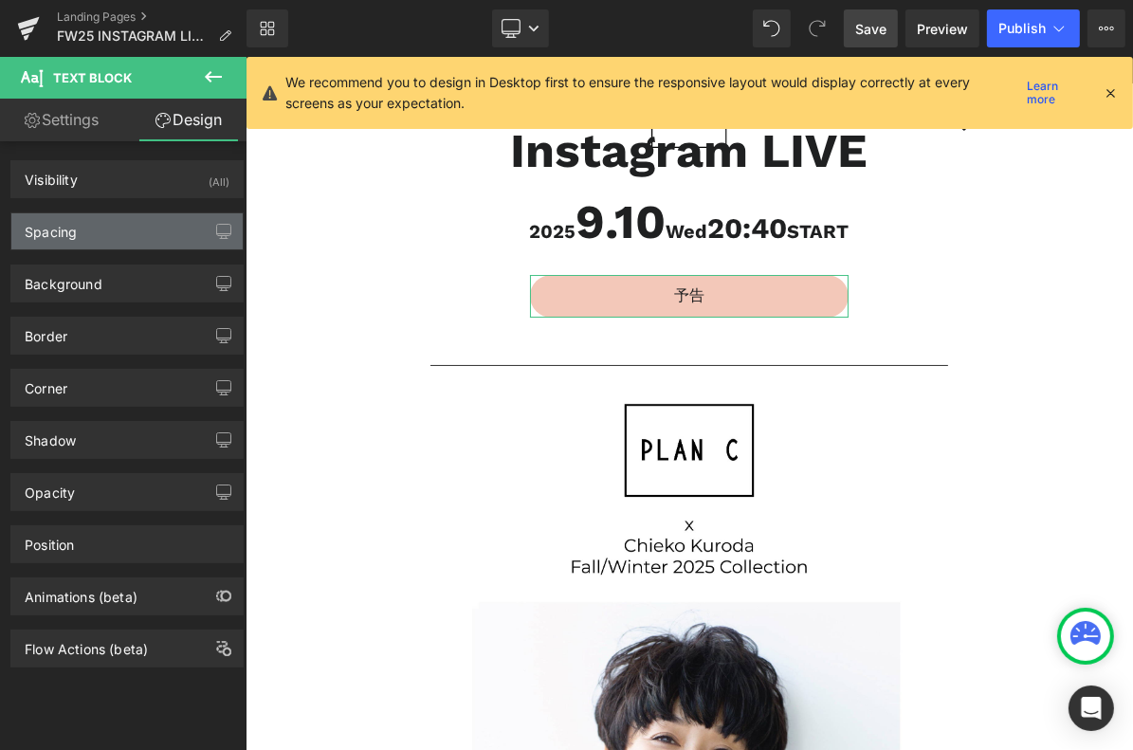
click at [137, 240] on div "Spacing" at bounding box center [126, 231] width 231 height 36
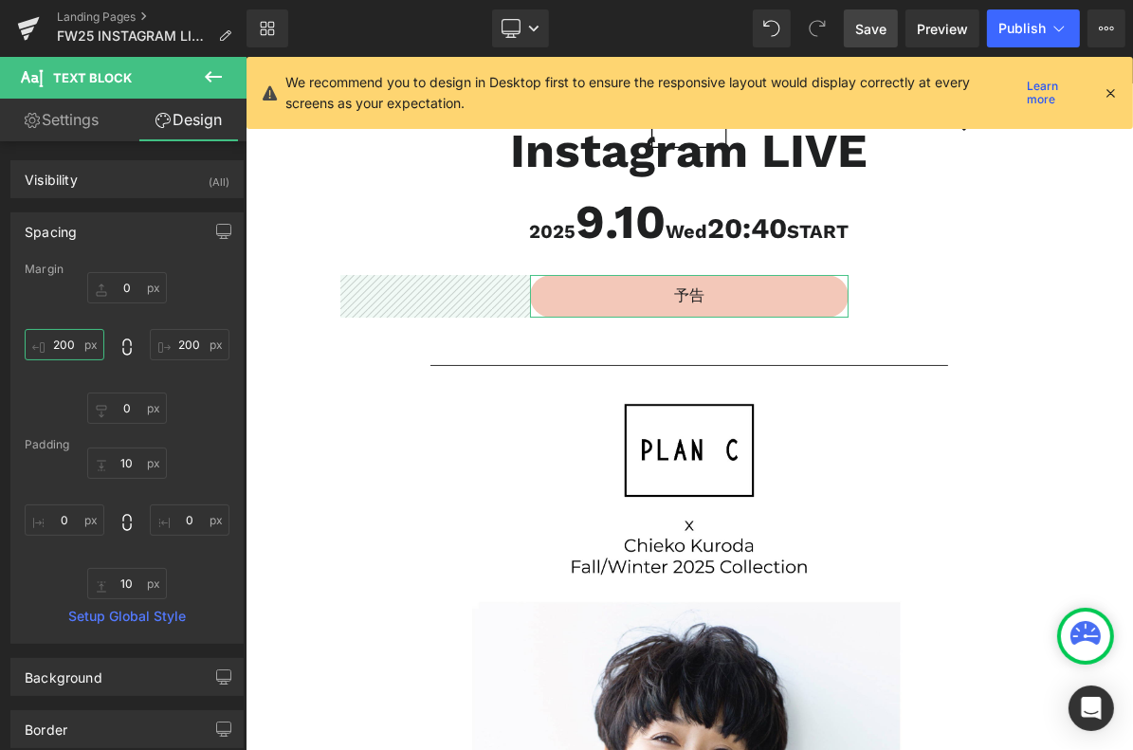
click at [74, 341] on input "200" at bounding box center [65, 344] width 80 height 31
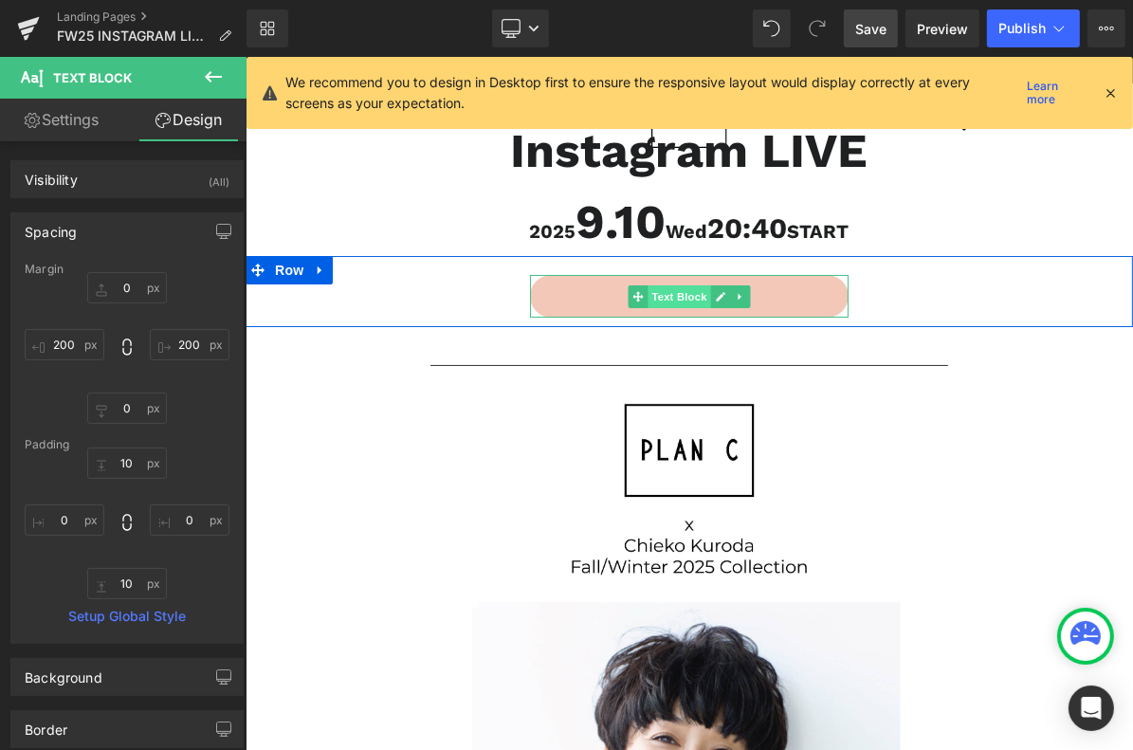
click at [663, 287] on span "Text Block" at bounding box center [678, 295] width 63 height 23
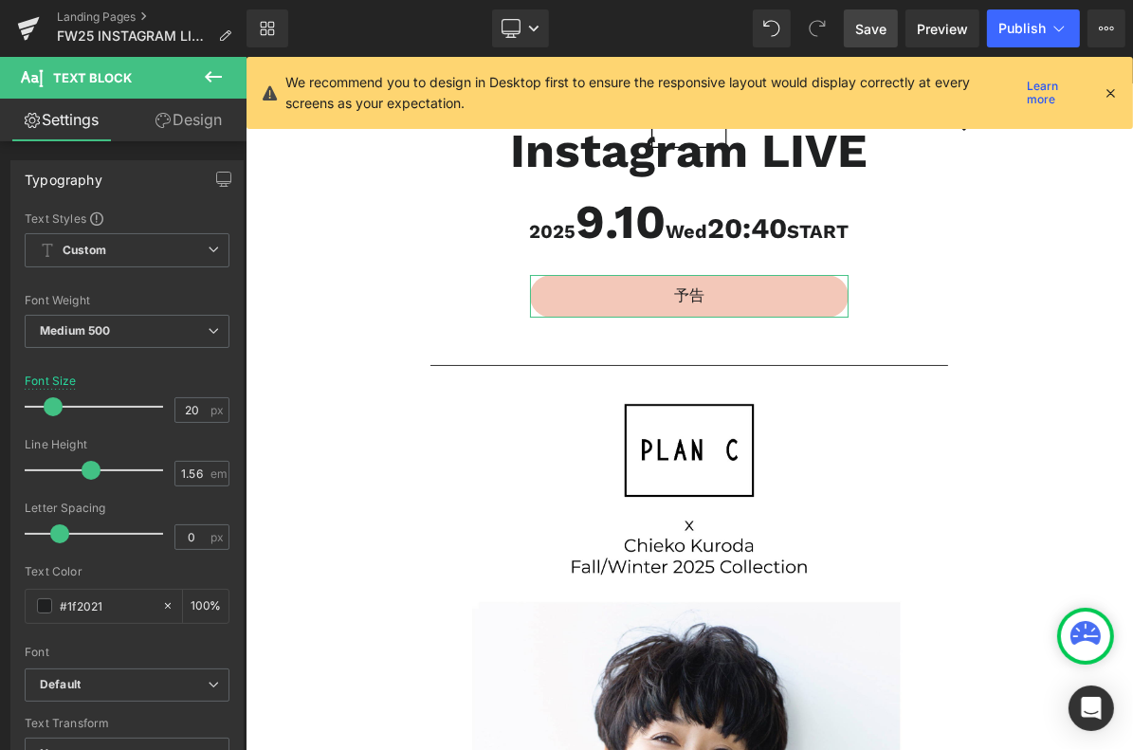
click at [205, 113] on link "Design" at bounding box center [188, 120] width 123 height 43
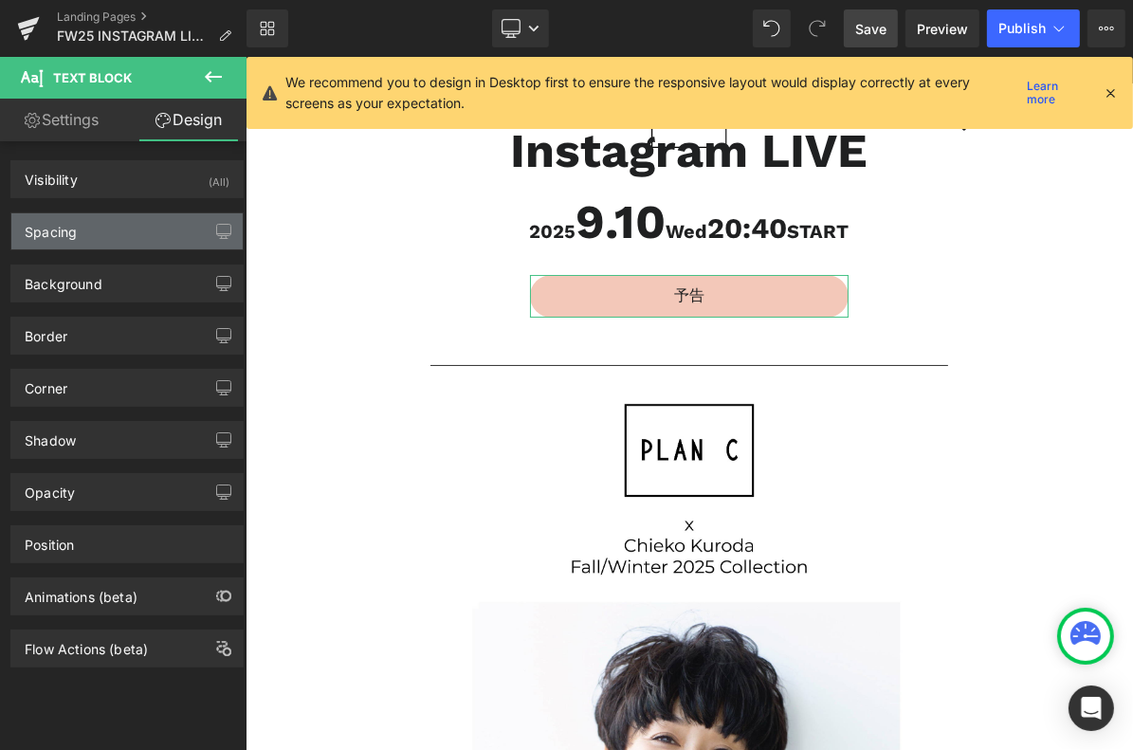
click at [129, 227] on div "Spacing" at bounding box center [126, 231] width 231 height 36
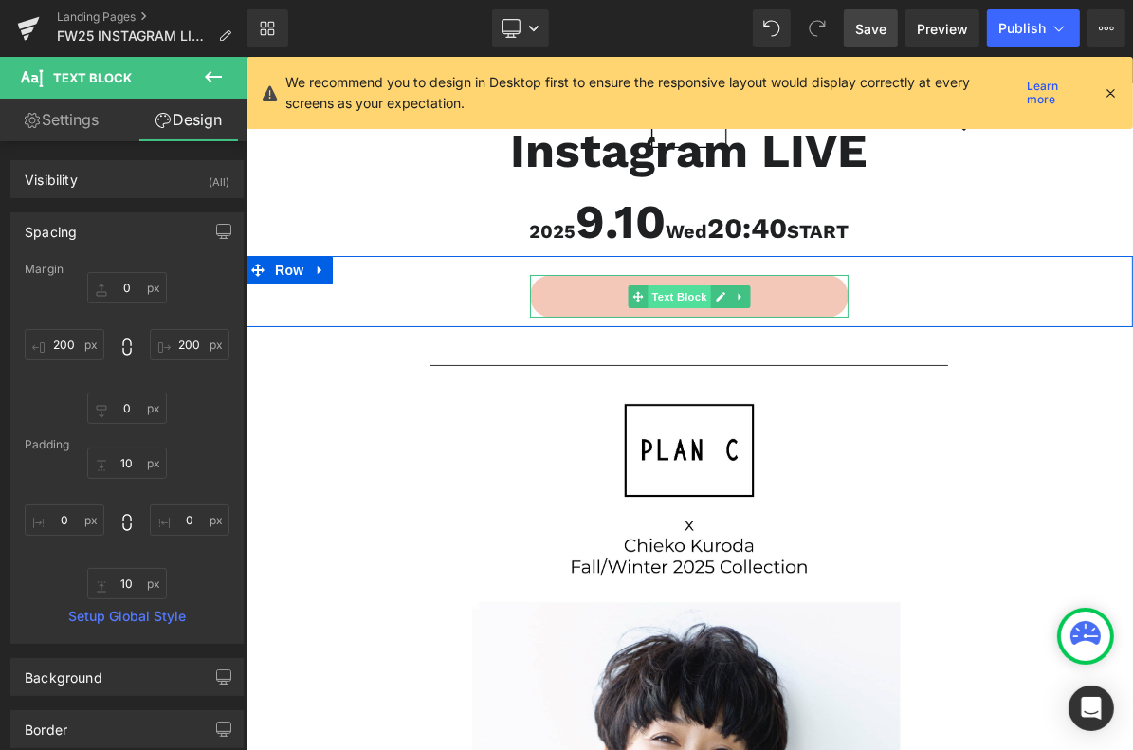
click at [684, 302] on span "Text Block" at bounding box center [678, 295] width 63 height 23
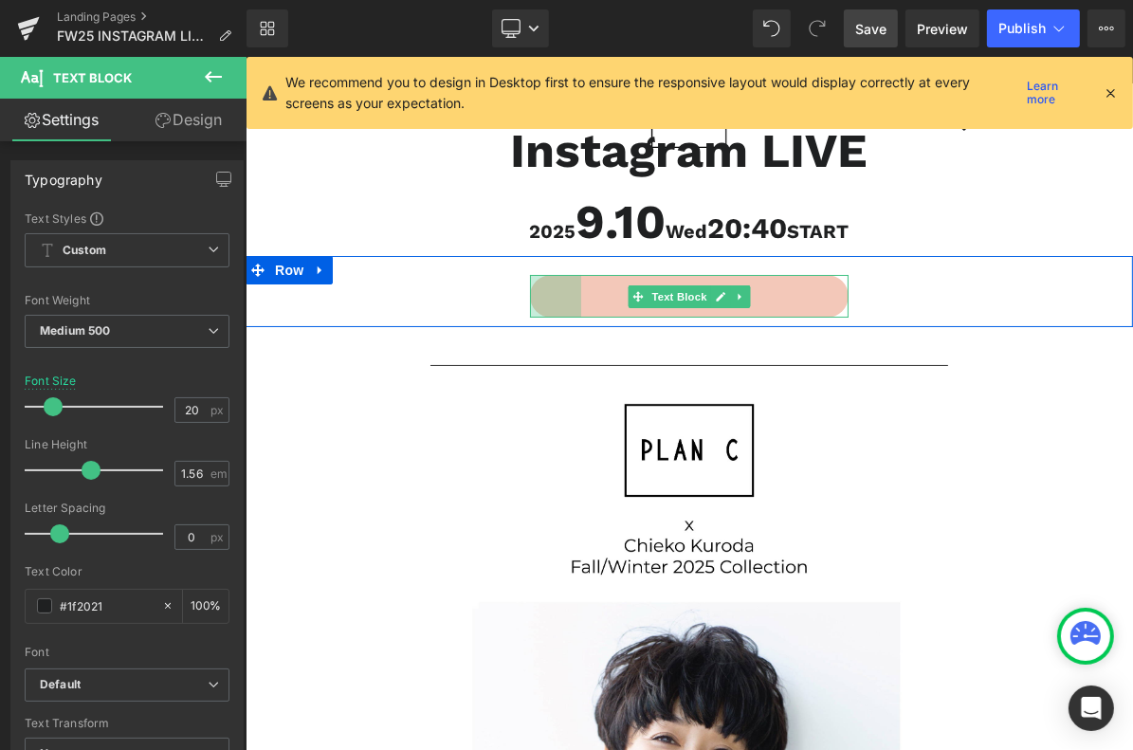
drag, startPoint x: 523, startPoint y: 292, endPoint x: 575, endPoint y: 292, distance: 51.2
click at [575, 292] on div "予告 Text Block 54px" at bounding box center [688, 295] width 319 height 43
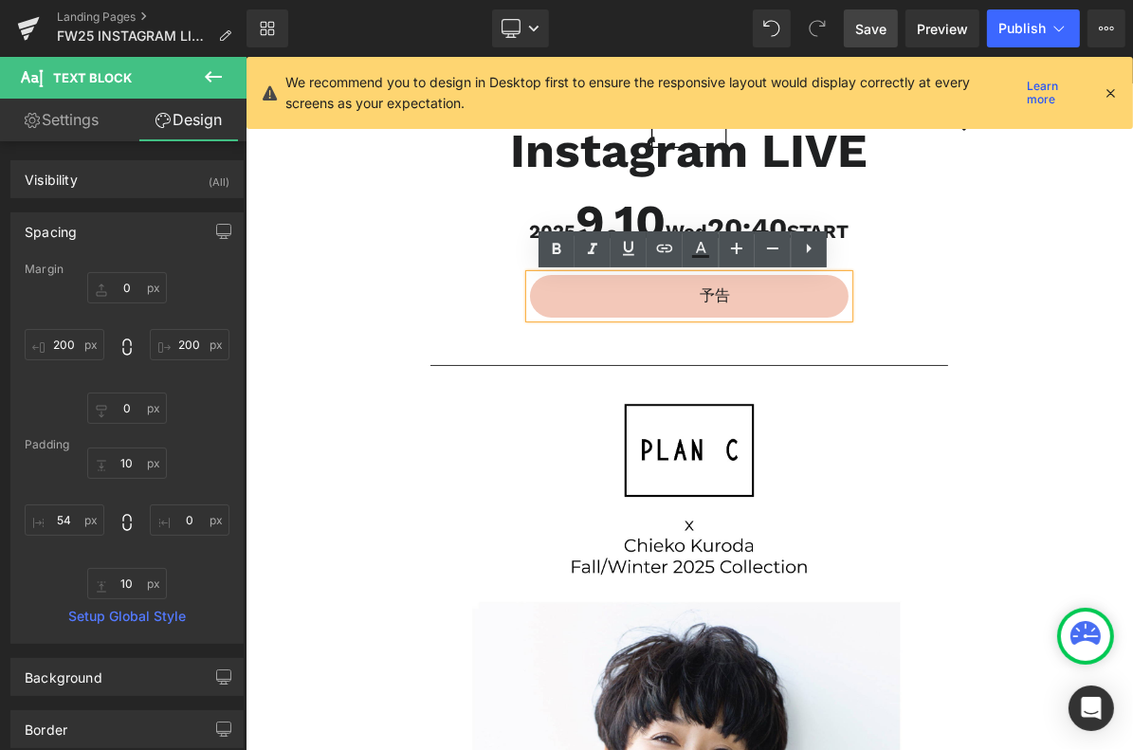
type input "0"
type input "200"
type input "0"
type input "200"
type input "10"
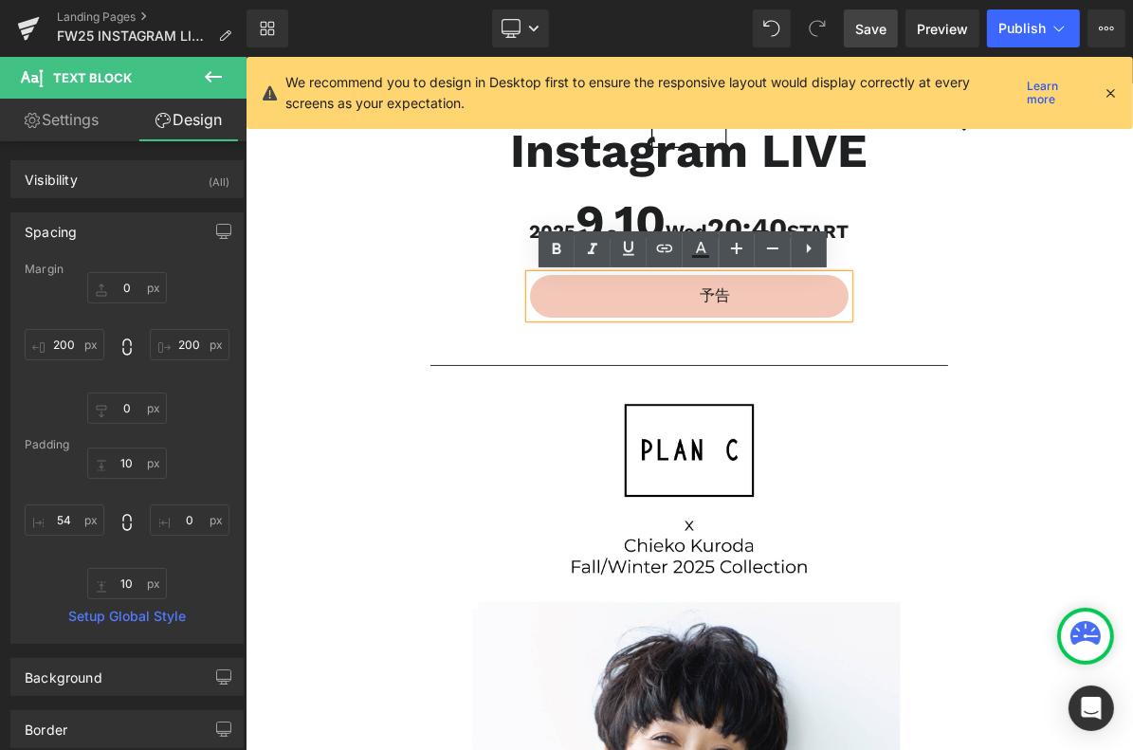
type input "0"
type input "10"
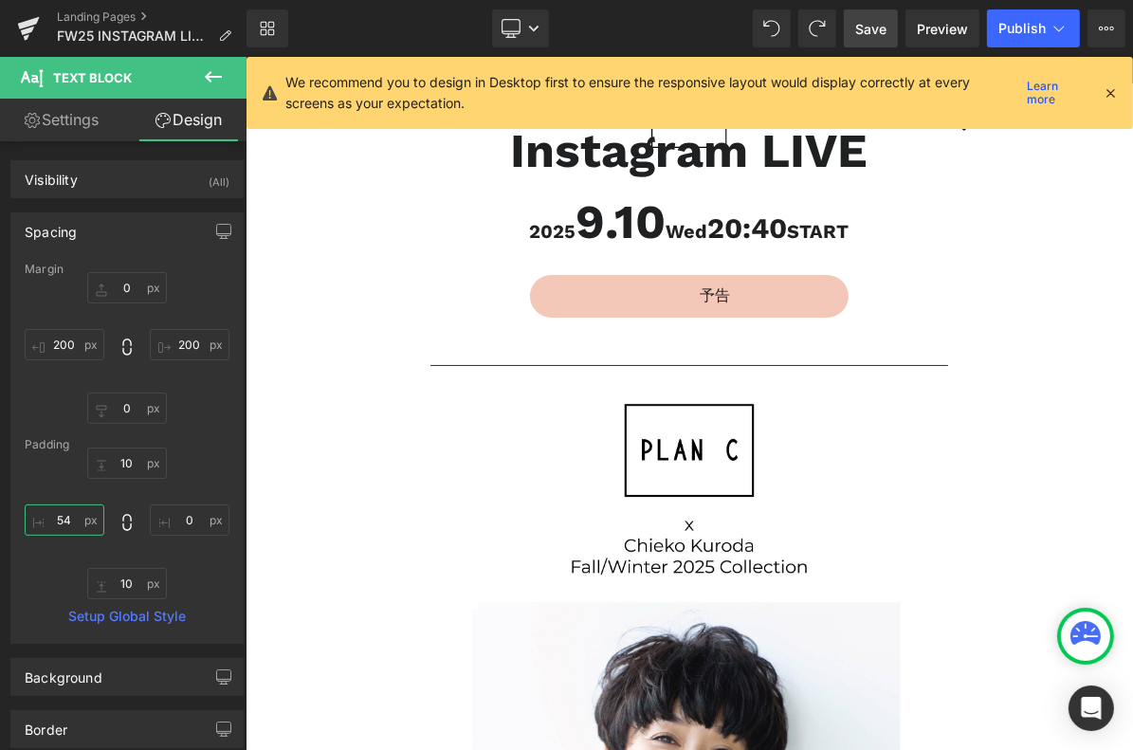
click at [73, 519] on input "54" at bounding box center [65, 520] width 80 height 31
type input "0"
click at [72, 343] on input "200" at bounding box center [65, 344] width 80 height 31
type input "3"
type input "200"
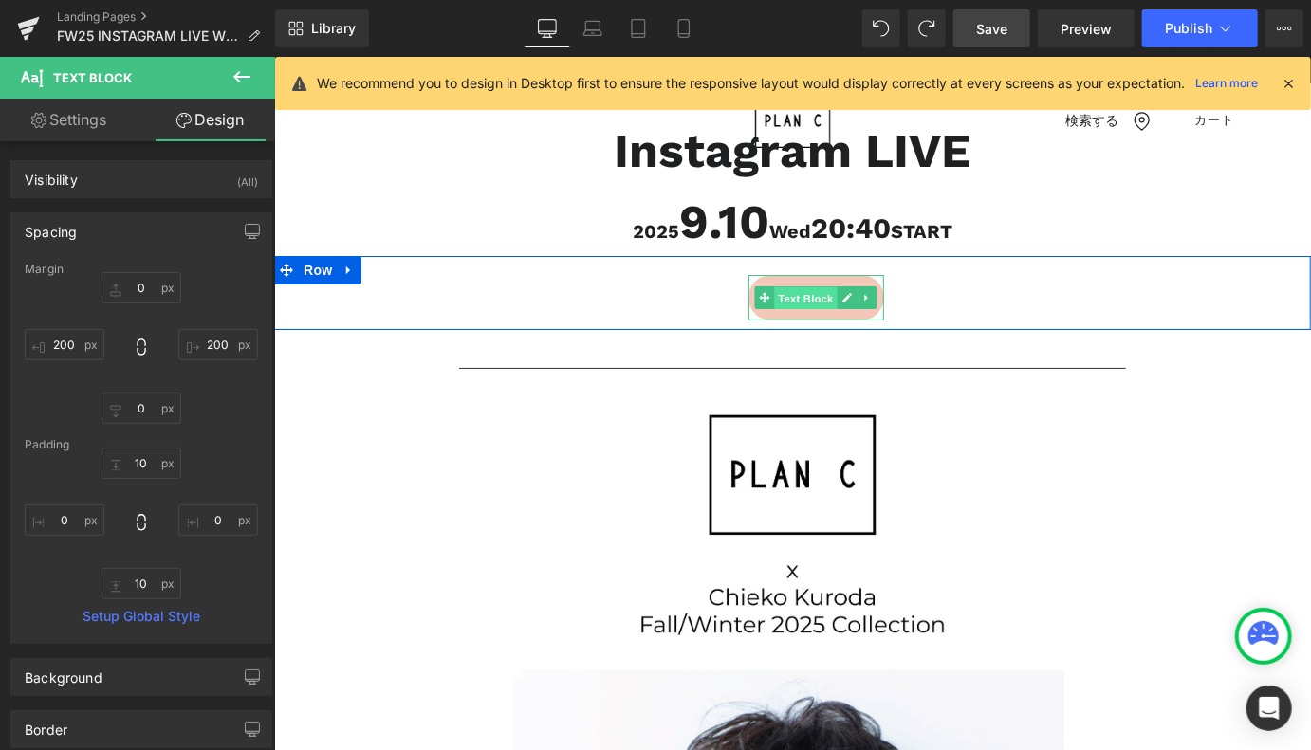
click at [818, 305] on span "Text Block" at bounding box center [805, 297] width 63 height 23
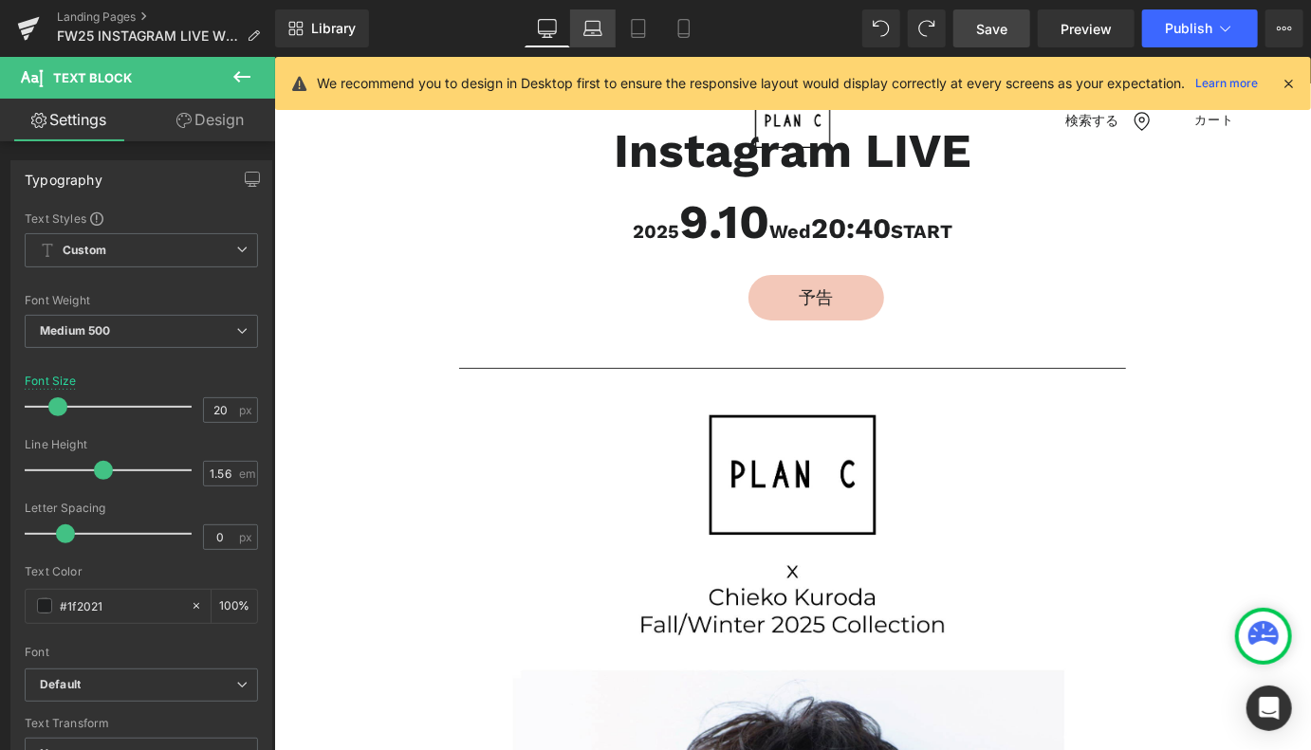
click at [585, 33] on icon at bounding box center [593, 33] width 18 height 6
type input "18"
type input "100"
click at [622, 33] on link "Tablet" at bounding box center [638, 28] width 46 height 38
type input "16"
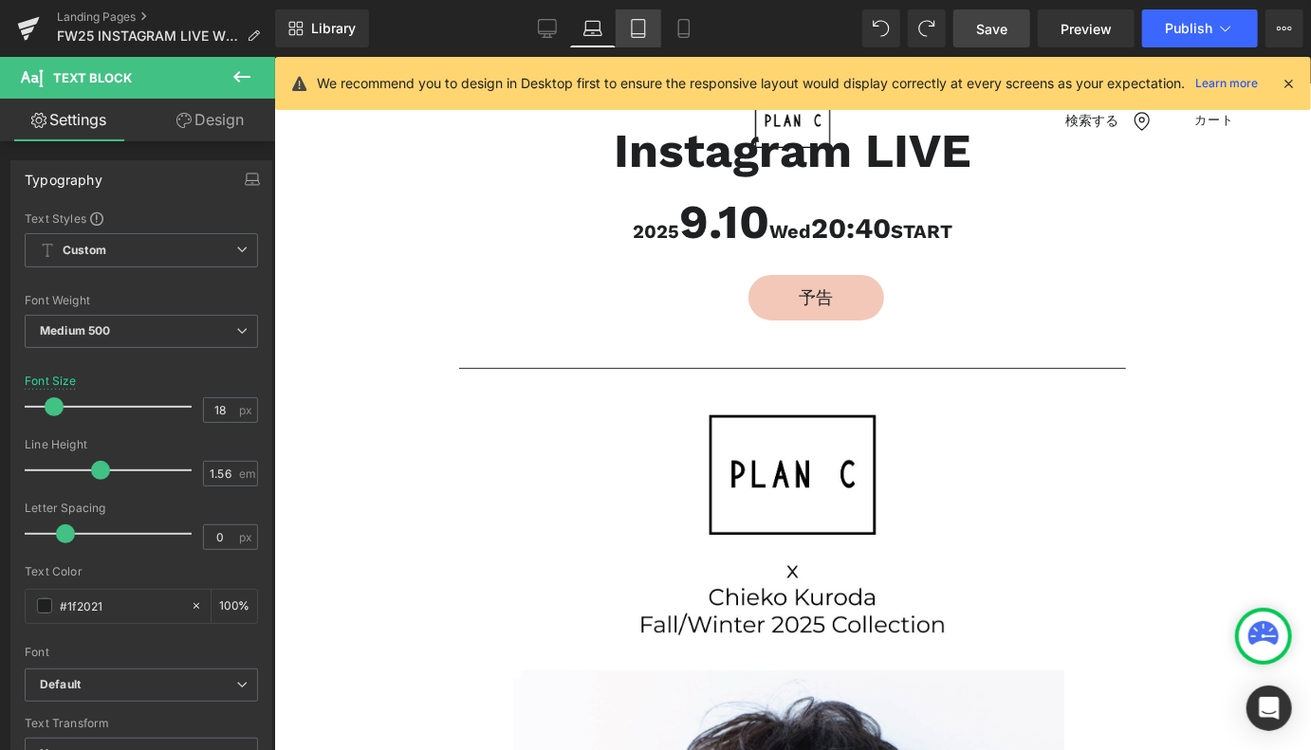
type input "100"
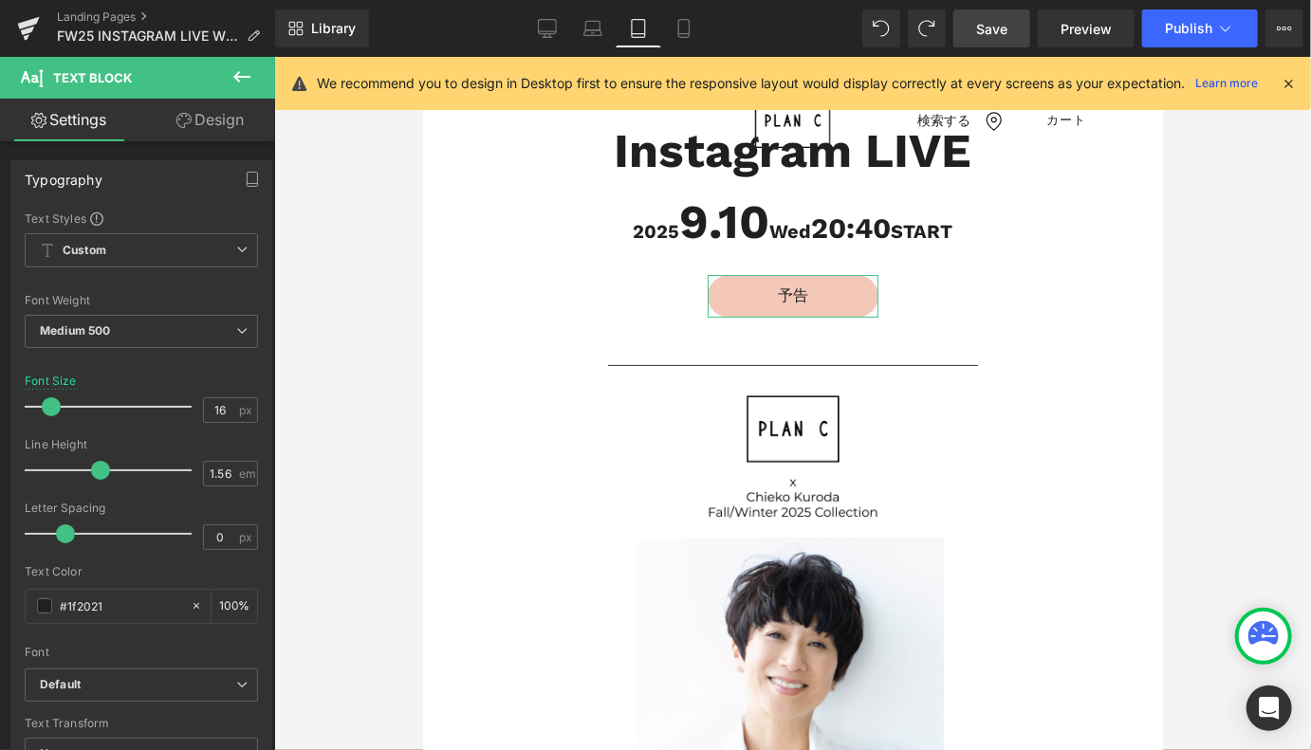
click at [250, 118] on link "Design" at bounding box center [210, 120] width 138 height 43
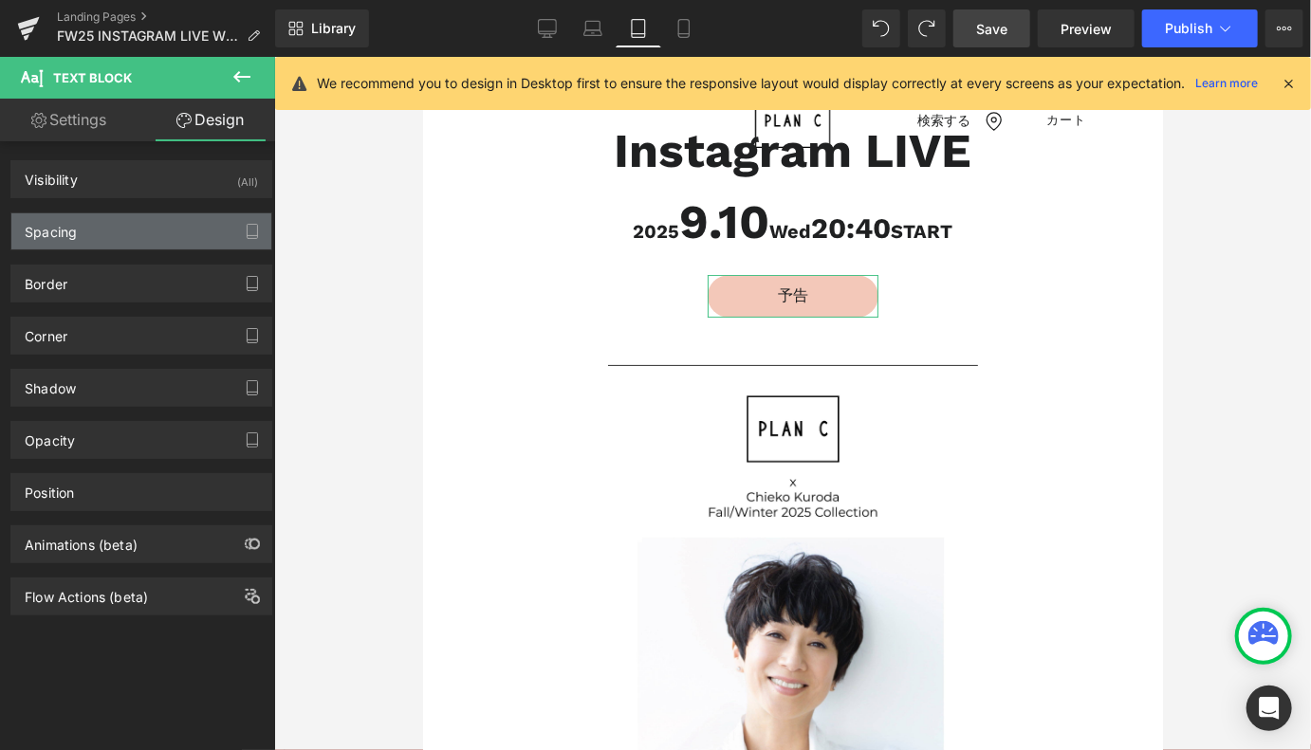
click at [153, 219] on div "Spacing" at bounding box center [141, 231] width 260 height 36
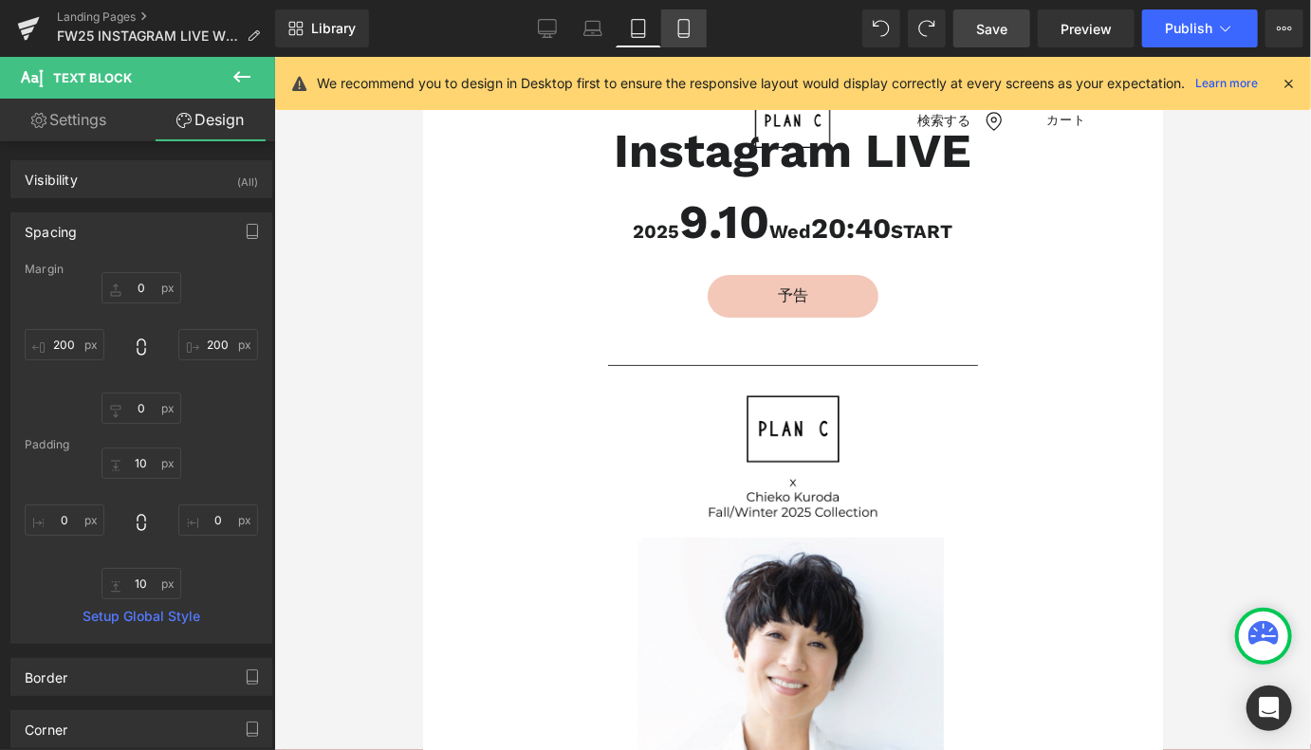
click at [682, 29] on icon at bounding box center [683, 28] width 19 height 19
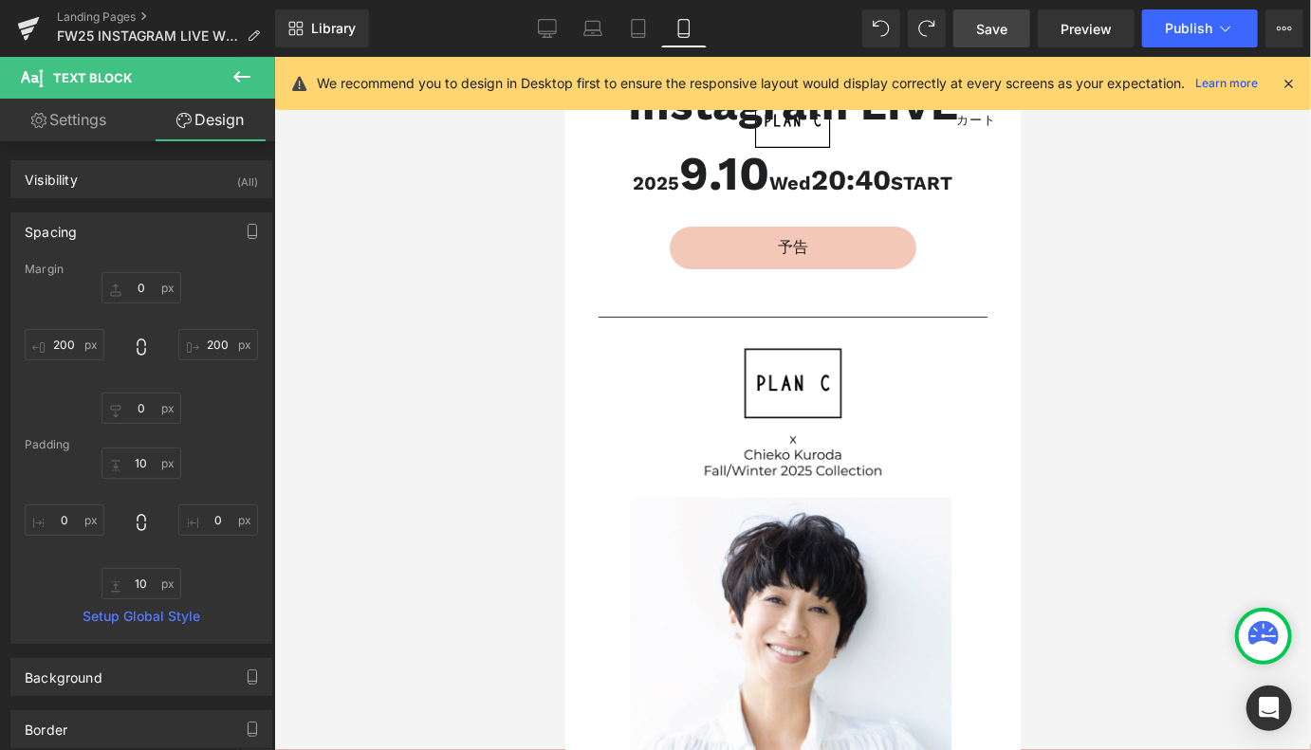
type input "0"
type input "100"
type input "0"
type input "100"
type input "10"
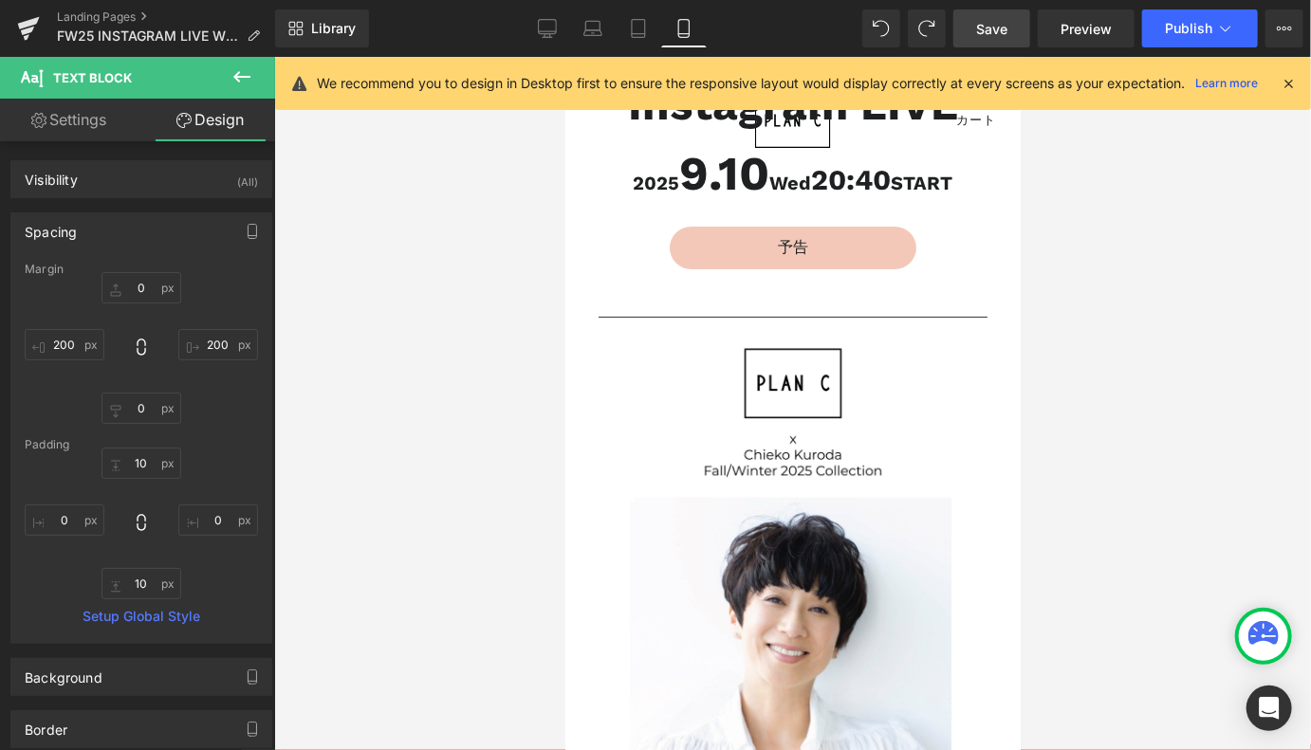
type input "0"
type input "10"
type input "0"
click at [66, 352] on input "100" at bounding box center [65, 344] width 80 height 31
type input "200"
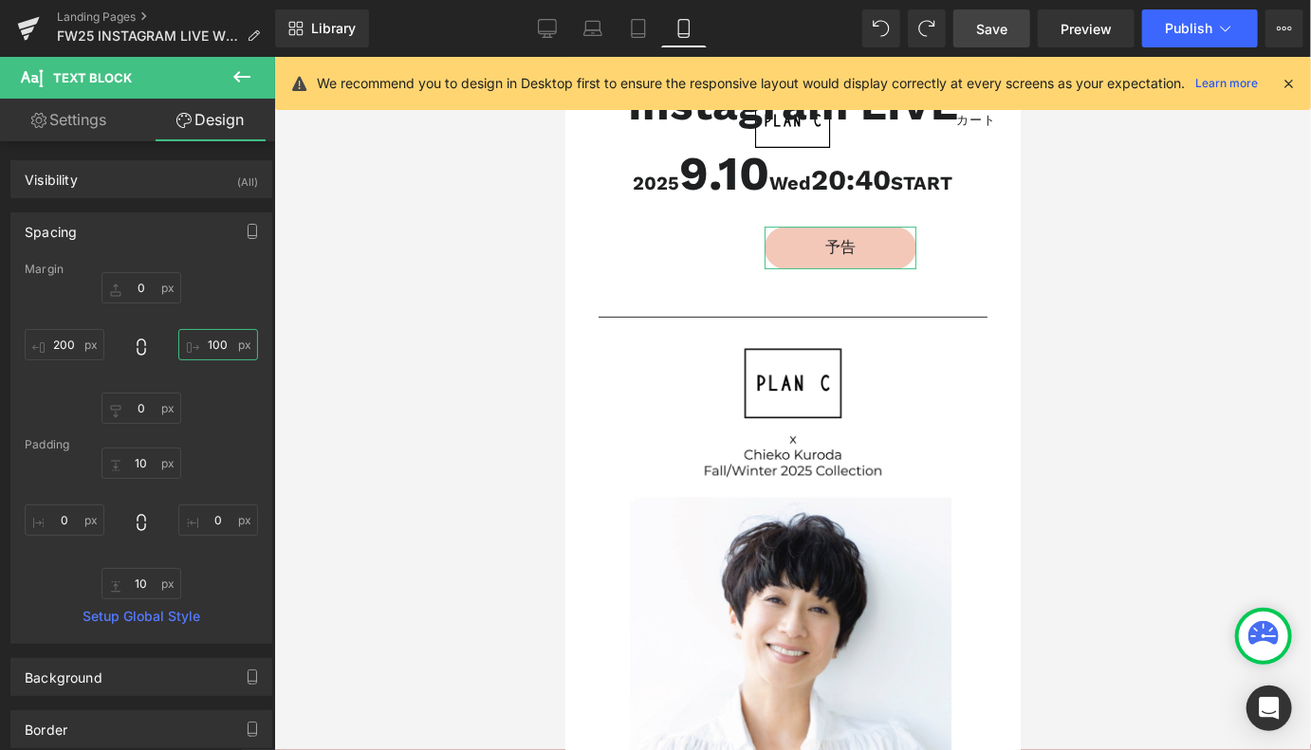
click at [201, 346] on input "100" at bounding box center [218, 344] width 80 height 31
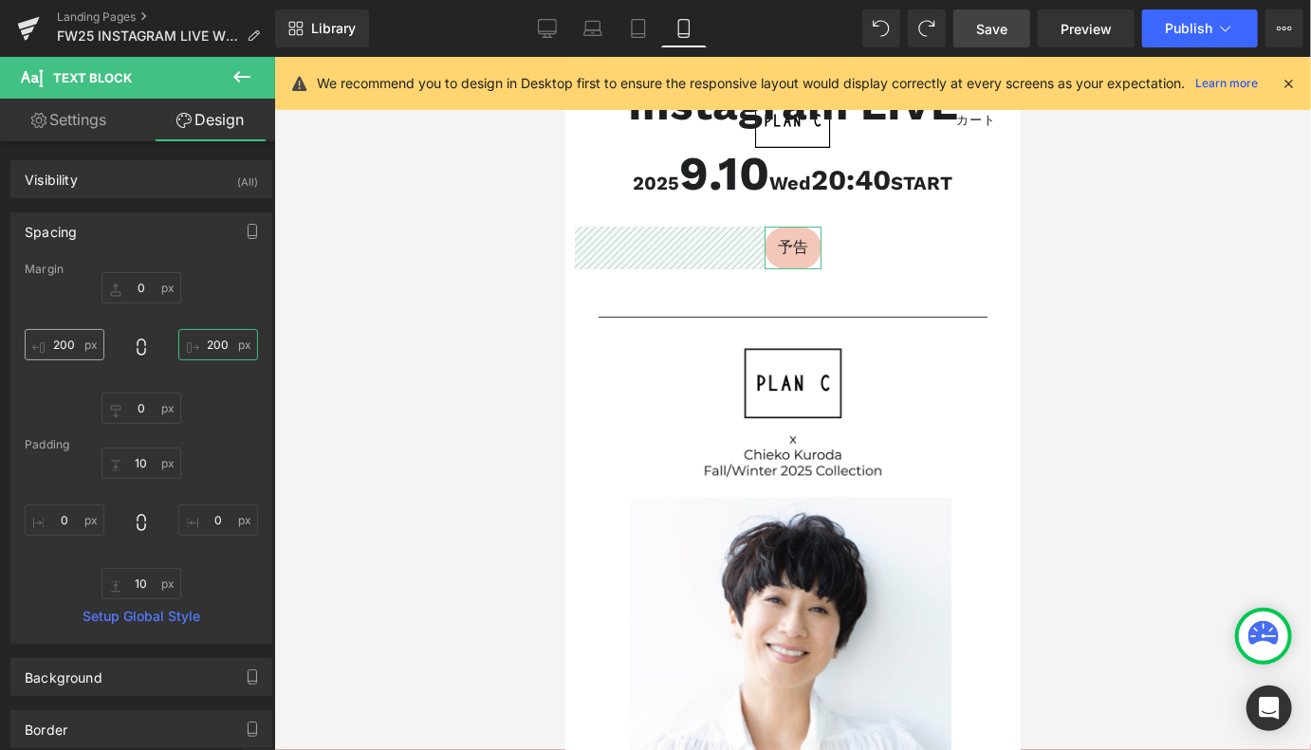
type input "200"
click at [76, 344] on input "200" at bounding box center [65, 344] width 80 height 31
type input "150"
click at [217, 349] on input "200" at bounding box center [218, 344] width 80 height 31
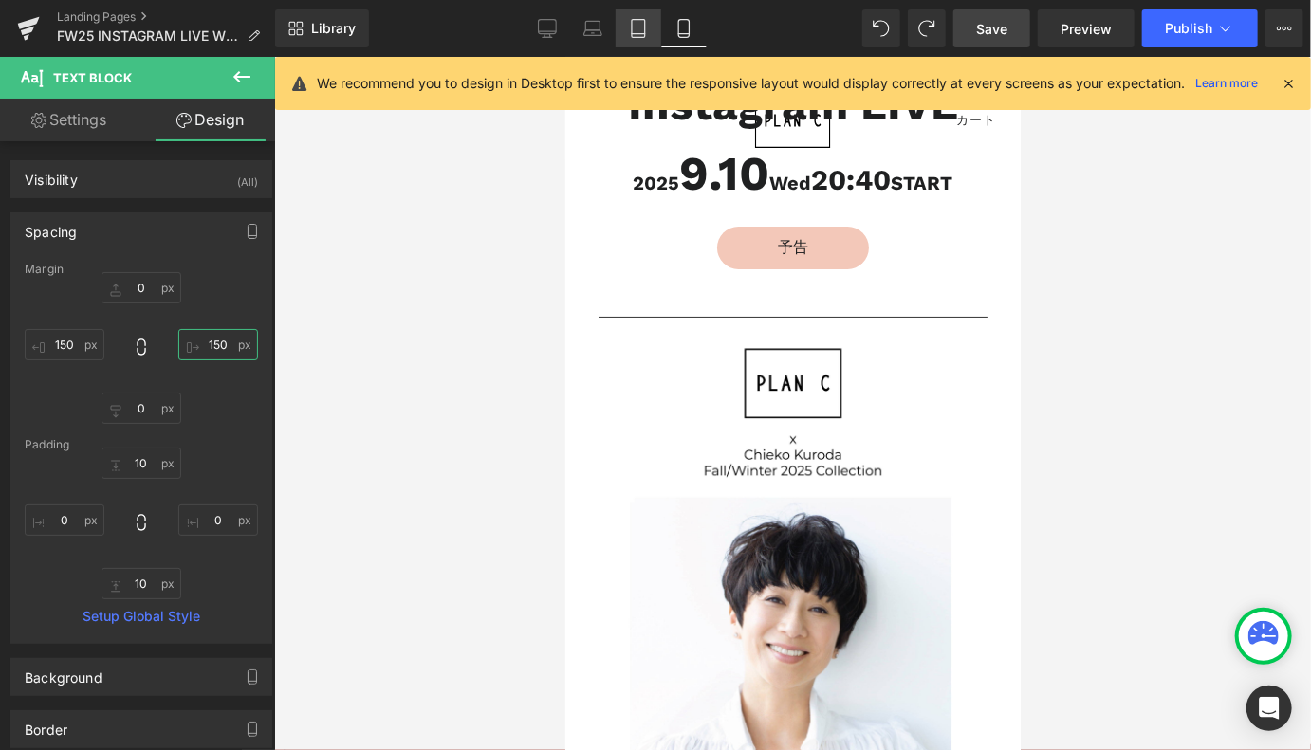
type input "150"
click at [641, 28] on icon at bounding box center [638, 28] width 19 height 19
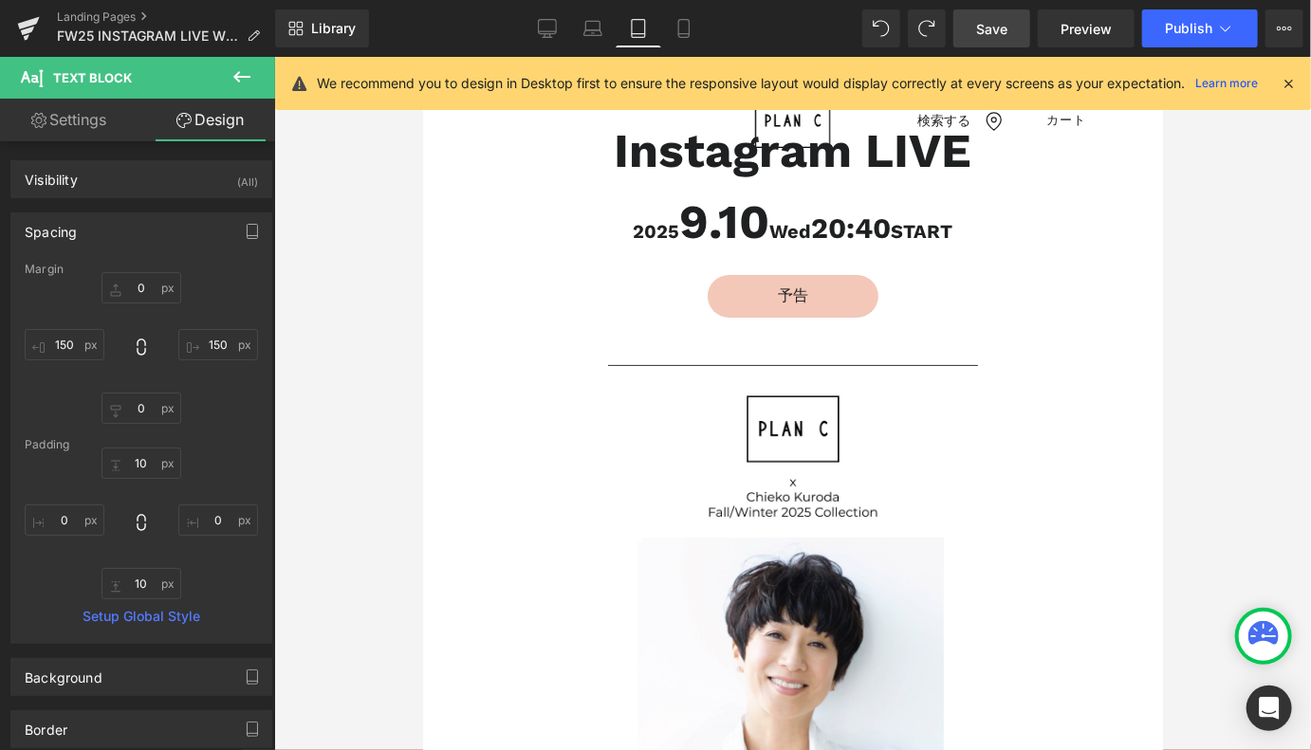
type input "0"
type input "200"
type input "0"
type input "200"
type input "10"
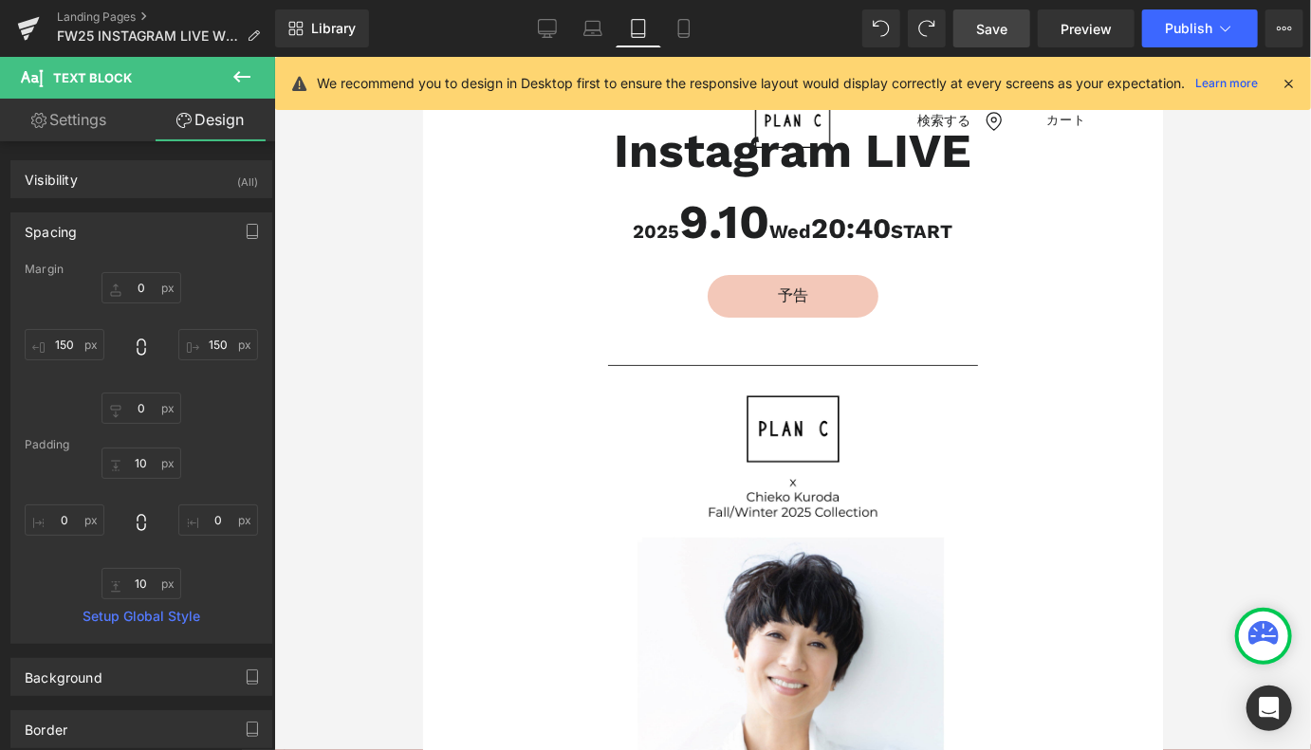
type input "0"
type input "10"
type input "0"
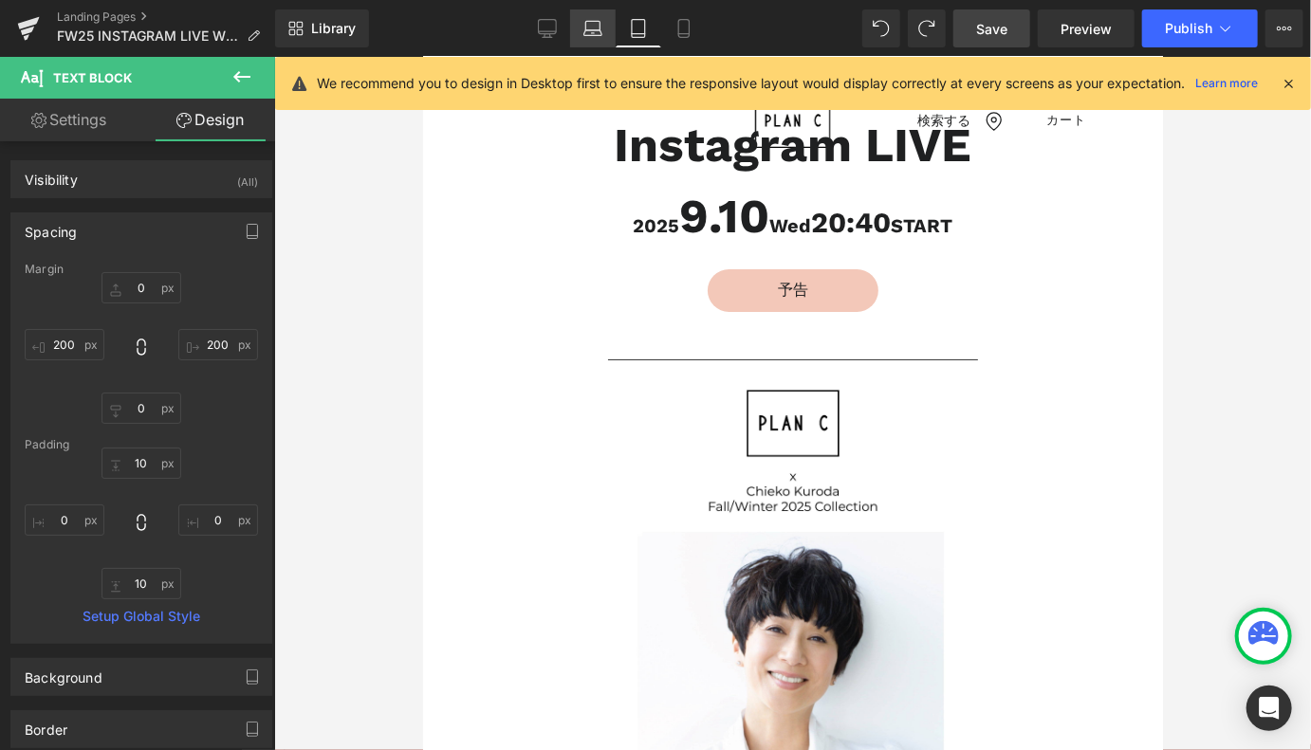
click at [591, 28] on icon at bounding box center [592, 28] width 19 height 19
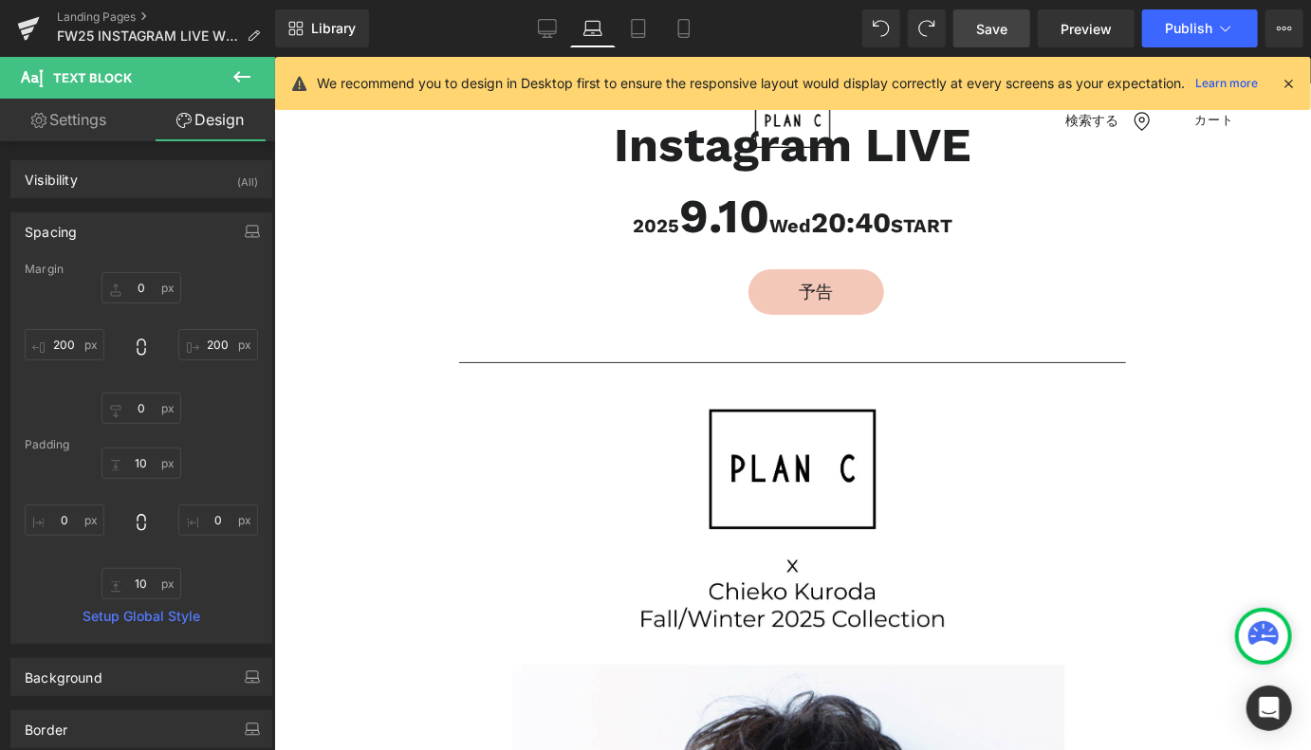
type input "0"
type input "250"
type input "0"
type input "250"
type input "10"
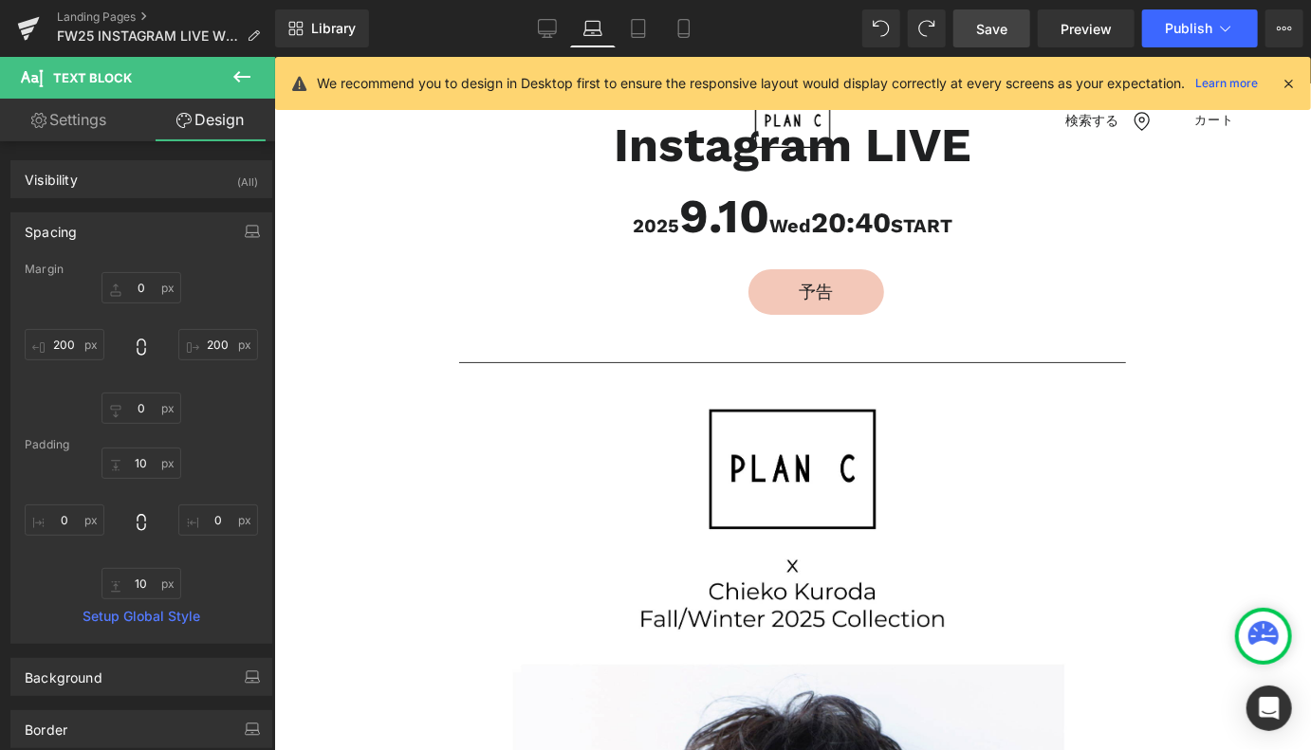
type input "0"
type input "10"
type input "0"
click at [547, 27] on icon at bounding box center [547, 28] width 19 height 19
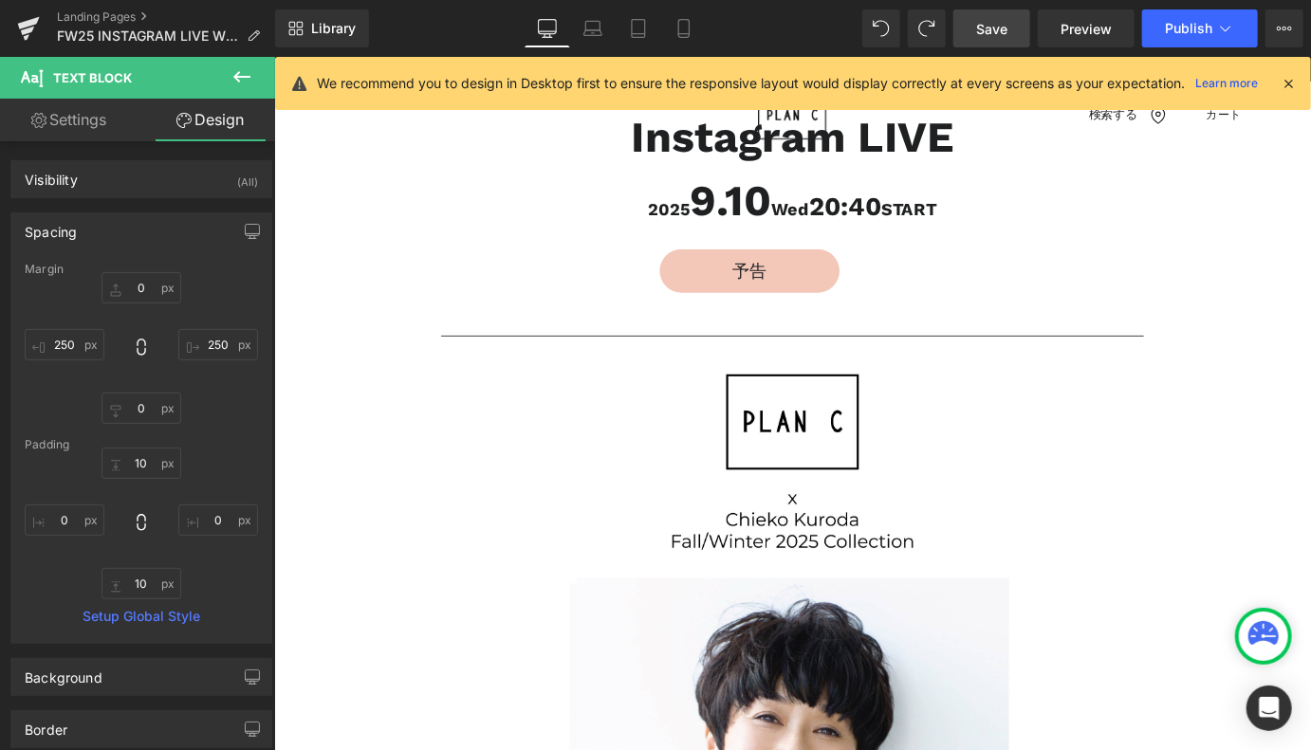
type input "0"
type input "300"
type input "0"
type input "200"
type input "10"
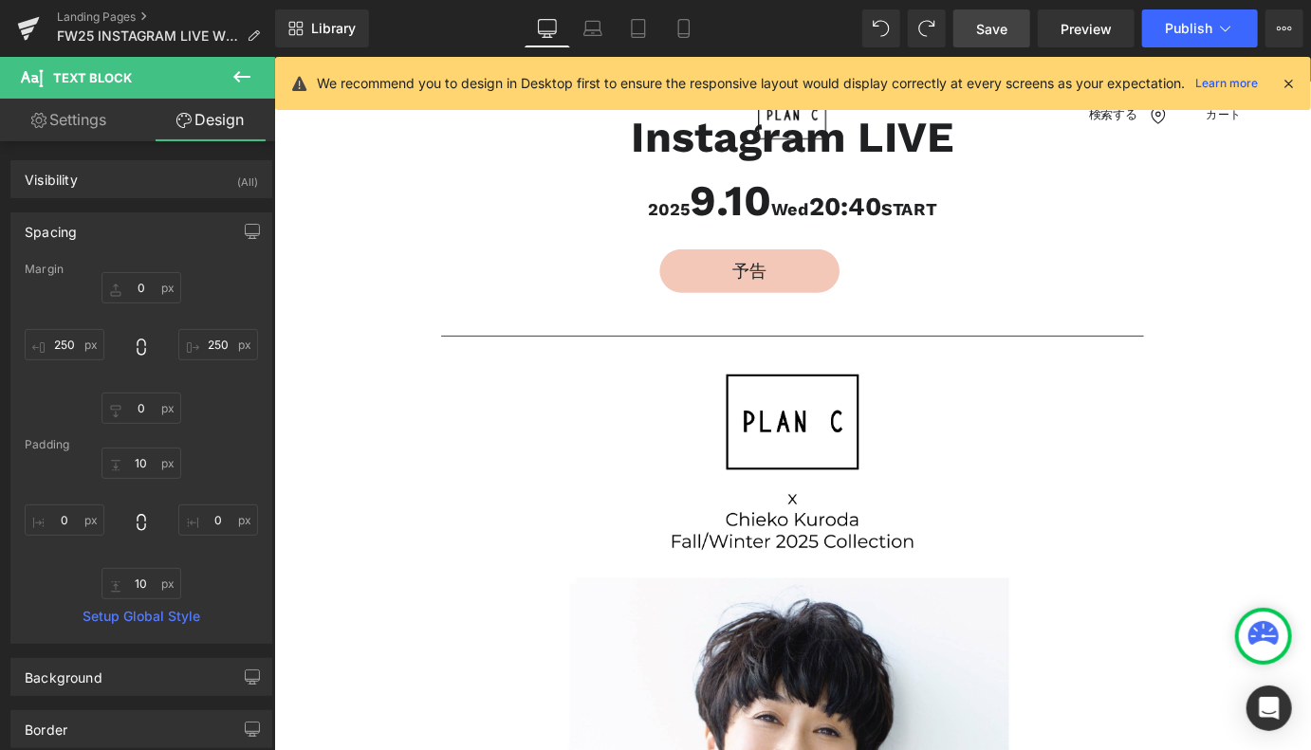
type input "0"
type input "10"
type input "0"
click at [76, 342] on input "200" at bounding box center [65, 344] width 80 height 31
type input "300"
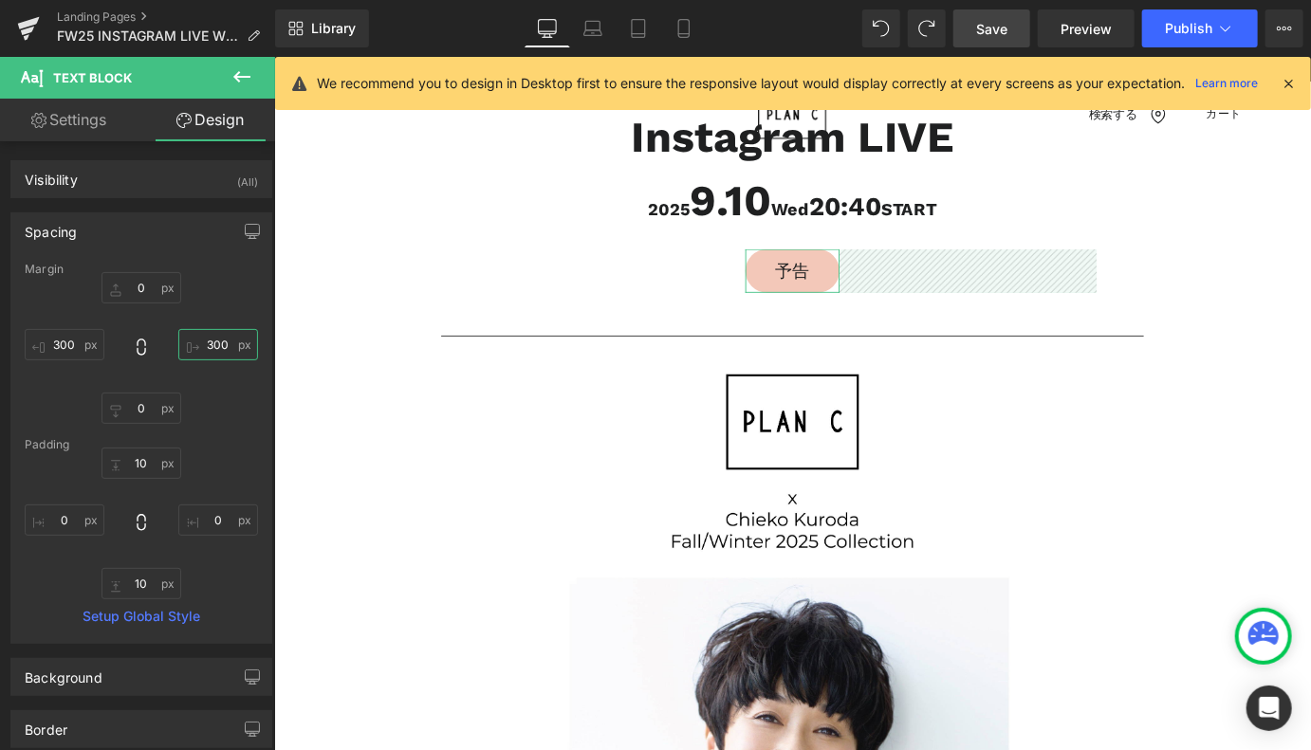
click at [212, 342] on input "300" at bounding box center [218, 344] width 80 height 31
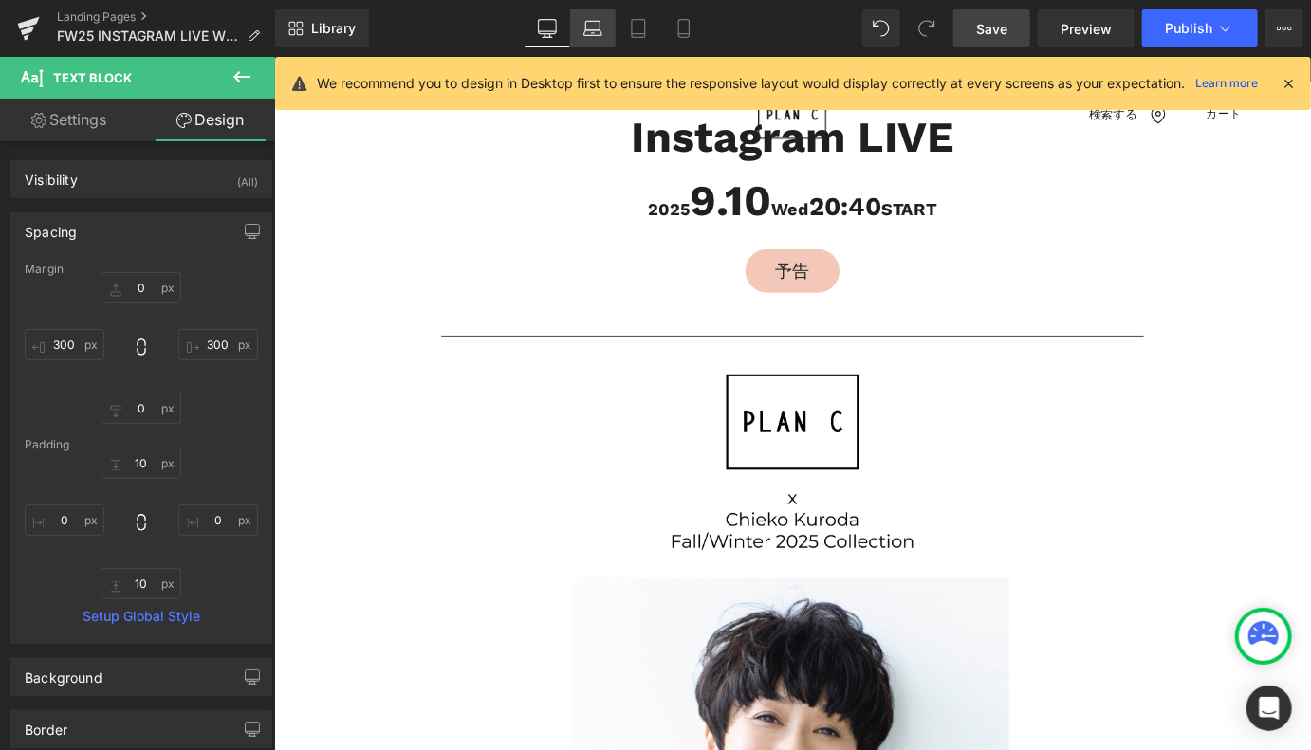
click at [591, 31] on icon at bounding box center [592, 28] width 19 height 19
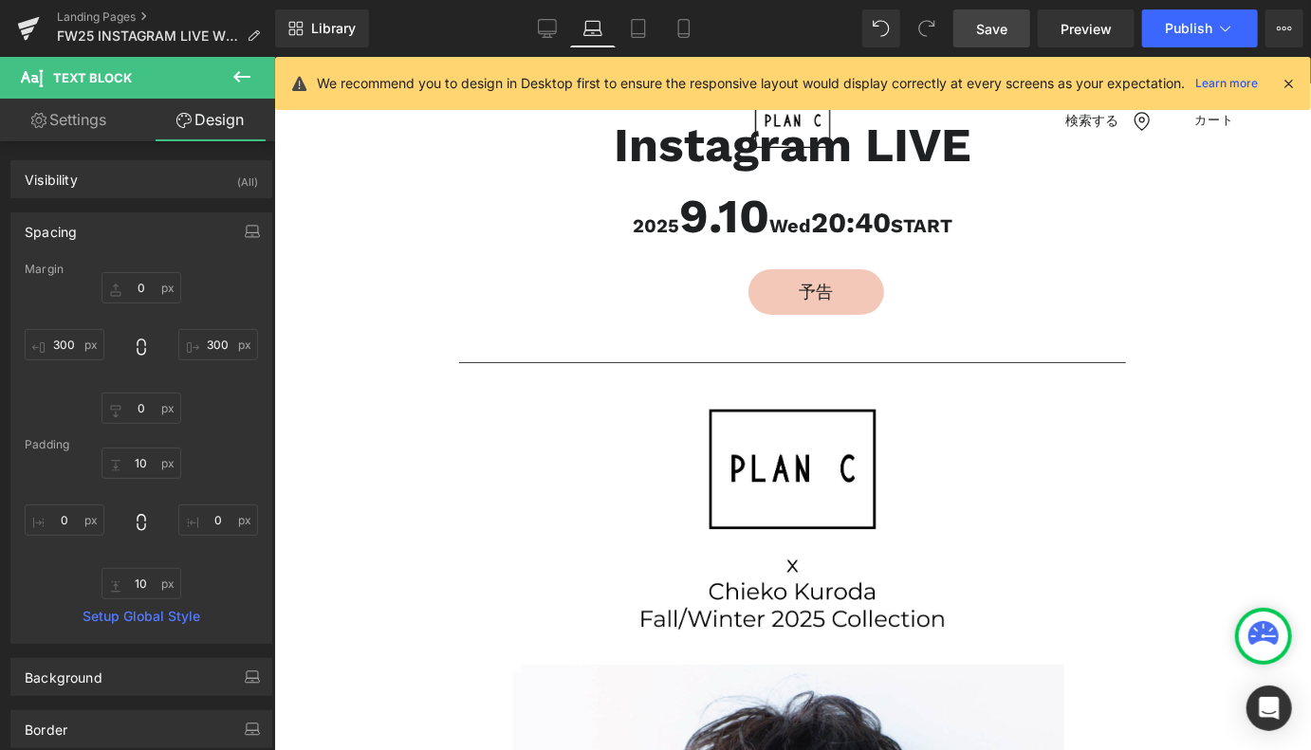
type input "0"
type input "250"
type input "0"
type input "250"
type input "10"
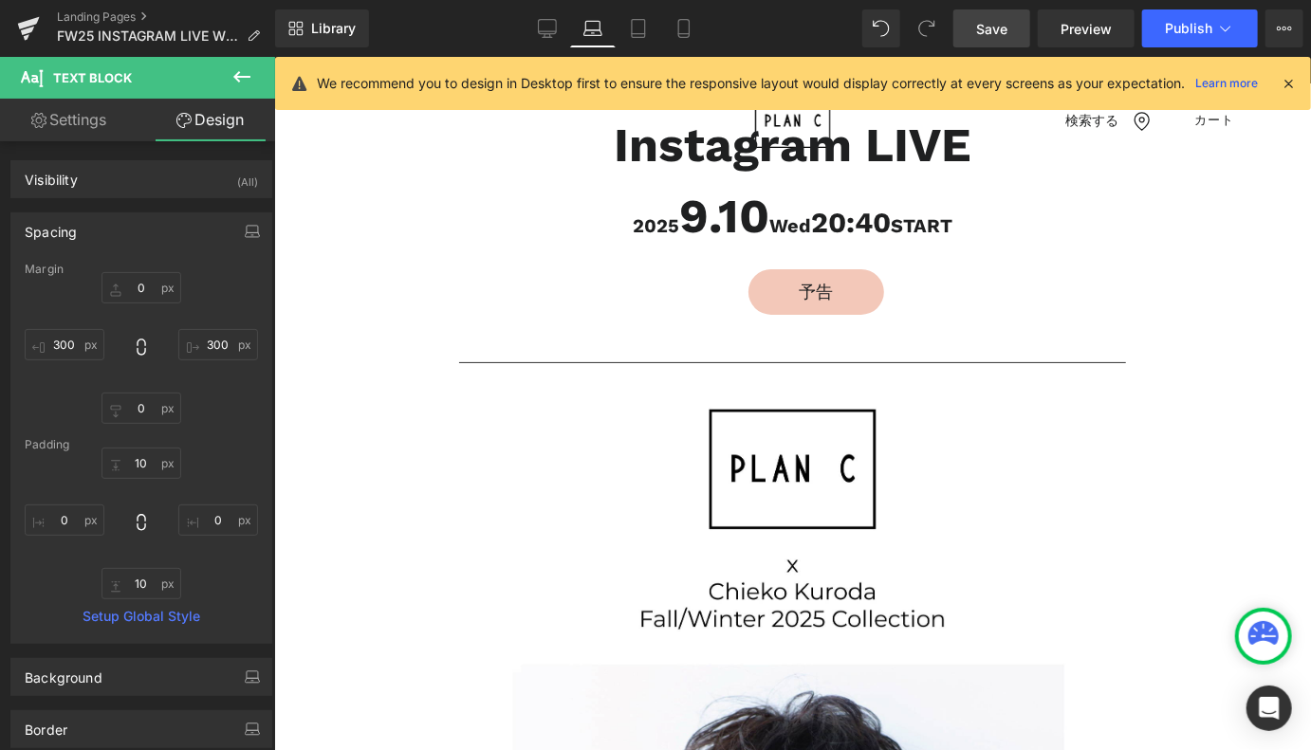
type input "0"
type input "10"
type input "0"
click at [963, 29] on link "Save" at bounding box center [991, 28] width 77 height 38
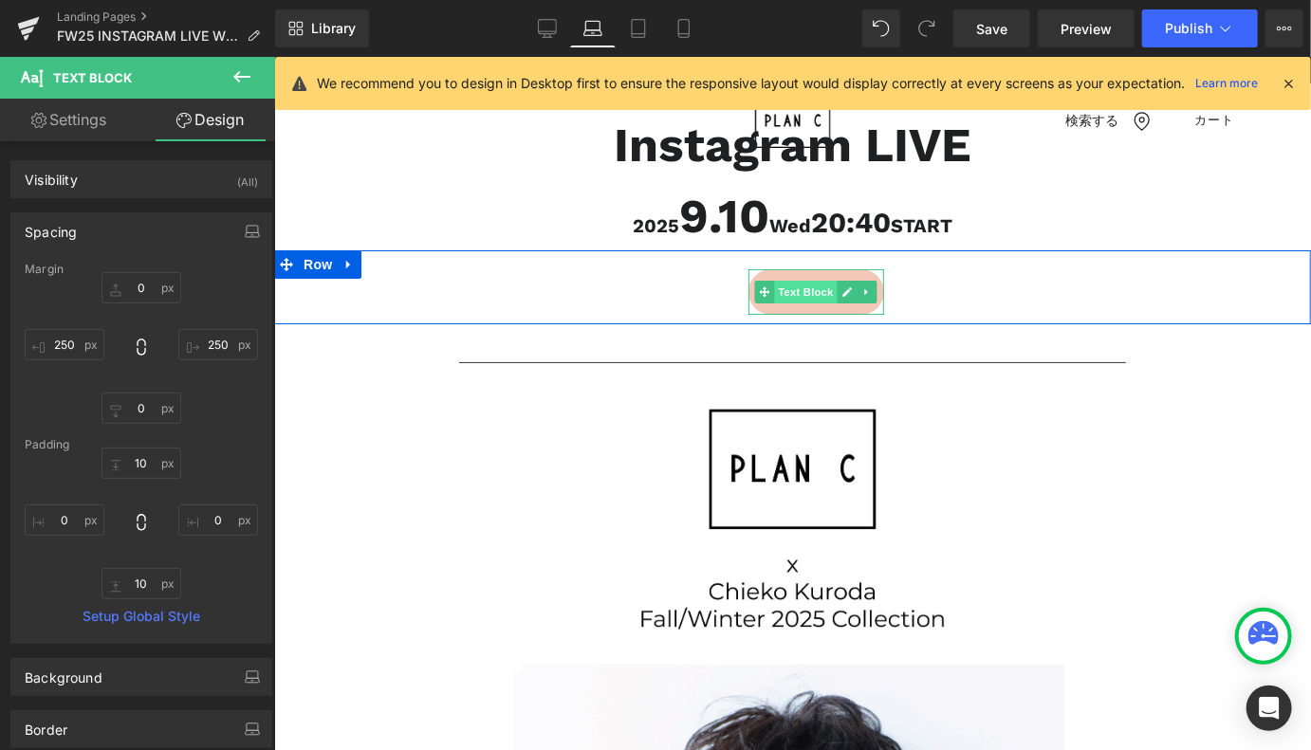
click at [808, 291] on span "Text Block" at bounding box center [805, 291] width 63 height 23
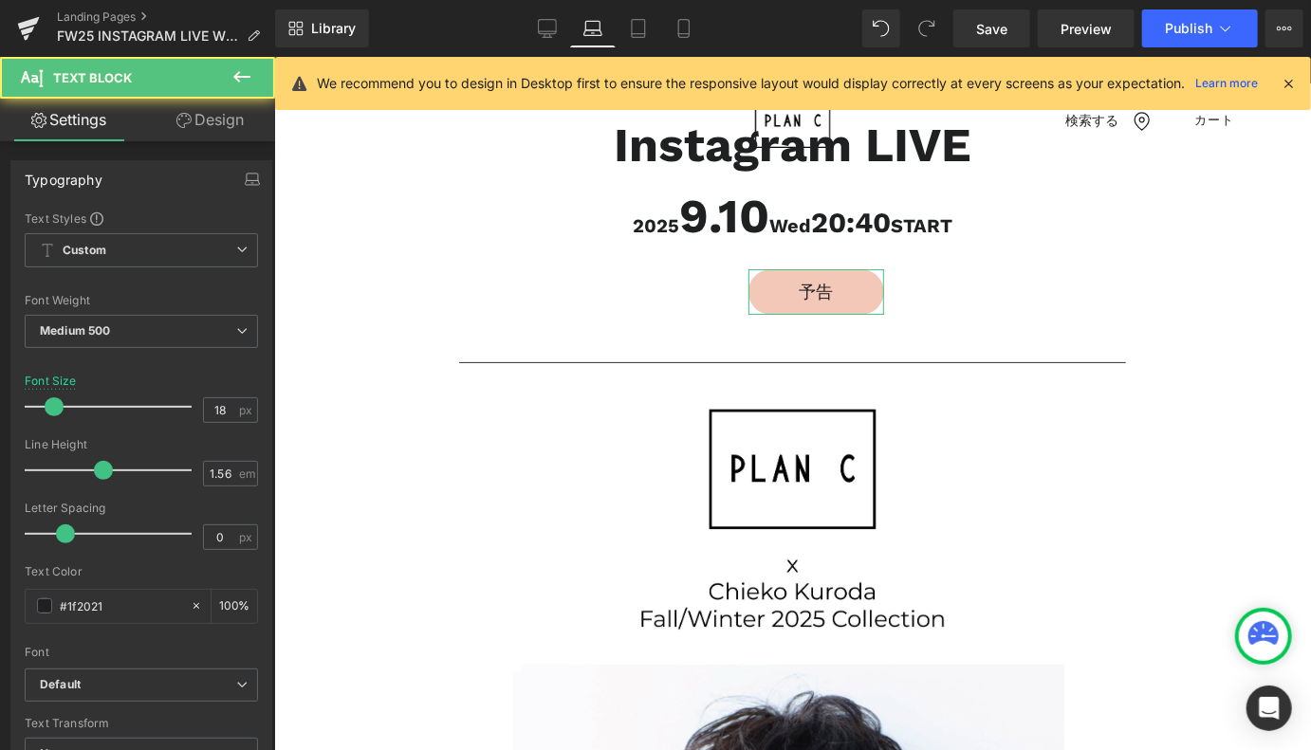
click at [210, 119] on link "Design" at bounding box center [210, 120] width 138 height 43
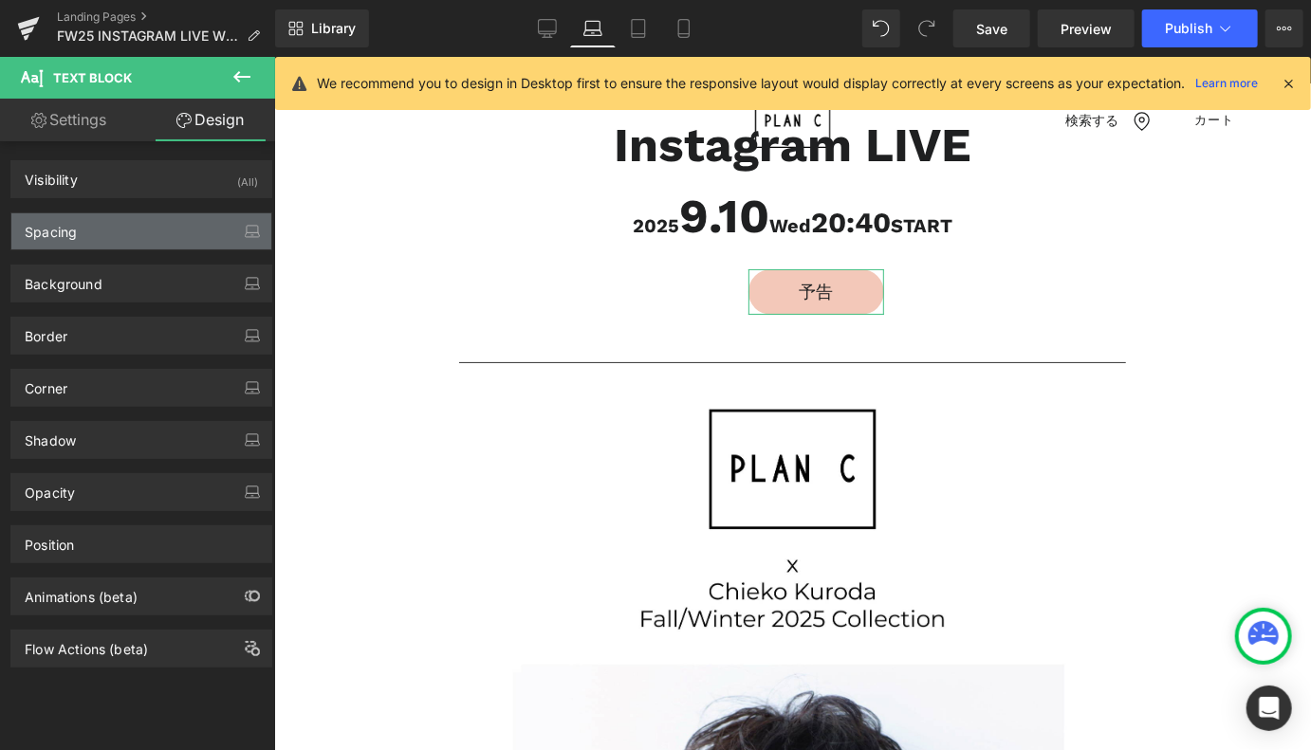
click at [110, 229] on div "Spacing" at bounding box center [141, 231] width 260 height 36
type input "0"
type input "250"
type input "0"
type input "250"
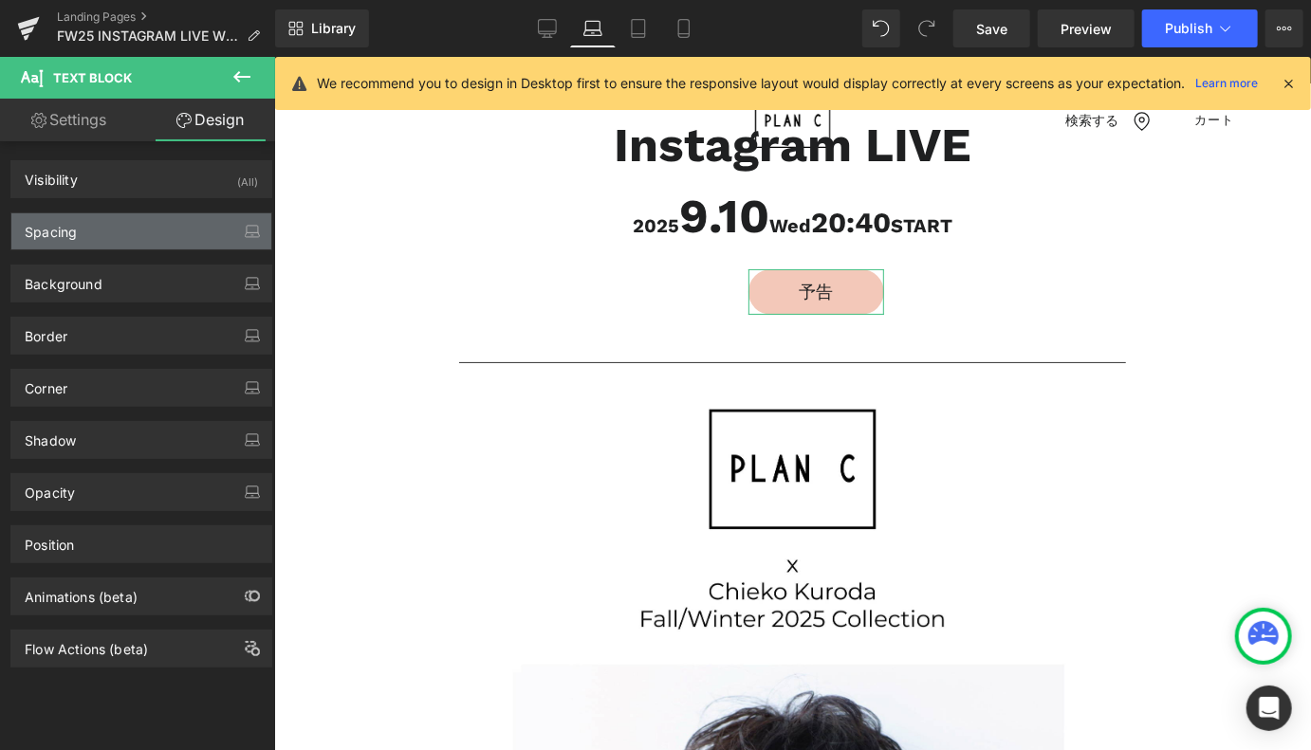
type input "10"
type input "0"
type input "10"
type input "0"
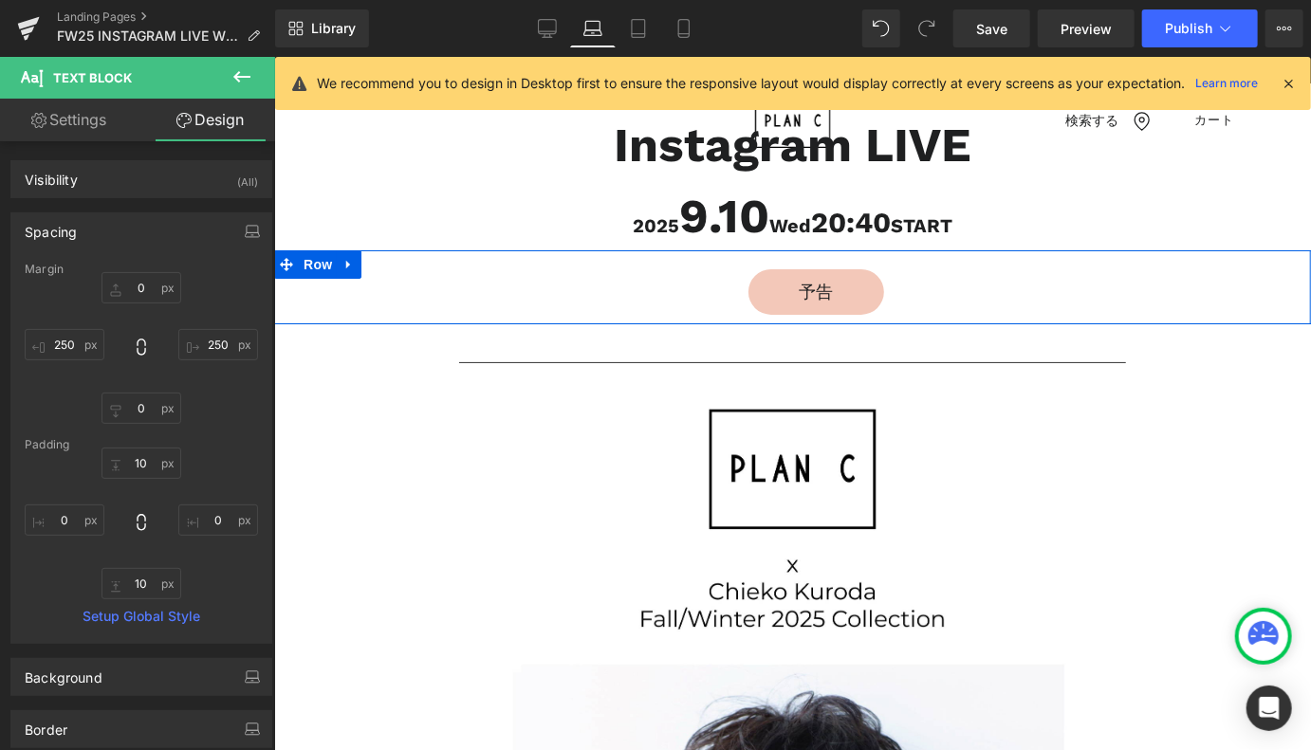
click at [607, 302] on div "予告 Text Block" at bounding box center [815, 291] width 610 height 46
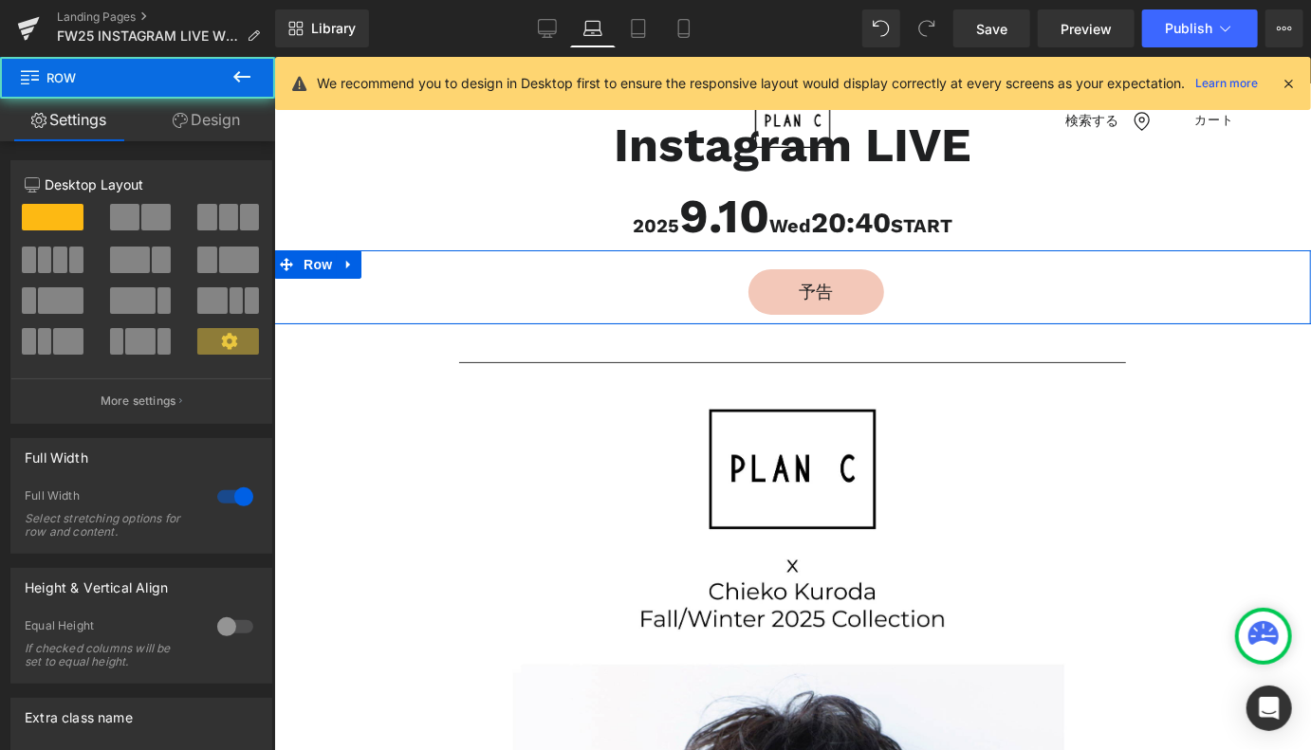
click at [207, 124] on link "Design" at bounding box center [207, 120] width 138 height 43
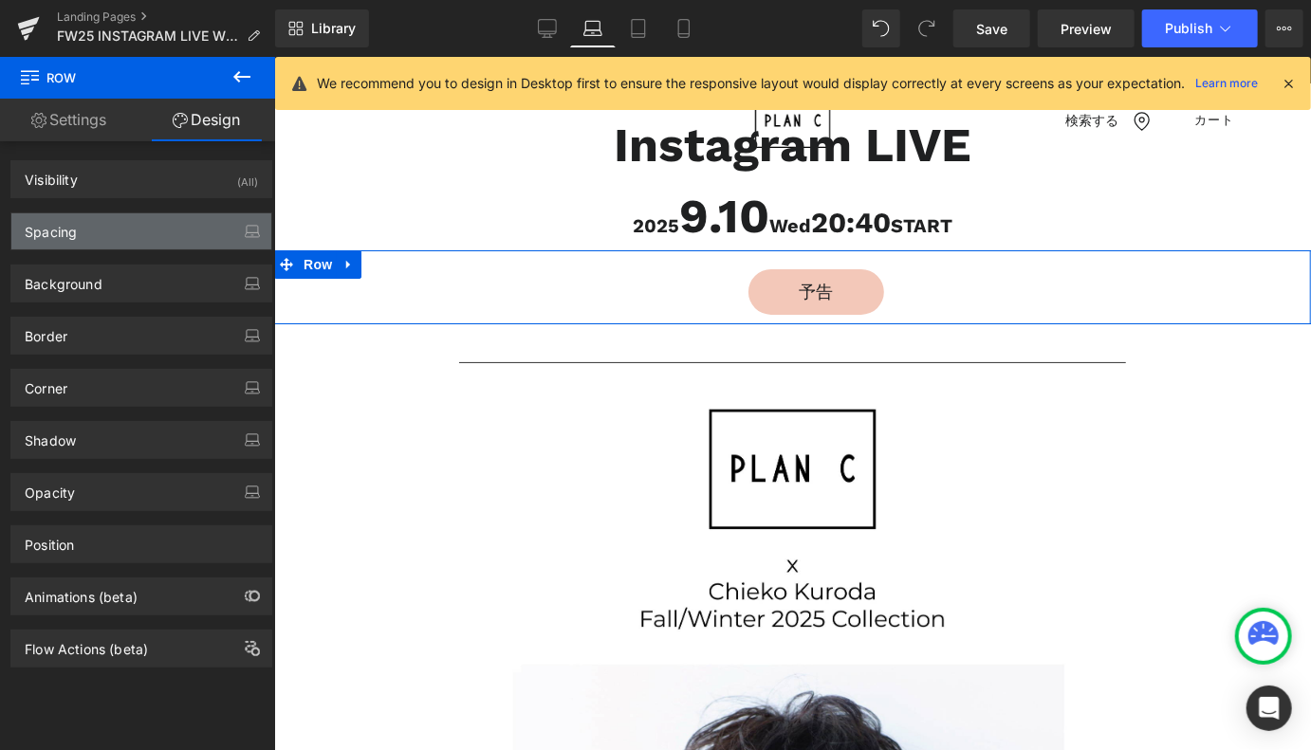
type input "0"
type input "20"
type input "200"
type input "10"
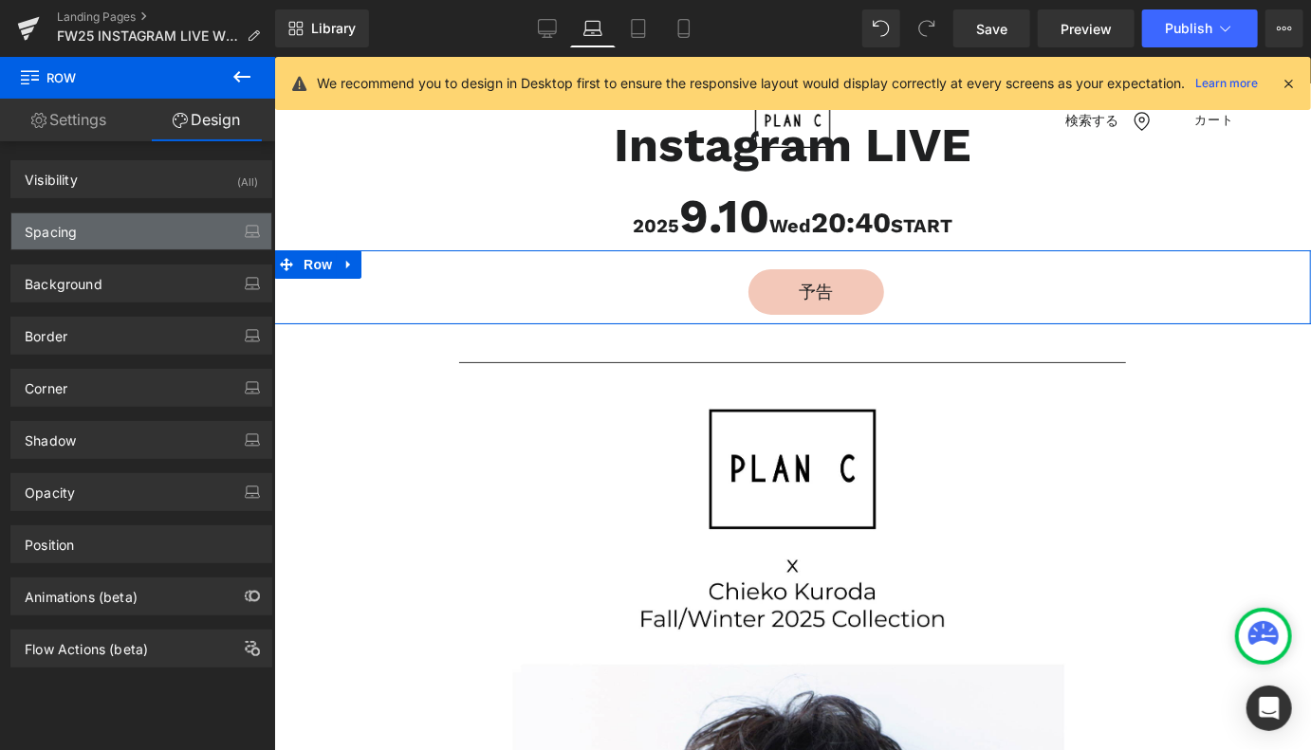
click at [134, 245] on div "Spacing" at bounding box center [141, 231] width 260 height 36
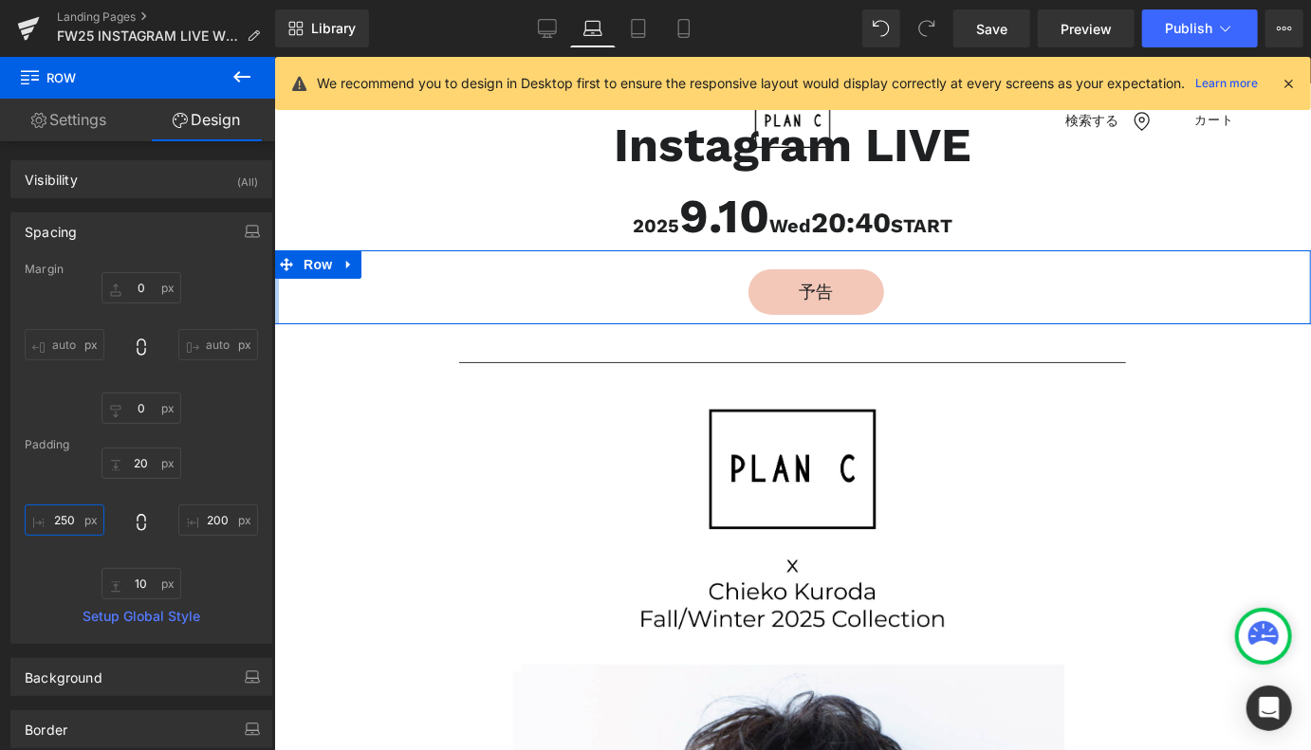
click at [64, 513] on input "250" at bounding box center [65, 520] width 80 height 31
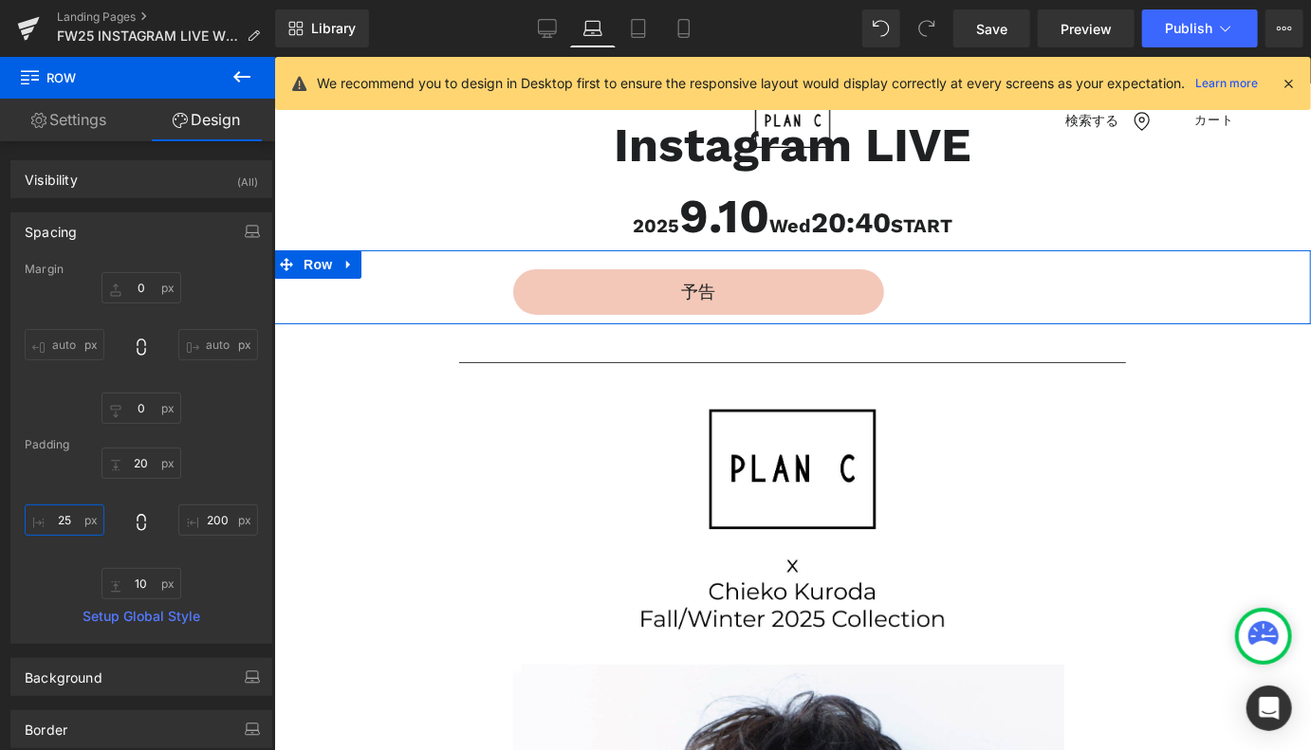
type input "250"
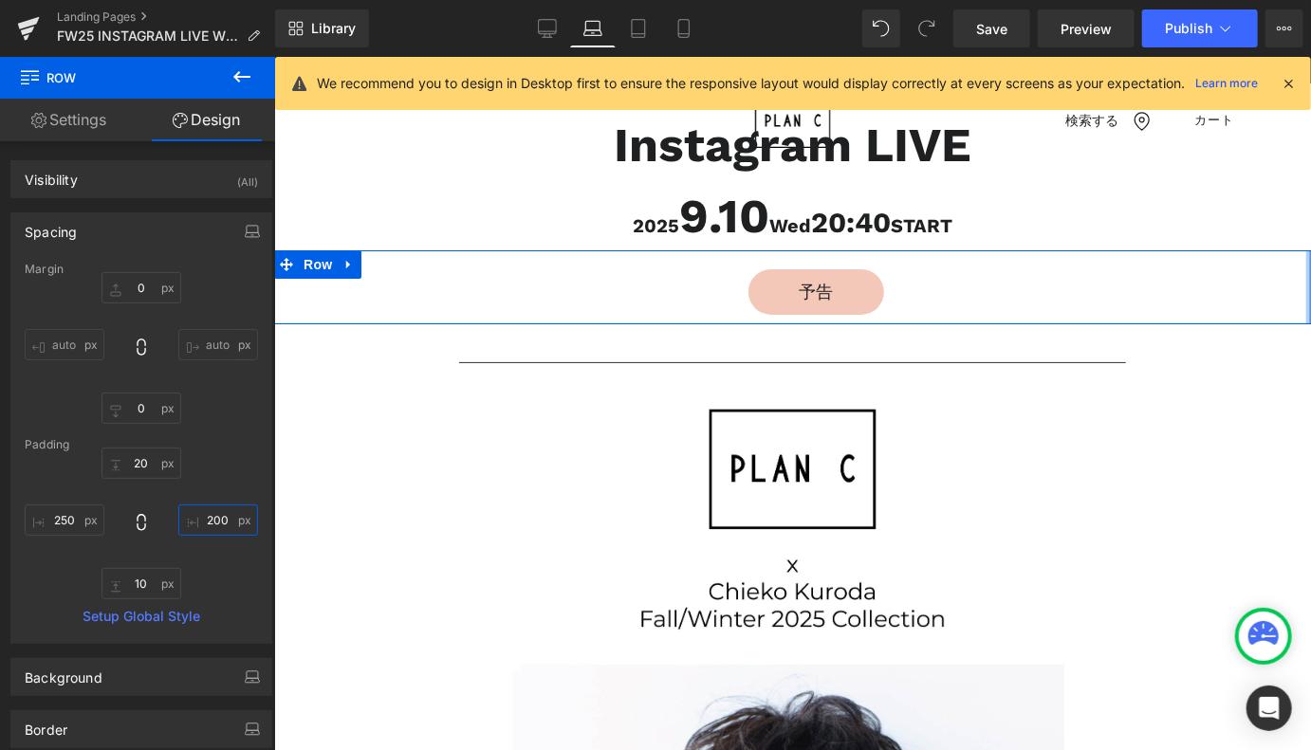
click at [227, 525] on input "200" at bounding box center [218, 520] width 80 height 31
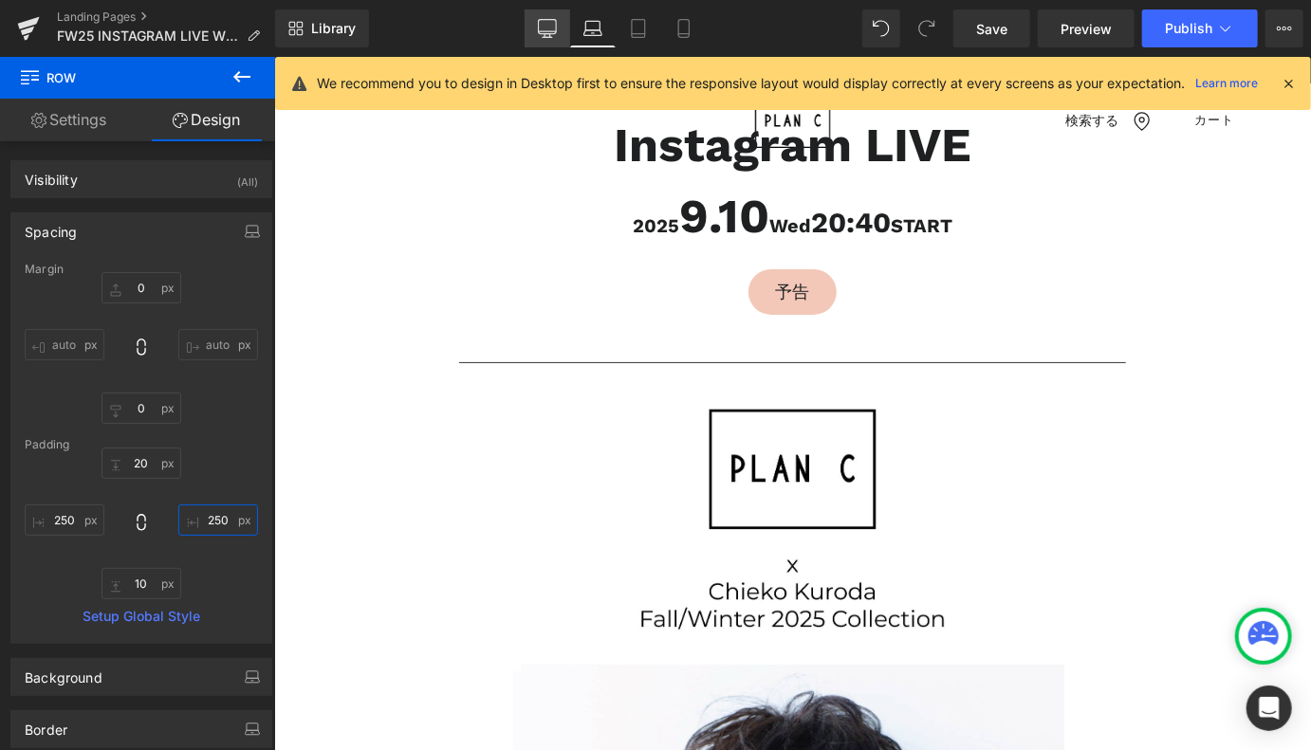
type input "250"
click at [552, 22] on icon at bounding box center [547, 28] width 19 height 19
type input "0"
type input "20"
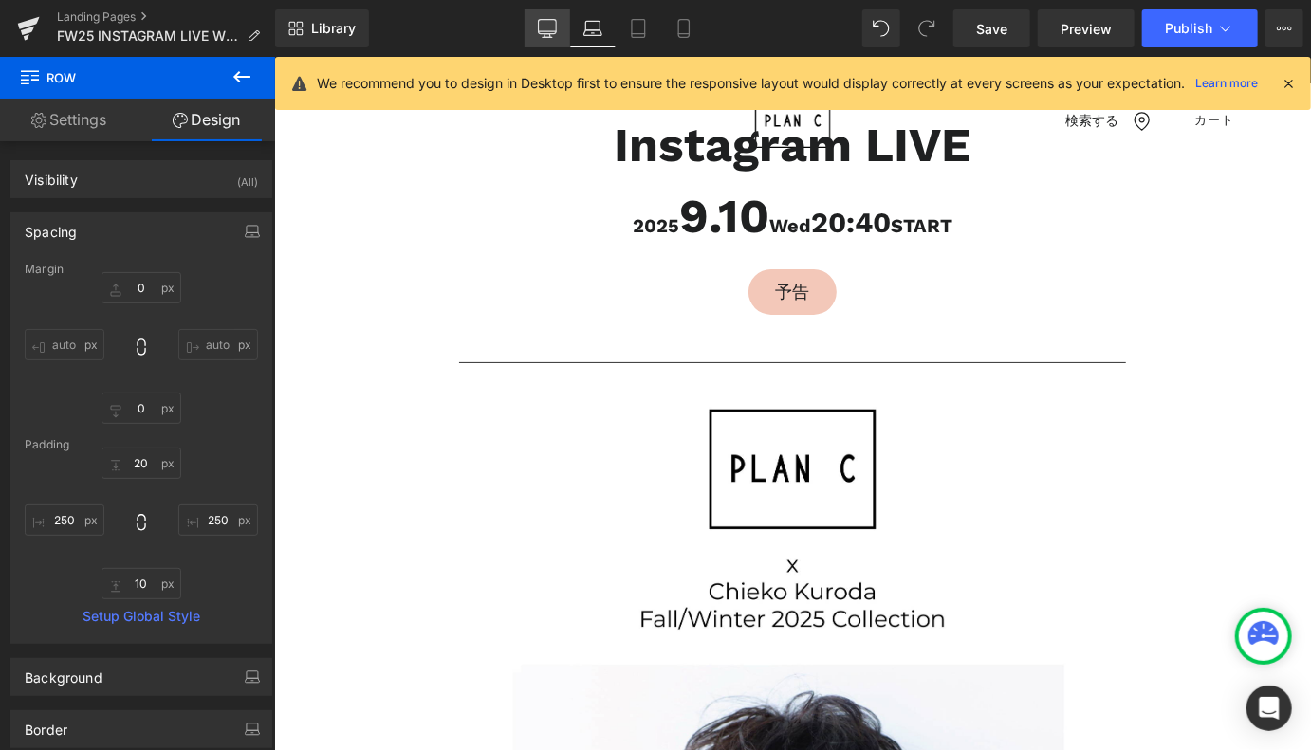
type input "250"
type input "10"
type input "250"
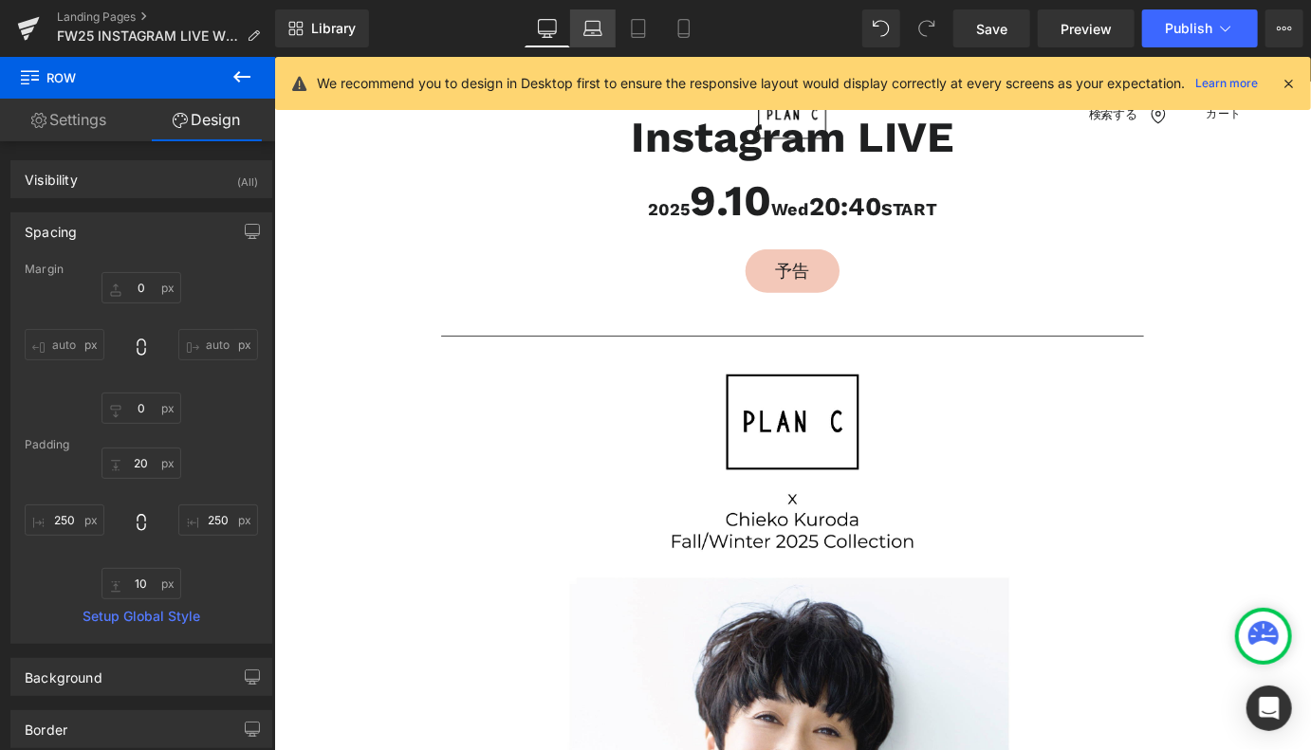
click at [588, 24] on icon at bounding box center [592, 28] width 19 height 19
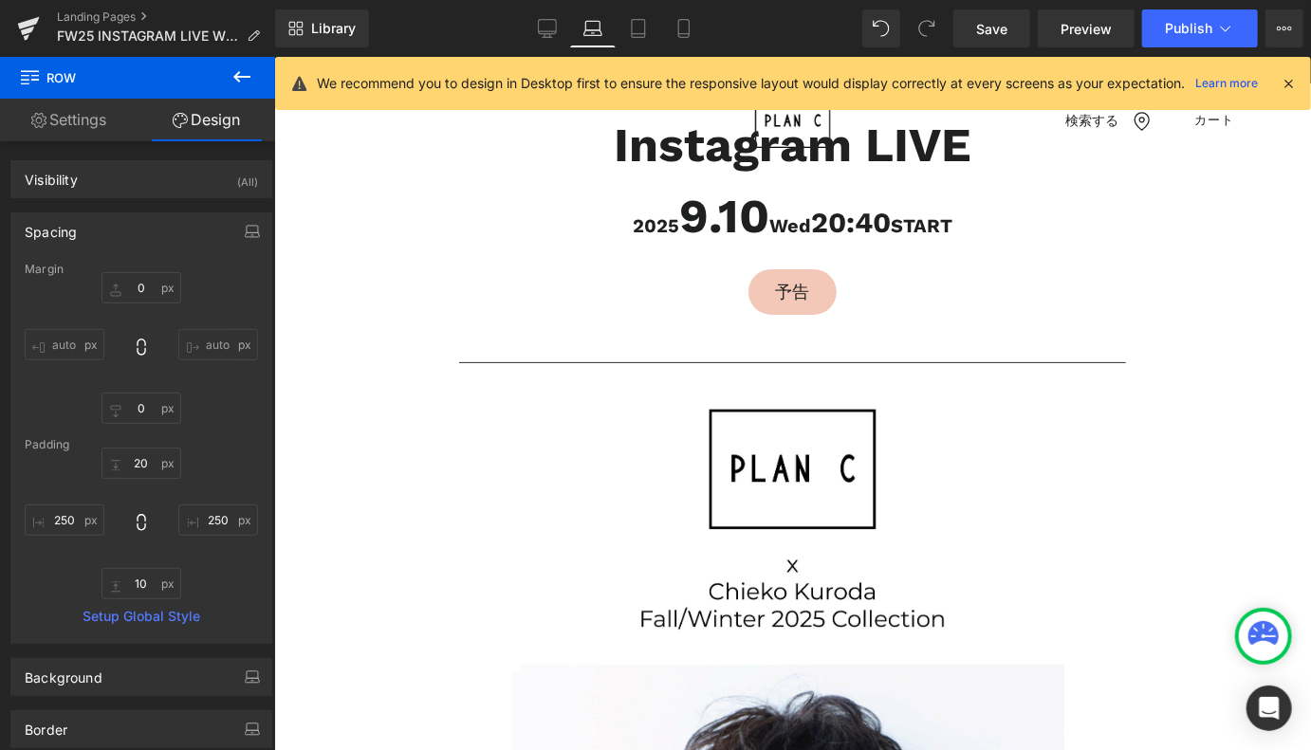
type input "0"
type input "20"
type input "250"
type input "10"
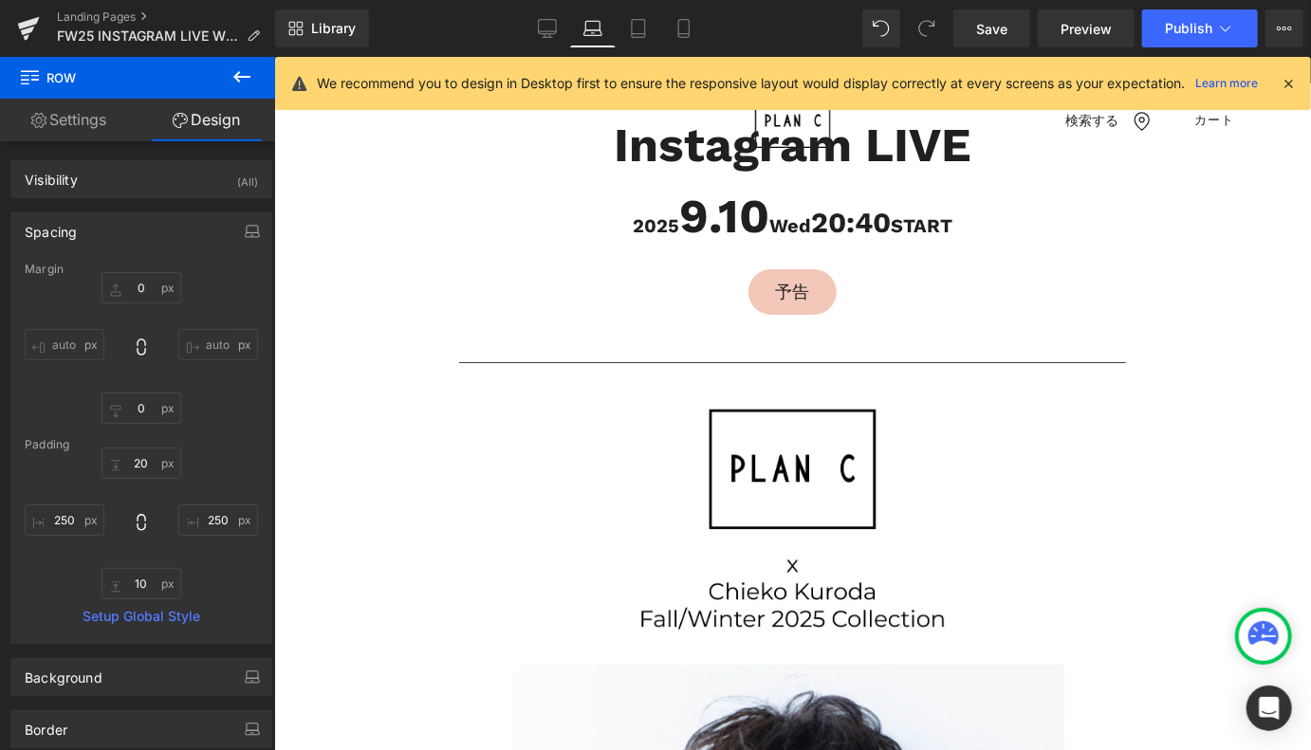
type input "250"
click at [632, 30] on icon at bounding box center [638, 29] width 13 height 18
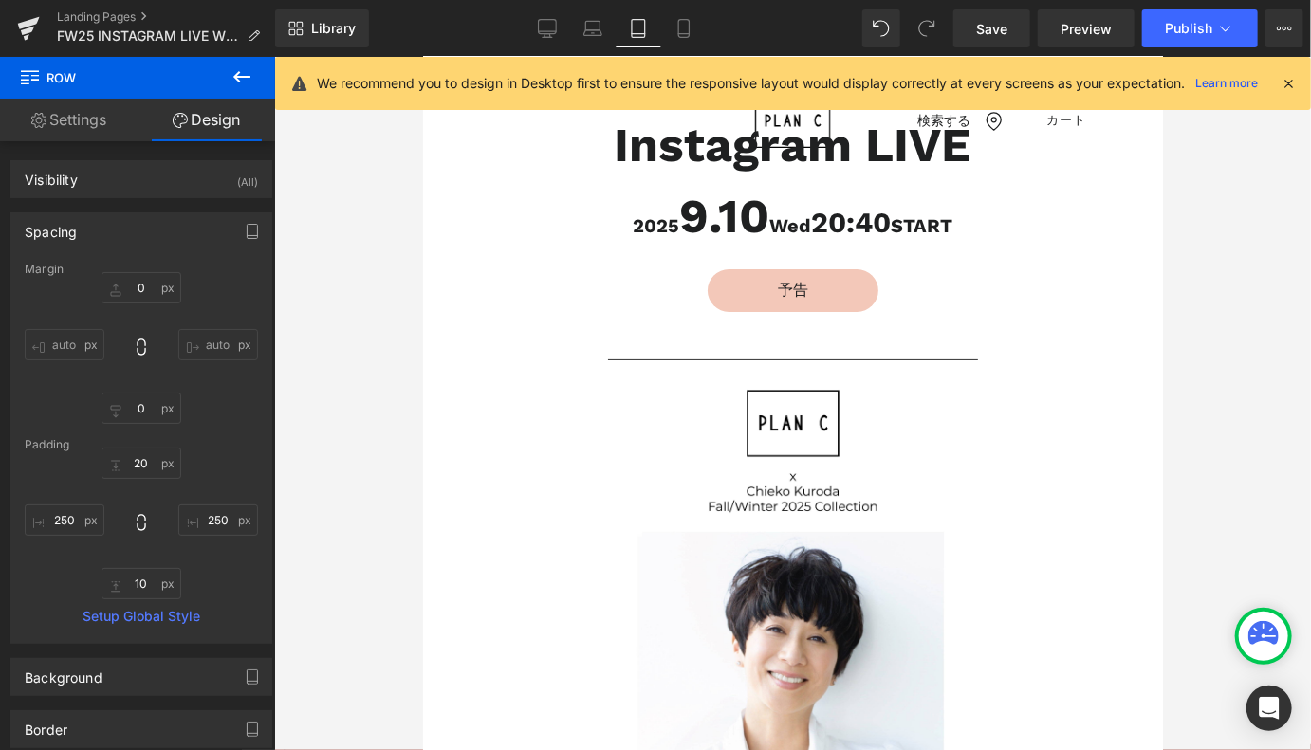
type input "0"
type input "20"
type input "100"
type input "10"
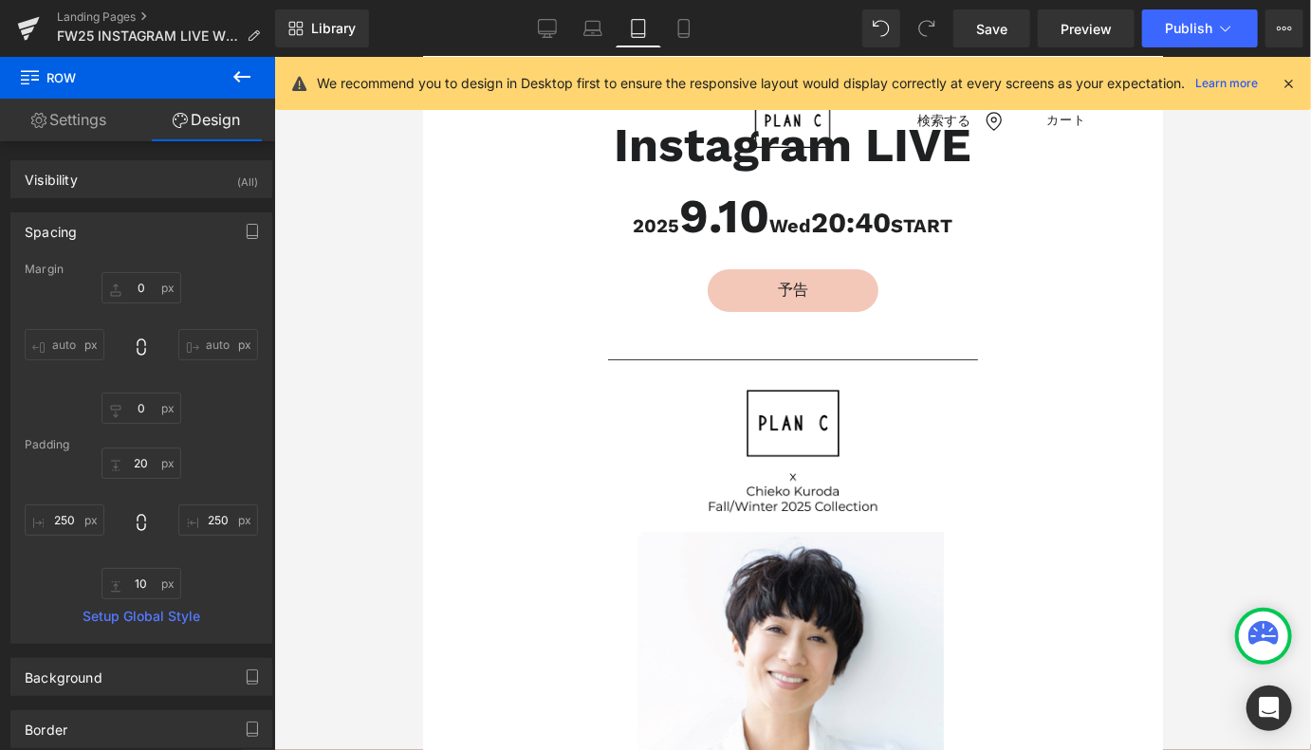
type input "100"
click at [599, 31] on icon at bounding box center [592, 28] width 19 height 19
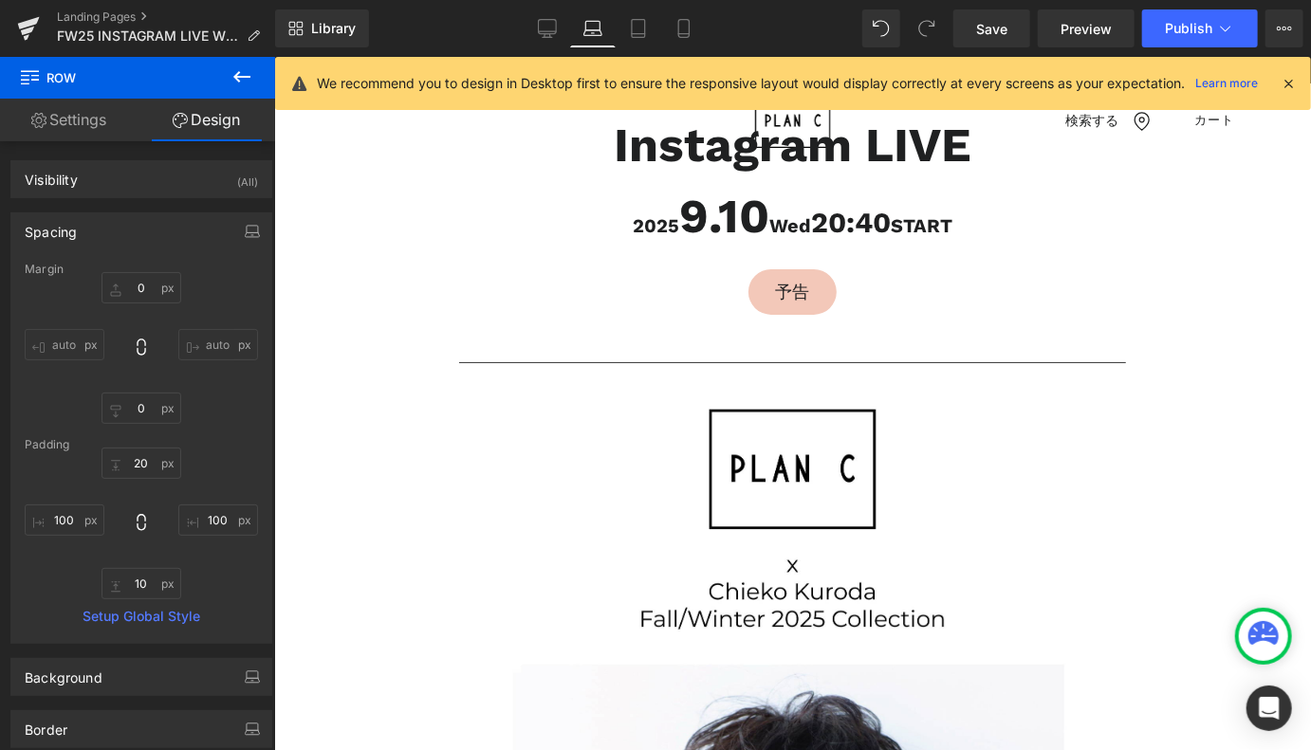
type input "0"
type input "20"
type input "250"
type input "10"
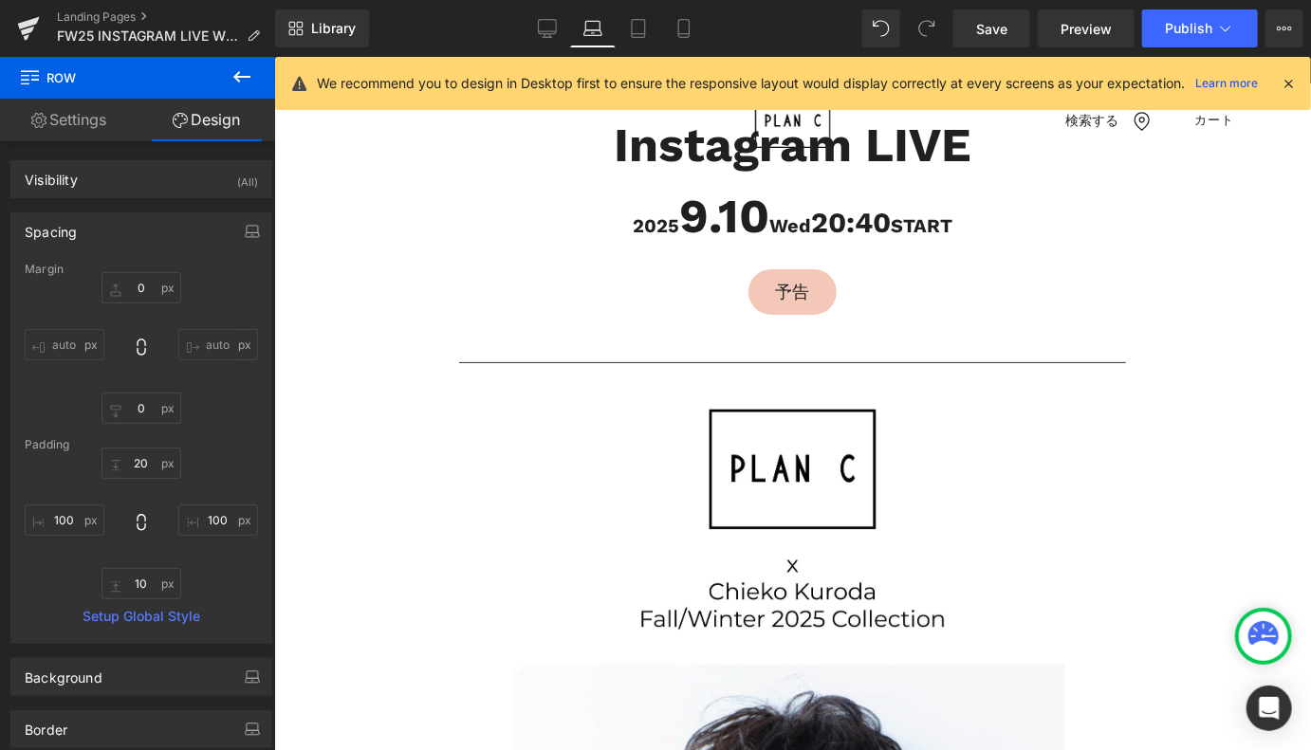
type input "250"
click at [634, 31] on icon at bounding box center [638, 28] width 19 height 19
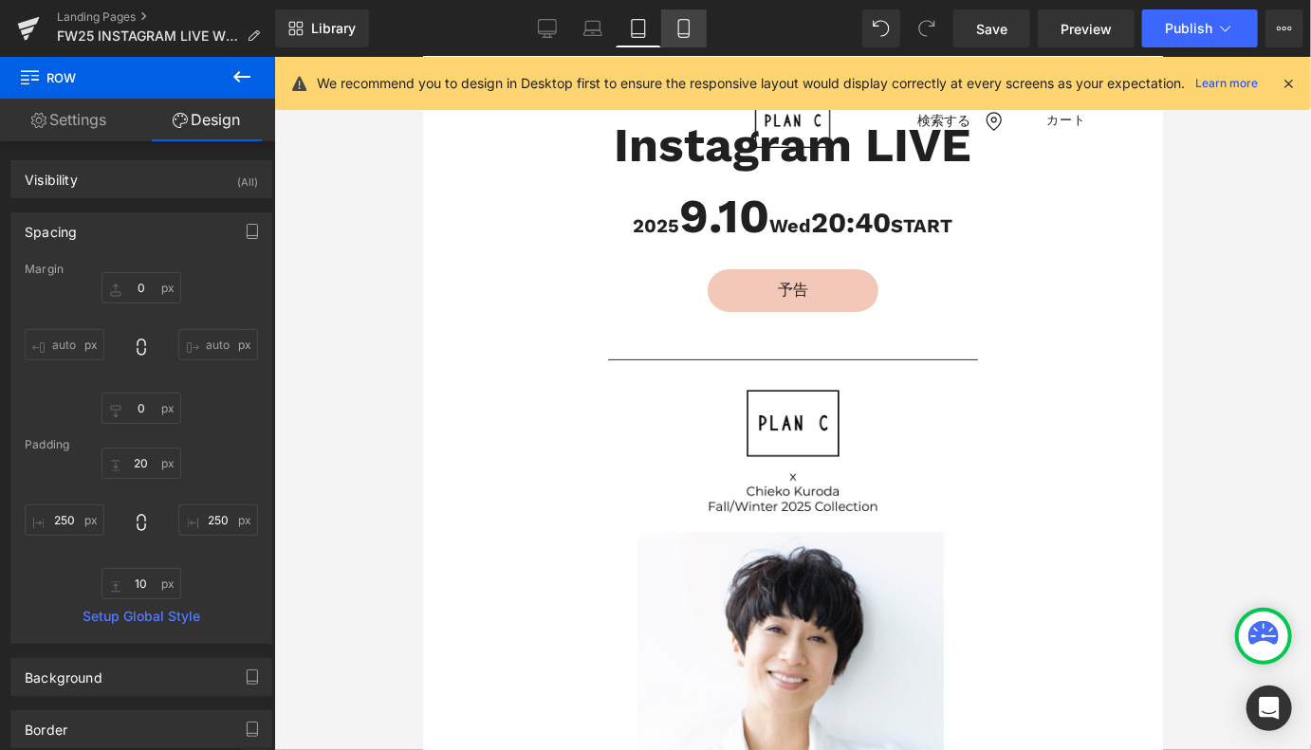
type input "0"
type input "20"
type input "100"
type input "10"
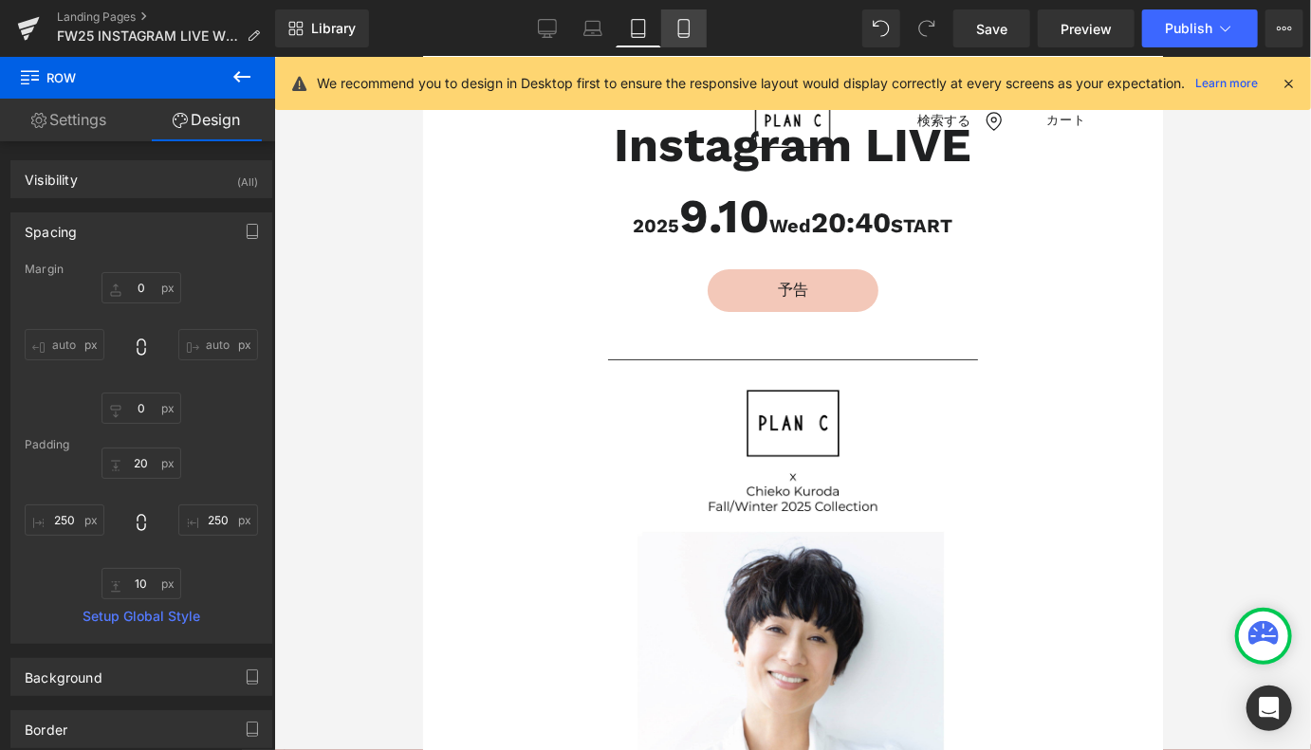
type input "100"
click at [674, 31] on icon at bounding box center [683, 28] width 19 height 19
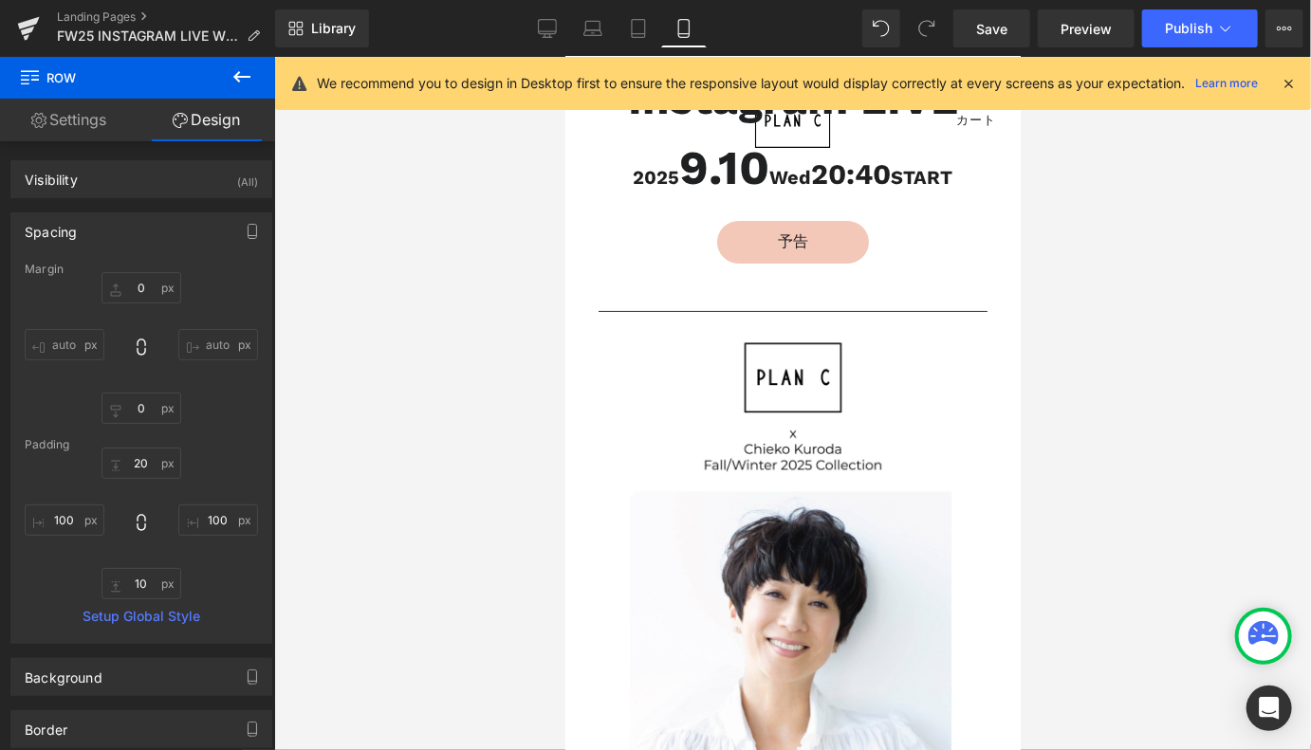
type input "0"
type input "20"
type input "10"
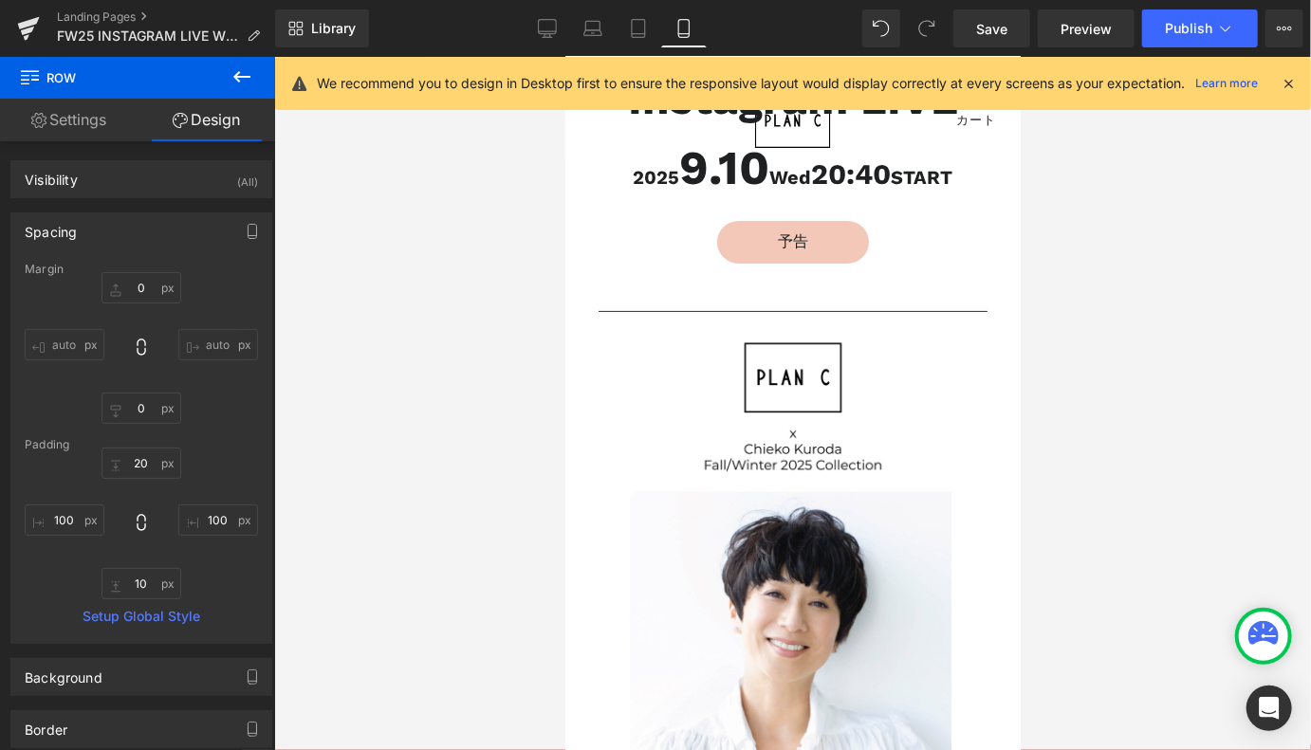
type input "10"
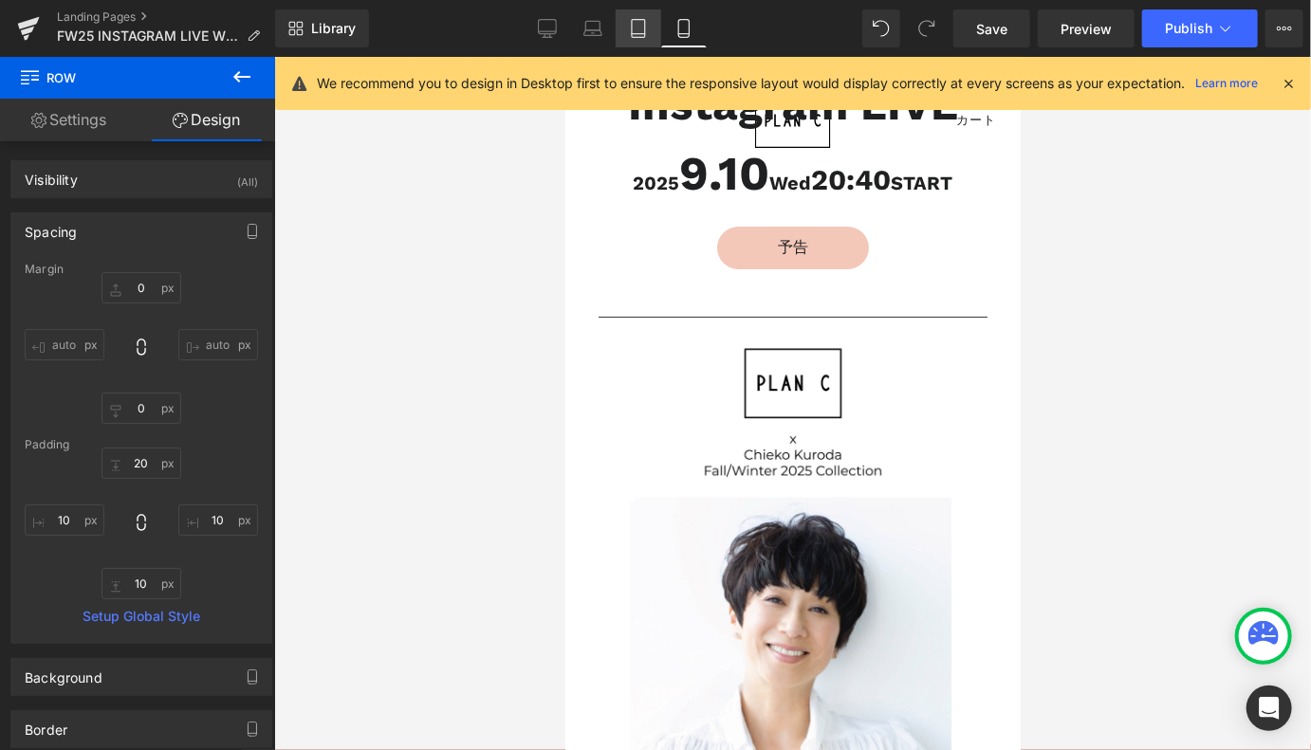
click at [645, 34] on icon at bounding box center [638, 28] width 19 height 19
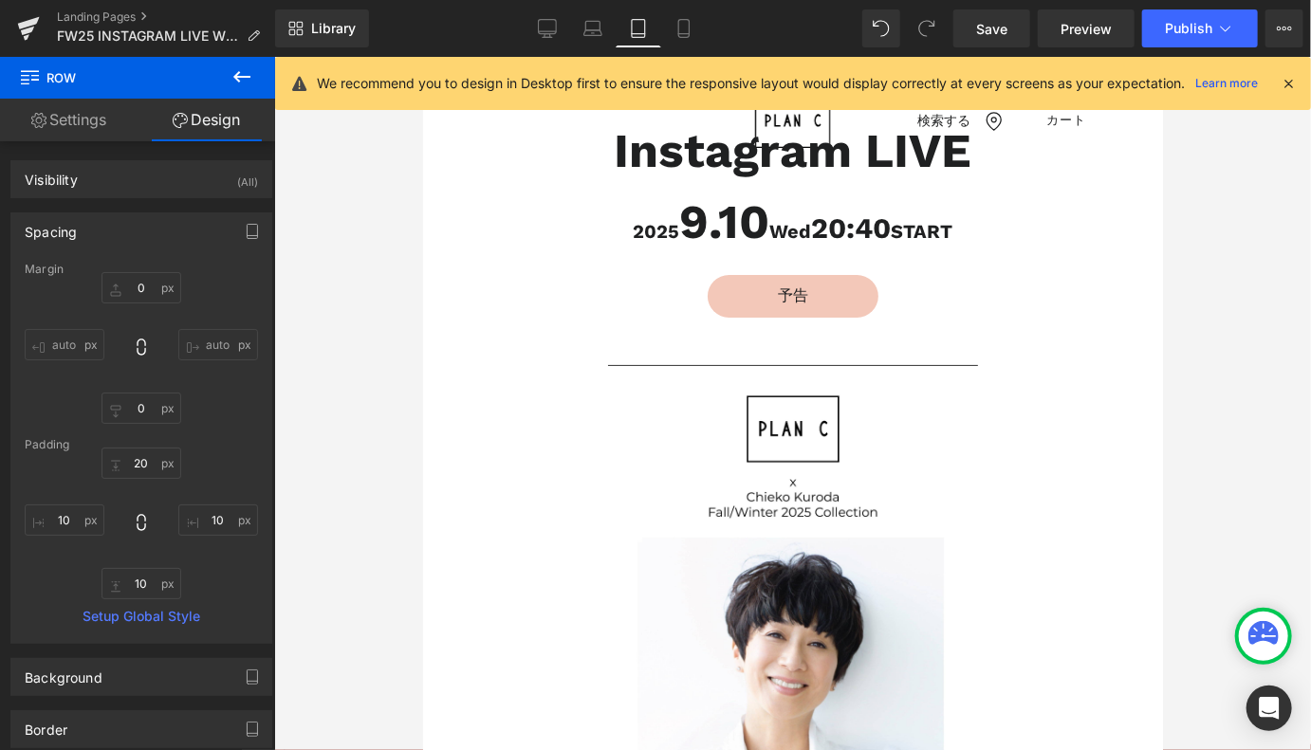
type input "0"
type input "20"
type input "100"
type input "10"
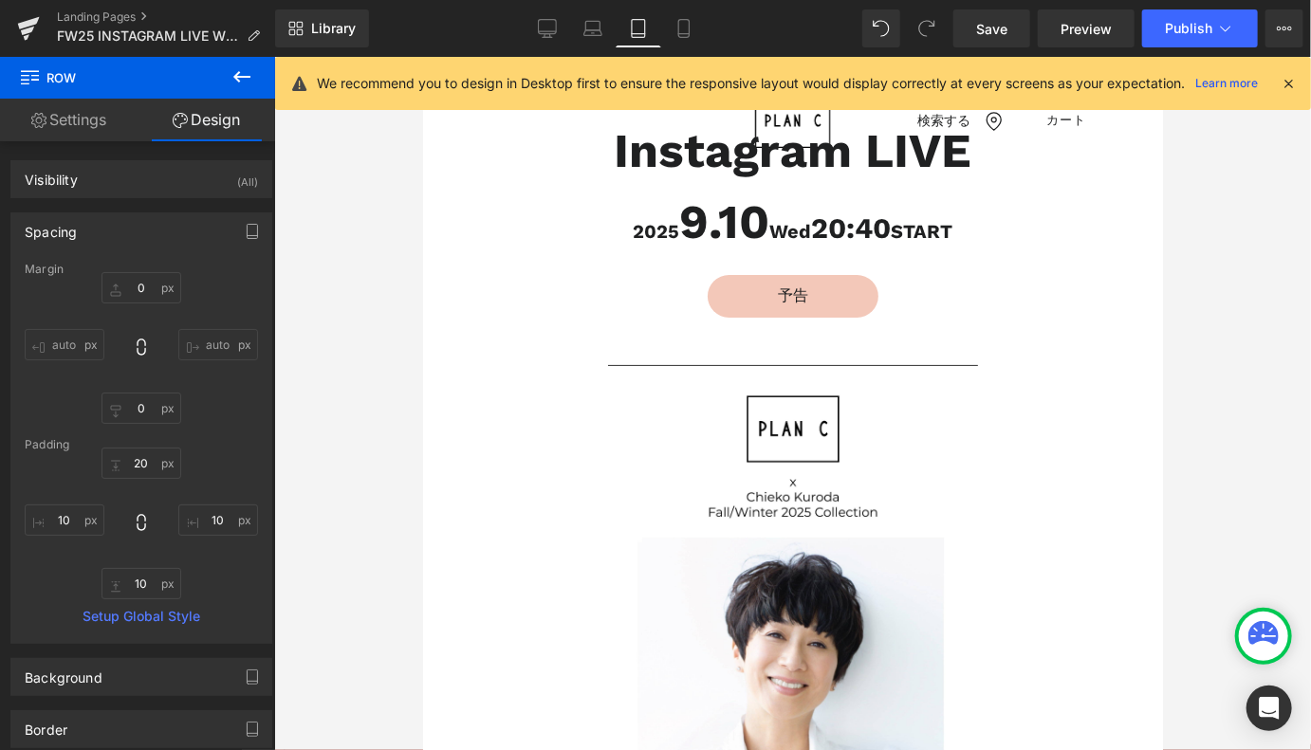
type input "100"
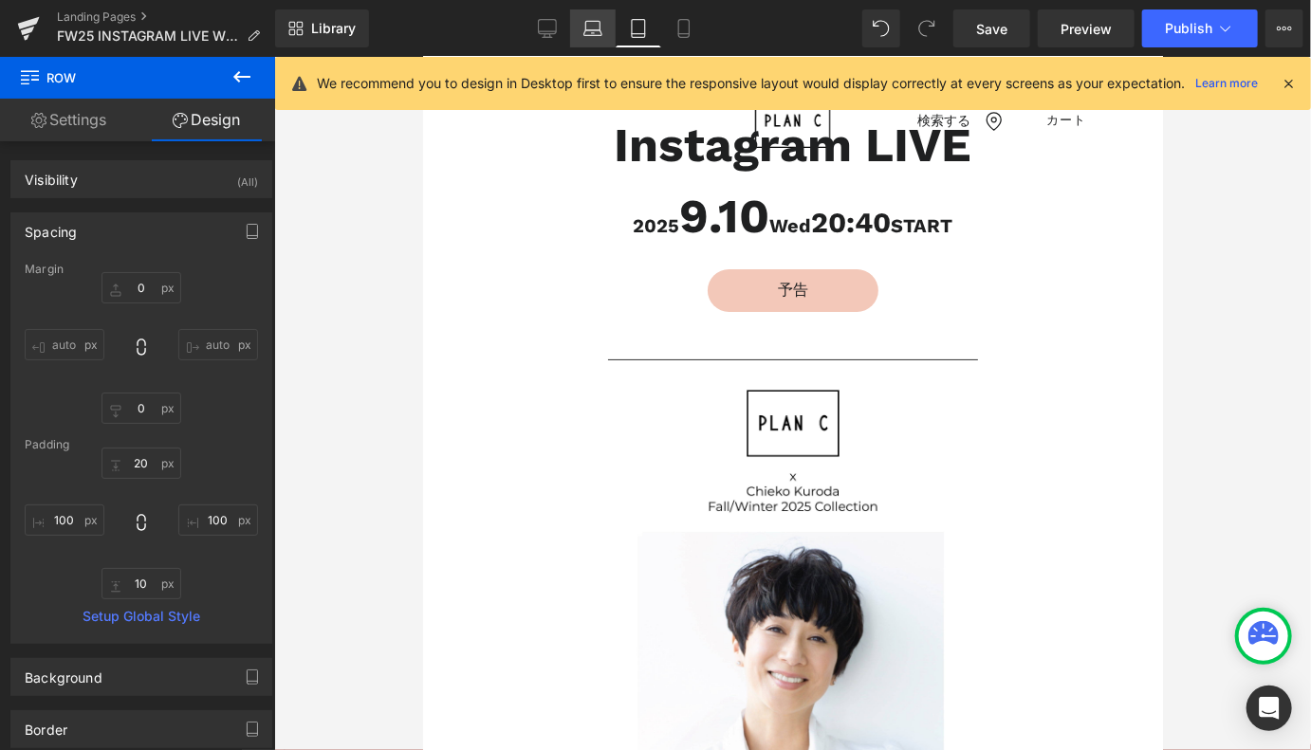
click at [597, 33] on icon at bounding box center [592, 28] width 19 height 19
type input "0"
type input "20"
type input "250"
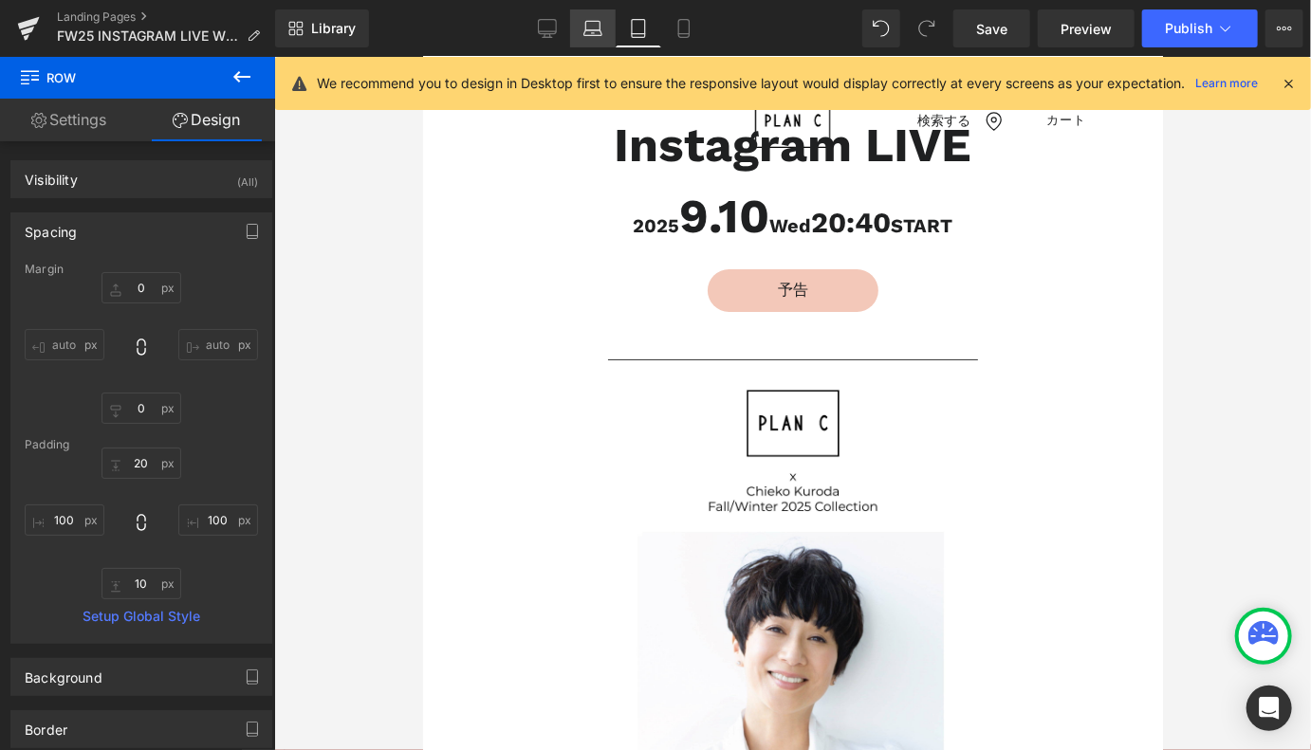
type input "10"
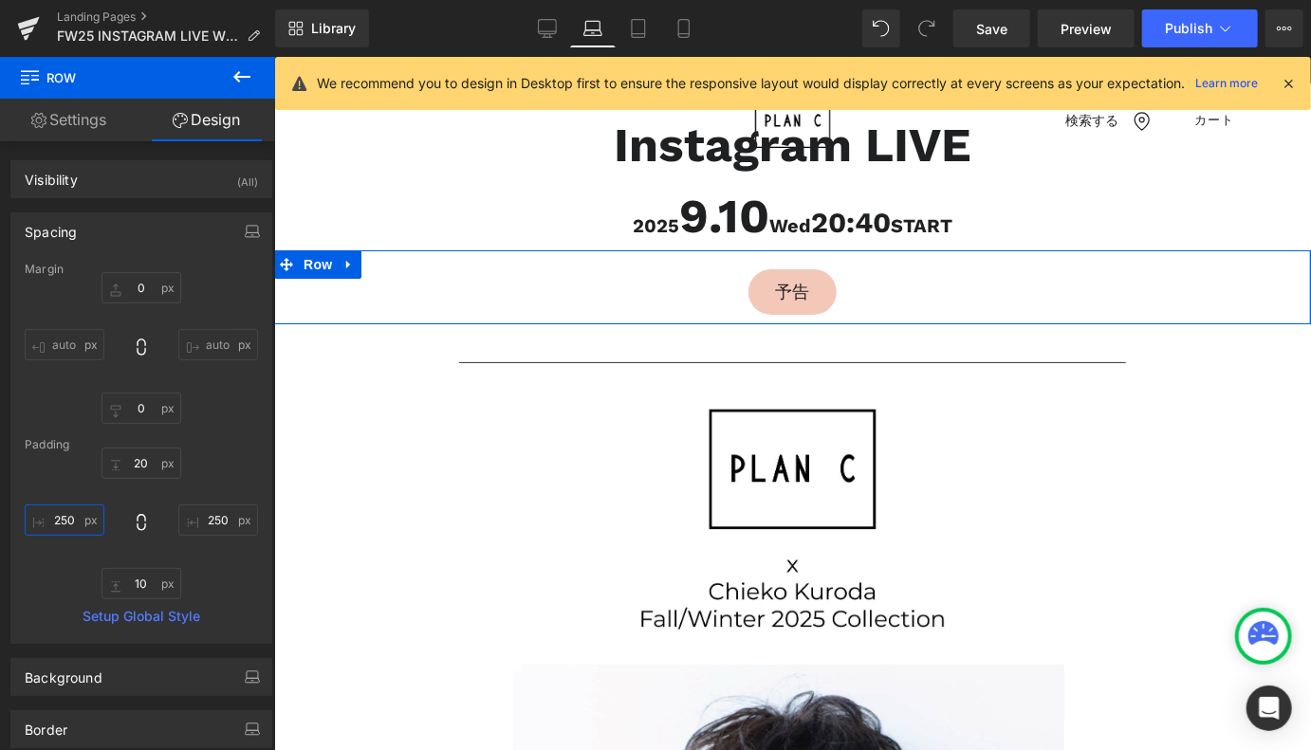
click at [63, 521] on input "250" at bounding box center [65, 520] width 80 height 31
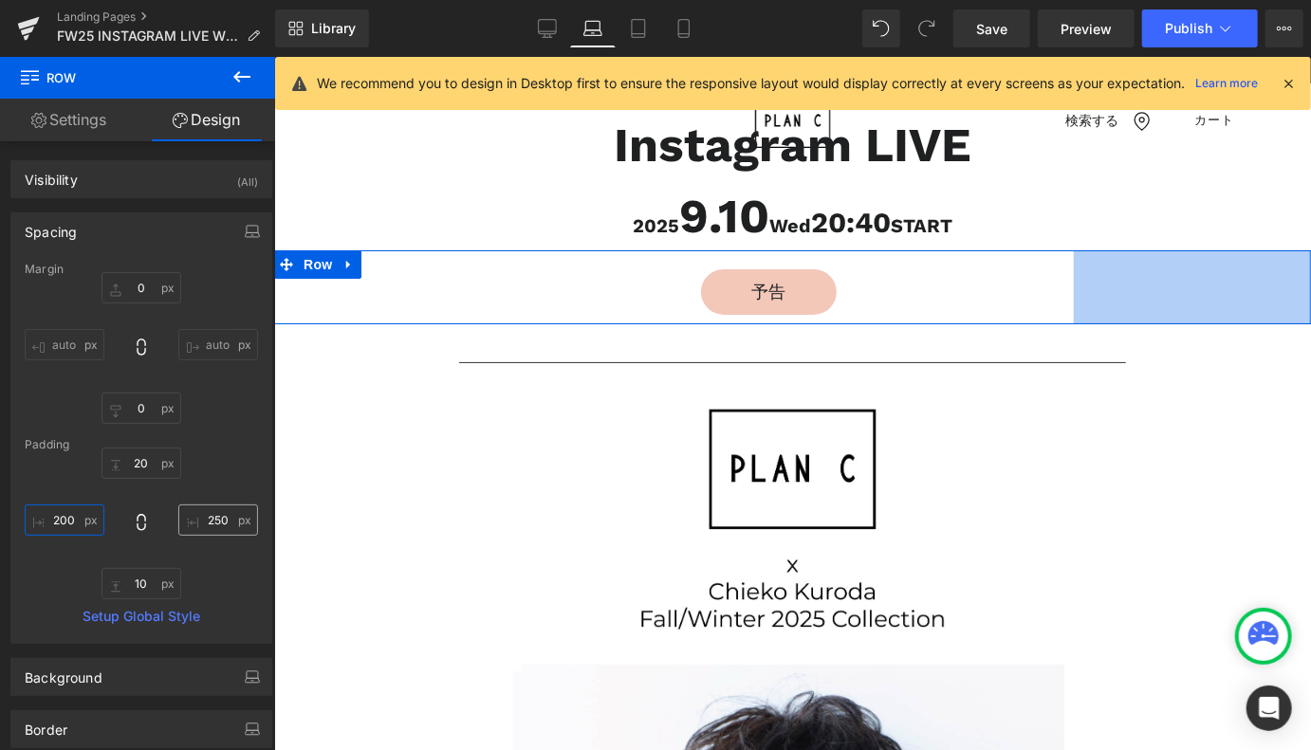
type input "200"
click at [201, 516] on input "250" at bounding box center [218, 520] width 80 height 31
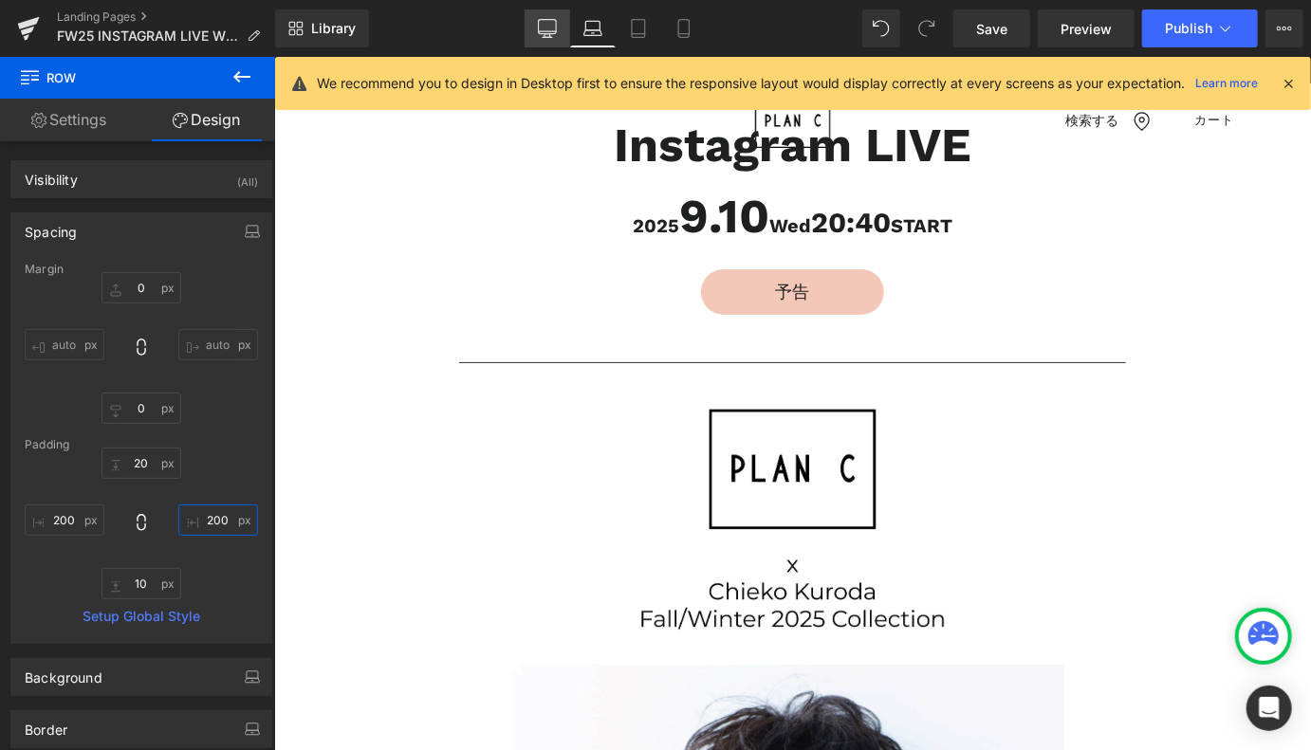
type input "200"
click at [541, 22] on icon at bounding box center [548, 27] width 18 height 14
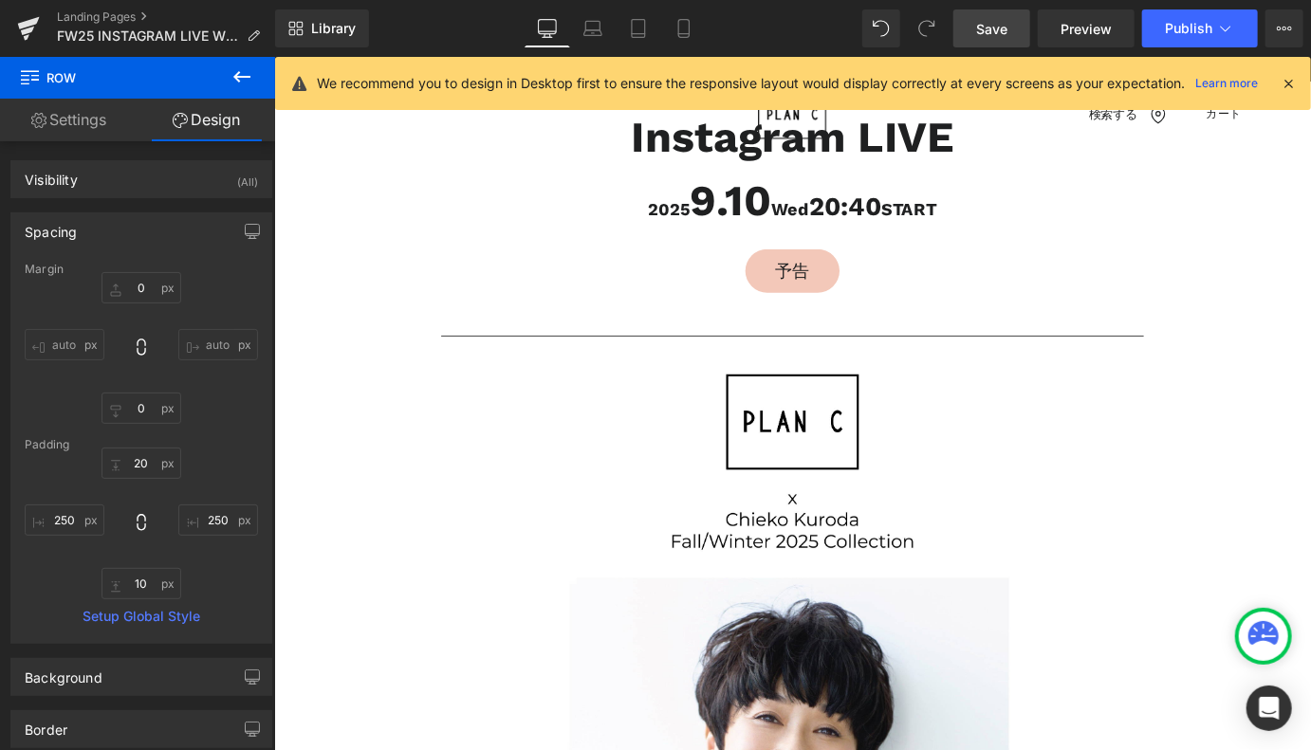
click at [970, 22] on link "Save" at bounding box center [991, 28] width 77 height 38
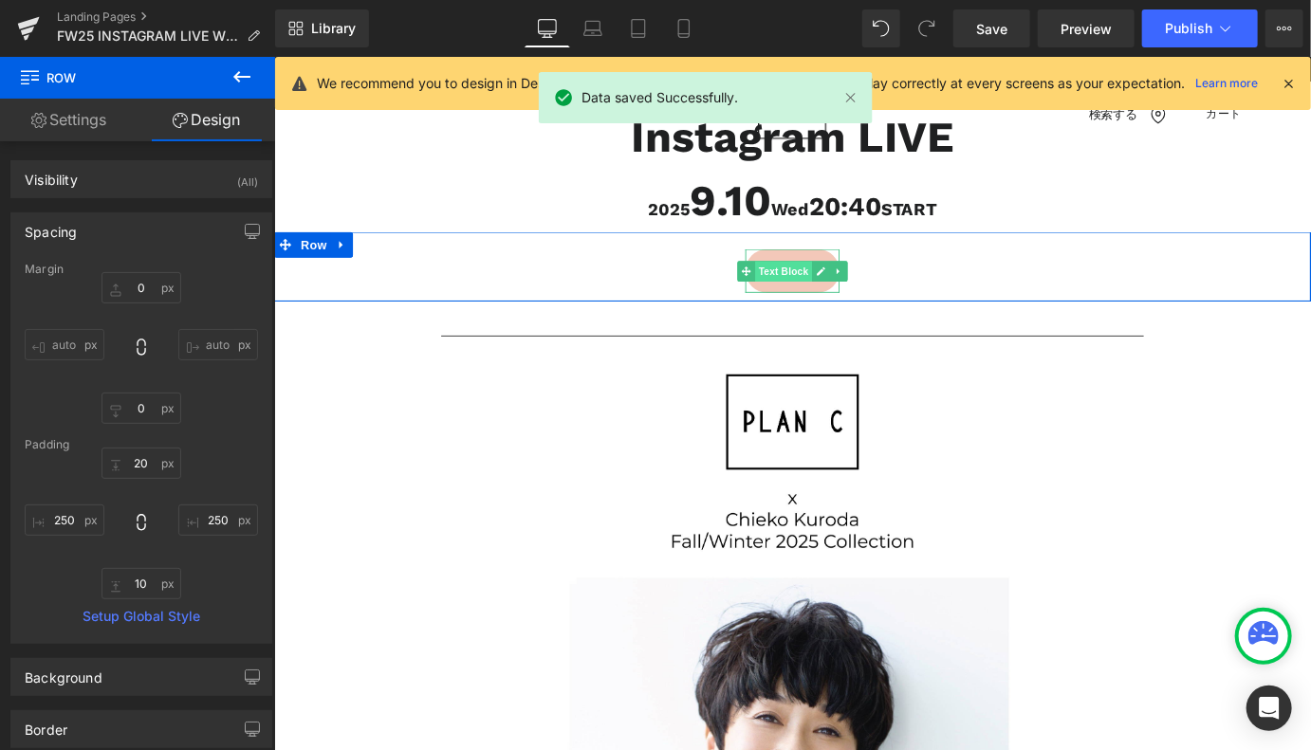
click at [842, 295] on span "Text Block" at bounding box center [837, 293] width 63 height 23
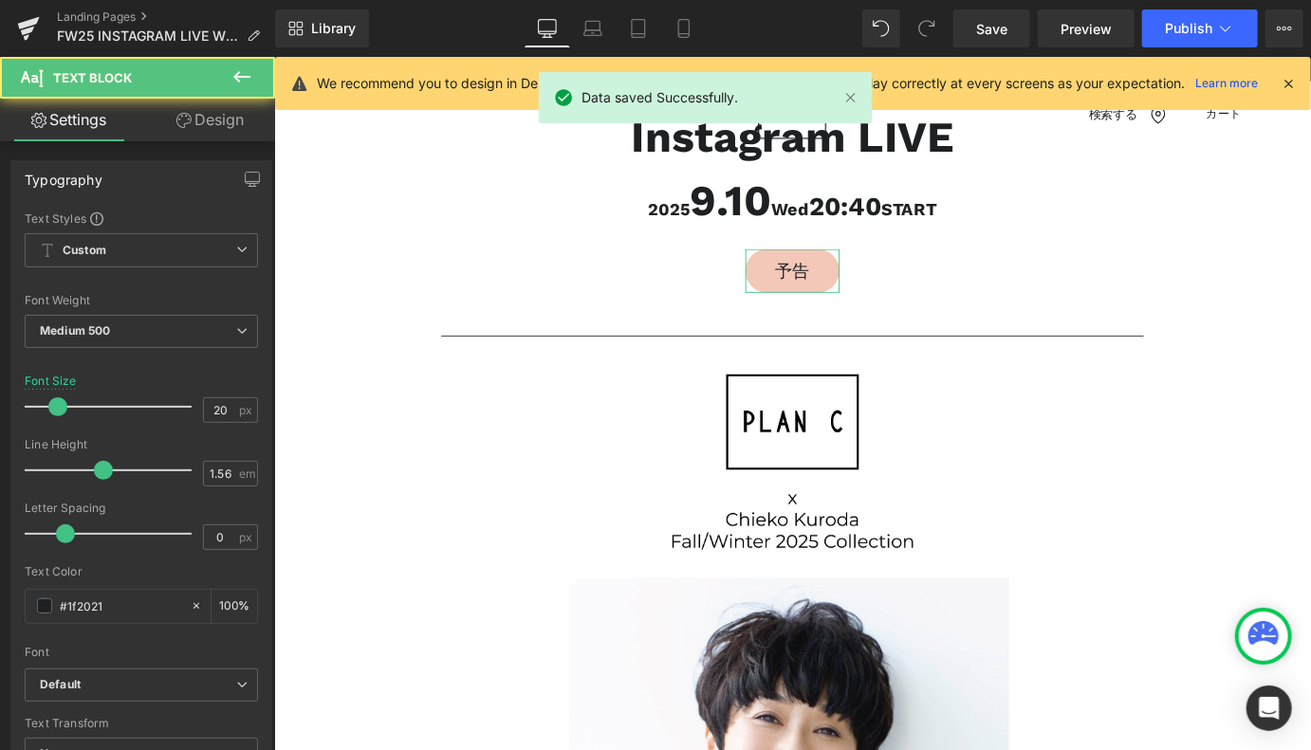
click at [228, 121] on link "Design" at bounding box center [210, 120] width 138 height 43
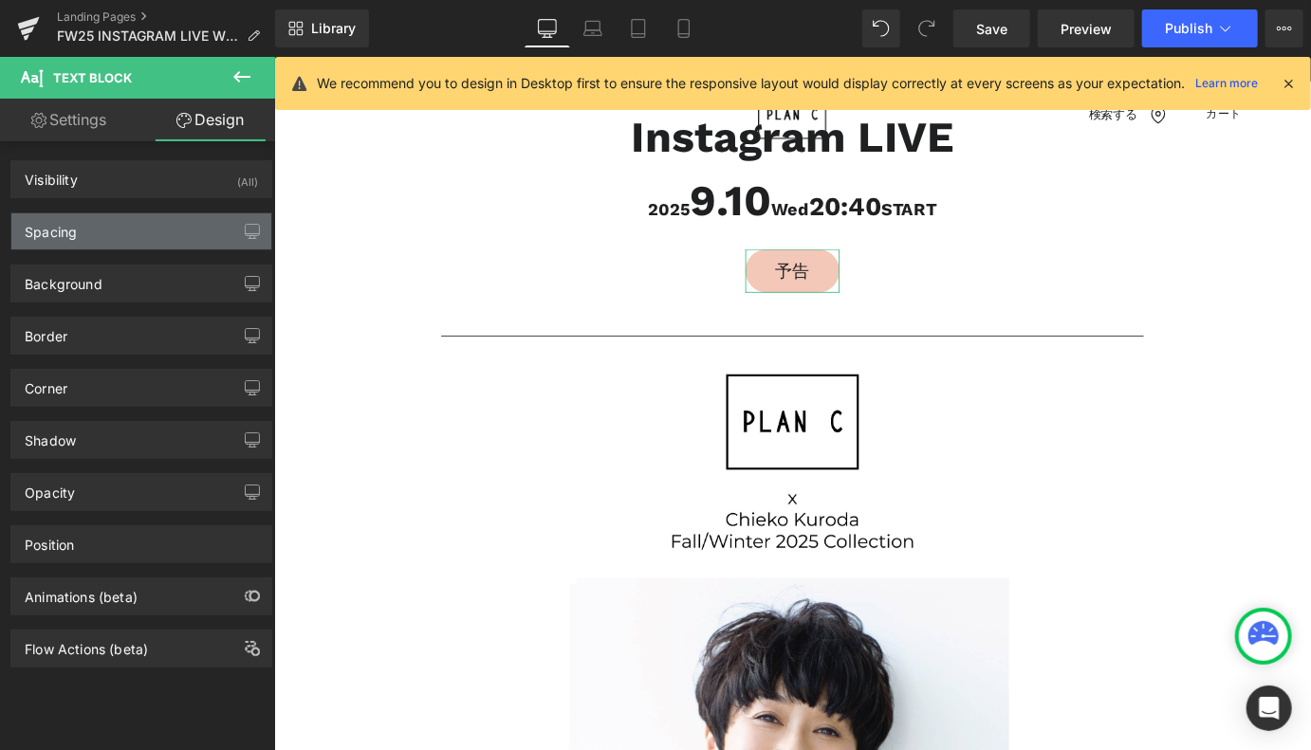
click at [61, 240] on div "Spacing" at bounding box center [141, 231] width 260 height 36
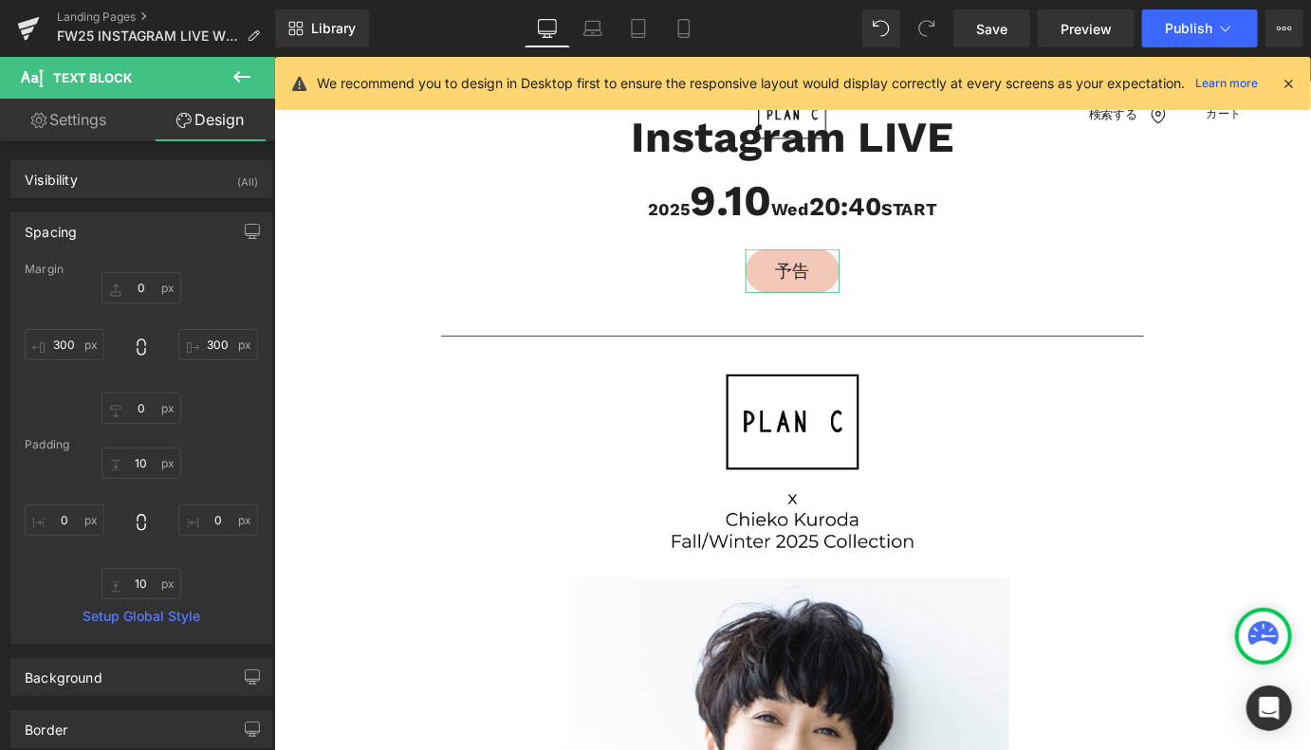
click at [62, 238] on div "Spacing" at bounding box center [51, 226] width 52 height 27
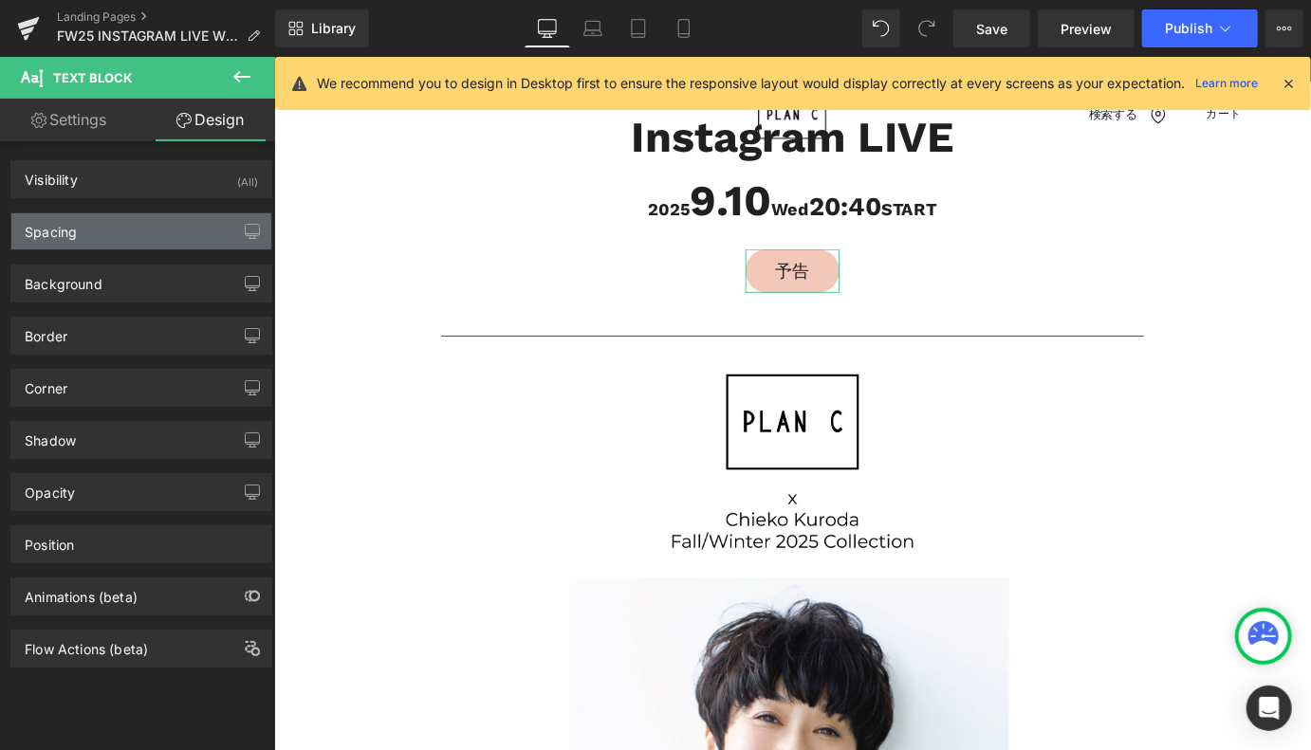
click at [62, 238] on div "Spacing" at bounding box center [51, 226] width 52 height 27
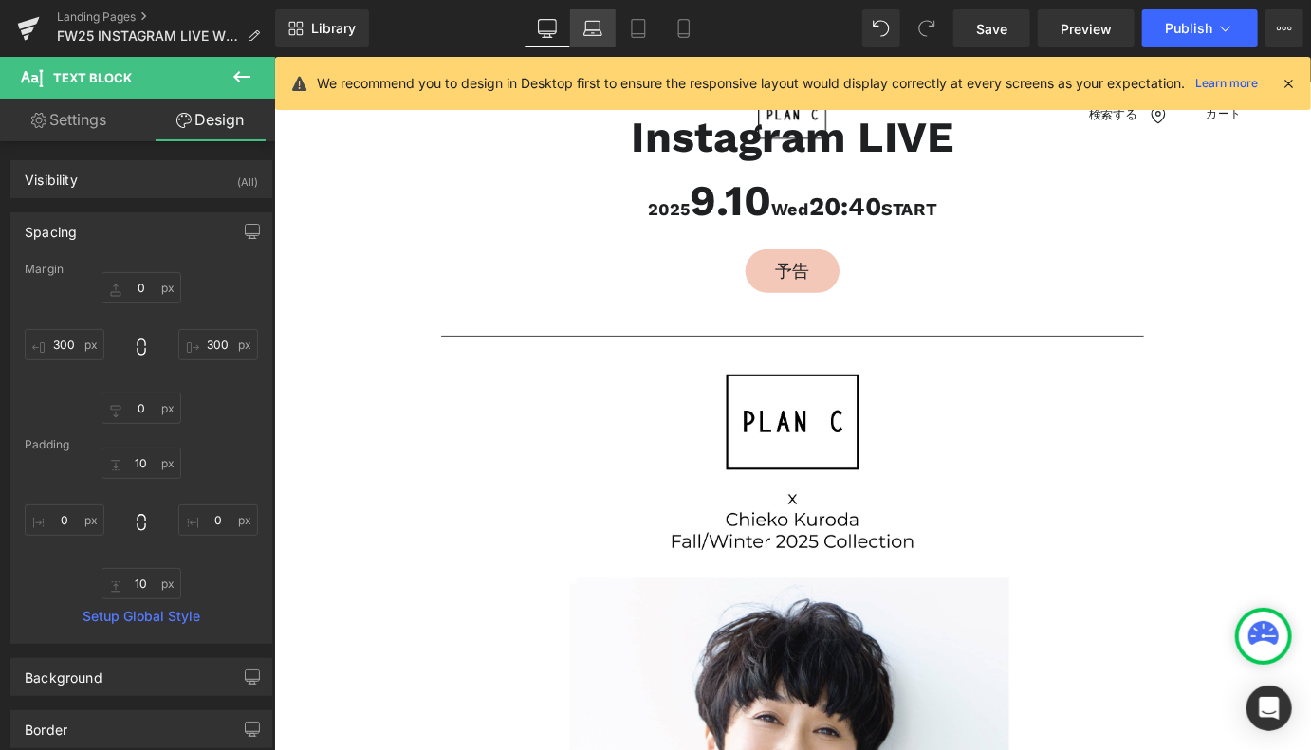
click at [599, 26] on icon at bounding box center [592, 28] width 19 height 19
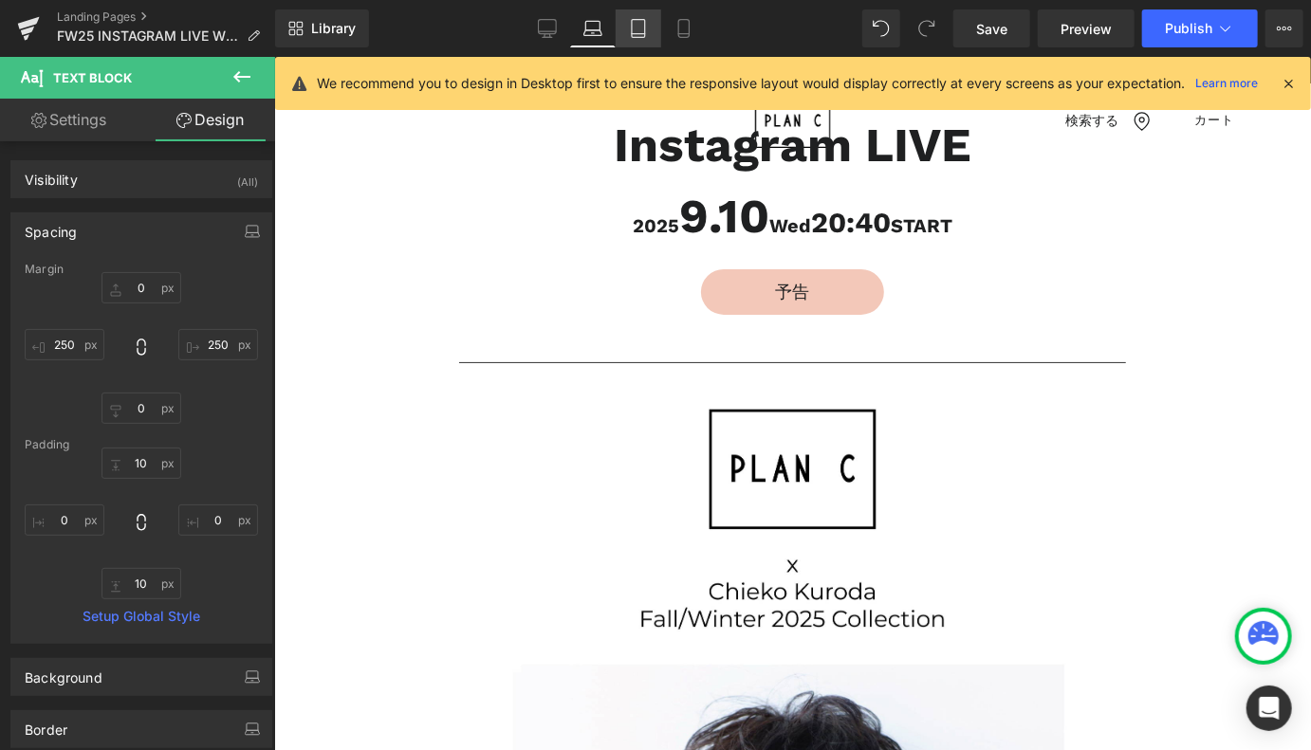
click at [645, 26] on icon at bounding box center [638, 29] width 13 height 18
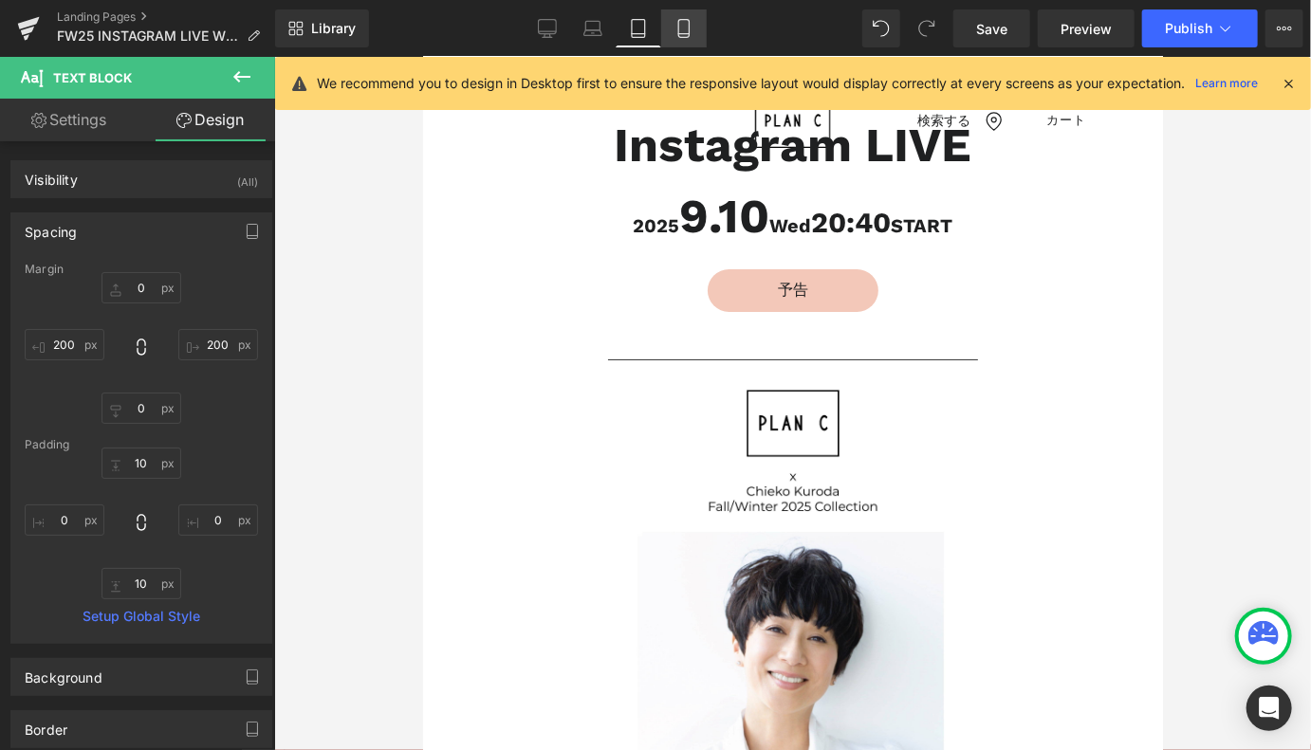
click at [680, 26] on icon at bounding box center [683, 28] width 19 height 19
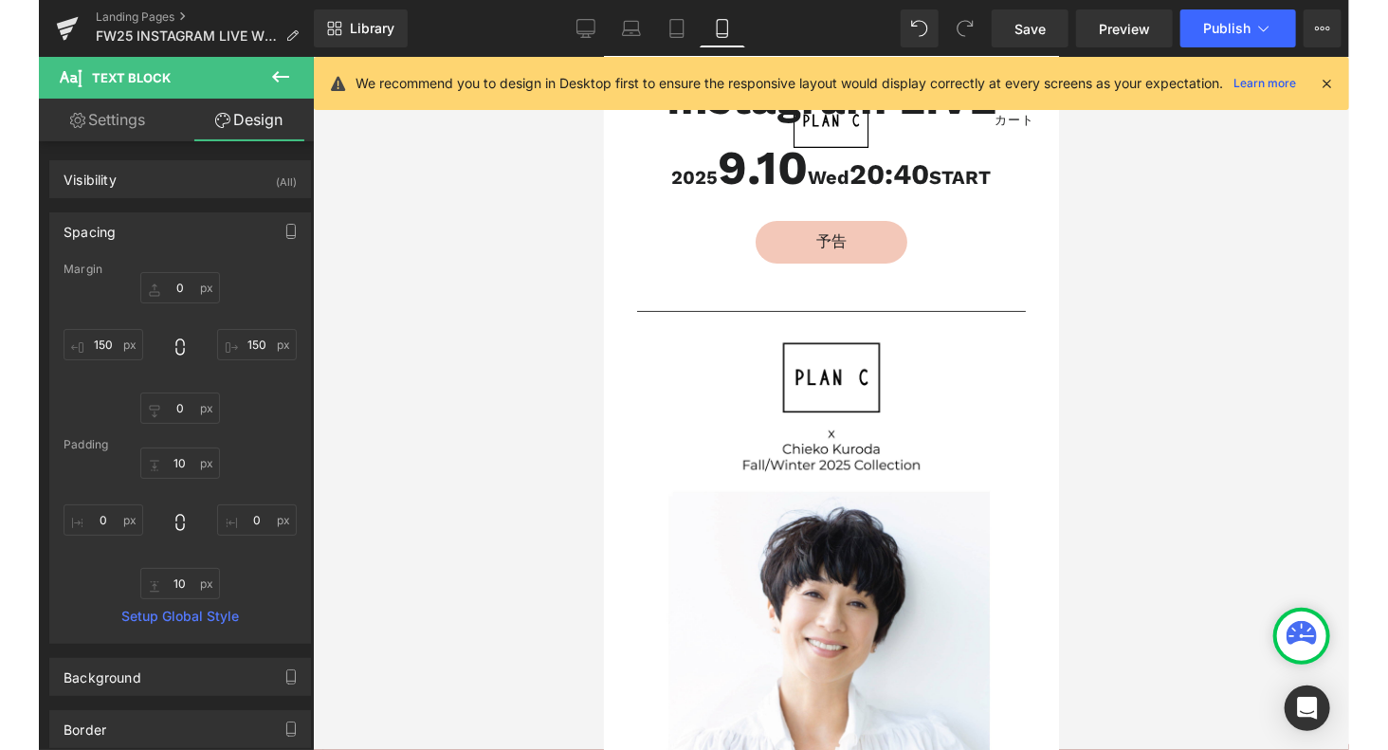
scroll to position [0, 0]
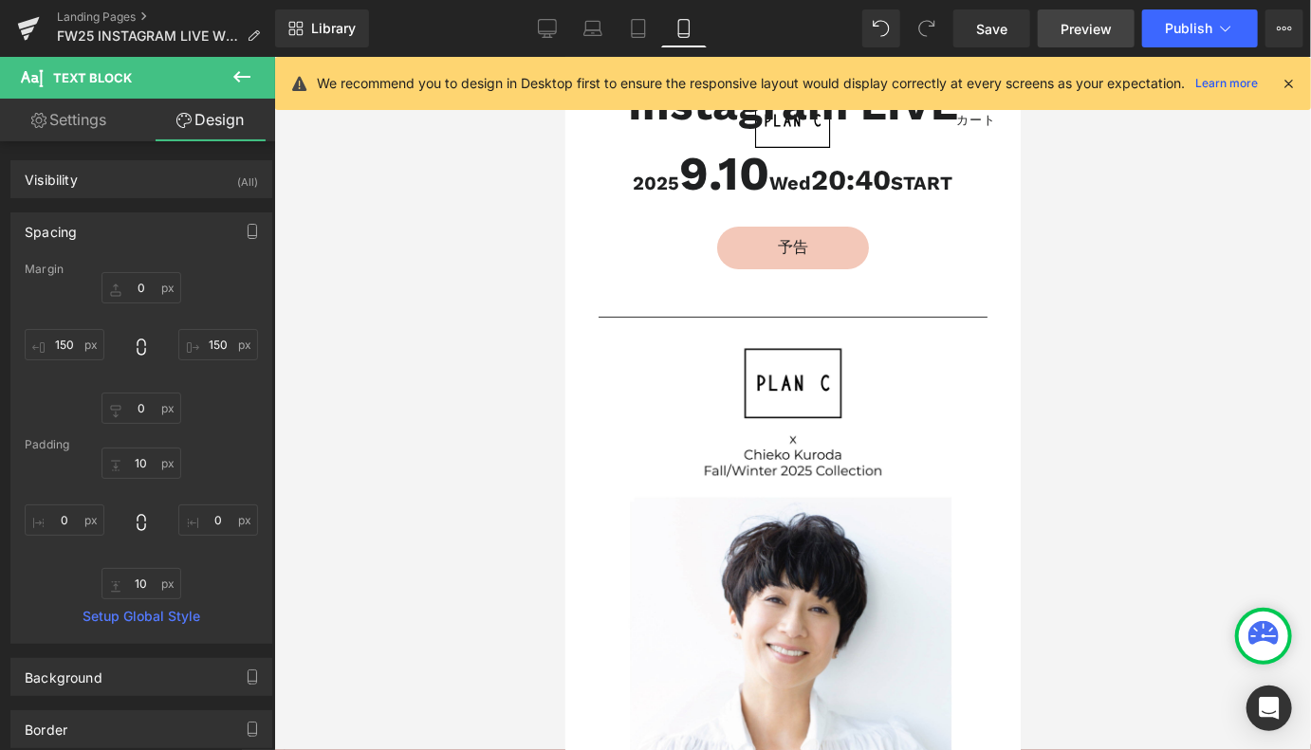
click at [1071, 26] on span "Preview" at bounding box center [1085, 29] width 51 height 20
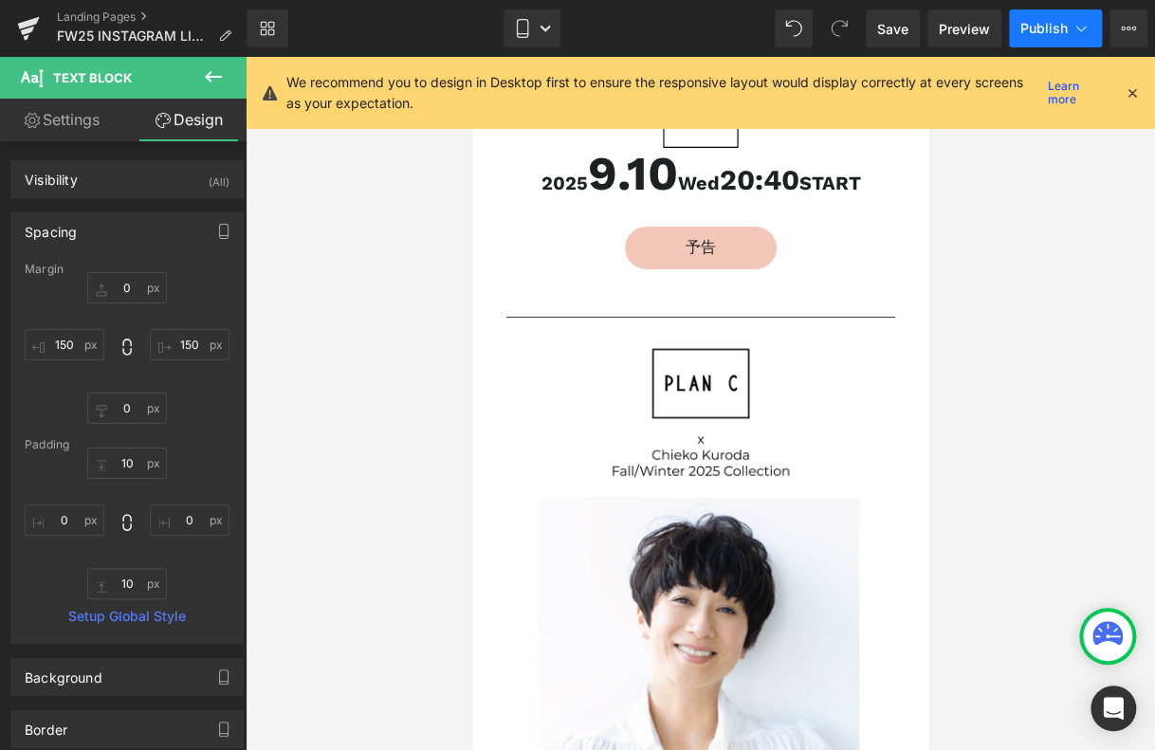
click at [1046, 29] on span "Publish" at bounding box center [1043, 28] width 47 height 15
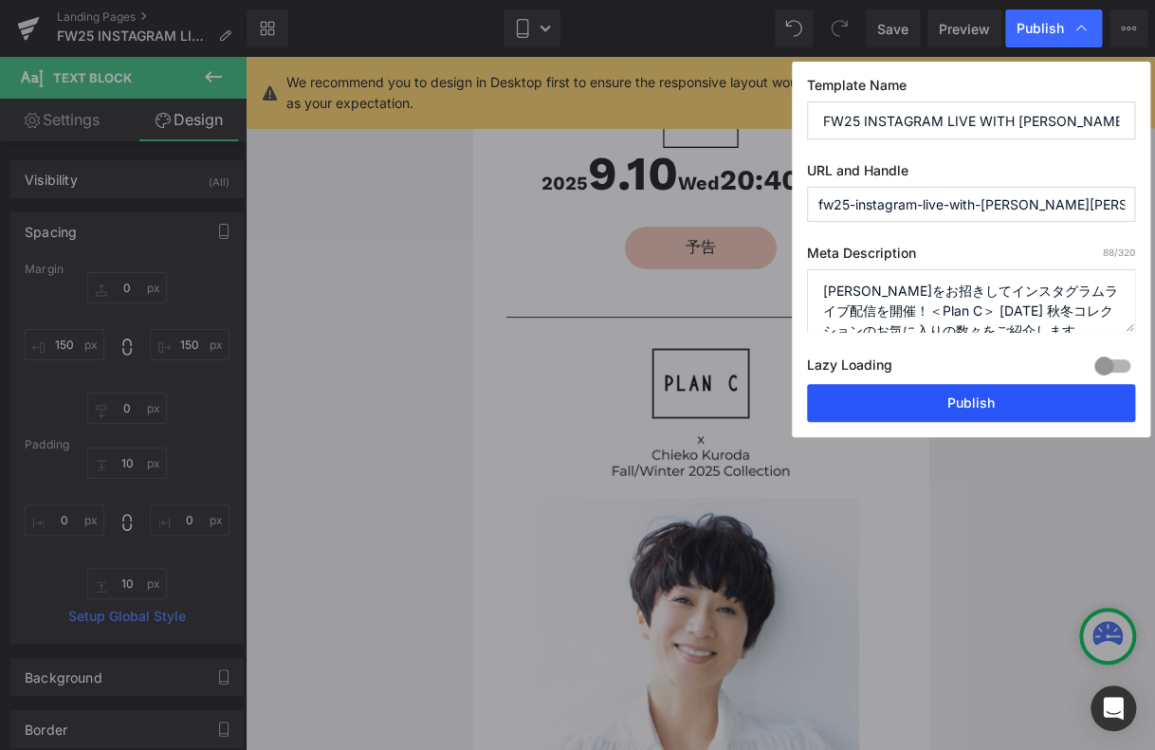
click at [896, 404] on button "Publish" at bounding box center [971, 403] width 328 height 38
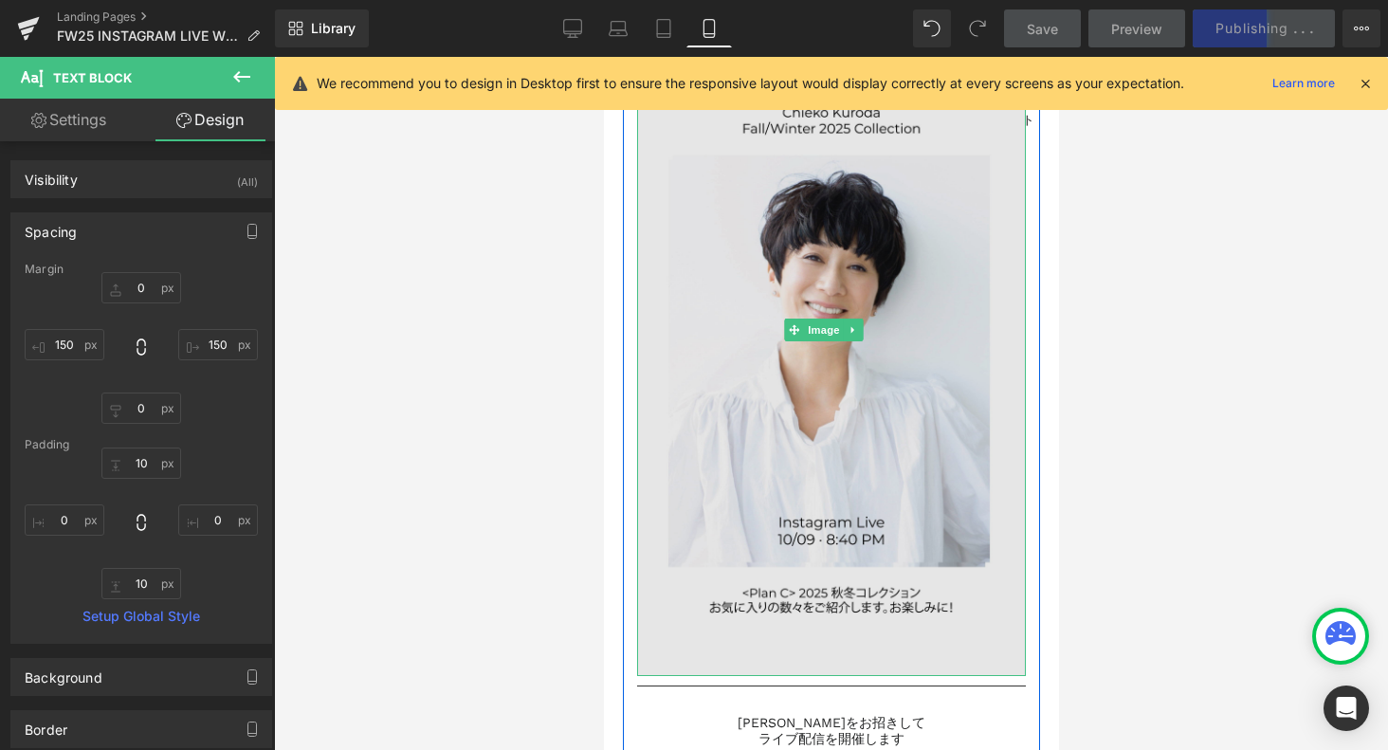
scroll to position [379, 0]
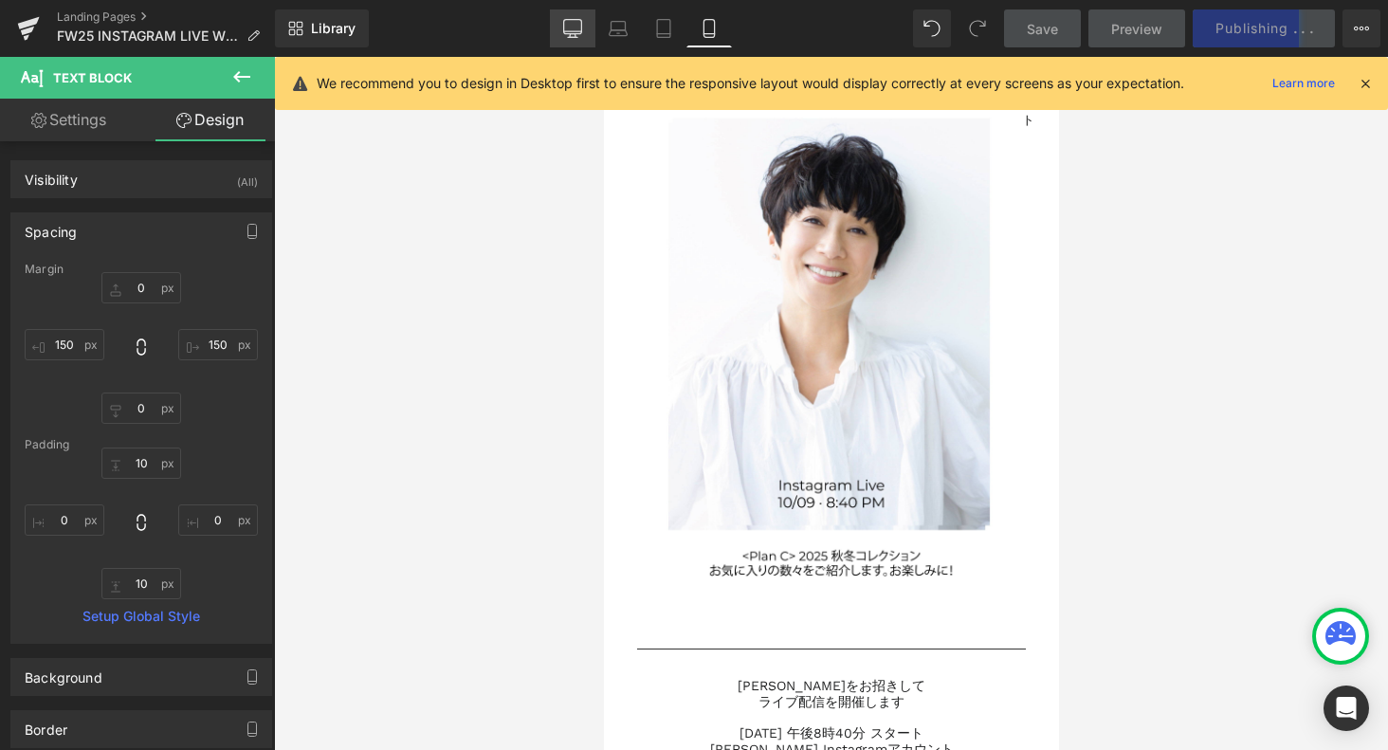
click at [567, 28] on icon at bounding box center [572, 28] width 19 height 19
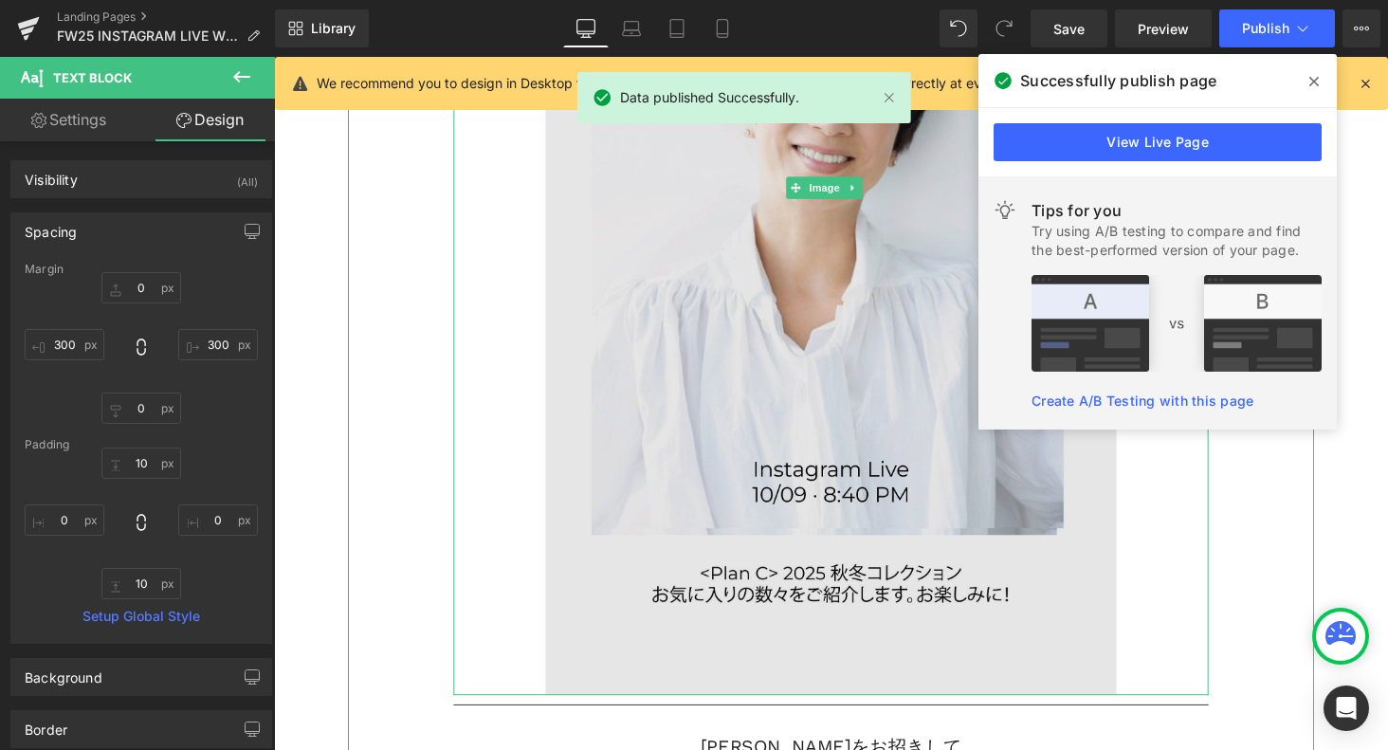
scroll to position [853, 0]
